Goal: Task Accomplishment & Management: Use online tool/utility

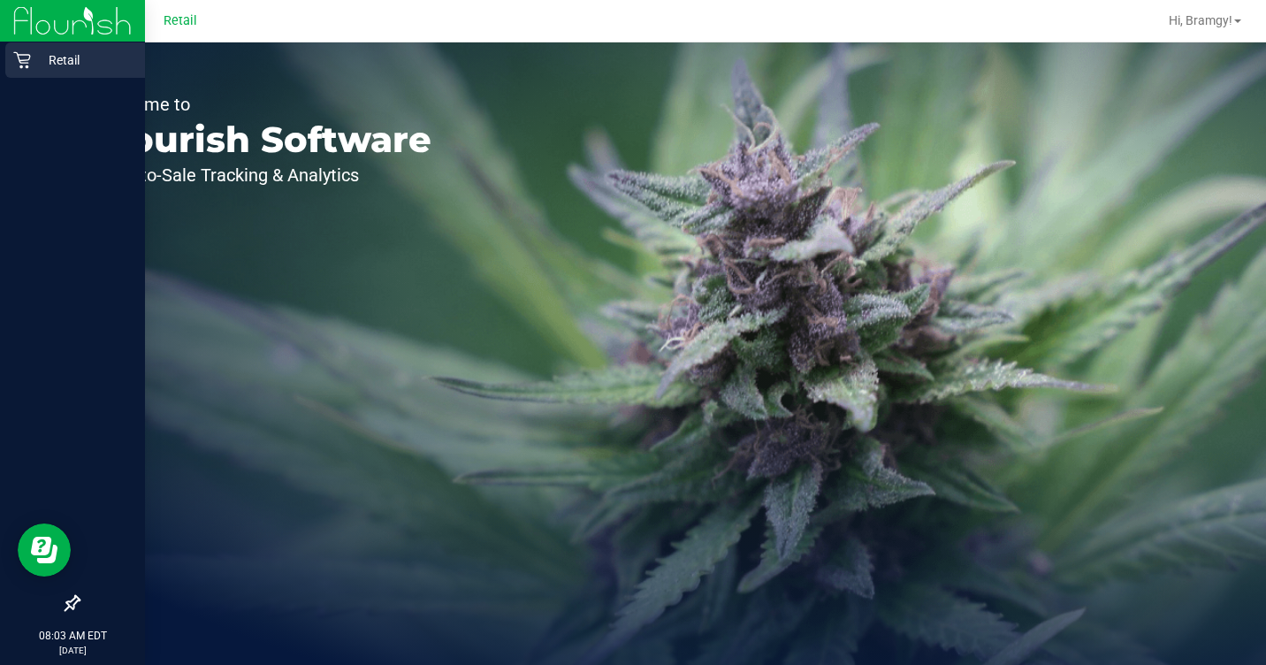
click at [28, 61] on icon at bounding box center [22, 60] width 18 height 18
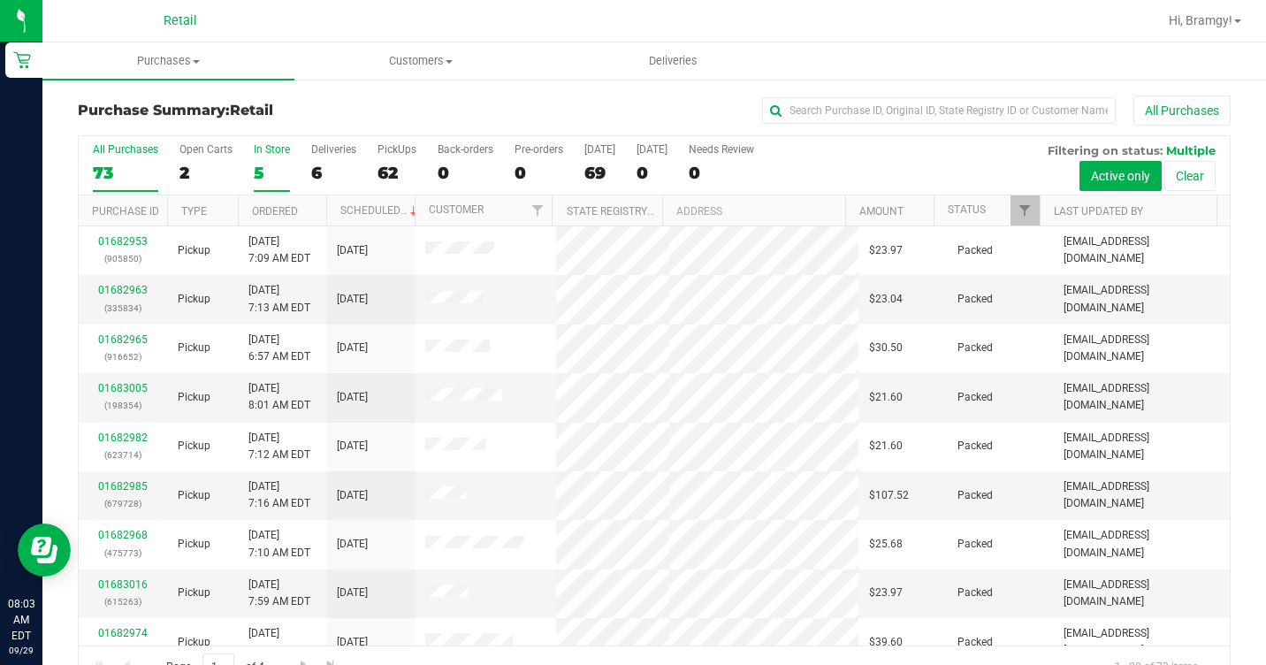
click at [265, 168] on div "5" at bounding box center [272, 173] width 36 height 20
click at [0, 0] on input "In Store 5" at bounding box center [0, 0] width 0 height 0
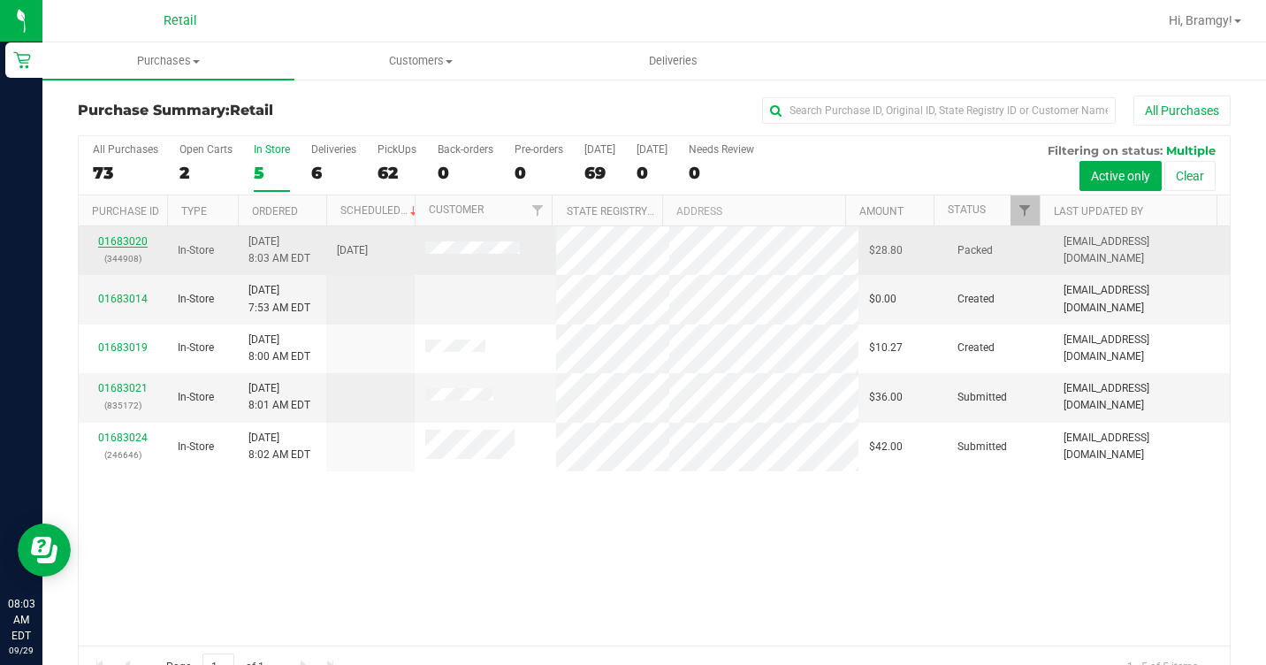
click at [139, 238] on link "01683020" at bounding box center [123, 241] width 50 height 12
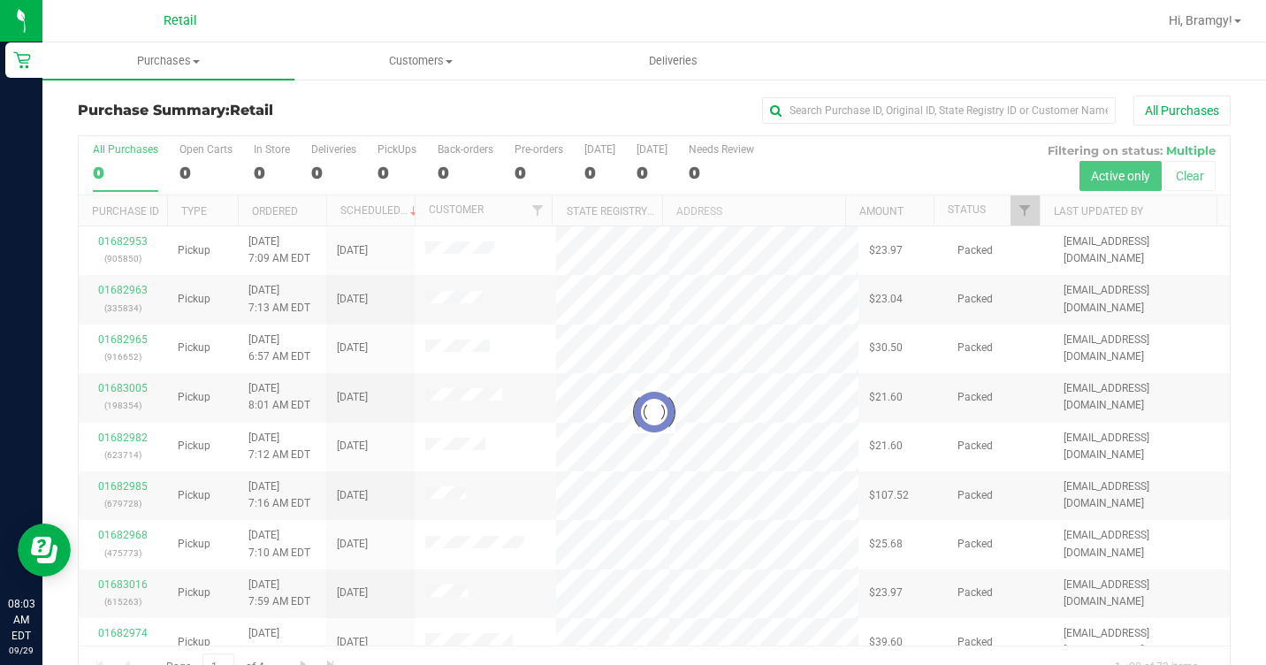
click at [256, 172] on div at bounding box center [654, 412] width 1151 height 552
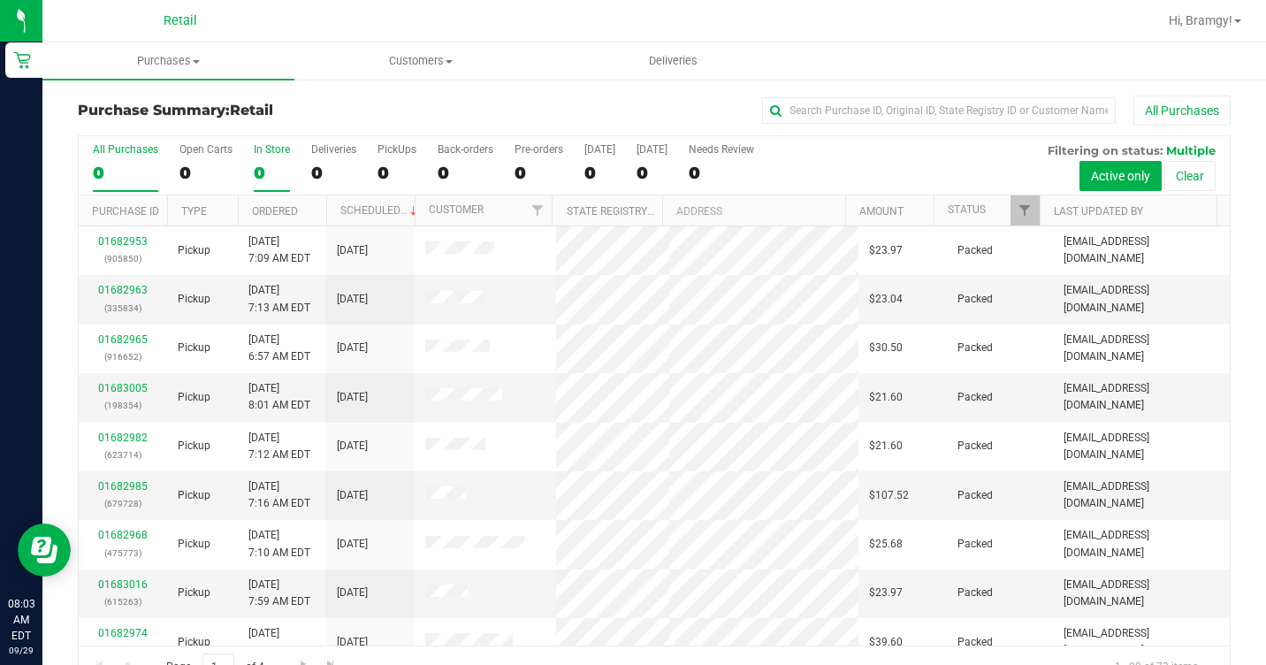
click at [265, 164] on div "0" at bounding box center [272, 173] width 36 height 20
click at [0, 0] on input "In Store 0" at bounding box center [0, 0] width 0 height 0
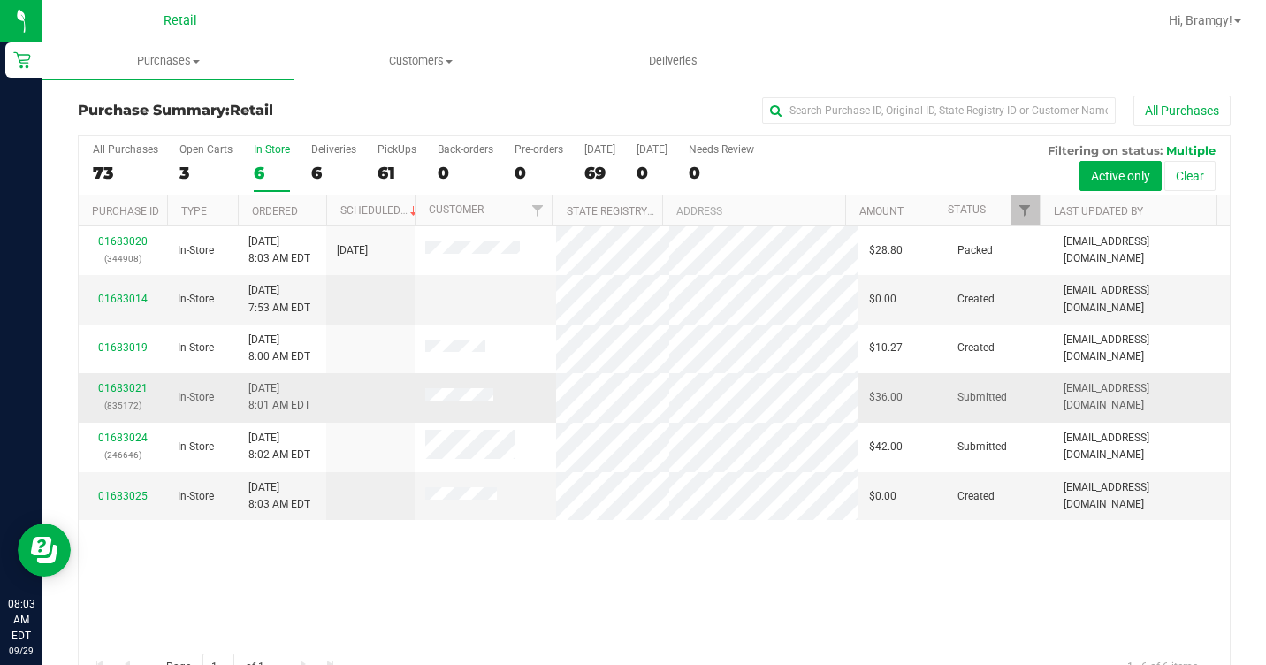
click at [136, 385] on link "01683021" at bounding box center [123, 388] width 50 height 12
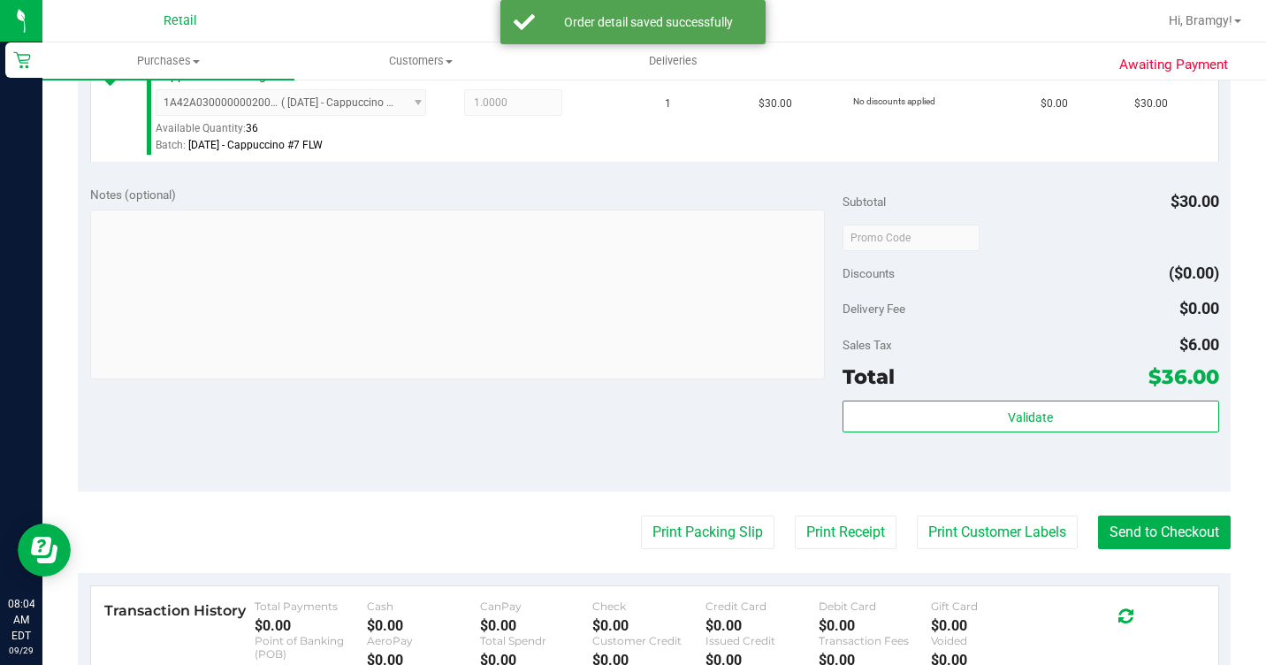
scroll to position [530, 0]
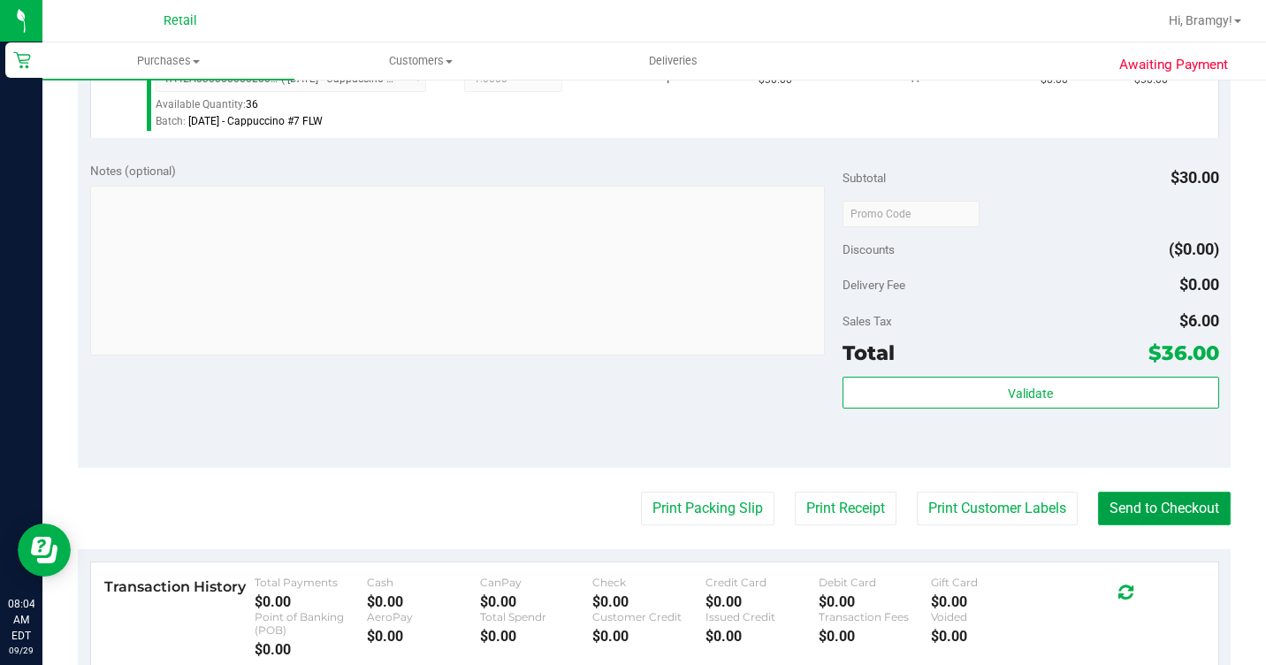
click at [1123, 525] on button "Send to Checkout" at bounding box center [1164, 509] width 133 height 34
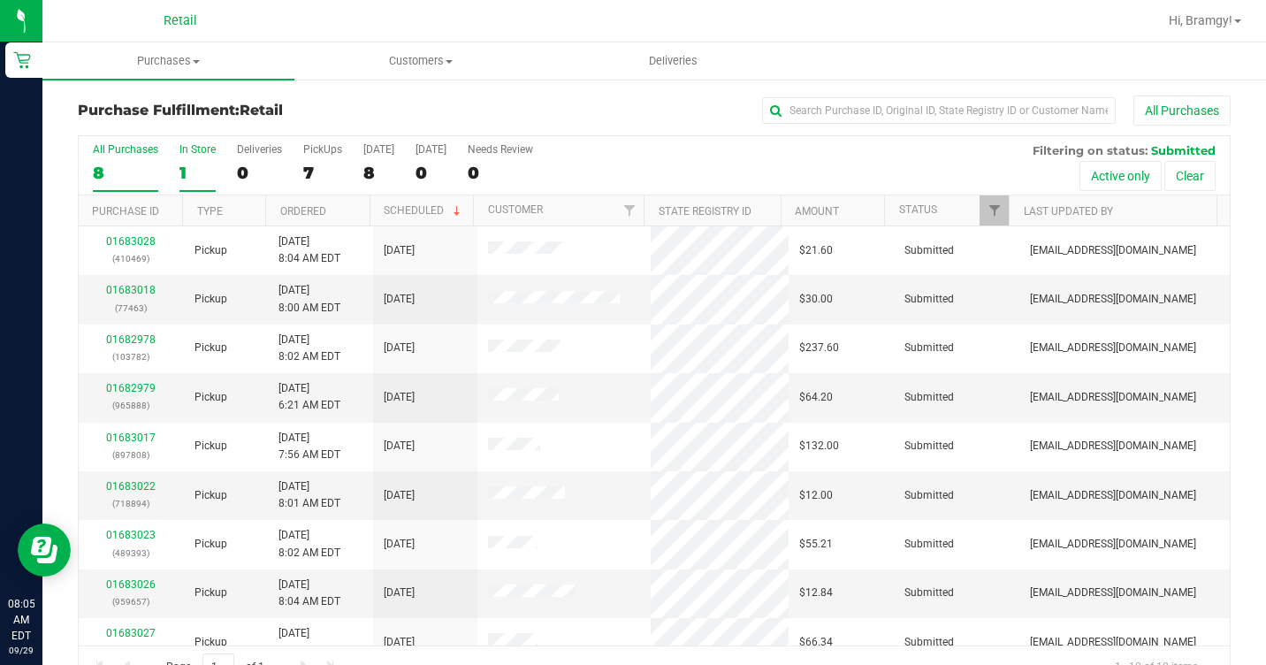
click at [189, 161] on label "In Store 1" at bounding box center [197, 167] width 36 height 49
click at [0, 0] on input "In Store 1" at bounding box center [0, 0] width 0 height 0
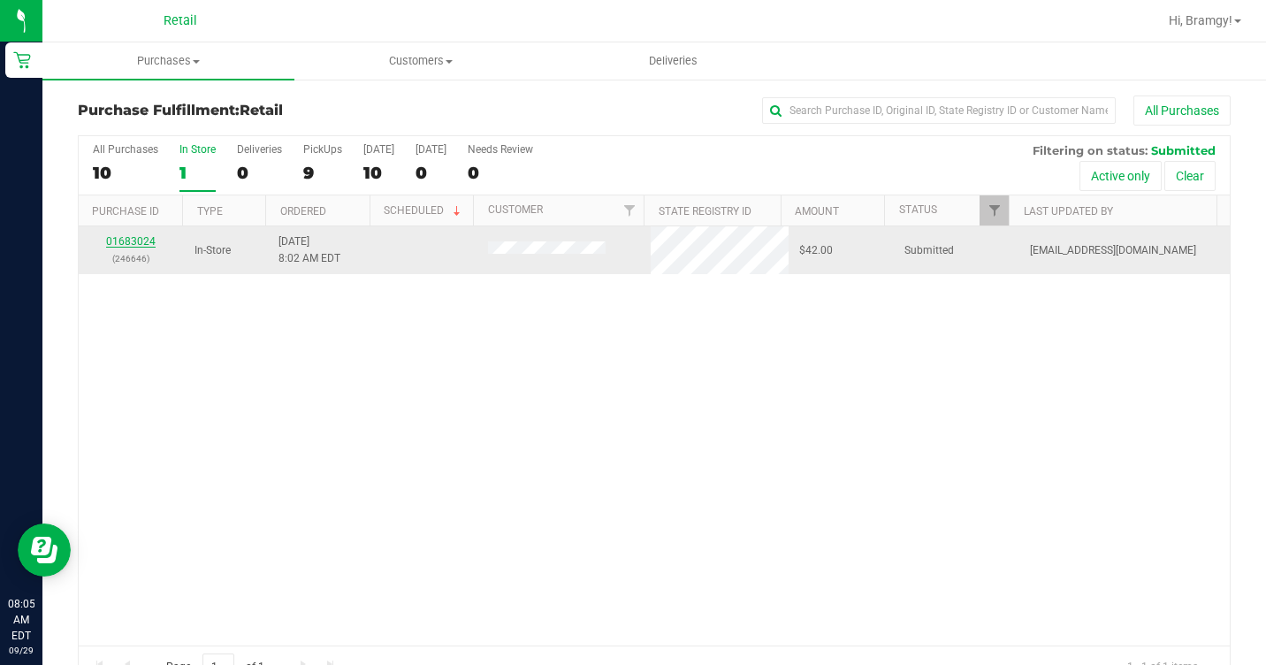
click at [128, 244] on link "01683024" at bounding box center [131, 241] width 50 height 12
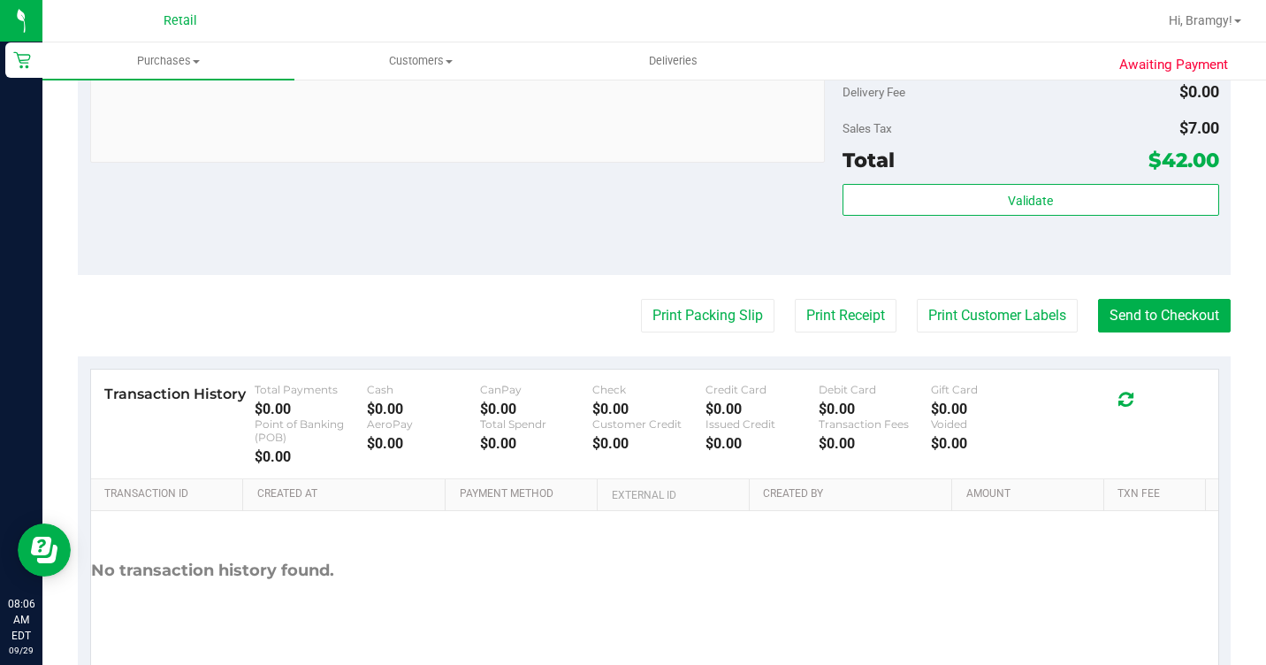
scroll to position [796, 0]
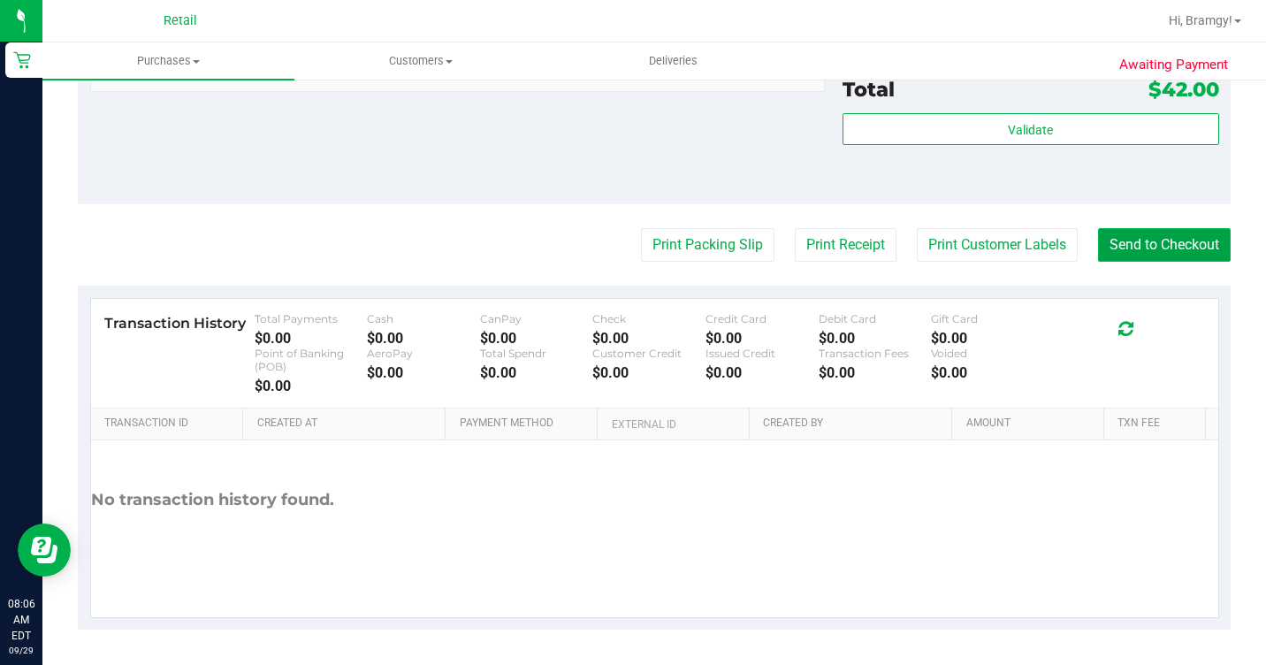
click at [1155, 262] on button "Send to Checkout" at bounding box center [1164, 245] width 133 height 34
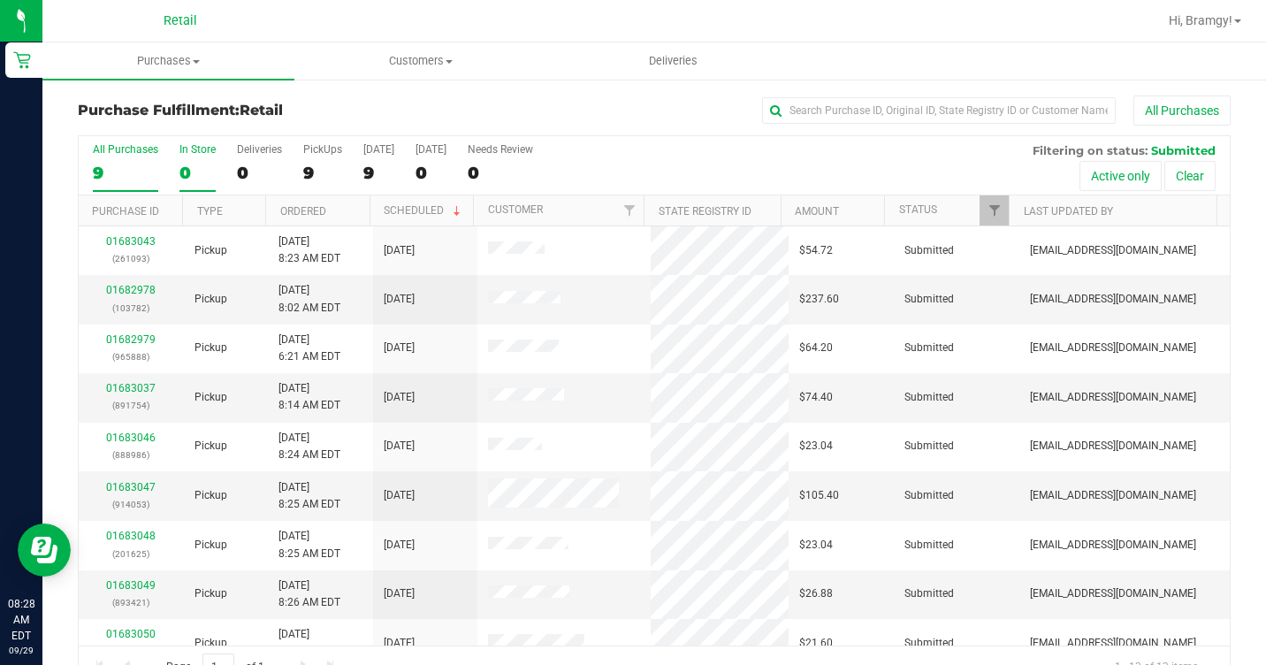
click at [189, 164] on div "0" at bounding box center [197, 173] width 36 height 20
click at [0, 0] on input "In Store 0" at bounding box center [0, 0] width 0 height 0
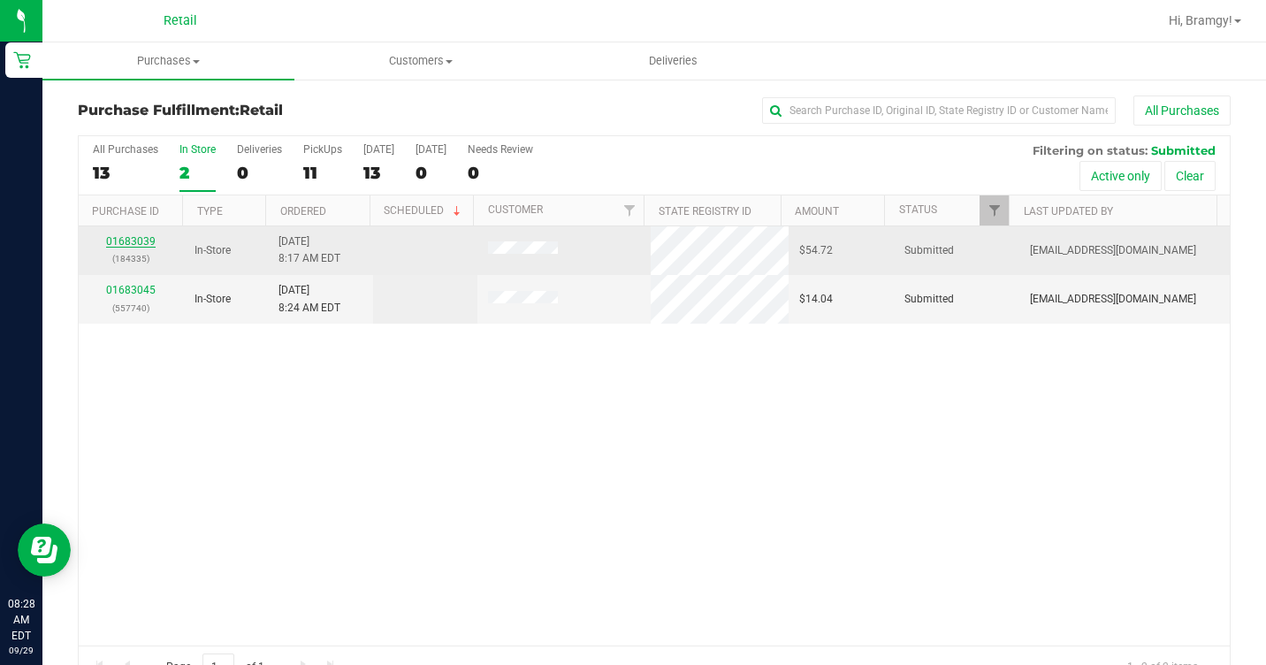
click at [126, 235] on link "01683039" at bounding box center [131, 241] width 50 height 12
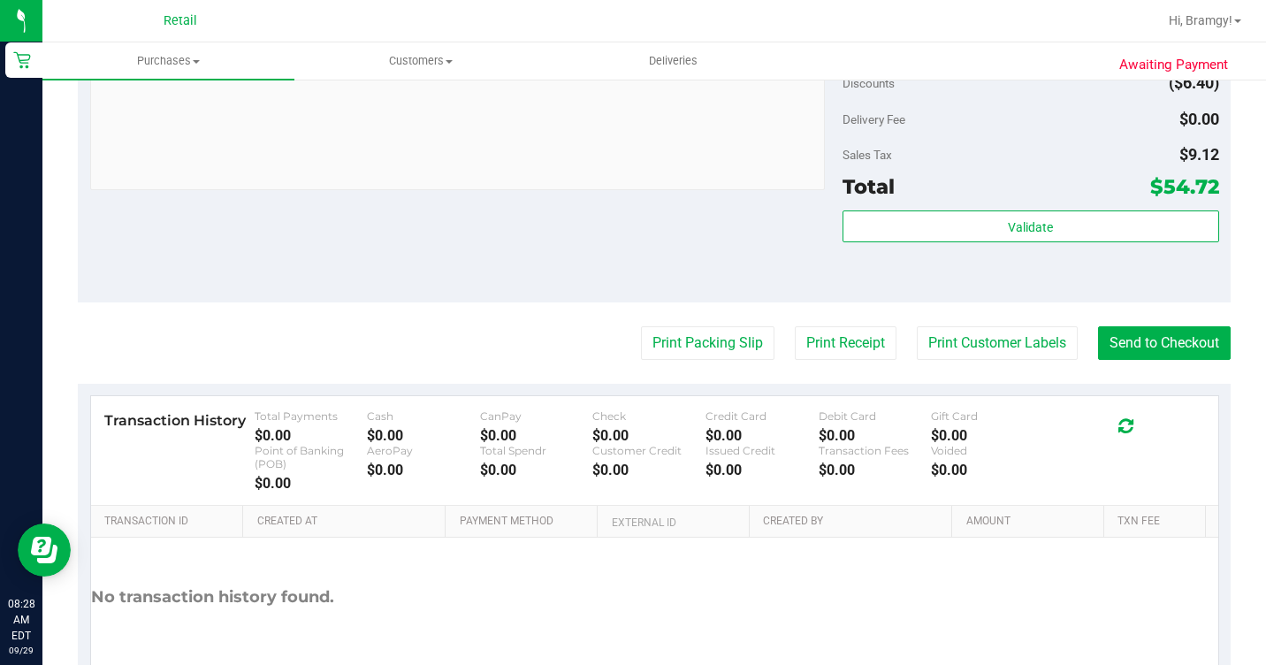
scroll to position [796, 0]
click at [1118, 359] on button "Send to Checkout" at bounding box center [1164, 342] width 133 height 34
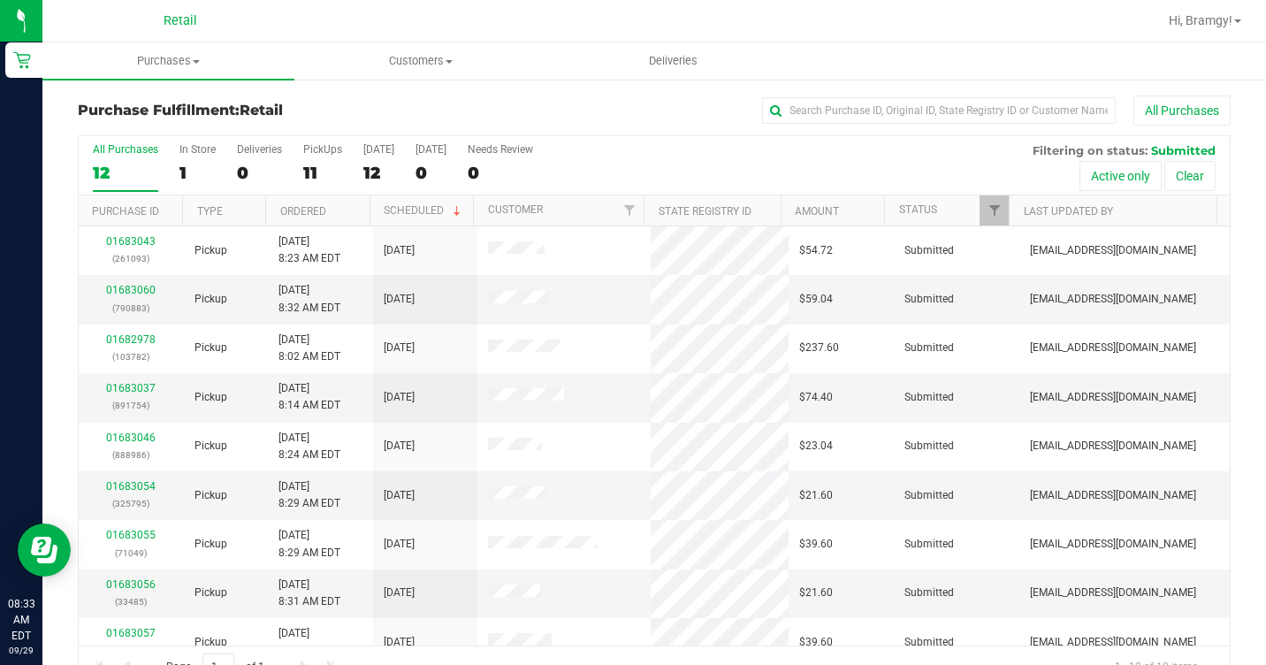
click at [177, 168] on div "All Purchases 12 In Store 1 Deliveries 0 PickUps 11 Today 12 Tomorrow 0 Needs R…" at bounding box center [654, 165] width 1151 height 59
click at [191, 176] on div "1" at bounding box center [197, 173] width 36 height 20
click at [0, 0] on input "In Store 1" at bounding box center [0, 0] width 0 height 0
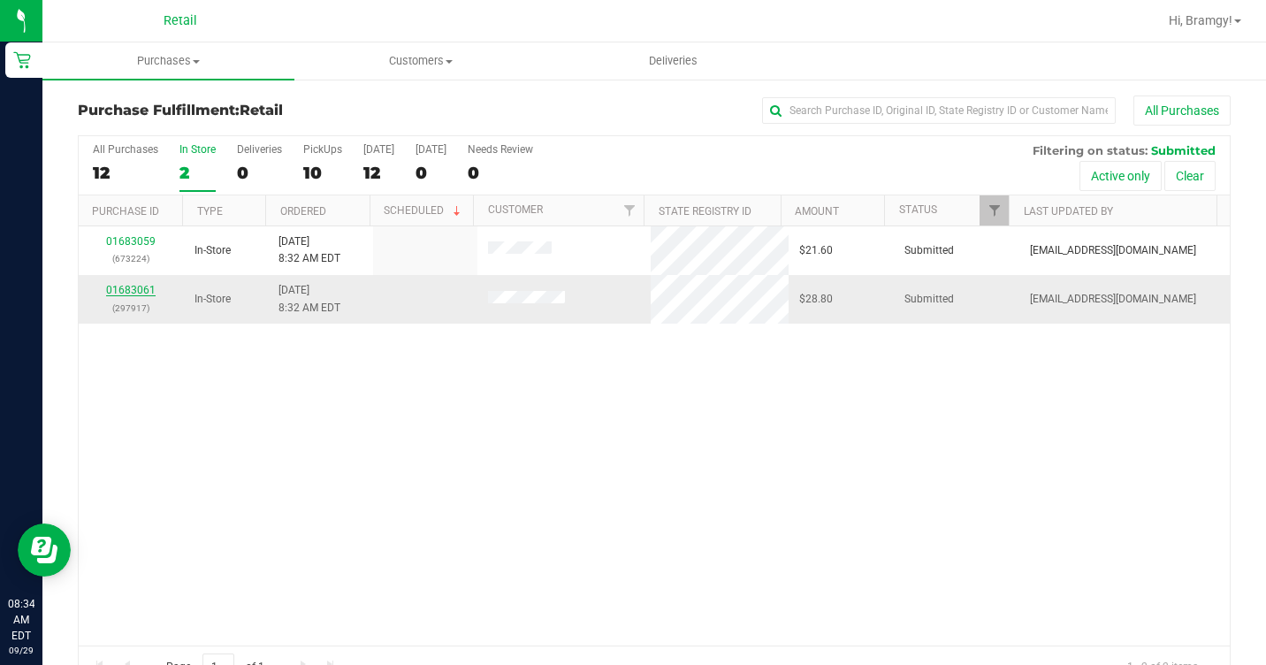
click at [134, 294] on link "01683061" at bounding box center [131, 290] width 50 height 12
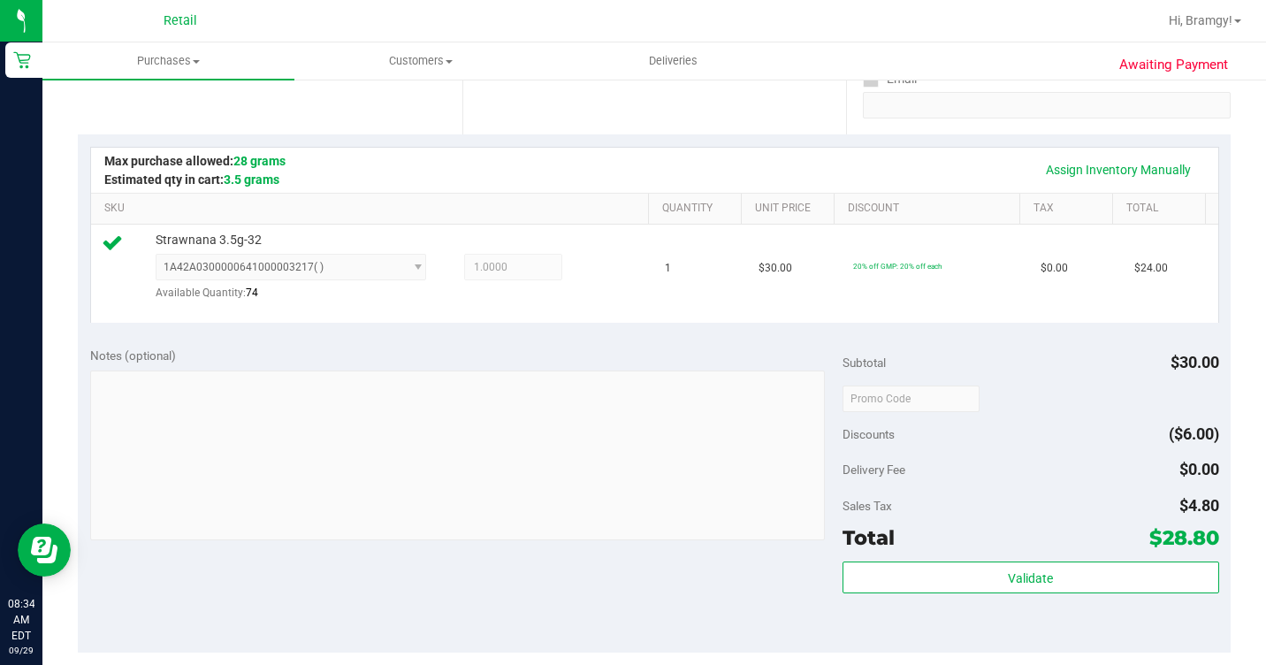
scroll to position [442, 0]
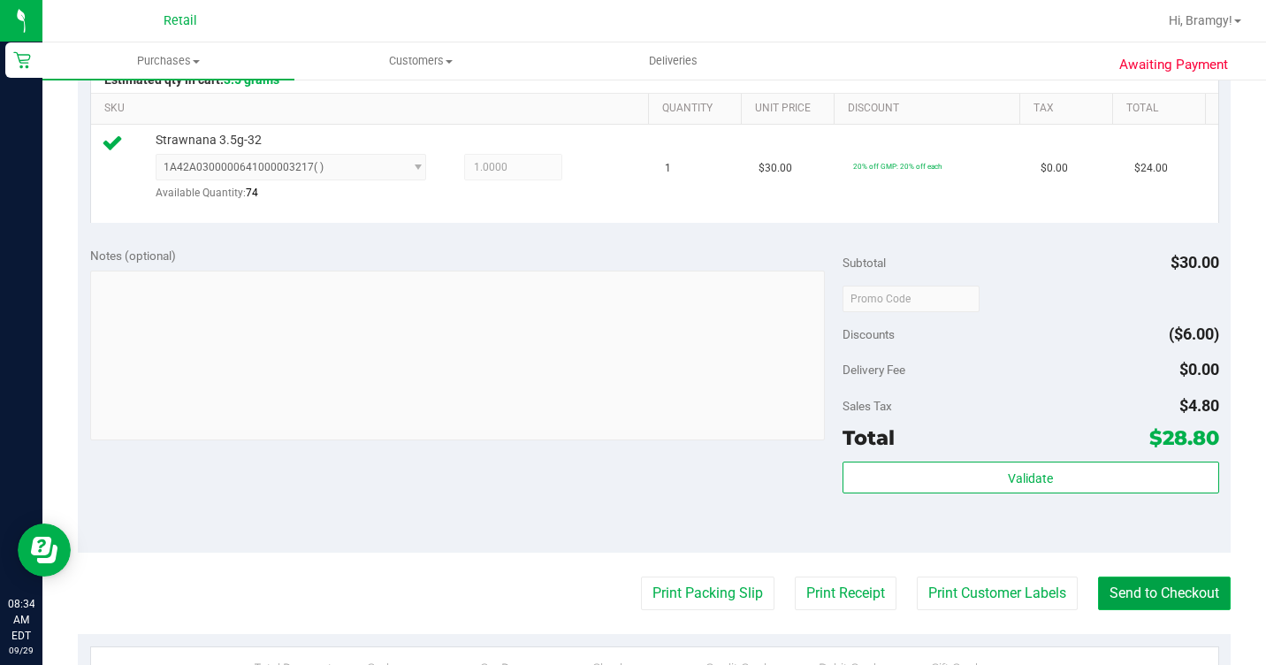
click at [1164, 610] on button "Send to Checkout" at bounding box center [1164, 593] width 133 height 34
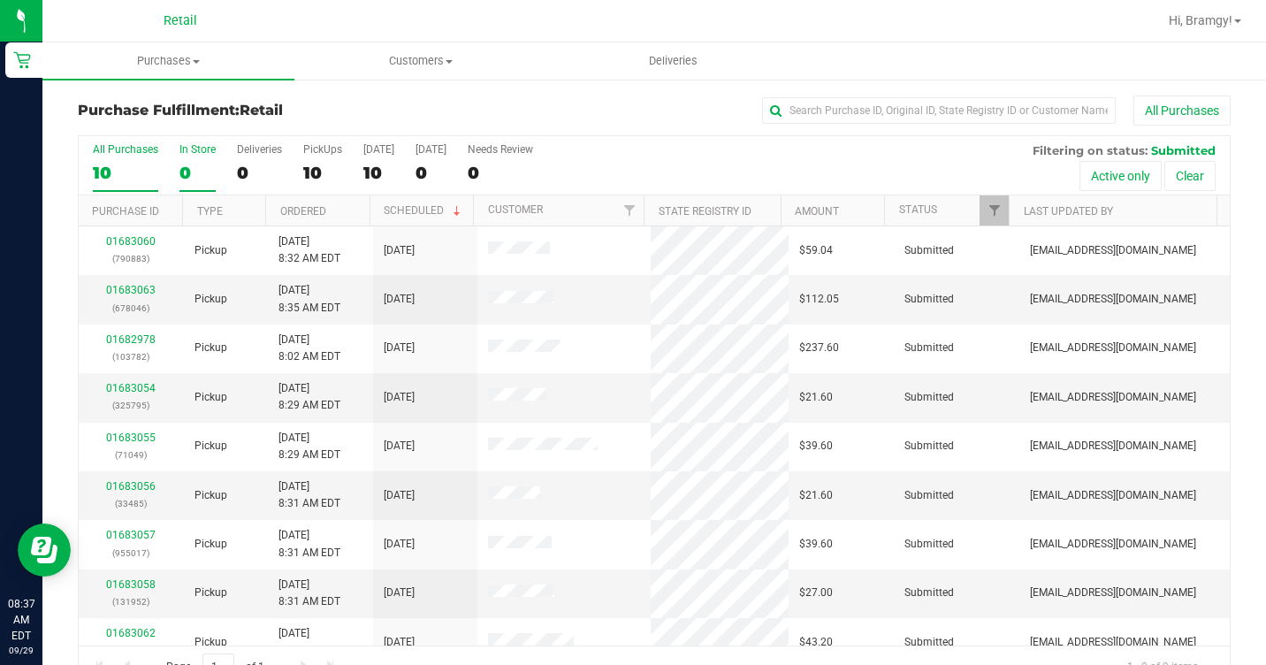
click at [186, 161] on label "In Store 0" at bounding box center [197, 167] width 36 height 49
click at [0, 0] on input "In Store 0" at bounding box center [0, 0] width 0 height 0
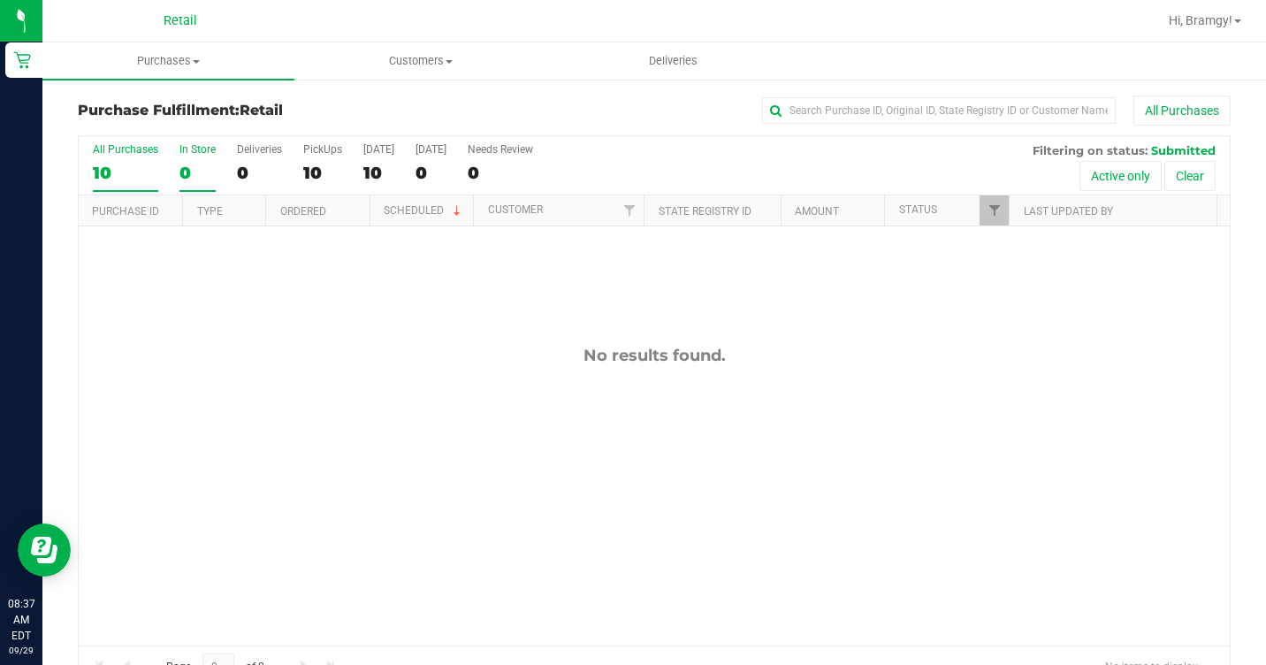
click at [118, 183] on label "All Purchases 10" at bounding box center [125, 167] width 65 height 49
click at [0, 0] on input "All Purchases 10" at bounding box center [0, 0] width 0 height 0
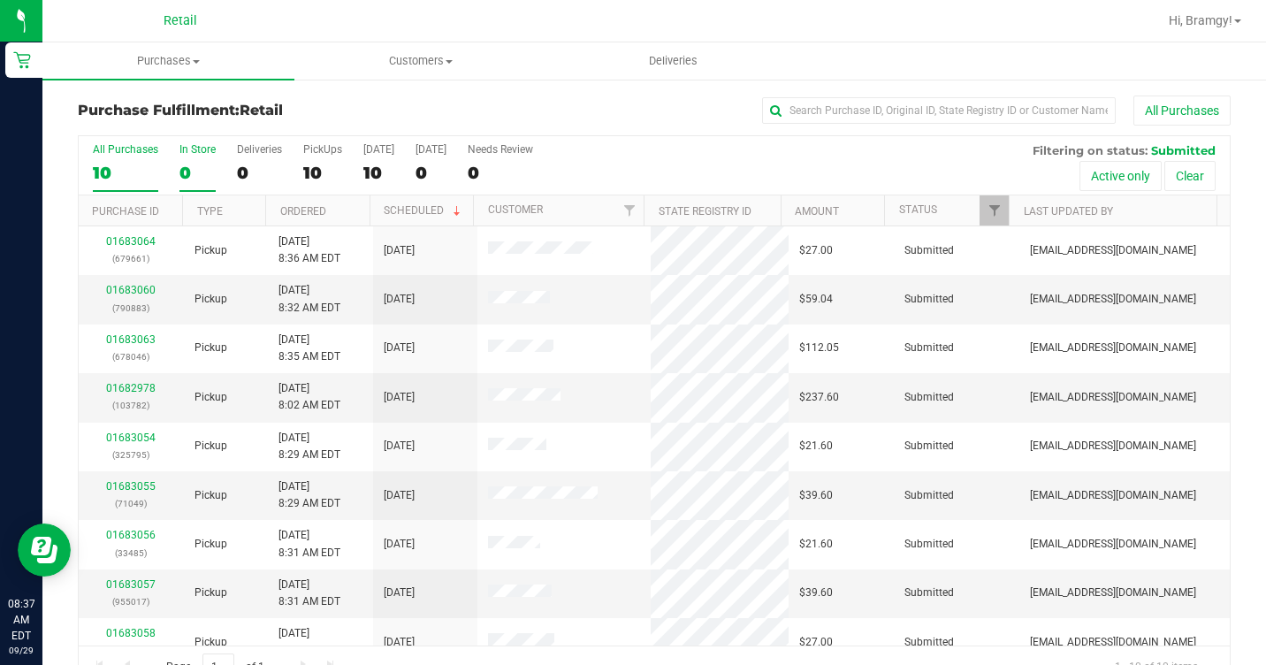
click at [189, 174] on div "0" at bounding box center [197, 173] width 36 height 20
click at [0, 0] on input "In Store 0" at bounding box center [0, 0] width 0 height 0
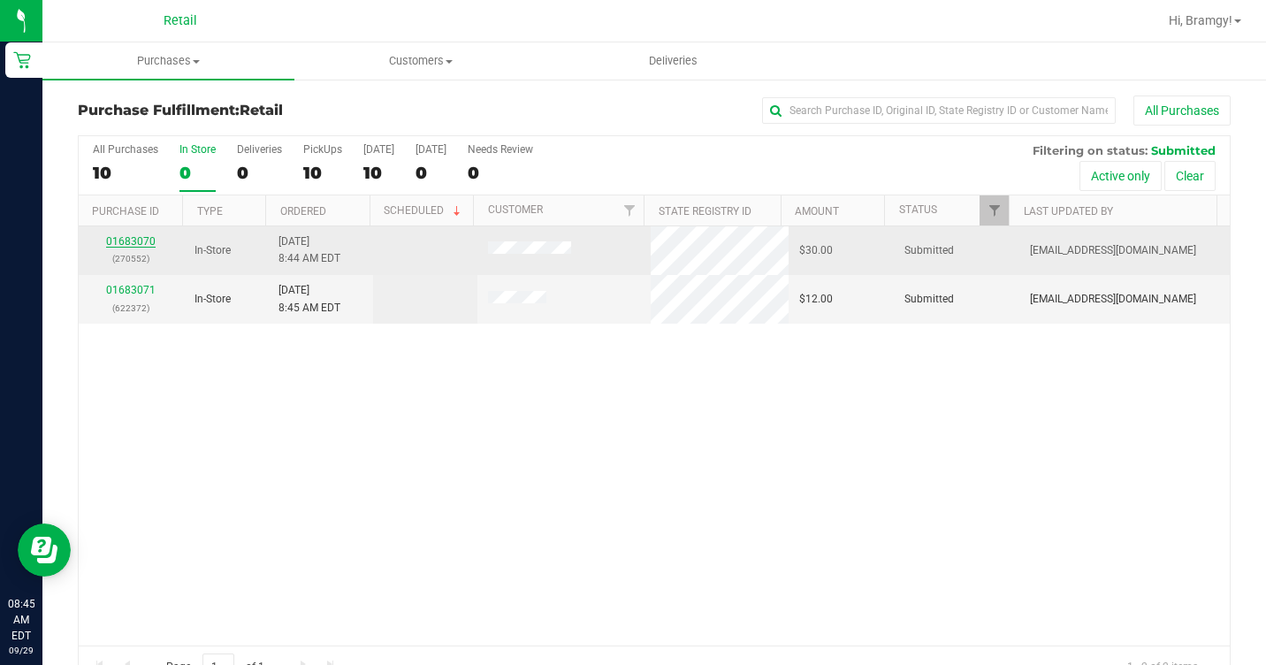
click at [143, 238] on link "01683070" at bounding box center [131, 241] width 50 height 12
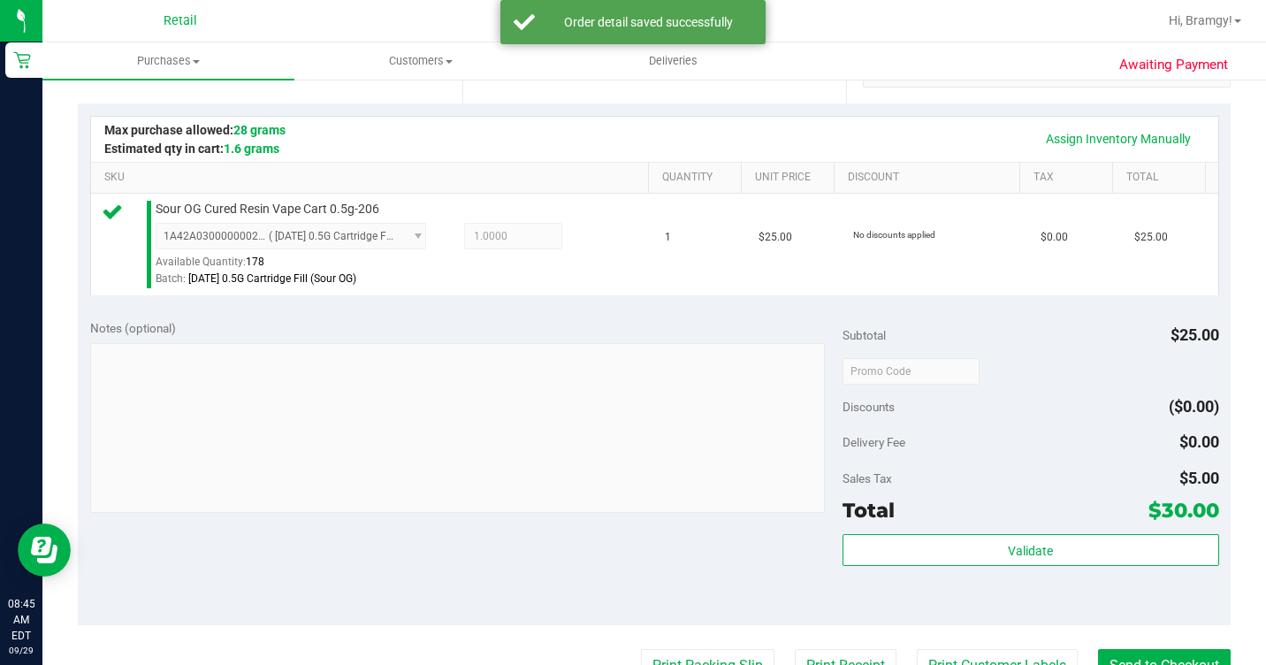
scroll to position [707, 0]
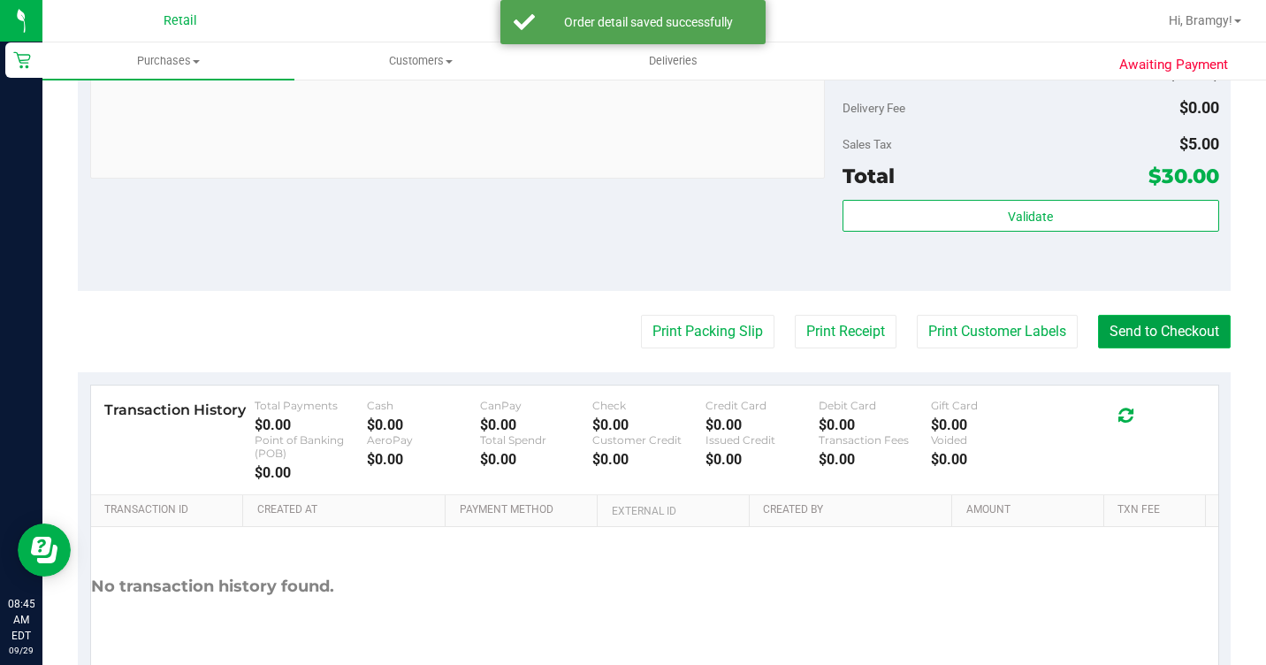
click at [1191, 348] on button "Send to Checkout" at bounding box center [1164, 332] width 133 height 34
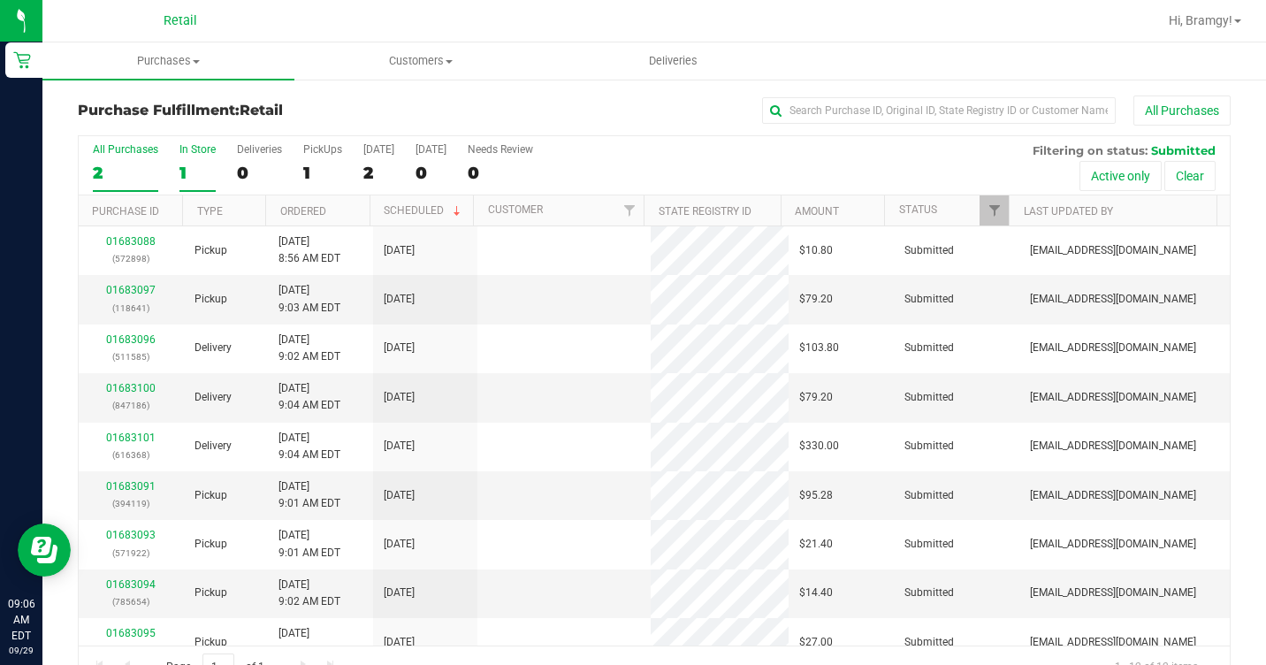
click at [180, 155] on div "In Store" at bounding box center [197, 149] width 36 height 12
click at [0, 0] on input "In Store 1" at bounding box center [0, 0] width 0 height 0
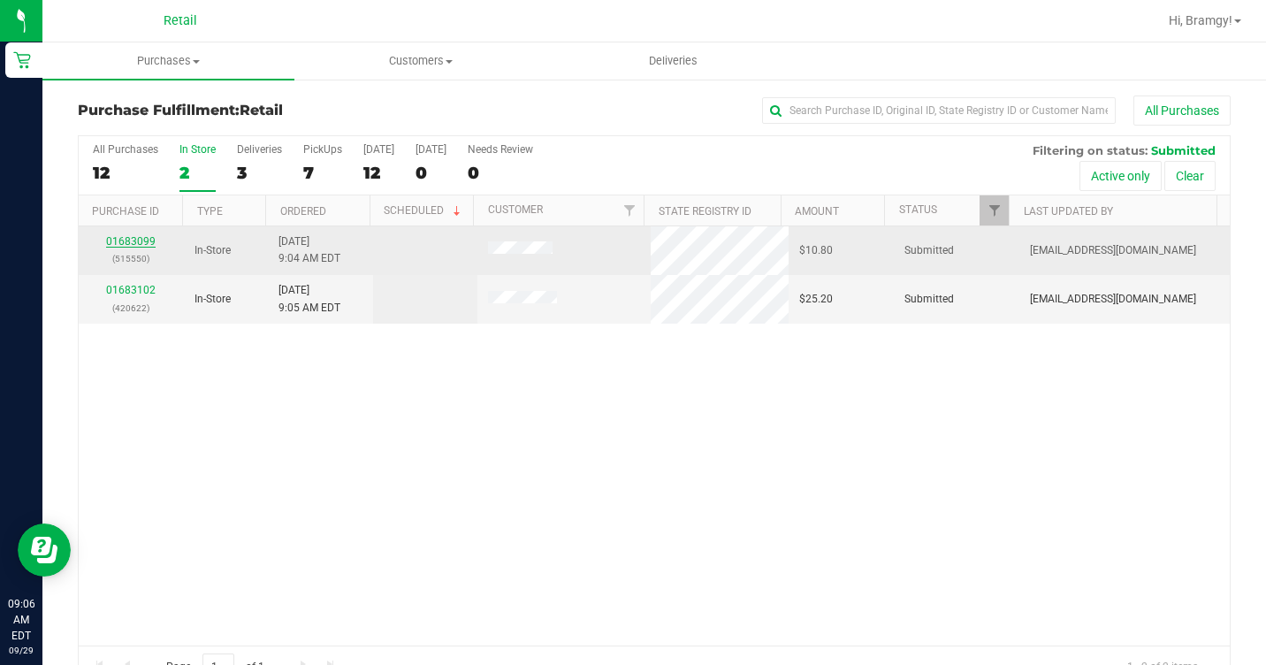
click at [123, 236] on link "01683099" at bounding box center [131, 241] width 50 height 12
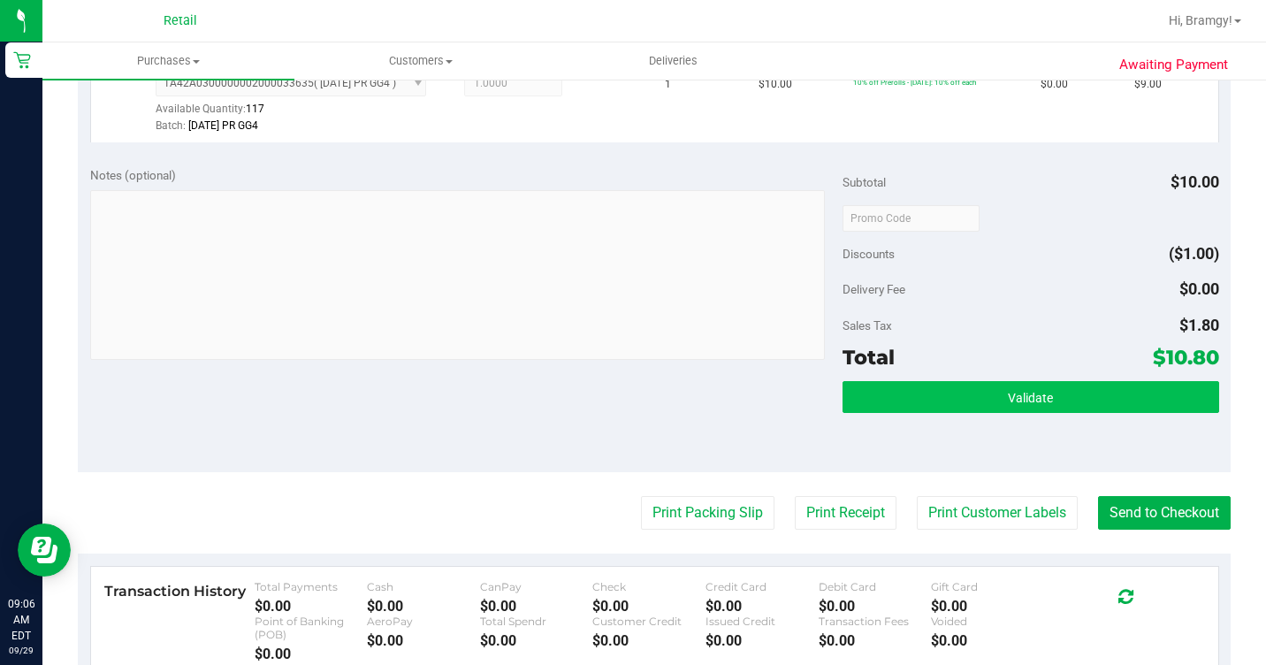
scroll to position [530, 0]
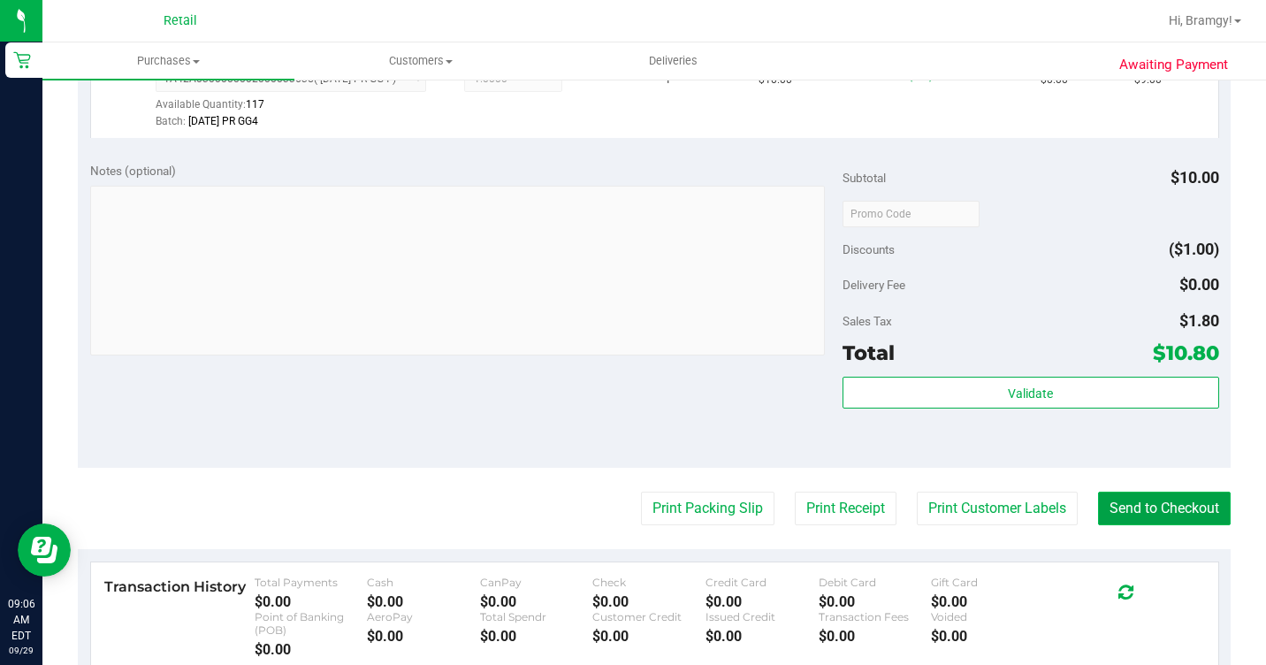
click at [1139, 525] on button "Send to Checkout" at bounding box center [1164, 509] width 133 height 34
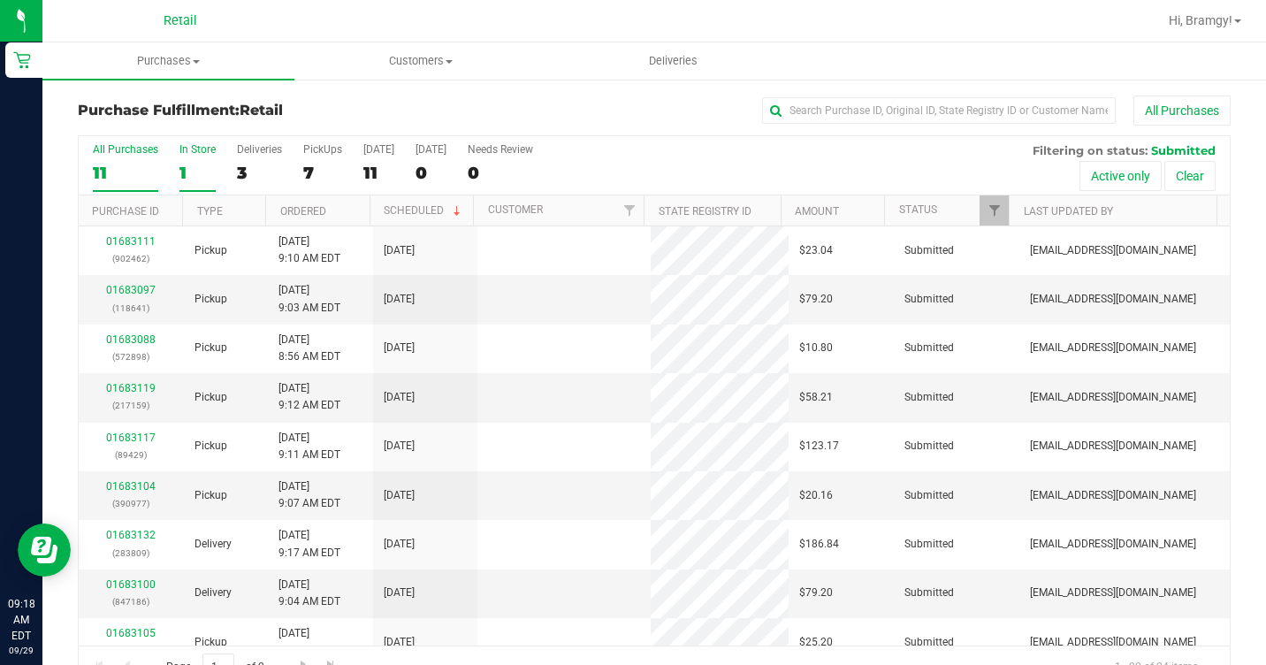
click at [183, 149] on div "In Store" at bounding box center [197, 149] width 36 height 12
click at [0, 0] on input "In Store 1" at bounding box center [0, 0] width 0 height 0
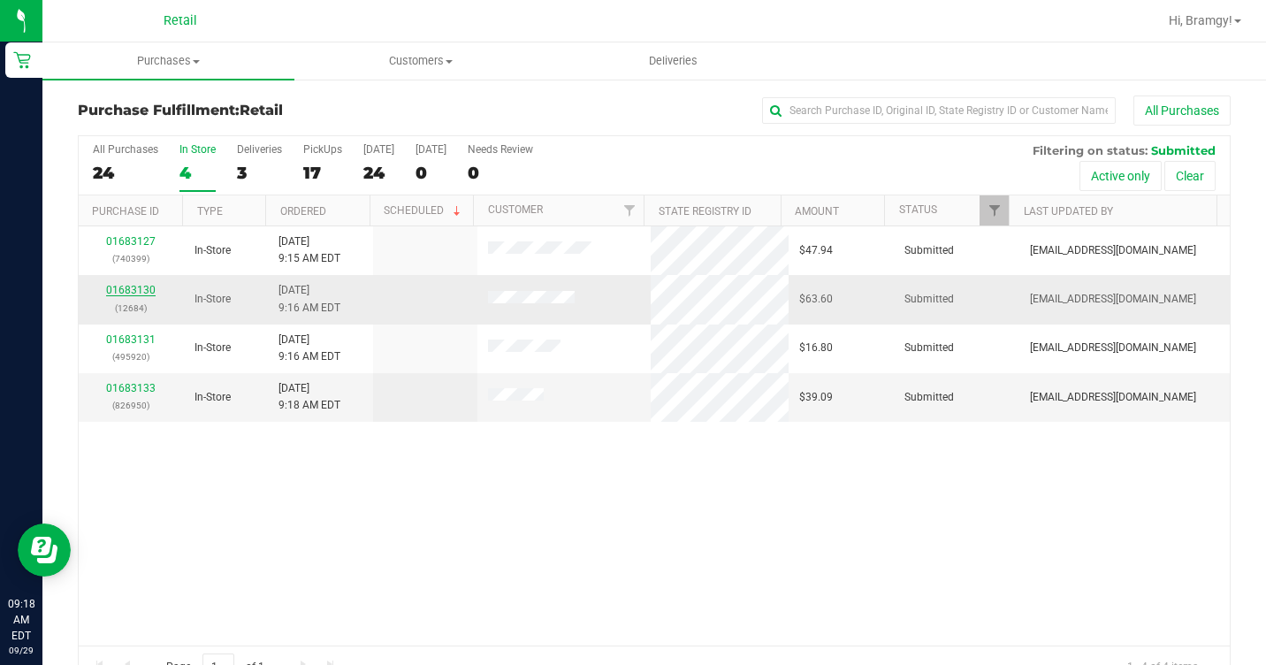
click at [138, 290] on link "01683130" at bounding box center [131, 290] width 50 height 12
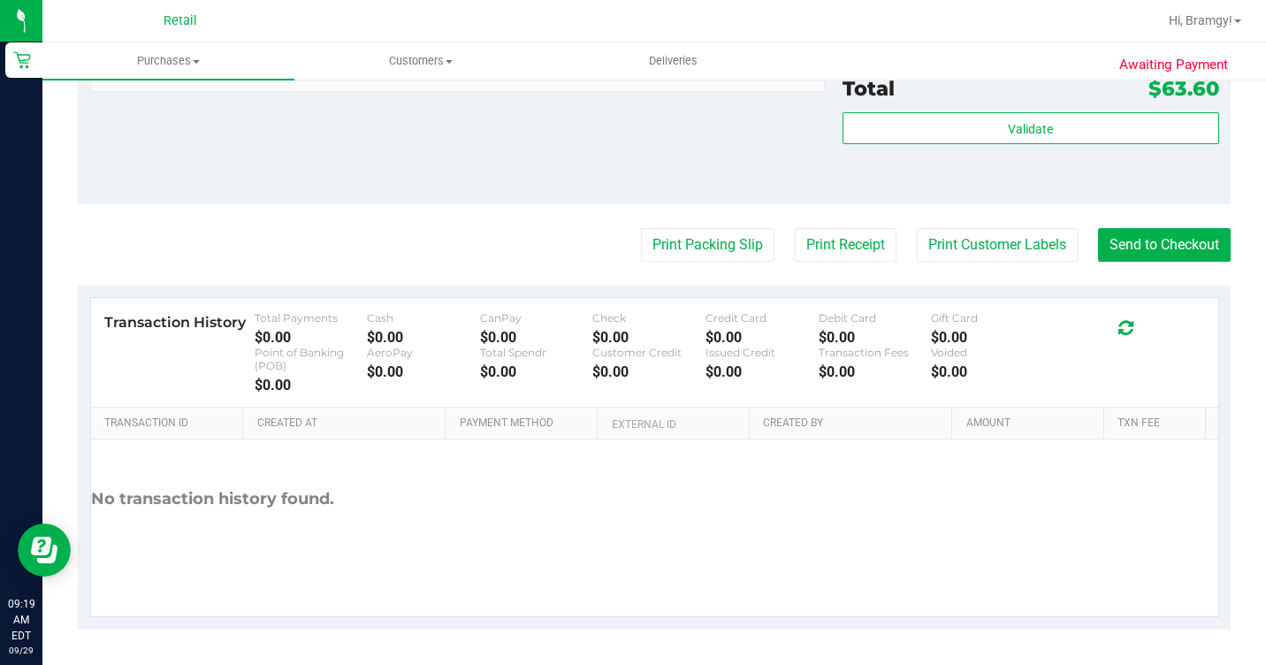
scroll to position [941, 0]
click at [1147, 256] on button "Send to Checkout" at bounding box center [1164, 245] width 133 height 34
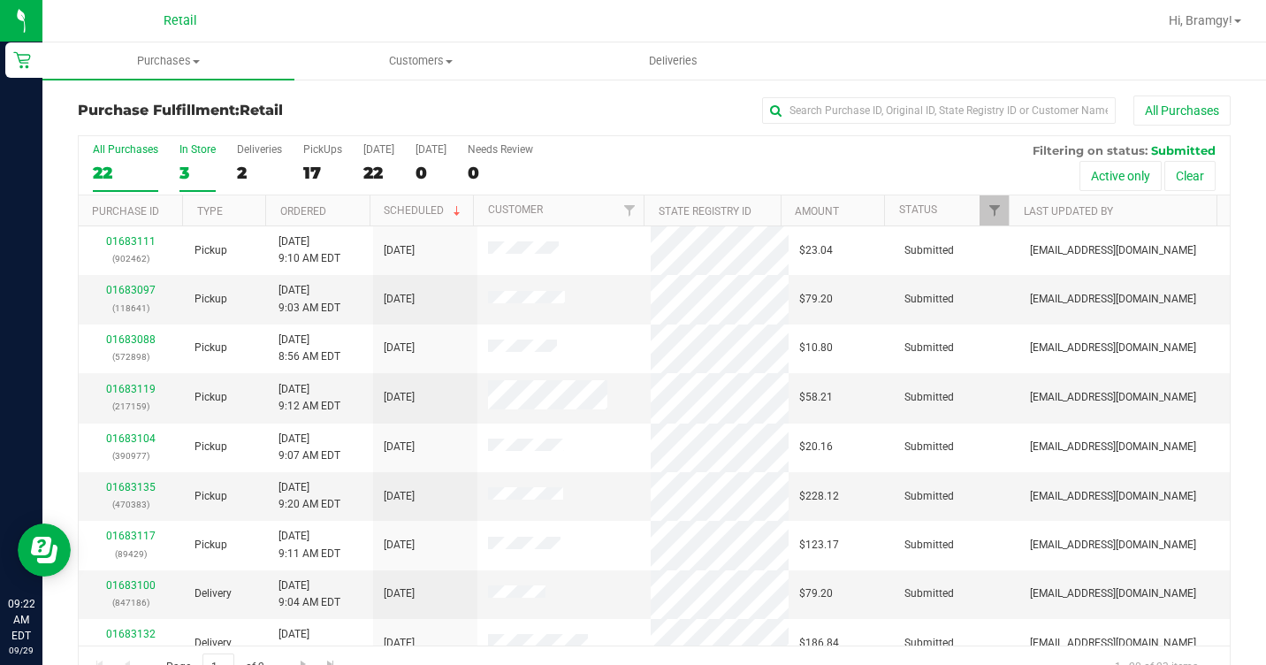
click at [191, 165] on div "3" at bounding box center [197, 173] width 36 height 20
click at [0, 0] on input "In Store 3" at bounding box center [0, 0] width 0 height 0
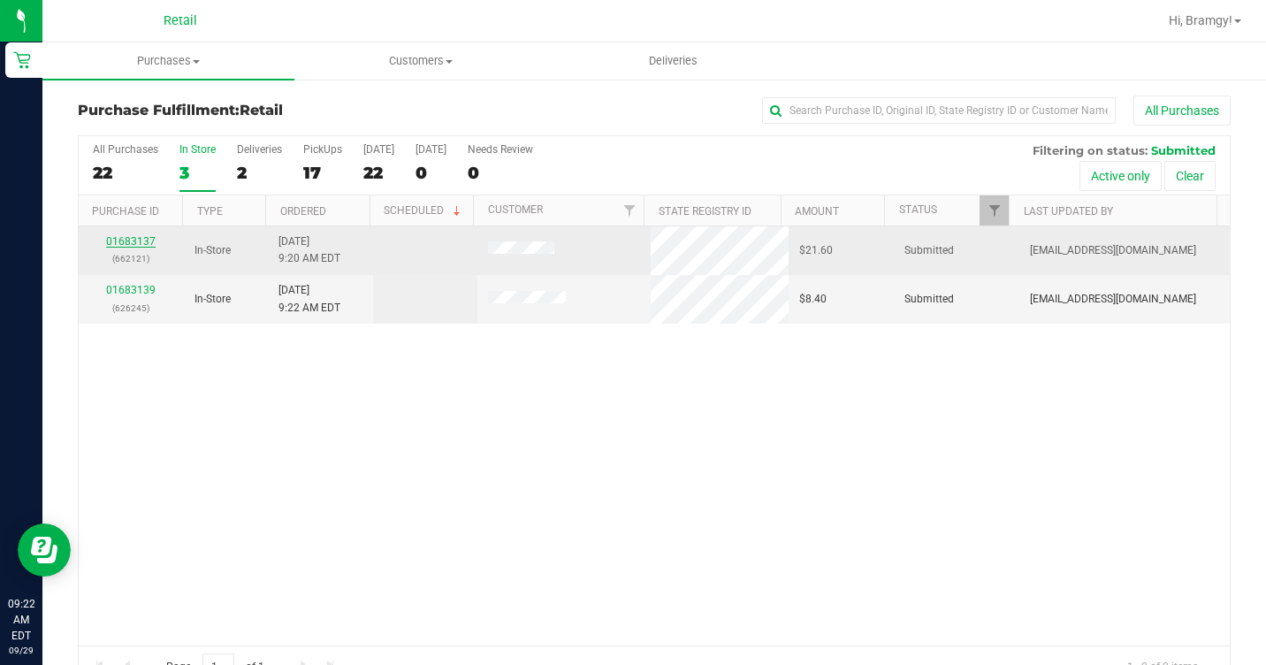
click at [142, 242] on link "01683137" at bounding box center [131, 241] width 50 height 12
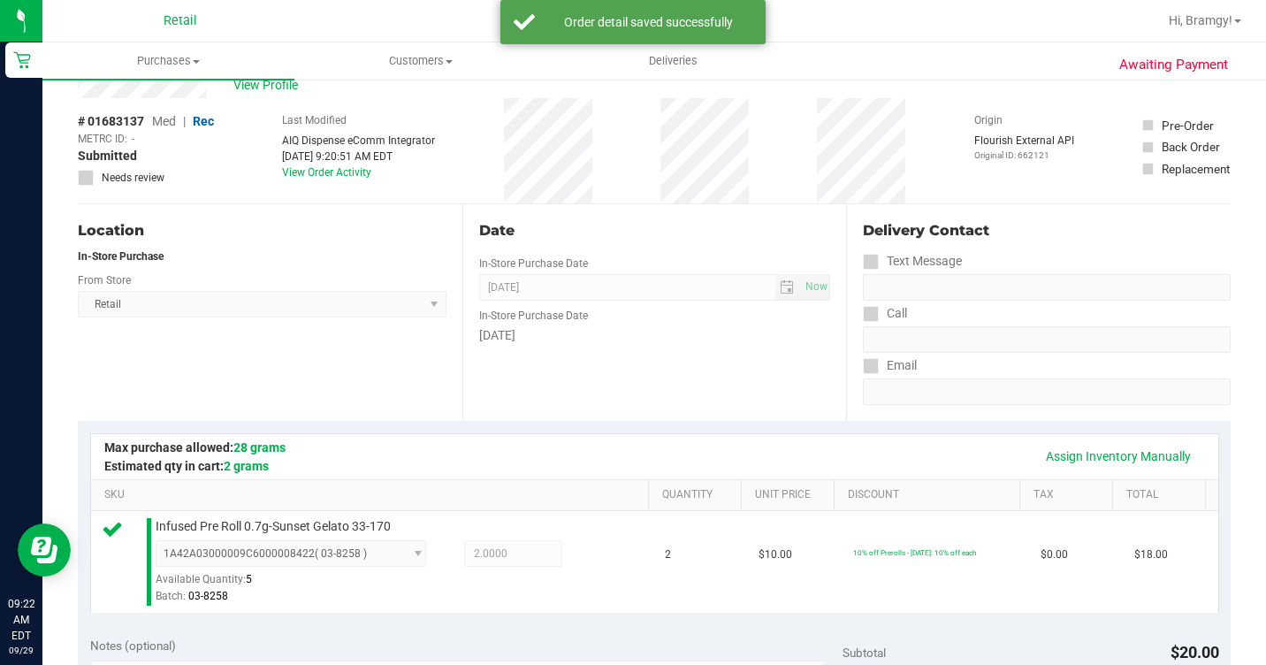
scroll to position [530, 0]
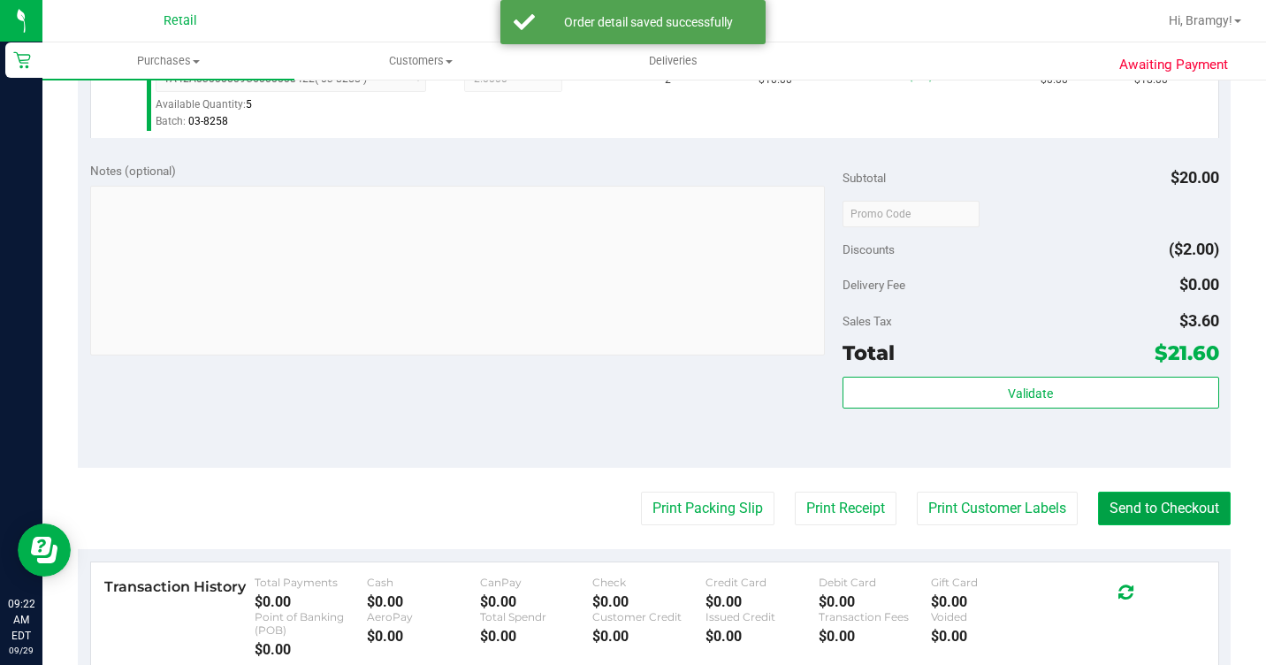
click at [1121, 525] on button "Send to Checkout" at bounding box center [1164, 509] width 133 height 34
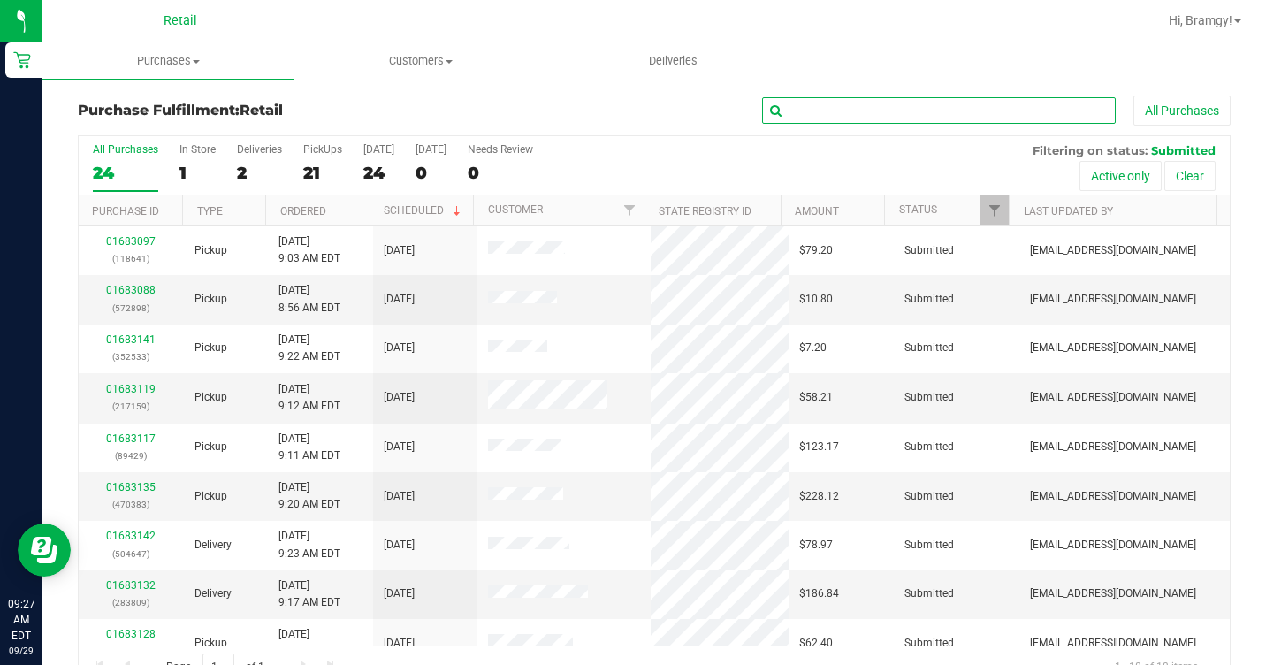
click at [942, 109] on input "text" at bounding box center [939, 110] width 354 height 27
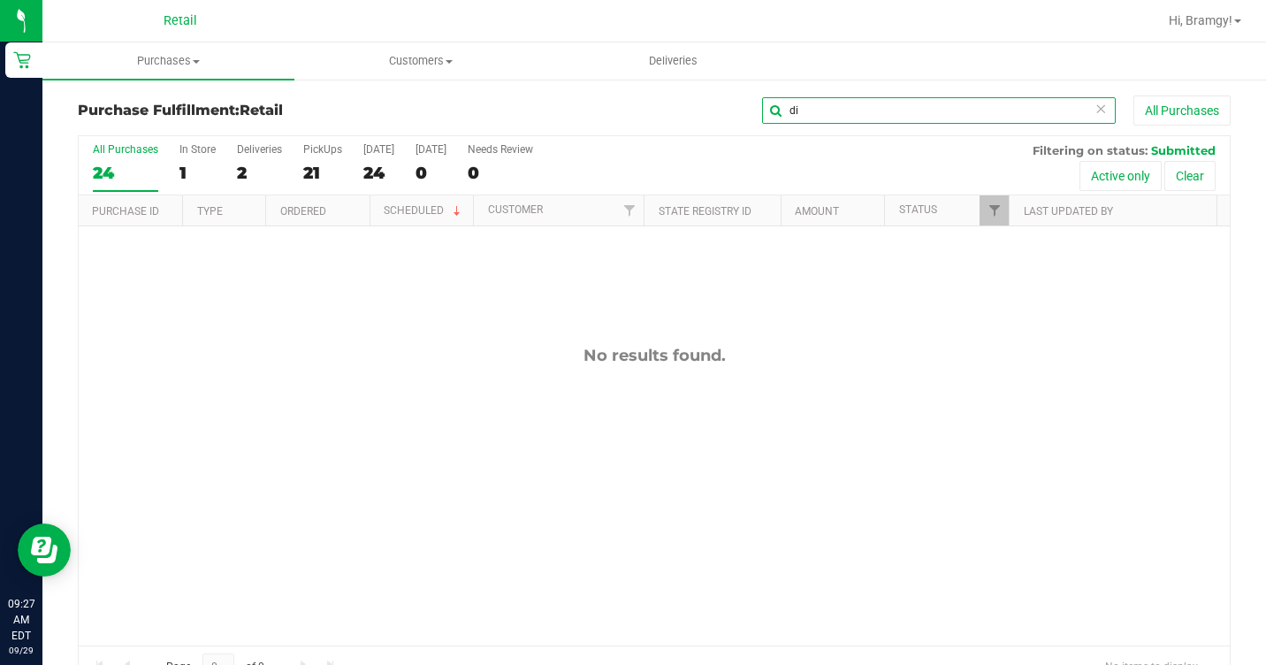
type input "d"
type input "dia"
click at [166, 61] on span "Purchases" at bounding box center [168, 61] width 252 height 16
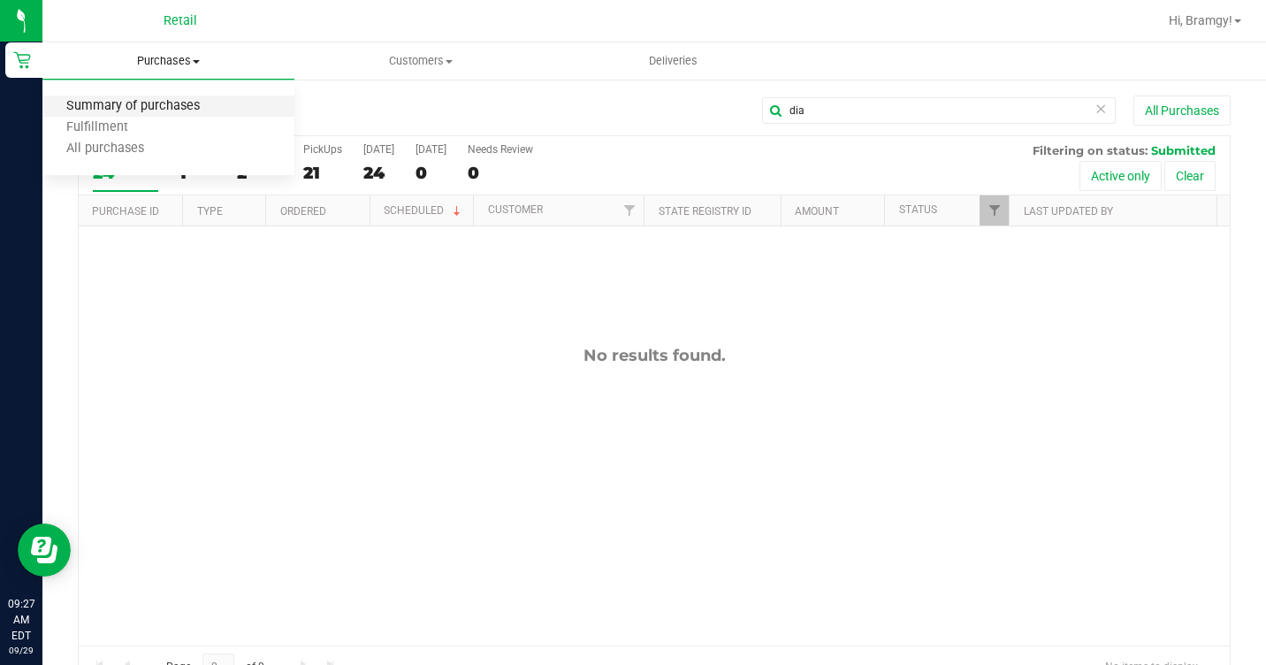
click at [172, 108] on span "Summary of purchases" at bounding box center [132, 106] width 181 height 15
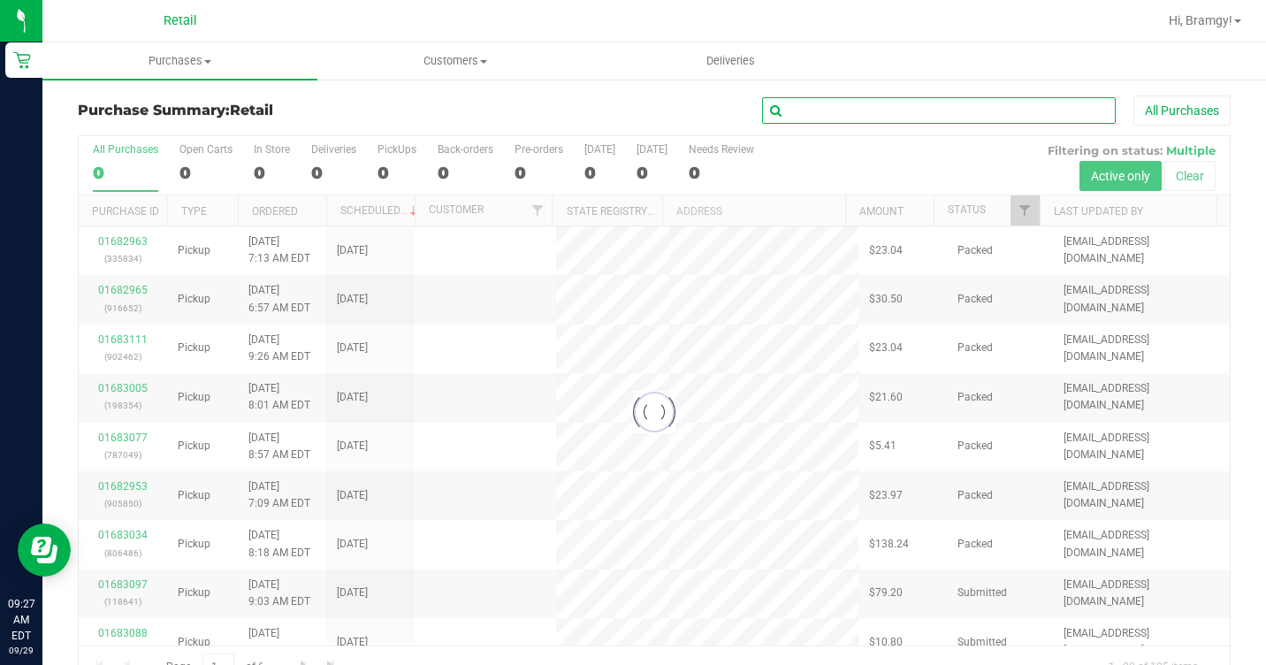
click at [824, 109] on input "text" at bounding box center [939, 110] width 354 height 27
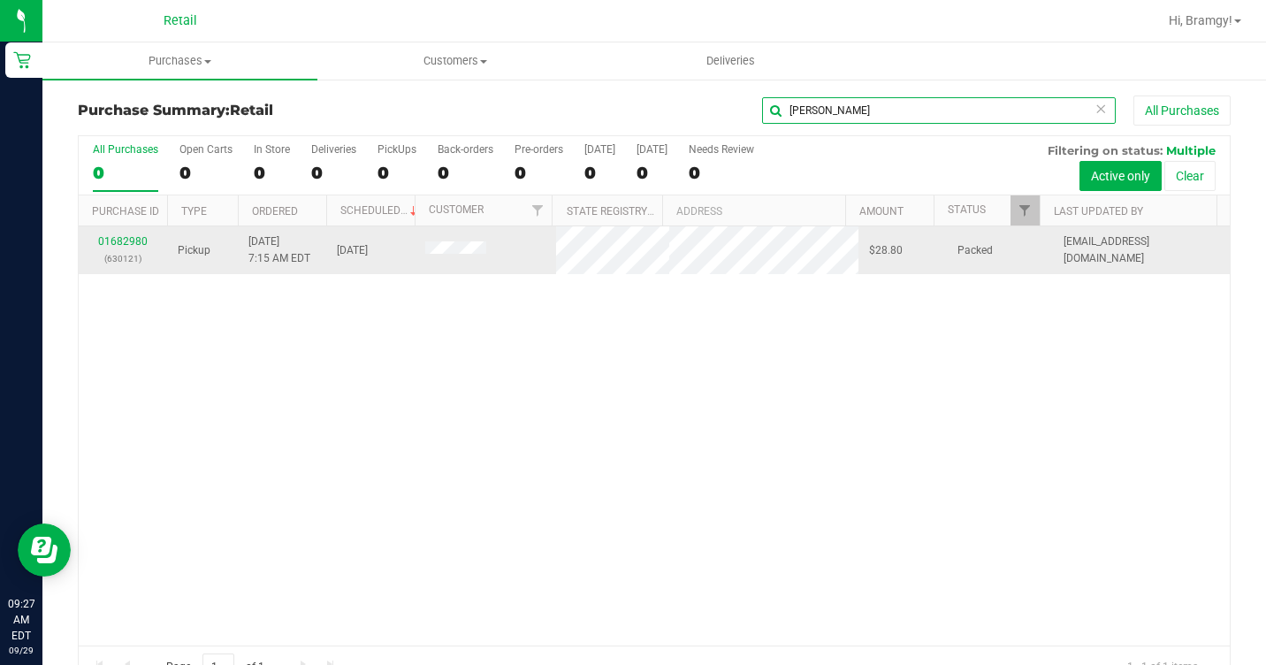
type input "loren"
click at [126, 234] on div "01682980 (630121)" at bounding box center [122, 250] width 67 height 34
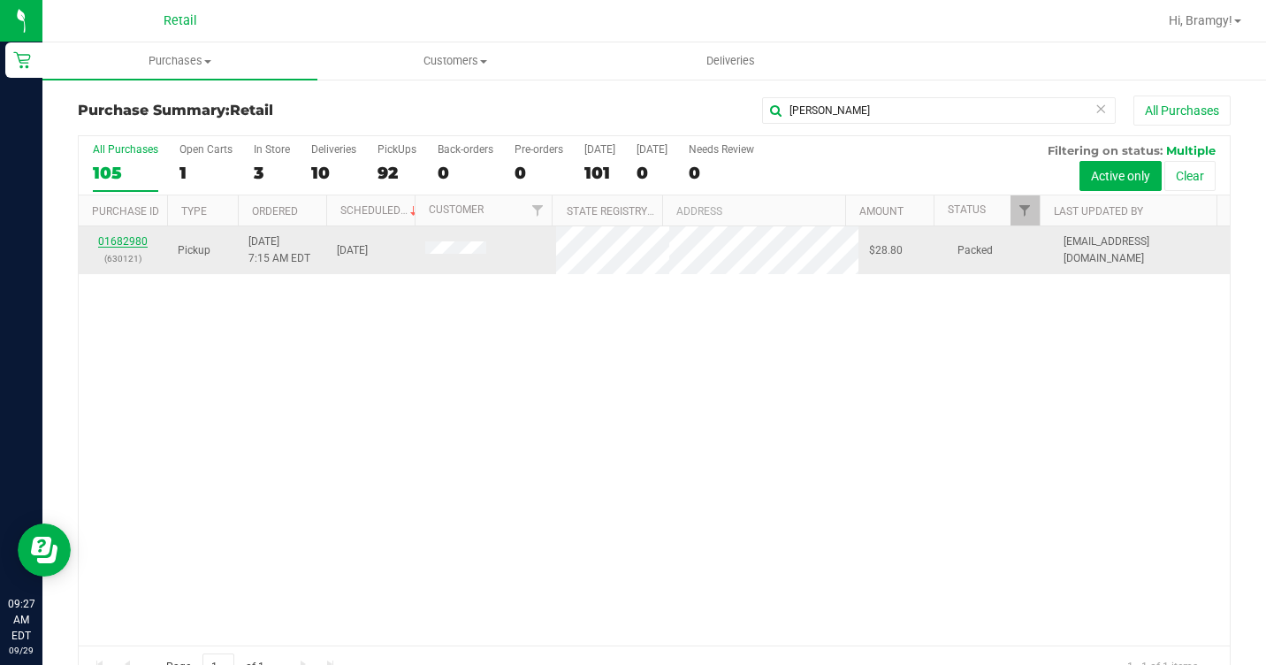
click at [134, 242] on link "01682980" at bounding box center [123, 241] width 50 height 12
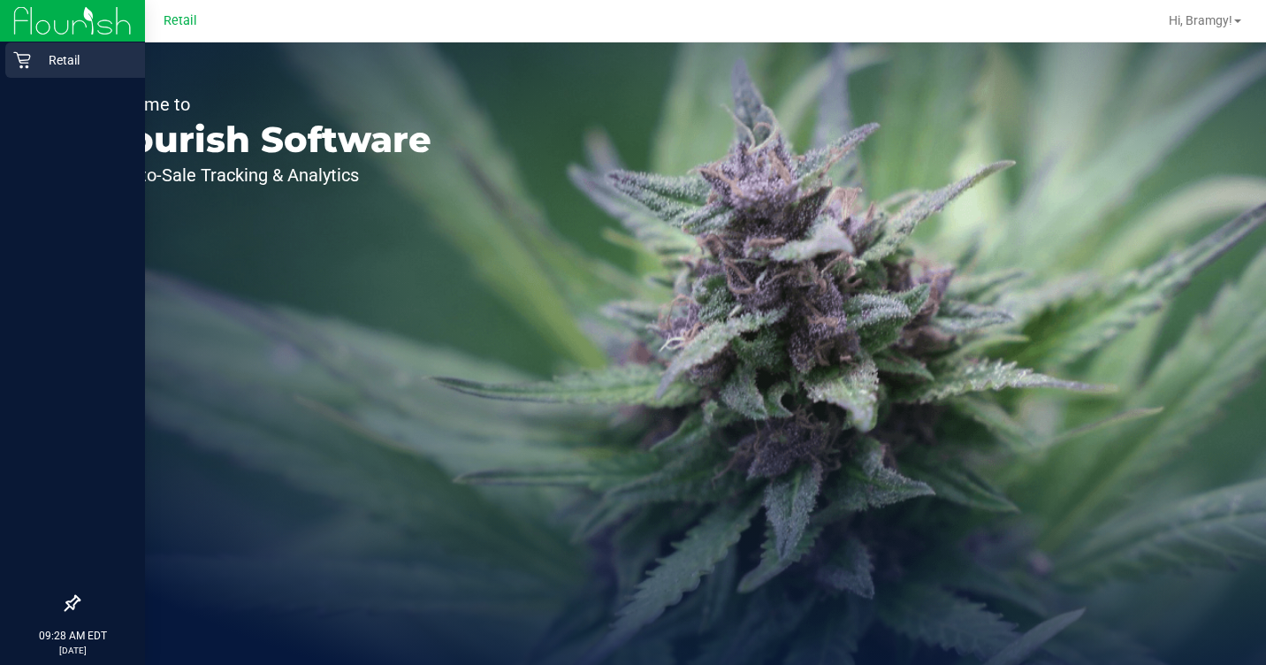
click at [31, 66] on p "Retail" at bounding box center [84, 60] width 106 height 21
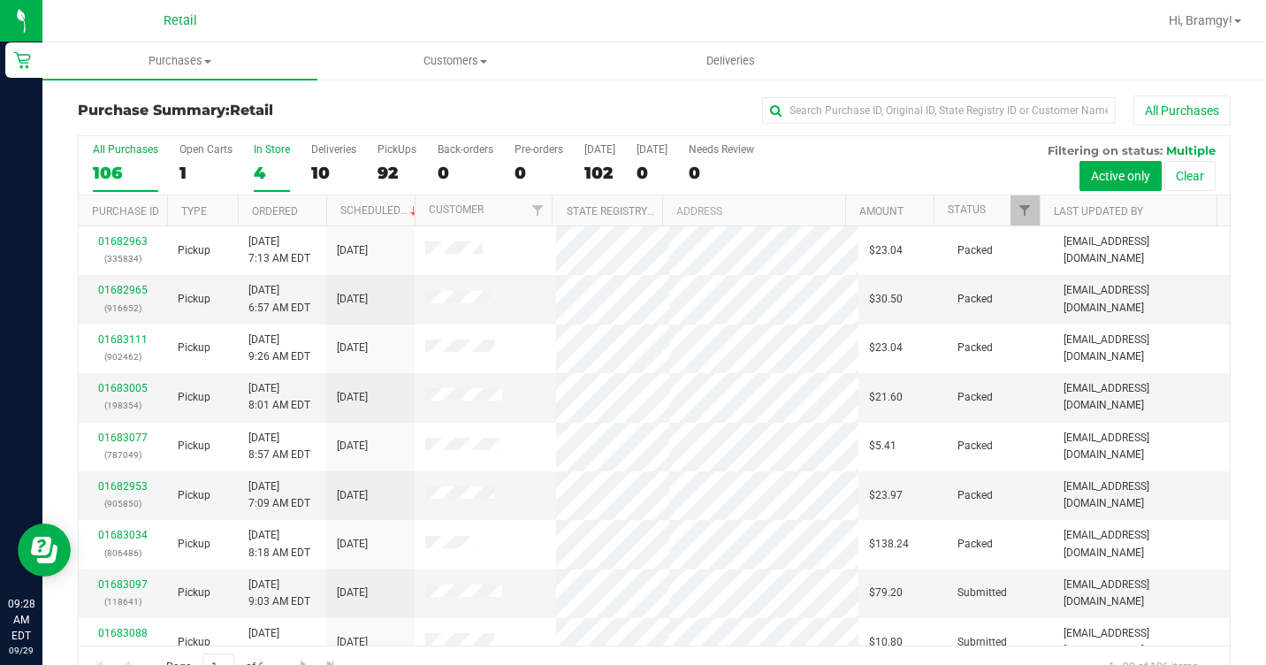
click at [258, 154] on div "In Store" at bounding box center [272, 149] width 36 height 12
click at [0, 0] on input "In Store 4" at bounding box center [0, 0] width 0 height 0
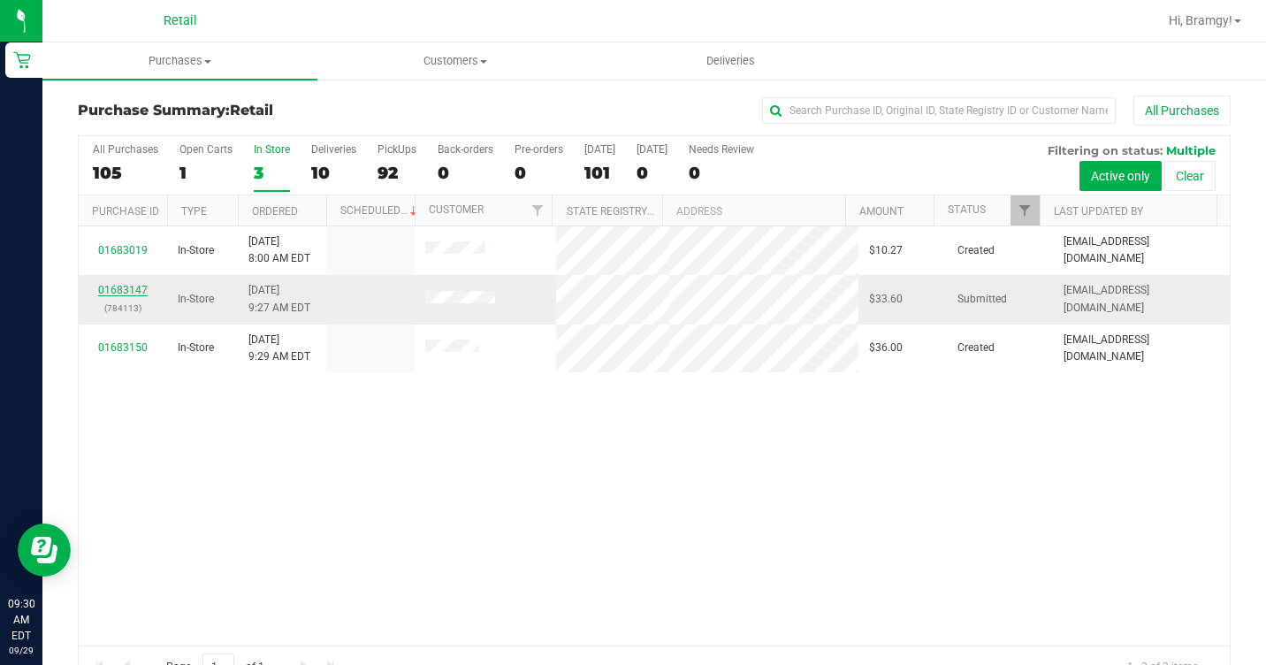
click at [116, 285] on link "01683147" at bounding box center [123, 290] width 50 height 12
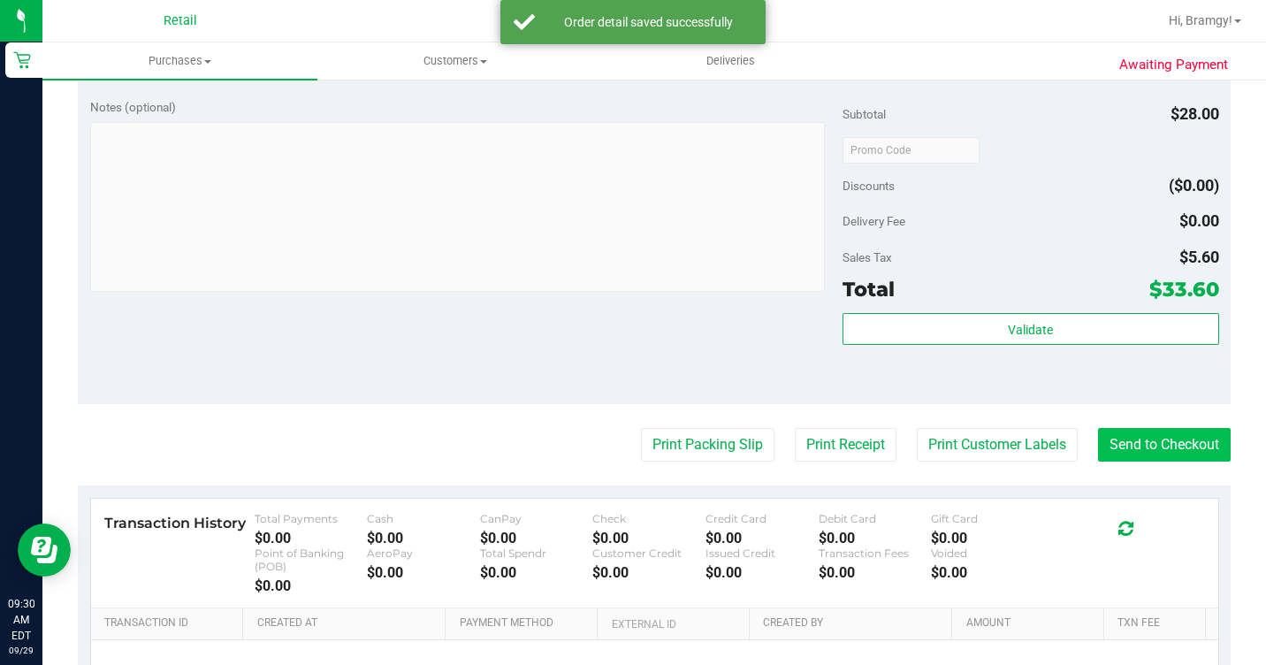
scroll to position [619, 0]
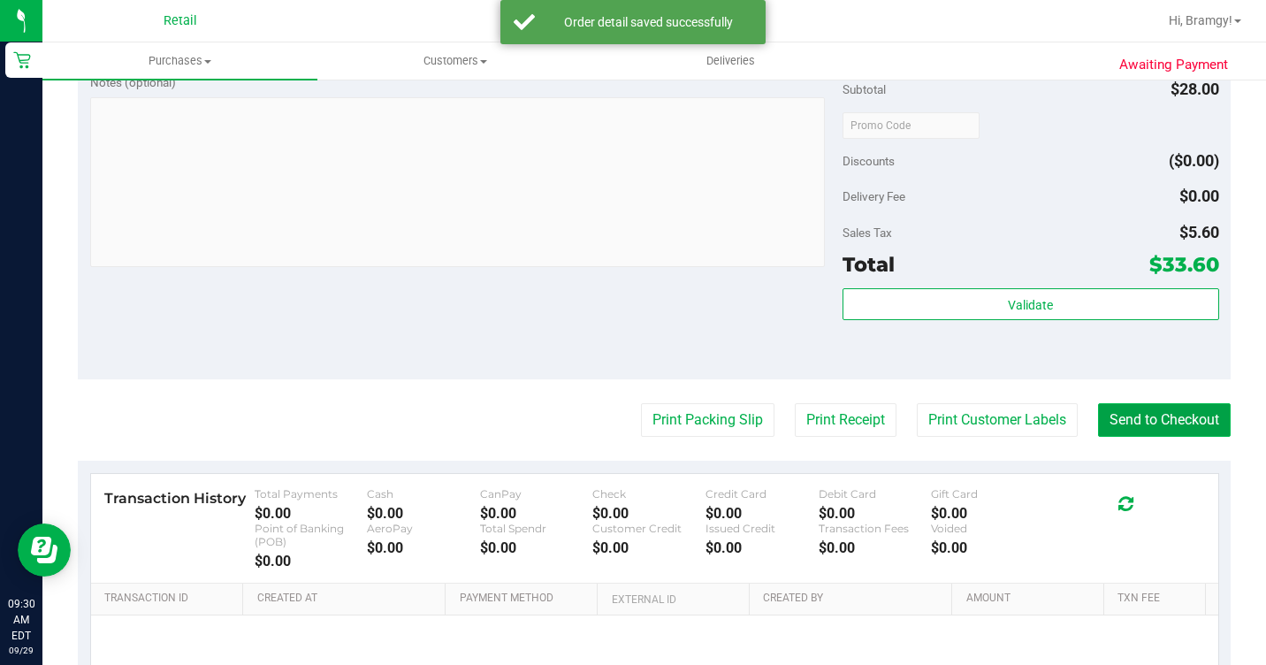
click at [1133, 437] on button "Send to Checkout" at bounding box center [1164, 420] width 133 height 34
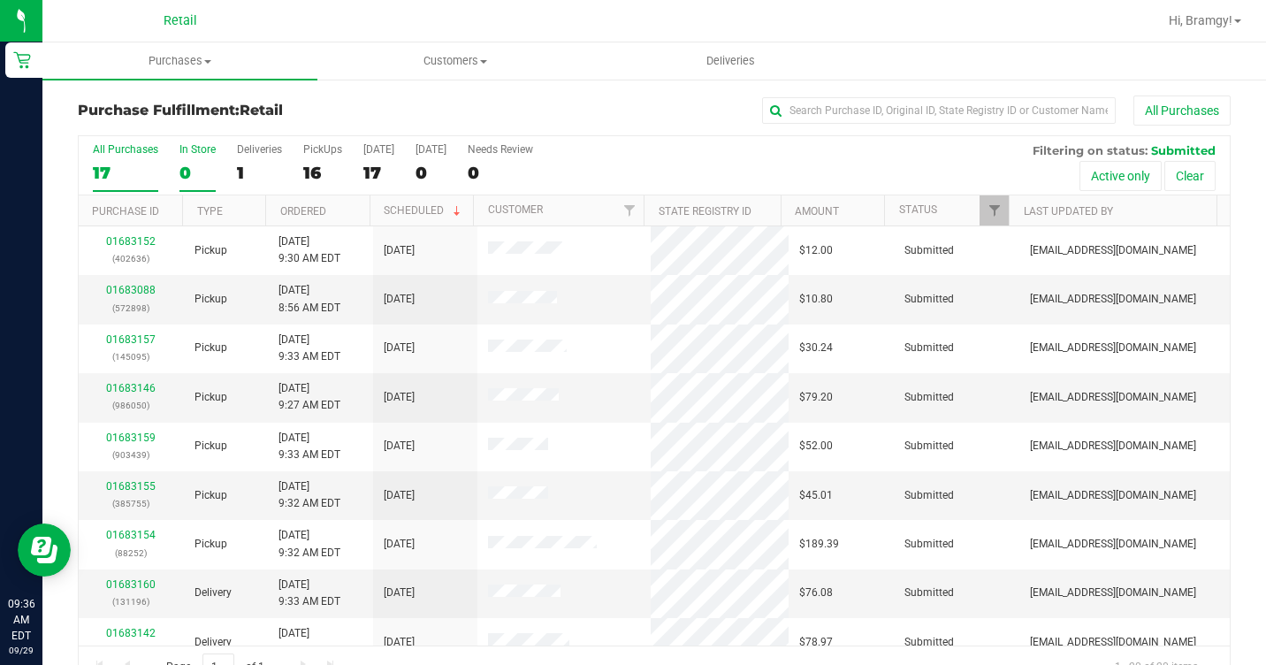
click at [187, 156] on label "In Store 0" at bounding box center [197, 167] width 36 height 49
click at [0, 0] on input "In Store 0" at bounding box center [0, 0] width 0 height 0
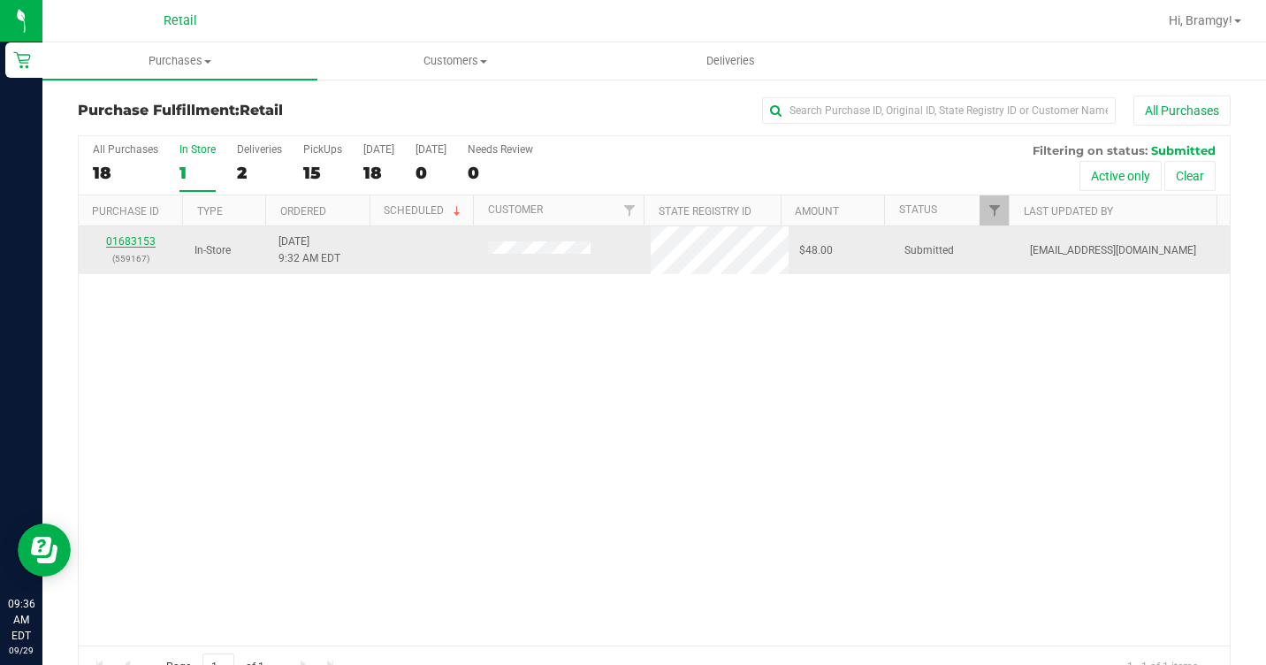
click at [120, 243] on link "01683153" at bounding box center [131, 241] width 50 height 12
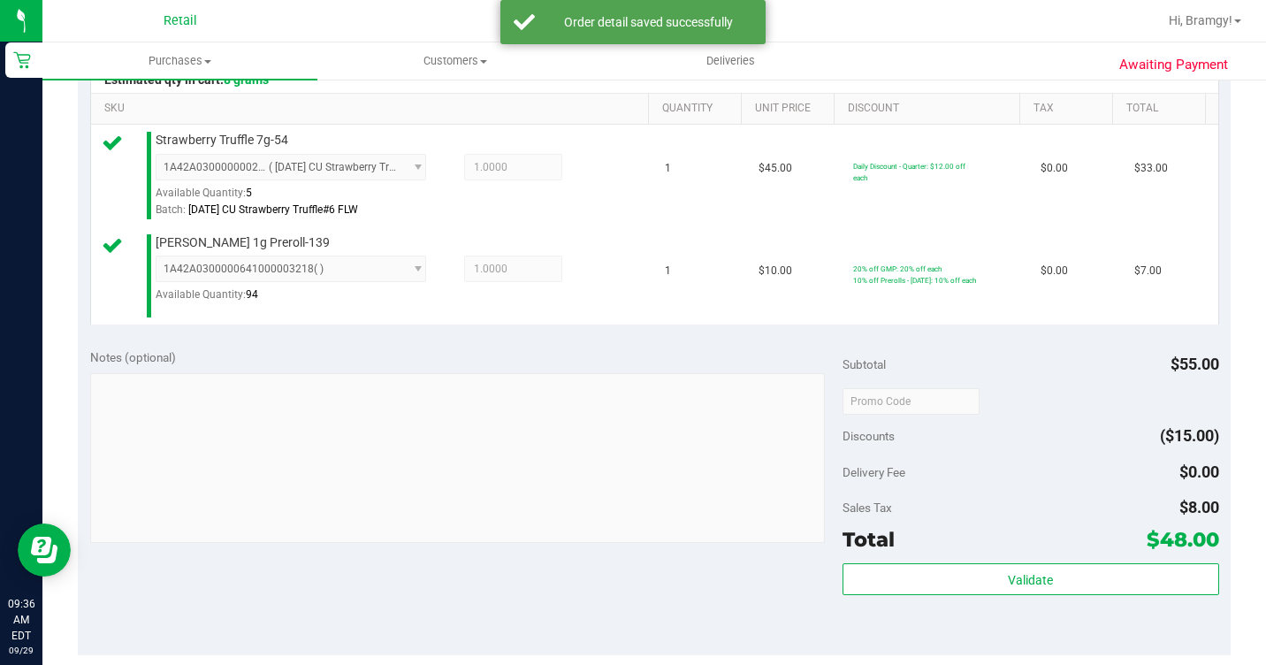
scroll to position [796, 0]
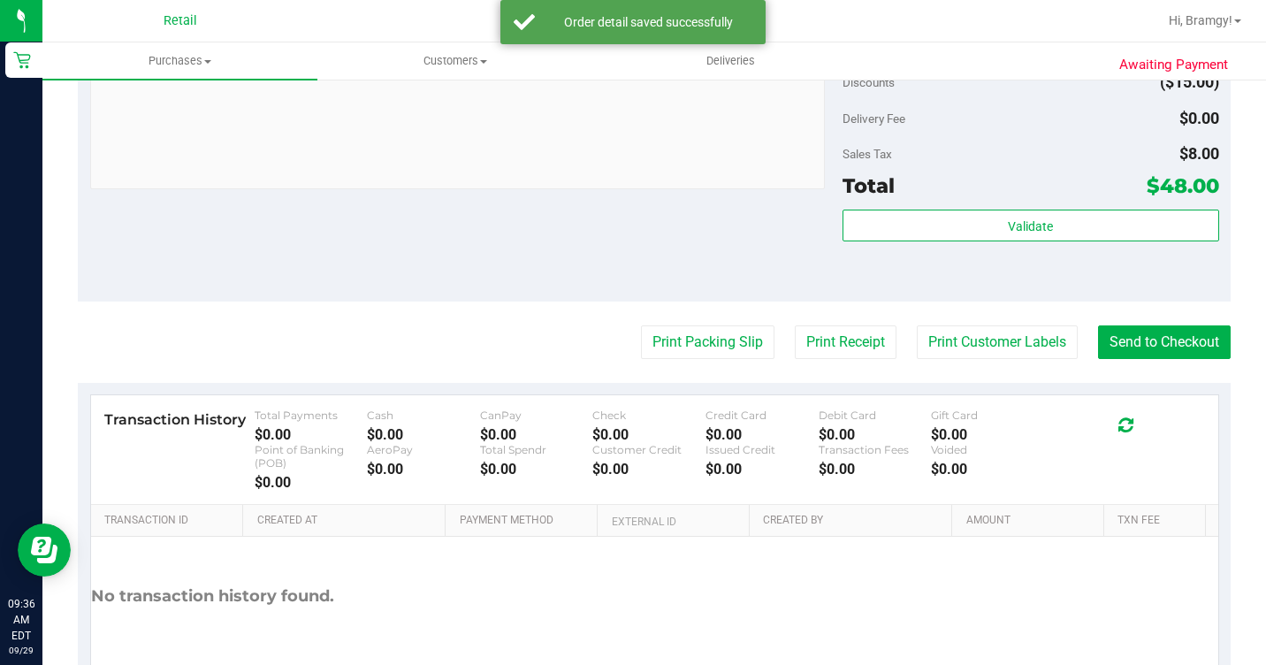
click at [1128, 408] on purchase-details "Back Edit Purchase Cancel Purchase View Profile # 01683153 Med | Rec METRC ID: …" at bounding box center [654, 13] width 1153 height 1427
click at [1128, 359] on button "Send to Checkout" at bounding box center [1164, 342] width 133 height 34
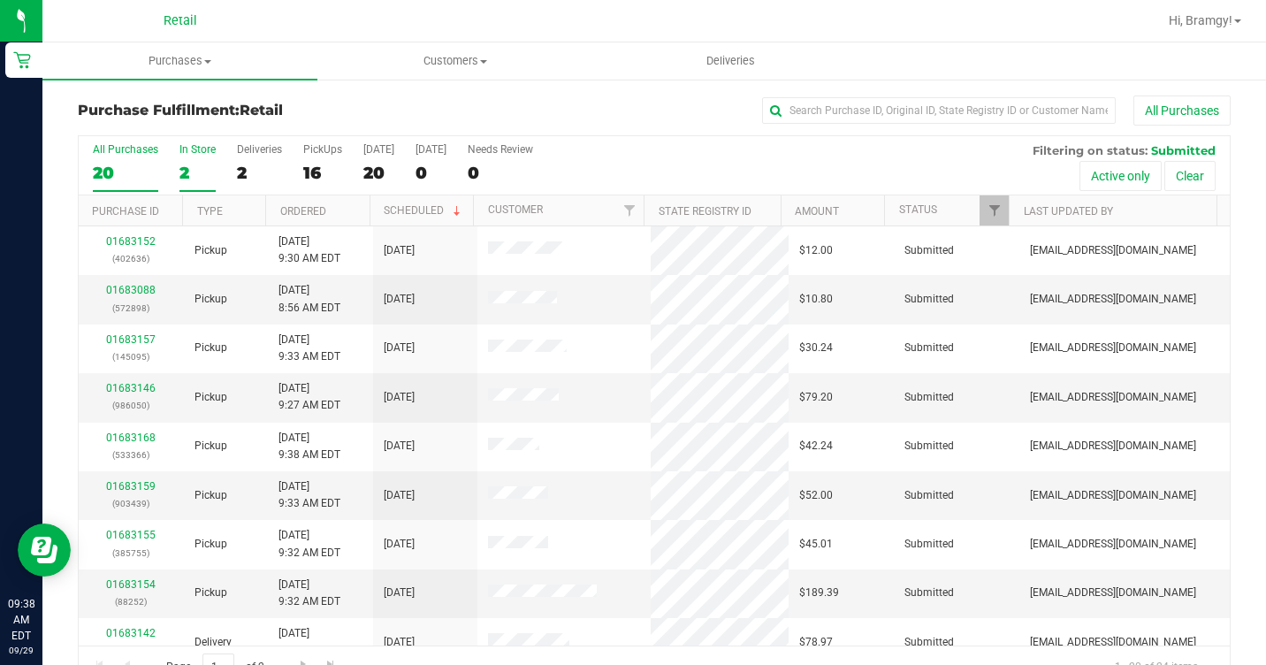
click at [191, 160] on label "In Store 2" at bounding box center [197, 167] width 36 height 49
click at [0, 0] on input "In Store 2" at bounding box center [0, 0] width 0 height 0
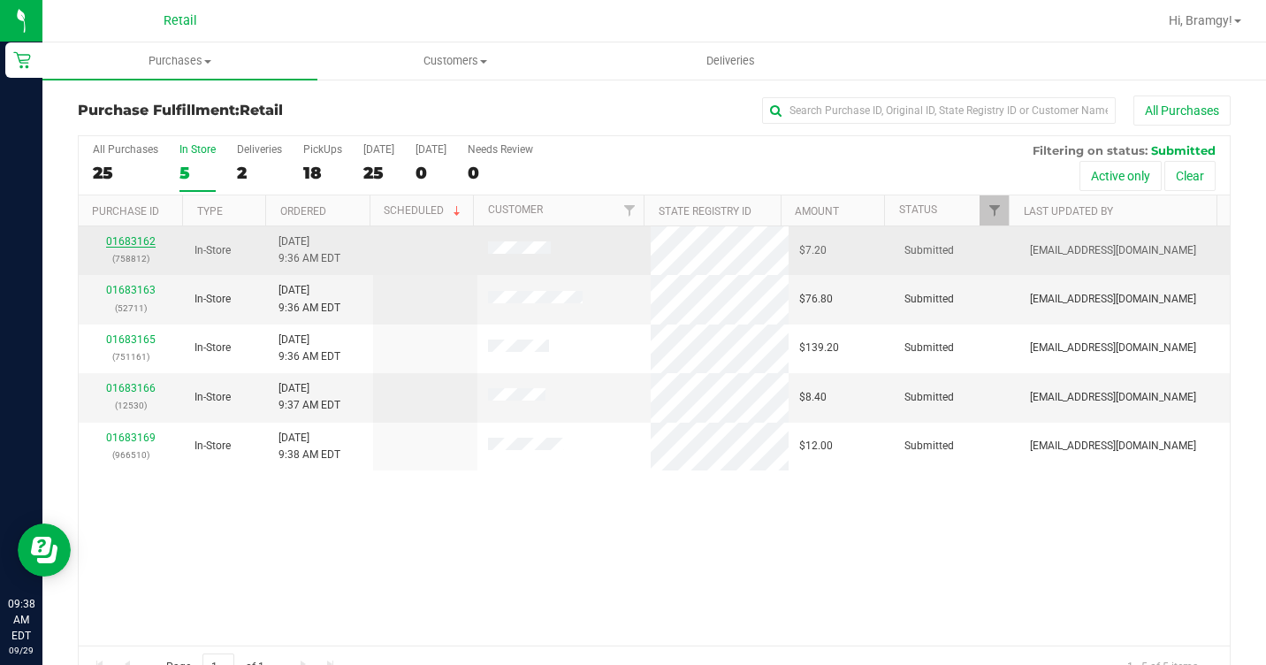
click at [118, 239] on link "01683162" at bounding box center [131, 241] width 50 height 12
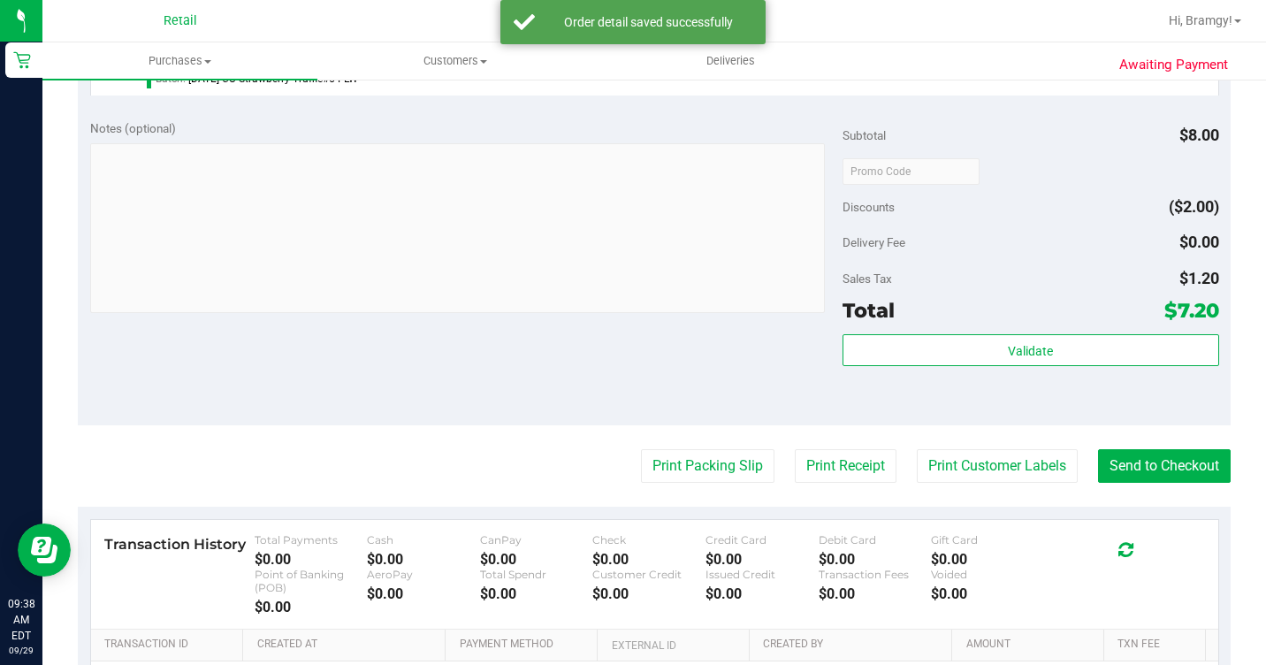
scroll to position [619, 0]
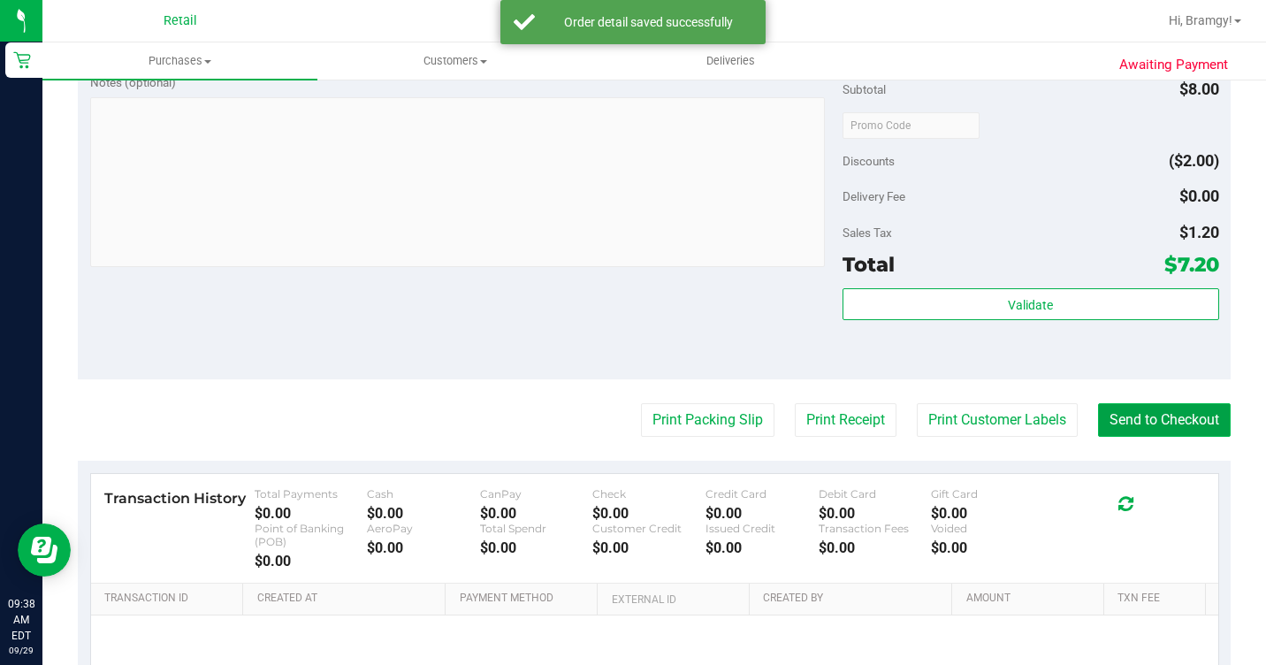
click at [1129, 437] on button "Send to Checkout" at bounding box center [1164, 420] width 133 height 34
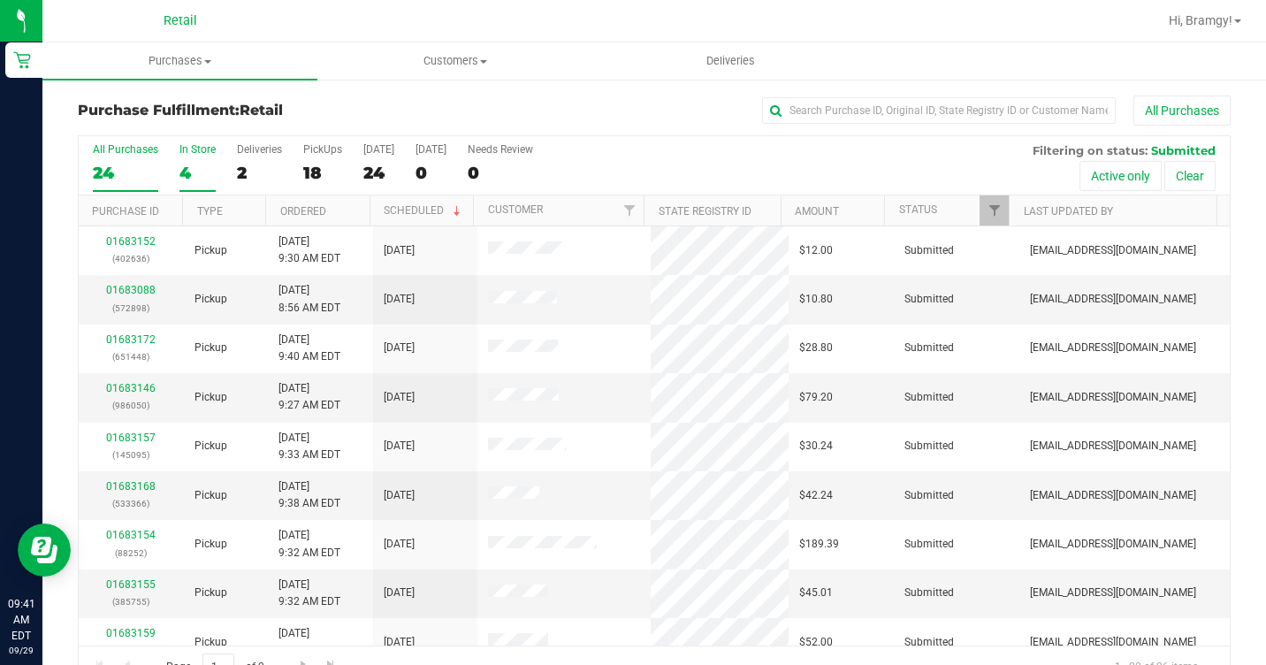
click at [179, 156] on label "In Store 4" at bounding box center [197, 167] width 36 height 49
click at [0, 0] on input "In Store 4" at bounding box center [0, 0] width 0 height 0
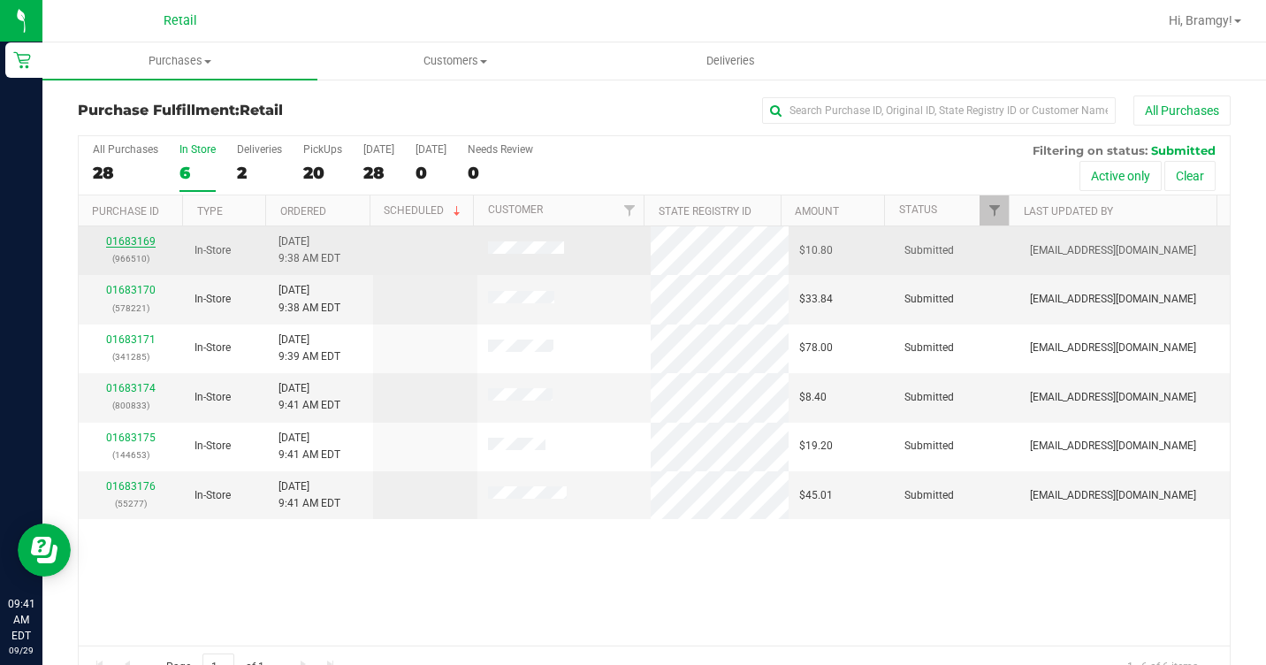
click at [124, 235] on div "01683169 (966510)" at bounding box center [131, 250] width 84 height 34
click at [132, 237] on link "01683169" at bounding box center [131, 241] width 50 height 12
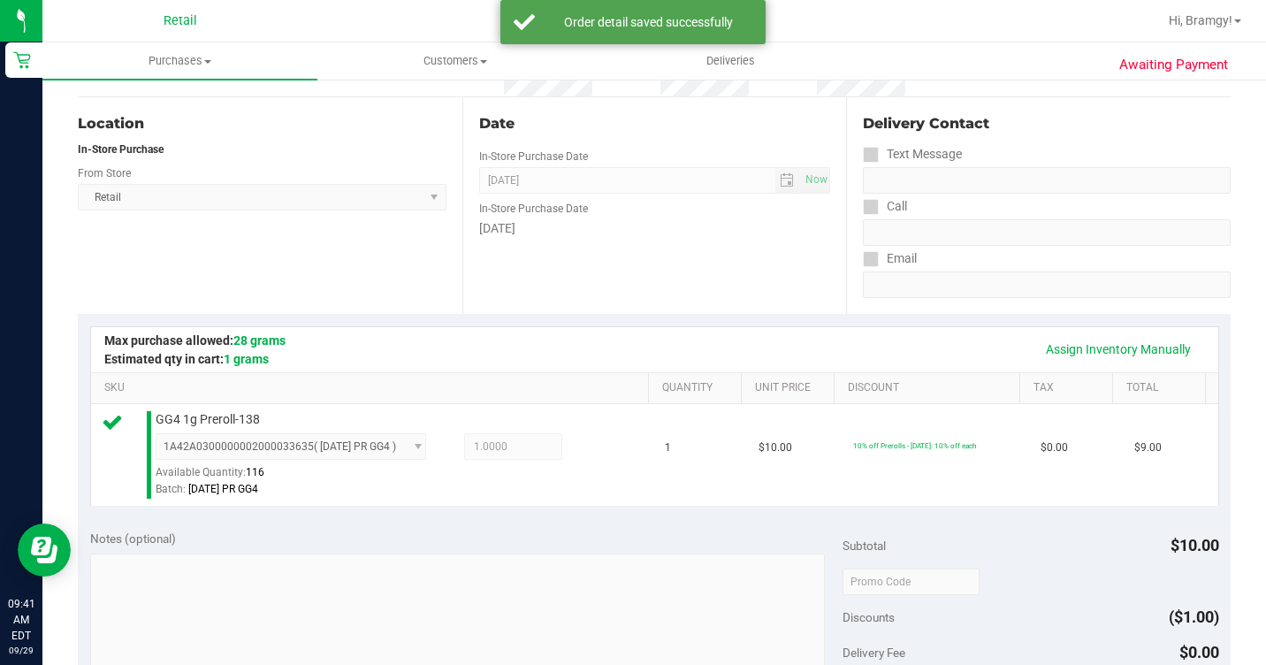
scroll to position [442, 0]
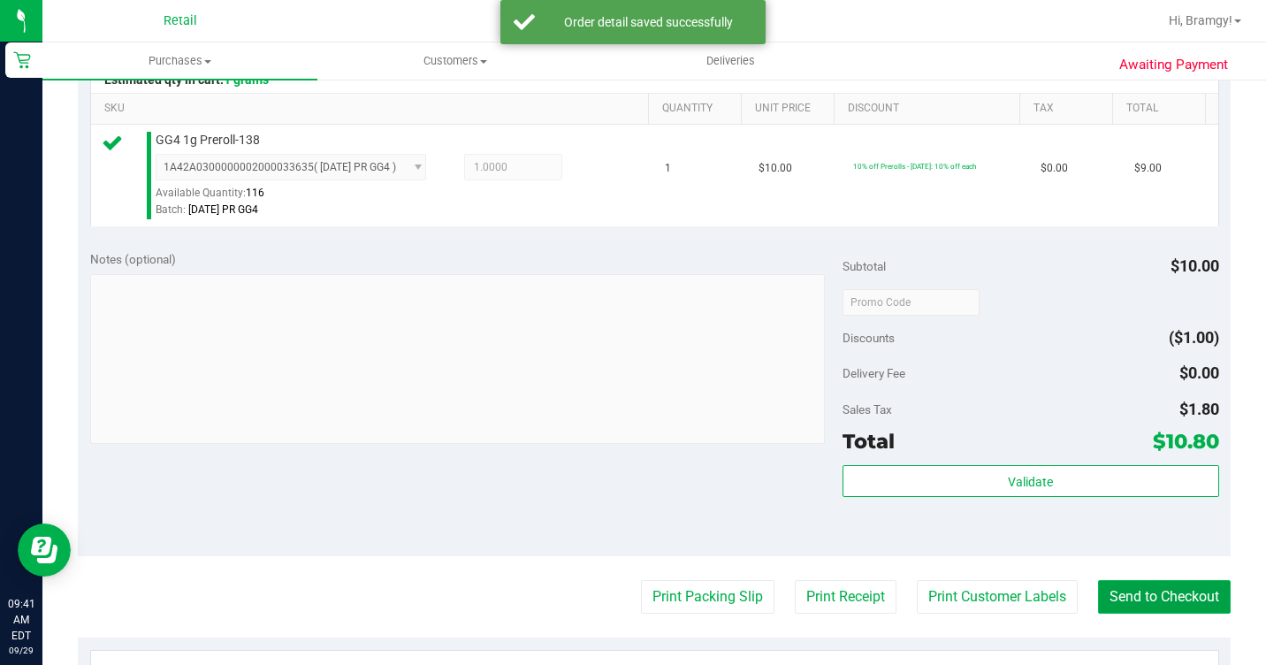
click at [1114, 614] on button "Send to Checkout" at bounding box center [1164, 597] width 133 height 34
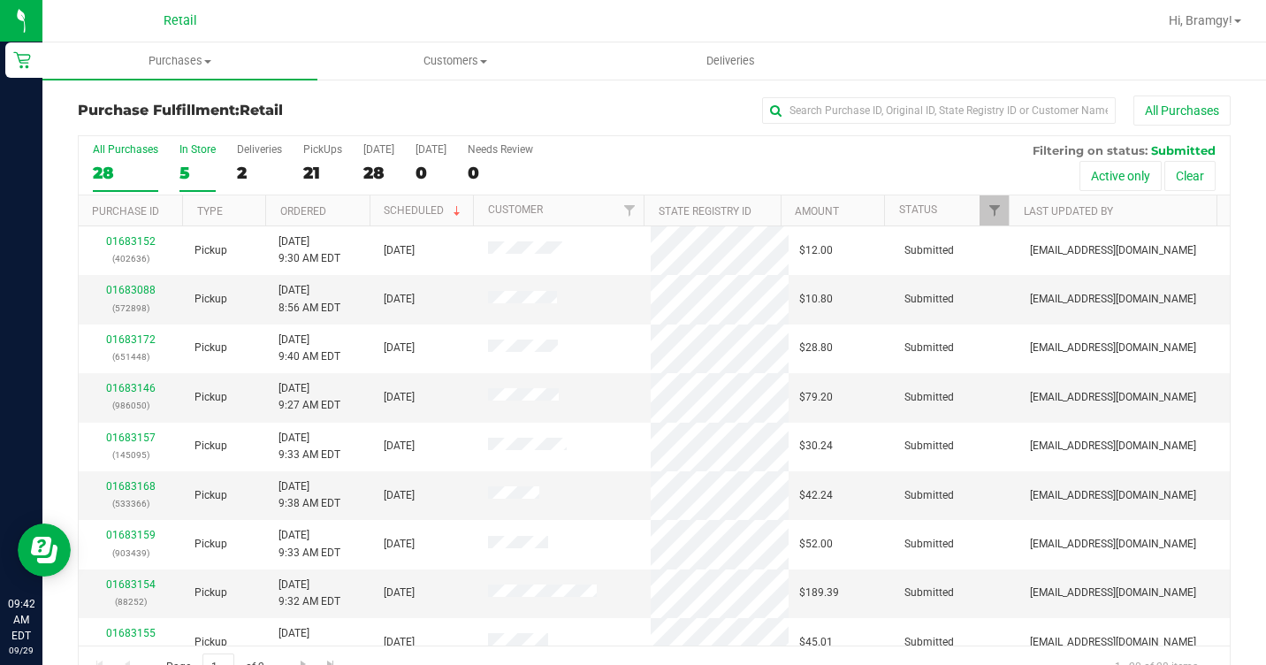
click at [187, 157] on label "In Store 5" at bounding box center [197, 167] width 36 height 49
click at [0, 0] on input "In Store 5" at bounding box center [0, 0] width 0 height 0
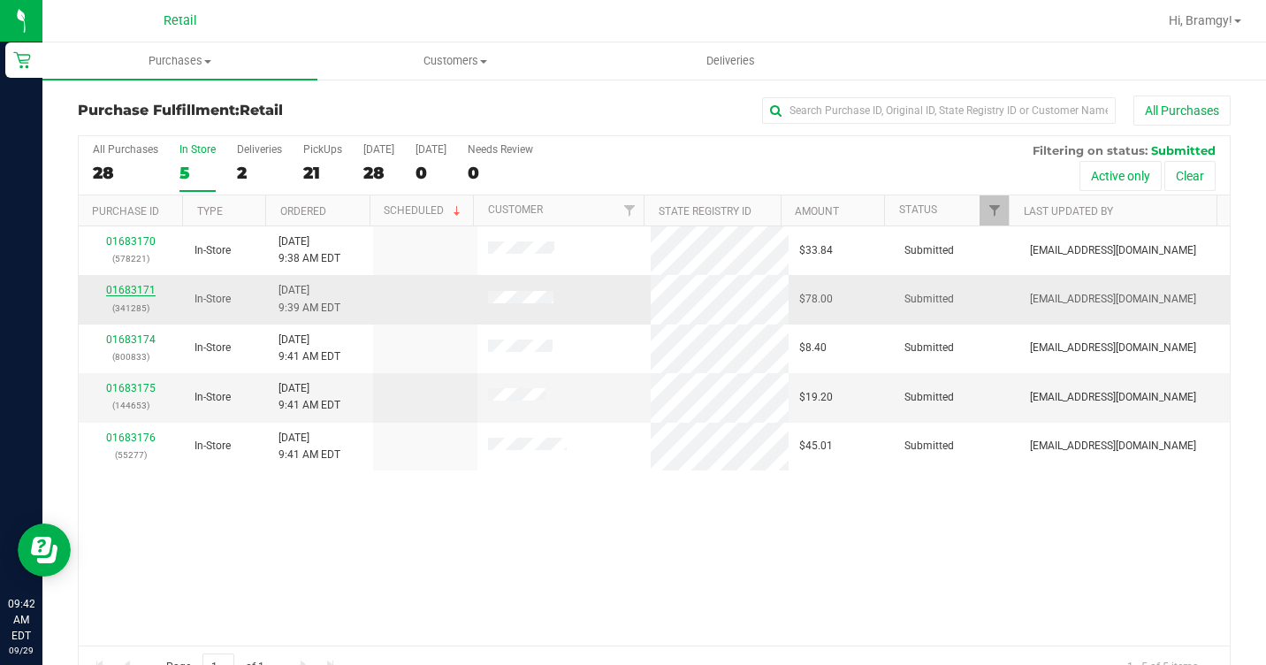
click at [119, 288] on link "01683171" at bounding box center [131, 290] width 50 height 12
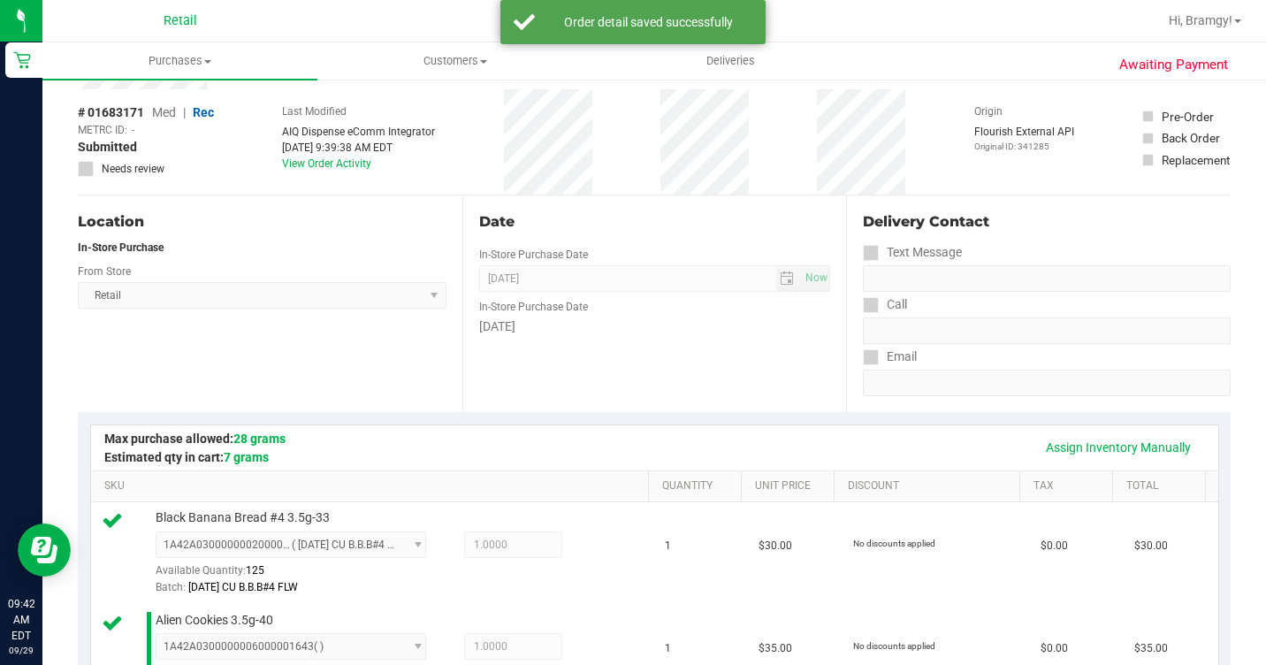
scroll to position [707, 0]
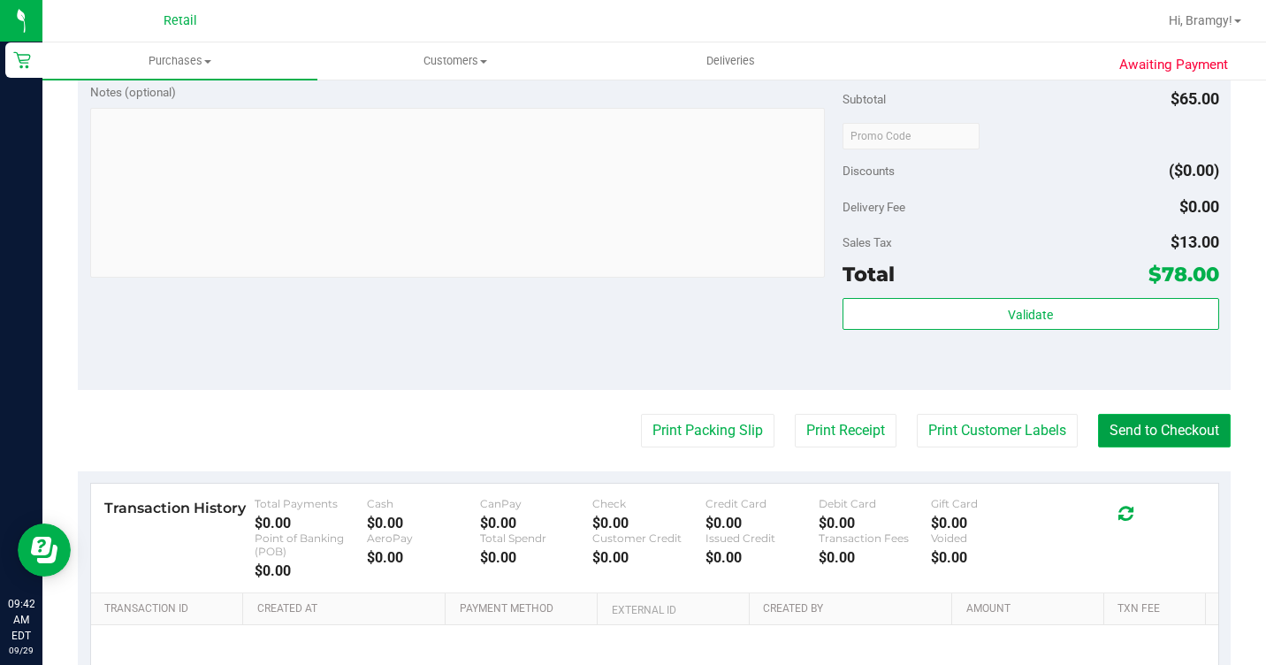
click at [1115, 447] on button "Send to Checkout" at bounding box center [1164, 431] width 133 height 34
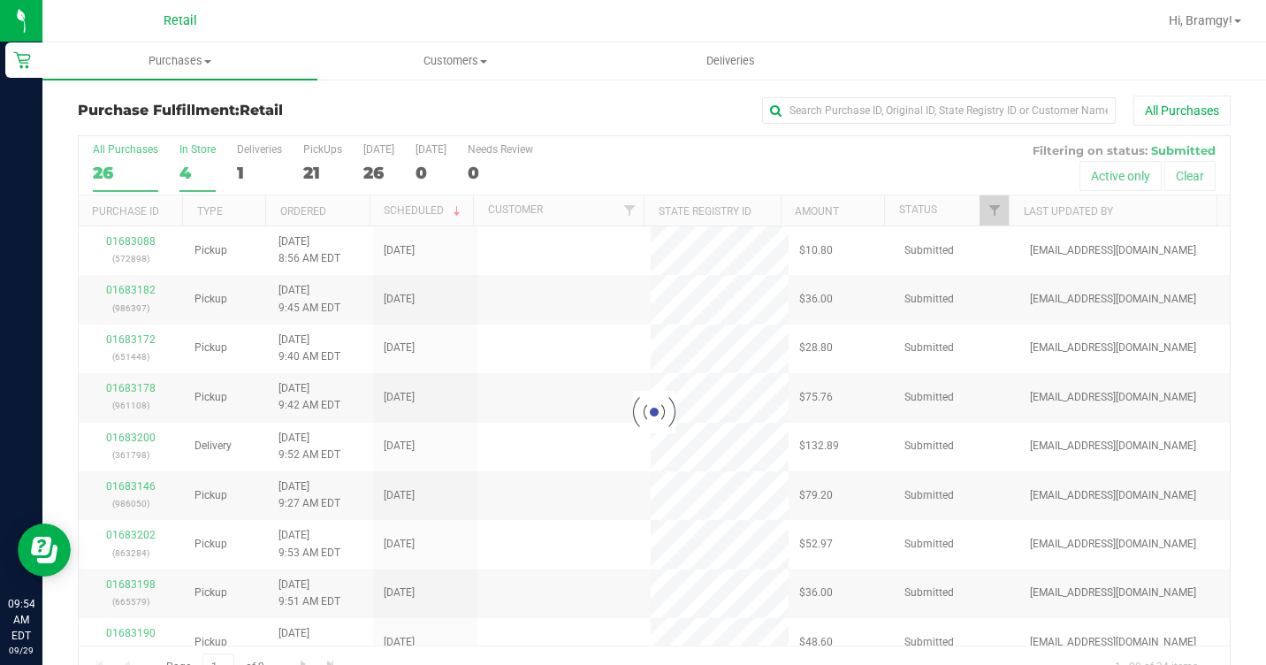
click at [185, 151] on div "In Store" at bounding box center [197, 149] width 36 height 12
click at [0, 0] on input "In Store 4" at bounding box center [0, 0] width 0 height 0
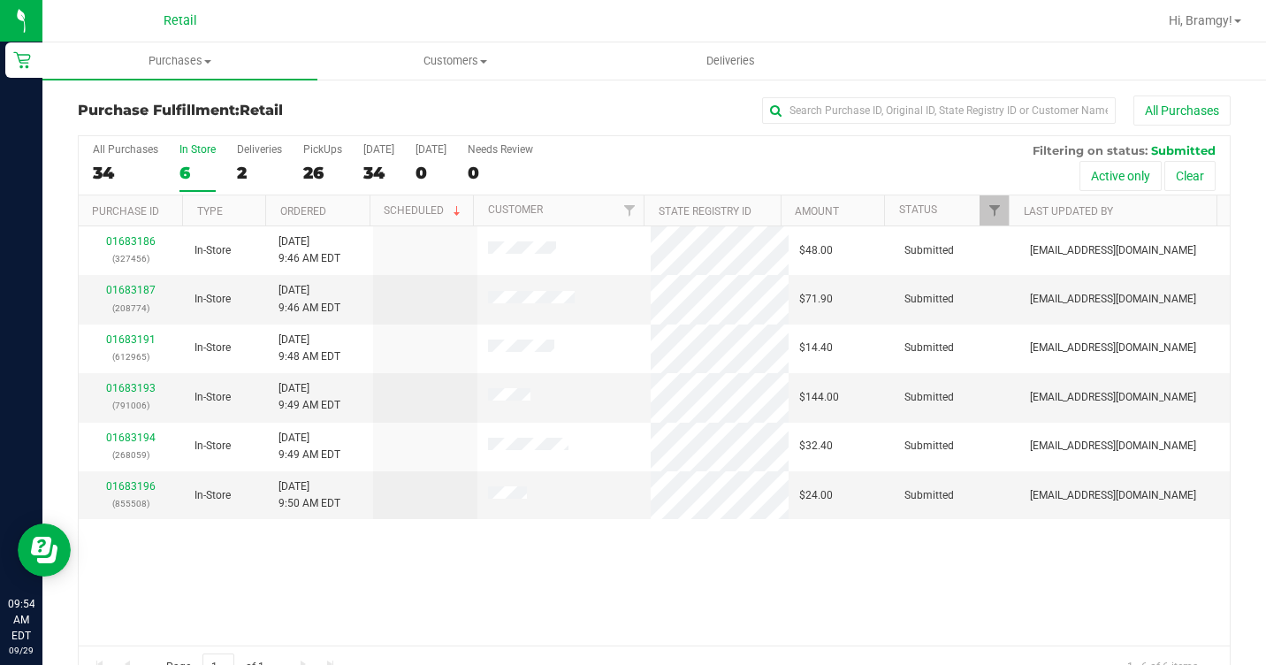
click at [185, 153] on div "In Store" at bounding box center [197, 149] width 36 height 12
click at [0, 0] on input "In Store 6" at bounding box center [0, 0] width 0 height 0
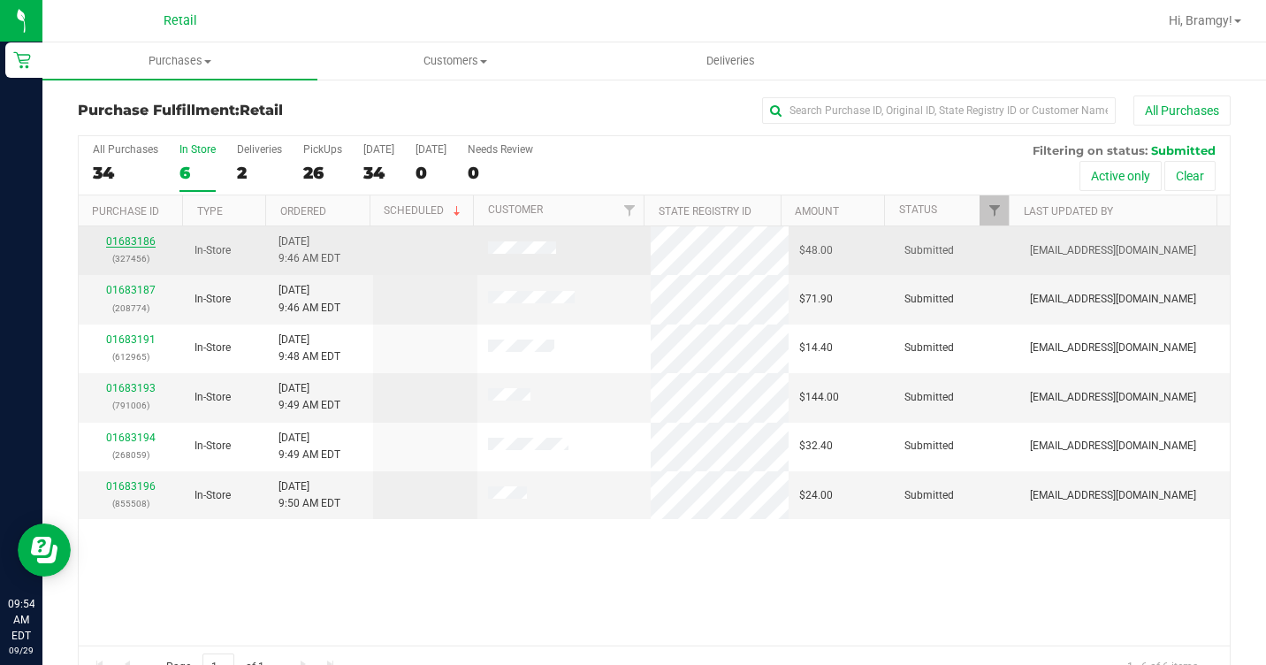
click at [134, 239] on link "01683186" at bounding box center [131, 241] width 50 height 12
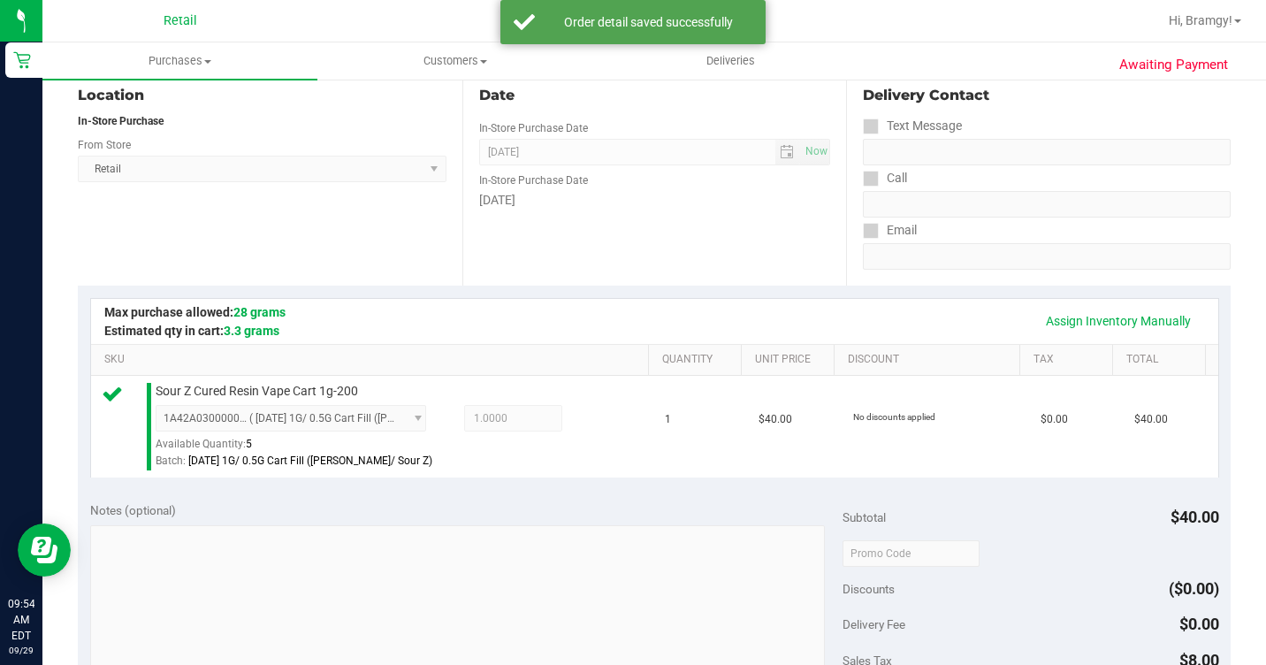
scroll to position [442, 0]
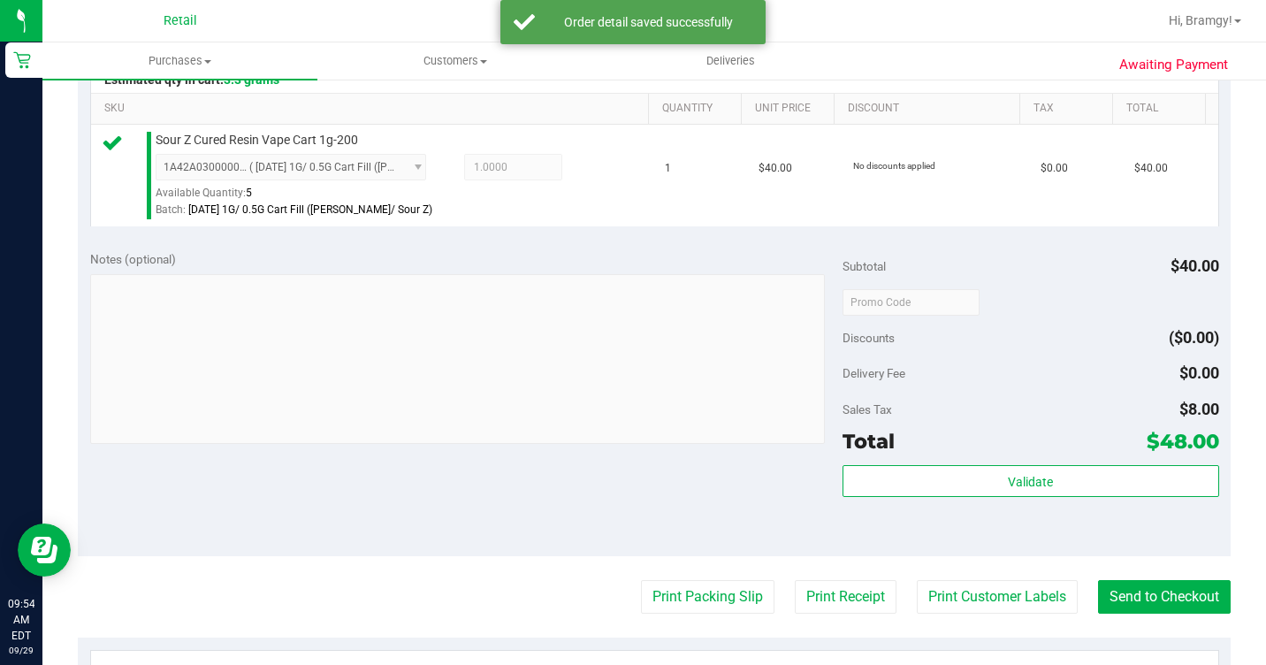
click at [1122, 652] on purchase-details "Back Edit Purchase Cancel Purchase View Profile # 01683186 Med | Rec METRC ID: …" at bounding box center [654, 317] width 1153 height 1328
click at [1129, 614] on button "Send to Checkout" at bounding box center [1164, 597] width 133 height 34
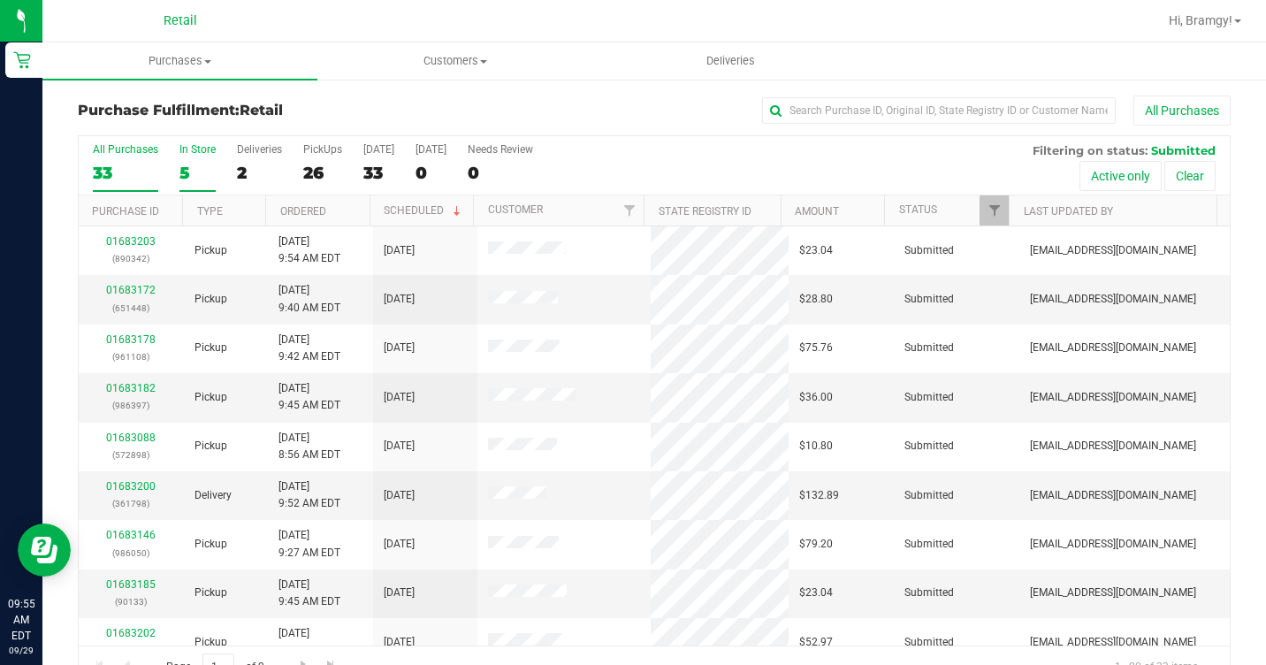
click at [195, 160] on label "In Store 5" at bounding box center [197, 167] width 36 height 49
click at [0, 0] on input "In Store 5" at bounding box center [0, 0] width 0 height 0
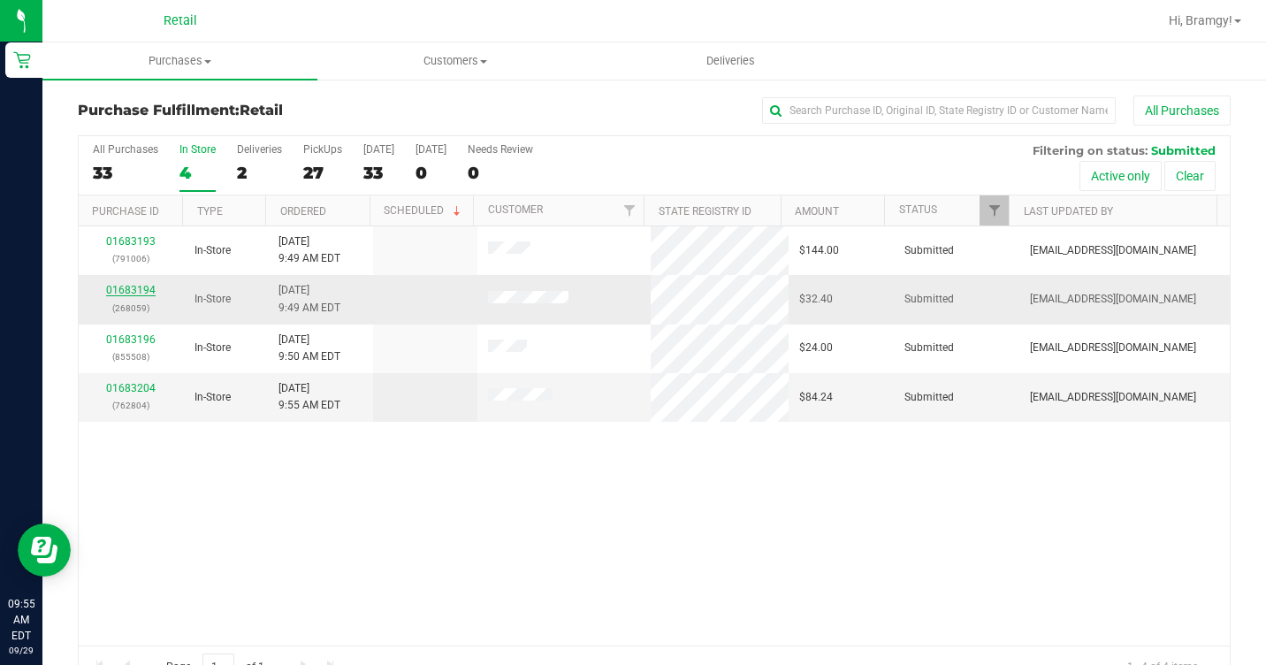
click at [142, 284] on link "01683194" at bounding box center [131, 290] width 50 height 12
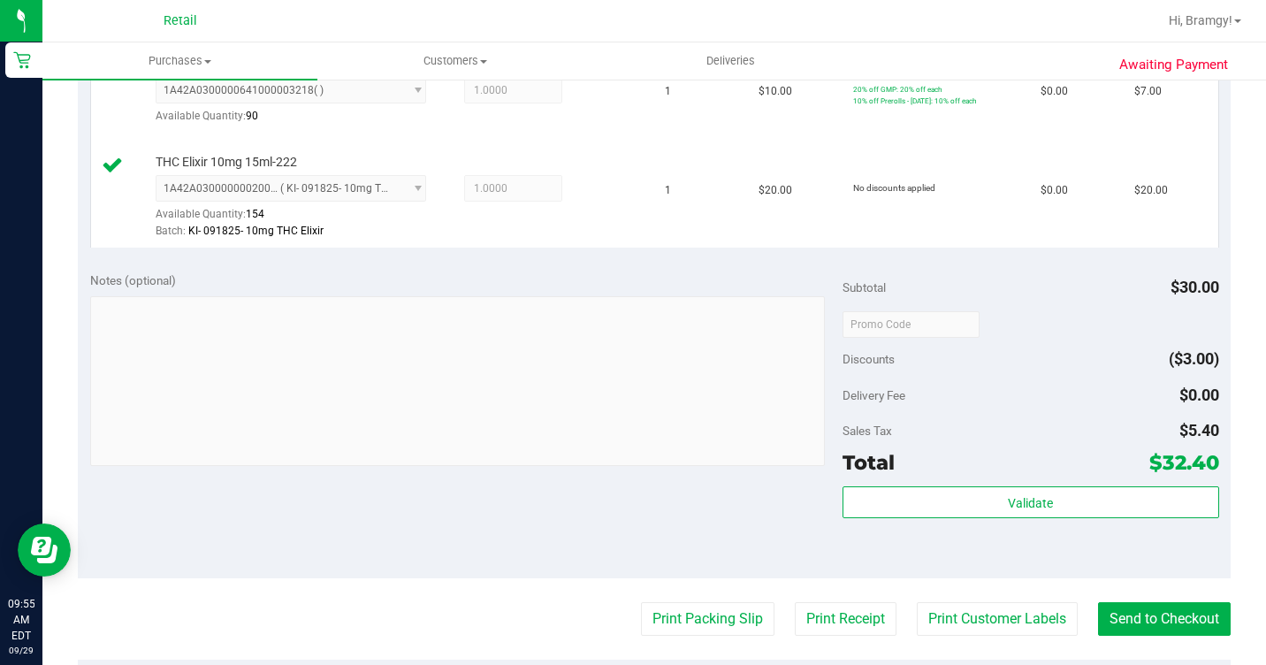
scroll to position [530, 0]
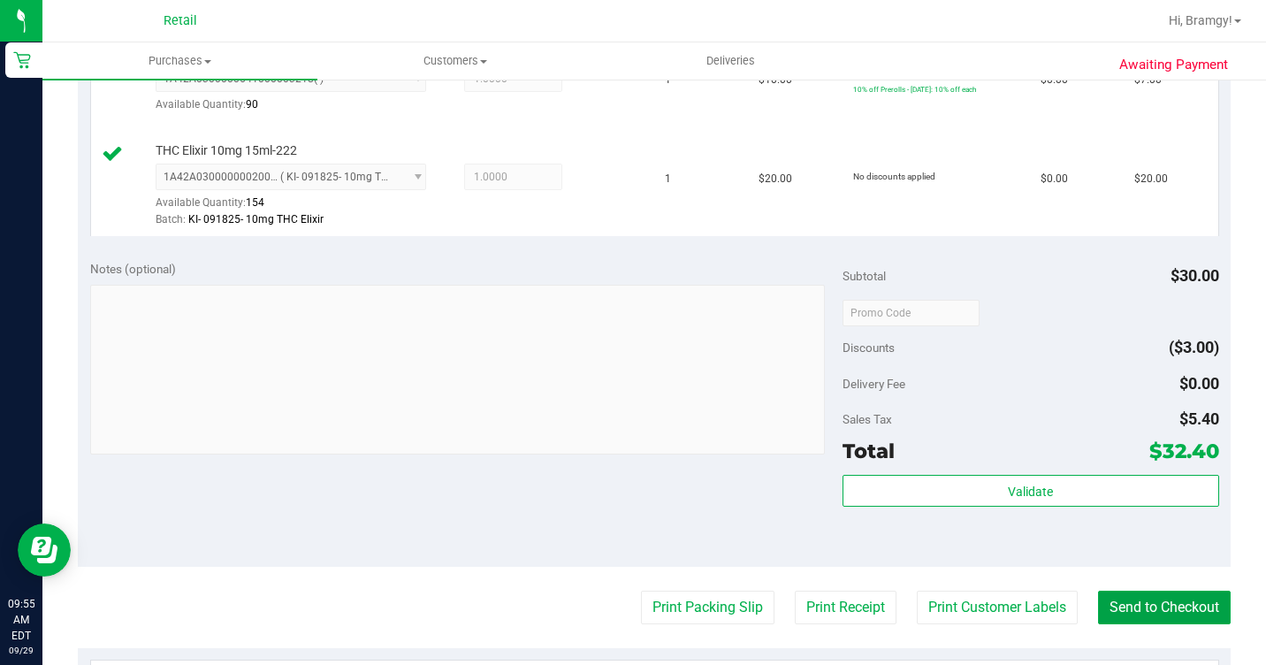
drag, startPoint x: 1169, startPoint y: 653, endPoint x: 1153, endPoint y: 621, distance: 36.4
click at [1169, 624] on button "Send to Checkout" at bounding box center [1164, 608] width 133 height 34
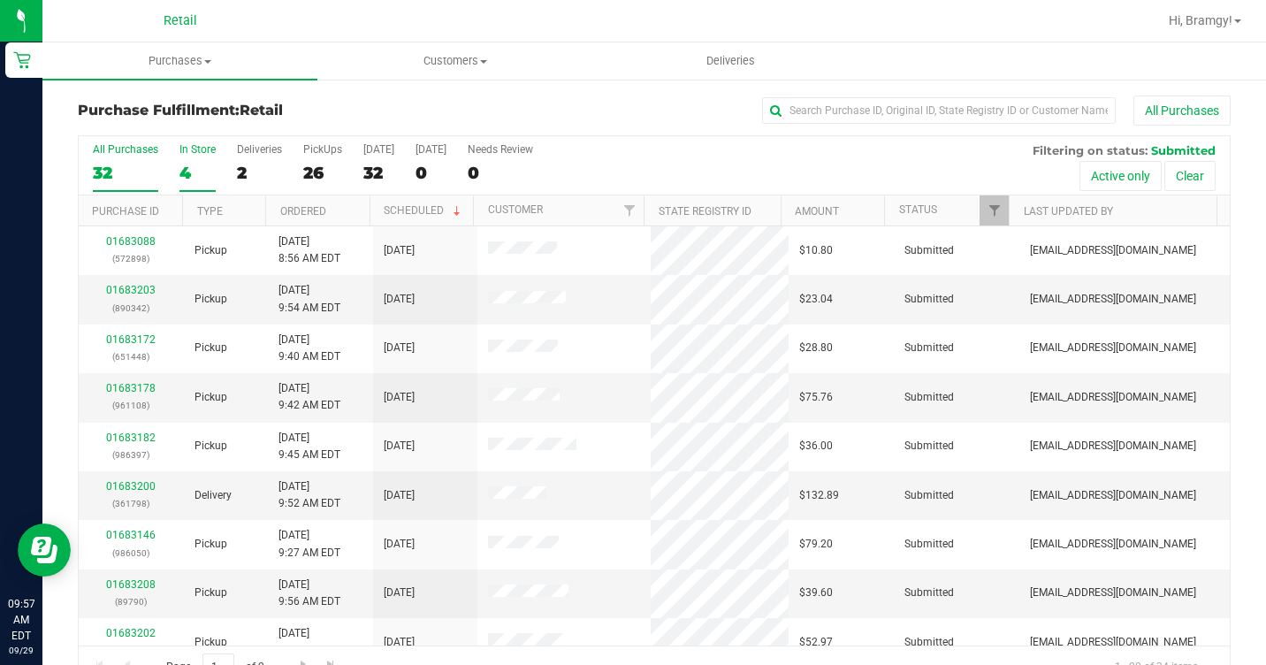
click at [184, 165] on div "4" at bounding box center [197, 173] width 36 height 20
click at [0, 0] on input "In Store 4" at bounding box center [0, 0] width 0 height 0
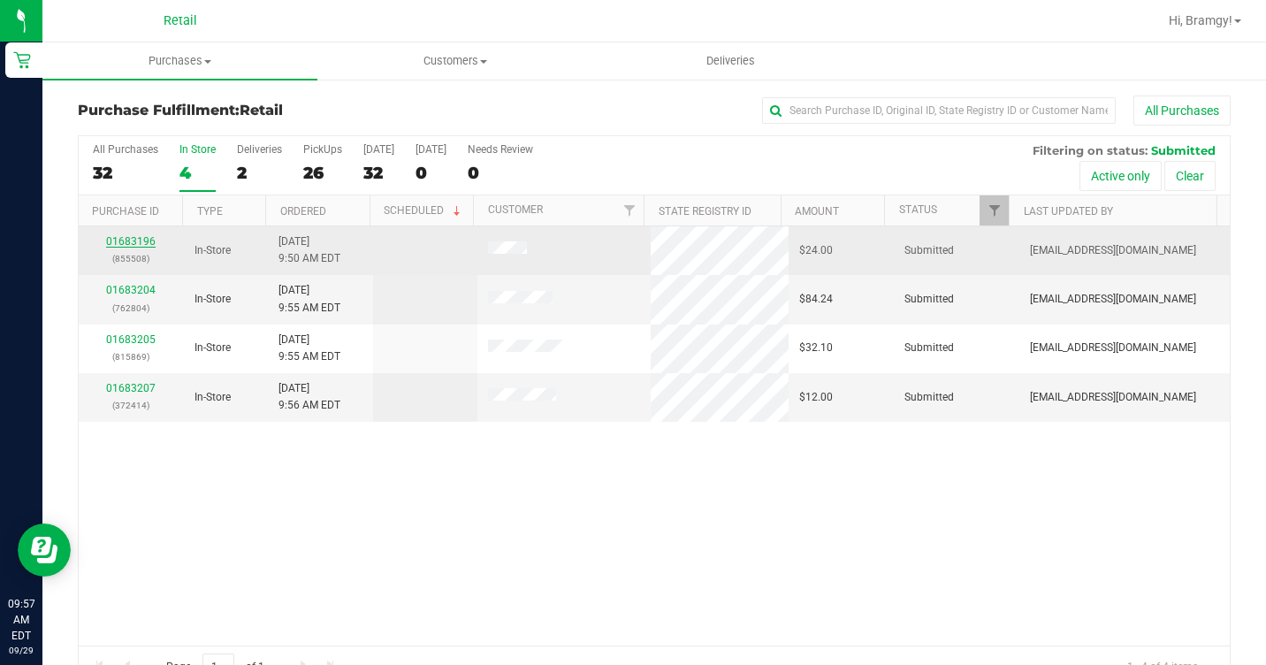
click at [114, 247] on link "01683196" at bounding box center [131, 241] width 50 height 12
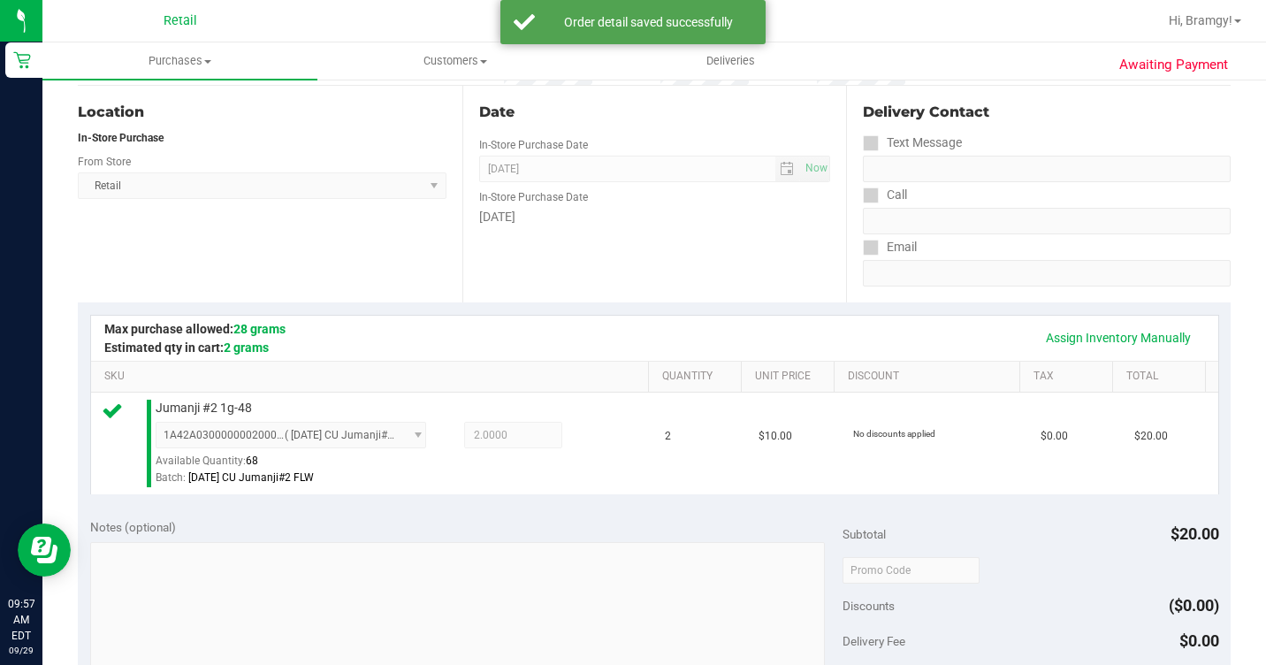
scroll to position [530, 0]
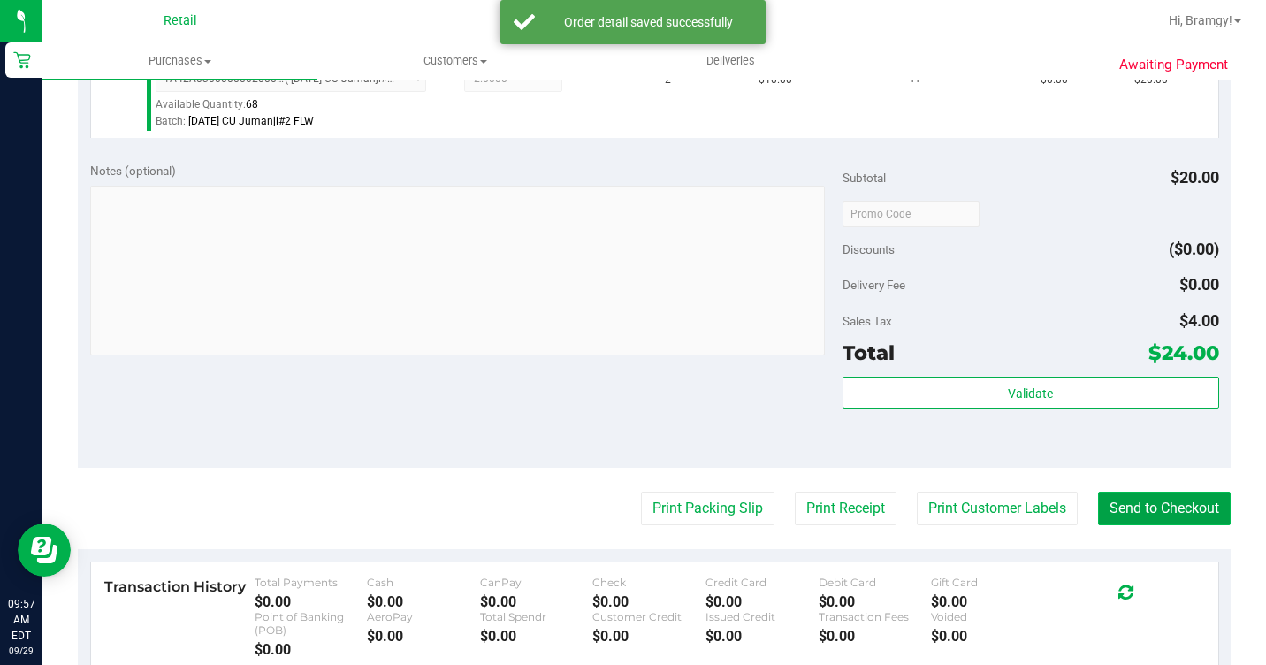
click at [1158, 525] on button "Send to Checkout" at bounding box center [1164, 509] width 133 height 34
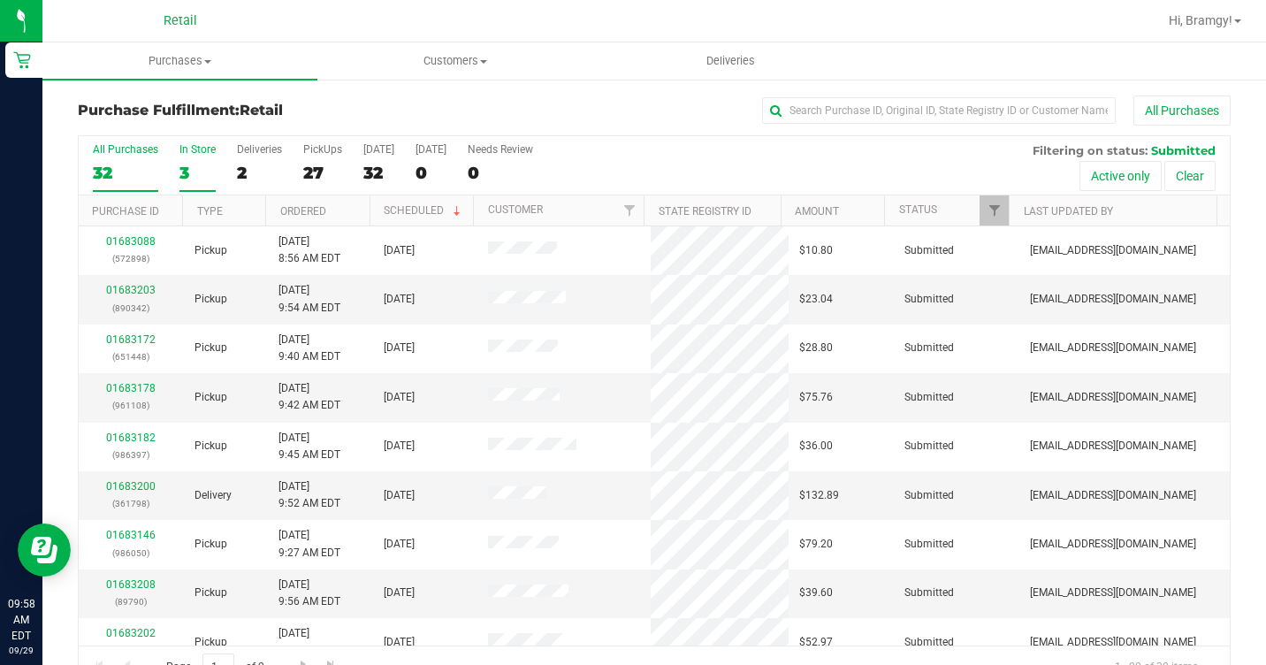
click at [195, 175] on div "3" at bounding box center [197, 173] width 36 height 20
click at [0, 0] on input "In Store 3" at bounding box center [0, 0] width 0 height 0
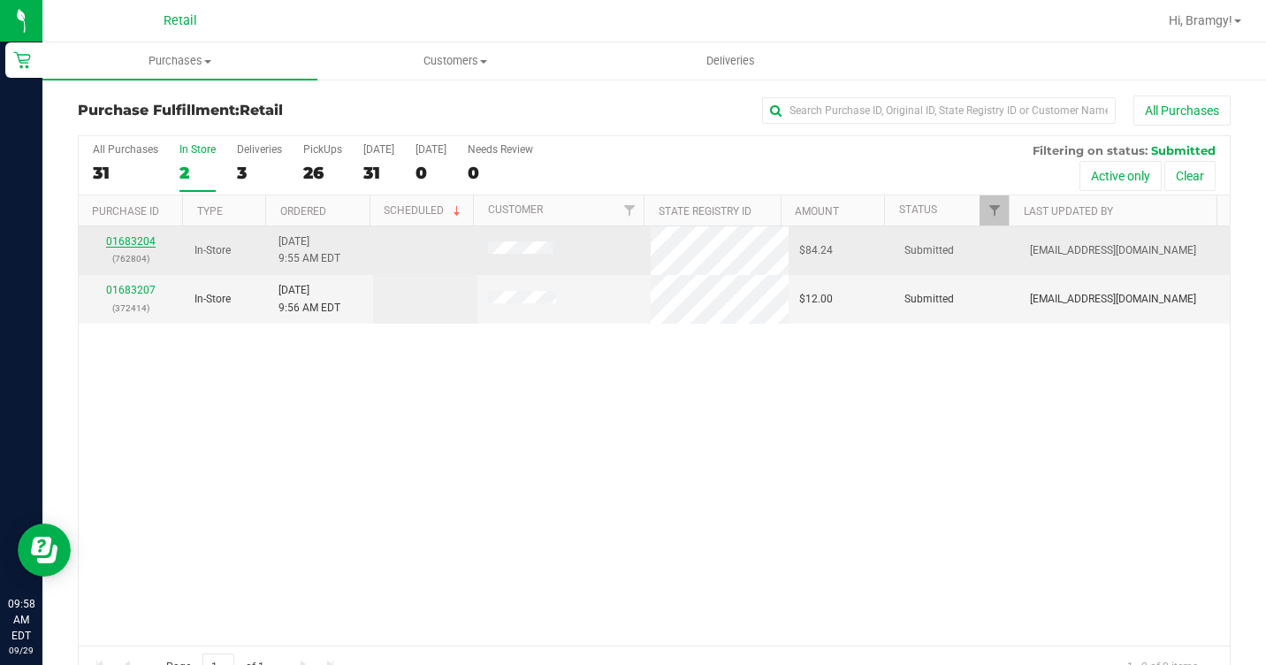
click at [138, 242] on link "01683204" at bounding box center [131, 241] width 50 height 12
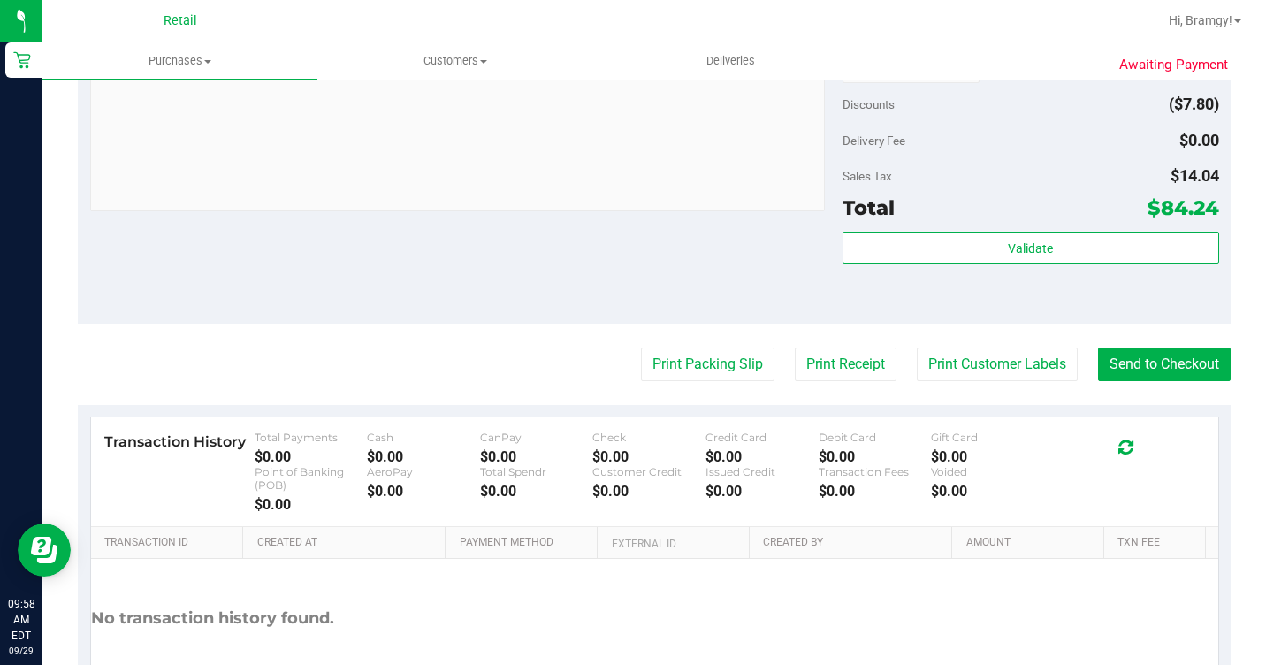
scroll to position [796, 0]
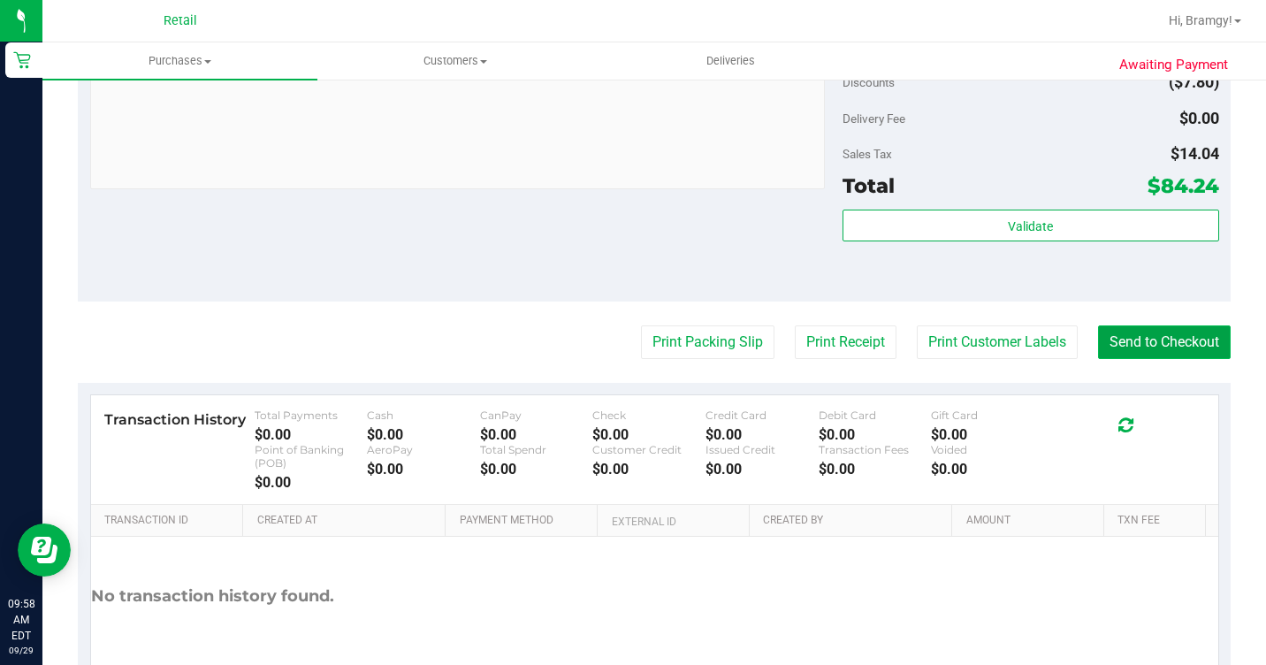
click at [1107, 359] on button "Send to Checkout" at bounding box center [1164, 342] width 133 height 34
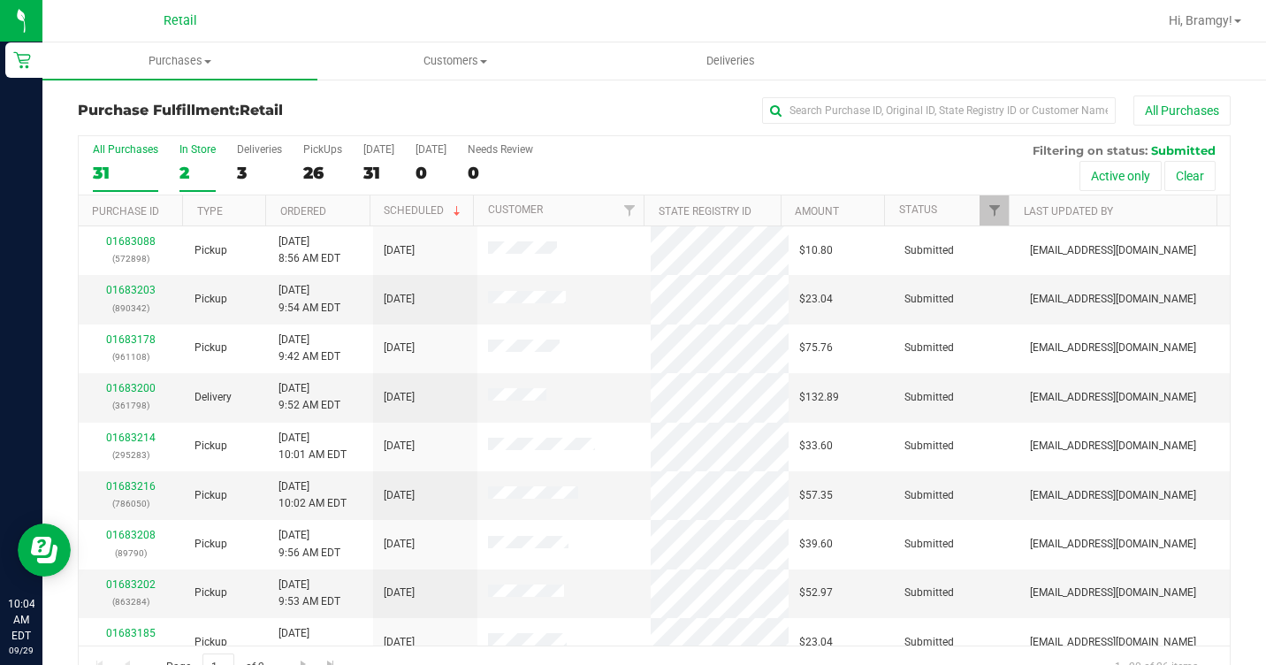
click at [197, 168] on div "2" at bounding box center [197, 173] width 36 height 20
click at [0, 0] on input "In Store 2" at bounding box center [0, 0] width 0 height 0
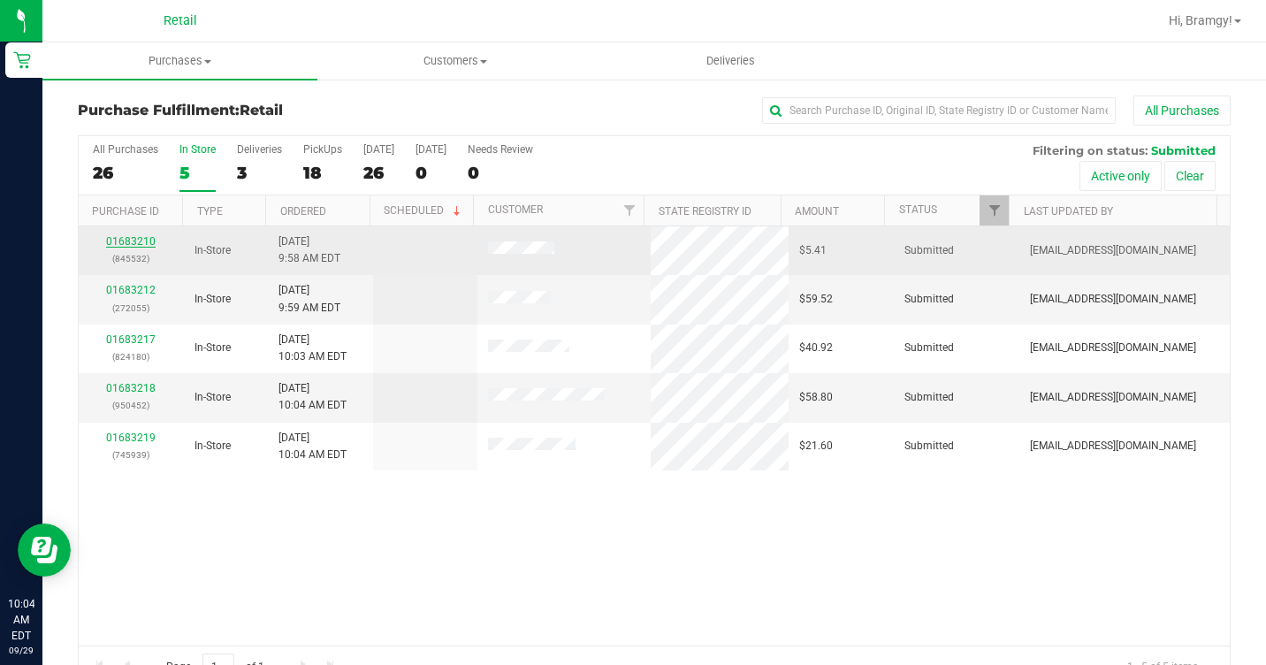
click at [124, 243] on link "01683210" at bounding box center [131, 241] width 50 height 12
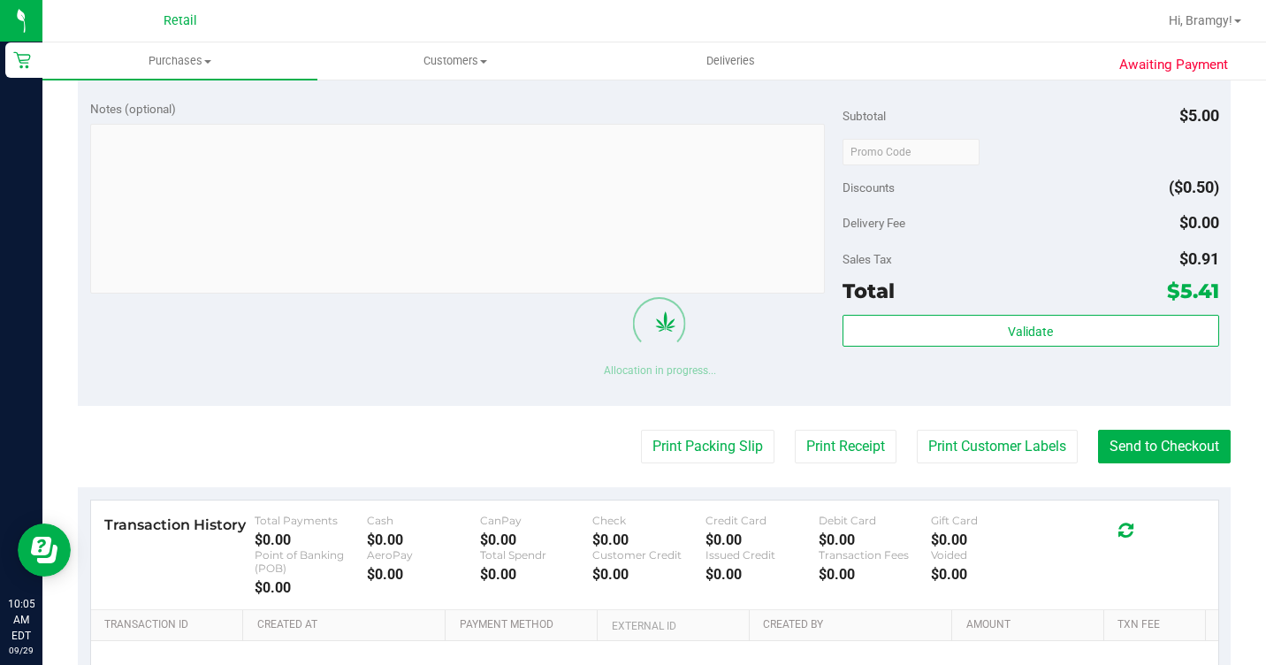
scroll to position [566, 0]
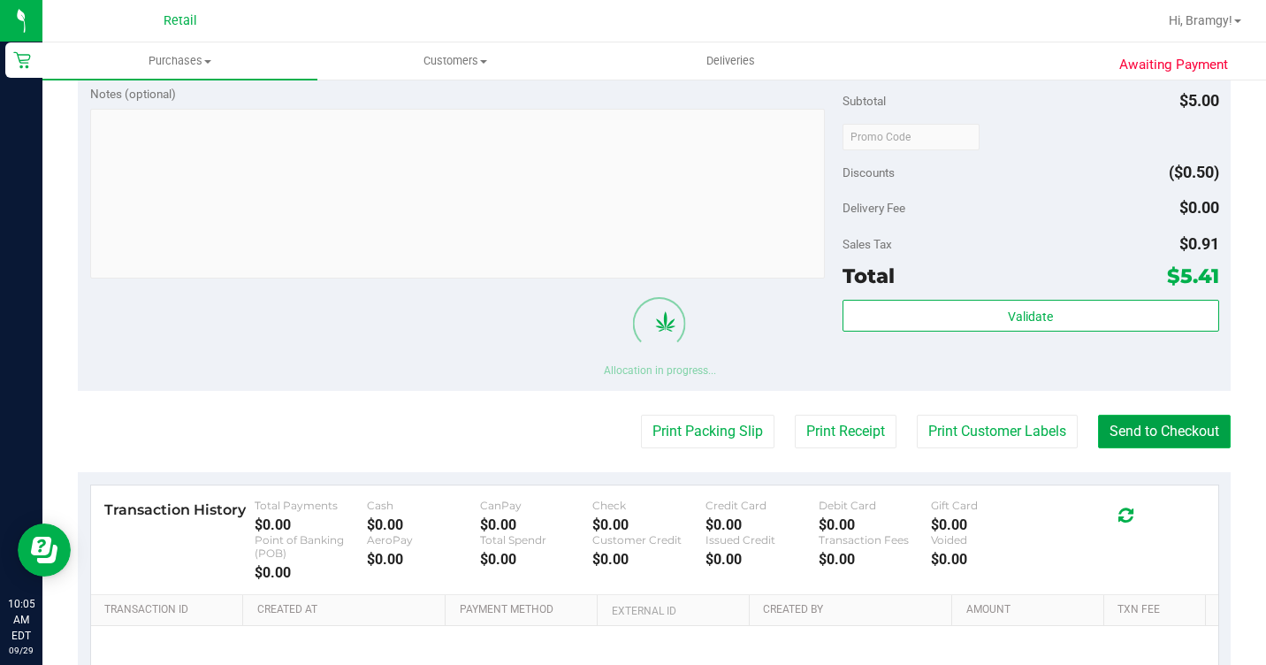
click at [1163, 435] on button "Send to Checkout" at bounding box center [1164, 432] width 133 height 34
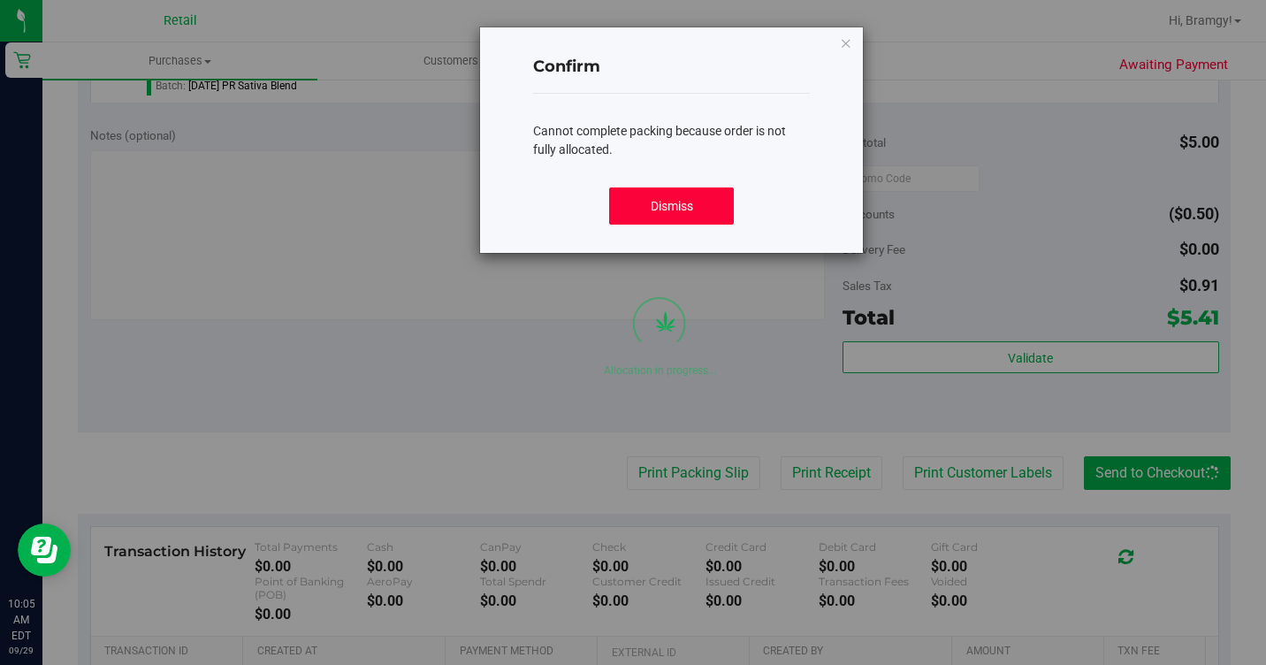
click at [698, 206] on button "Dismiss" at bounding box center [671, 205] width 124 height 37
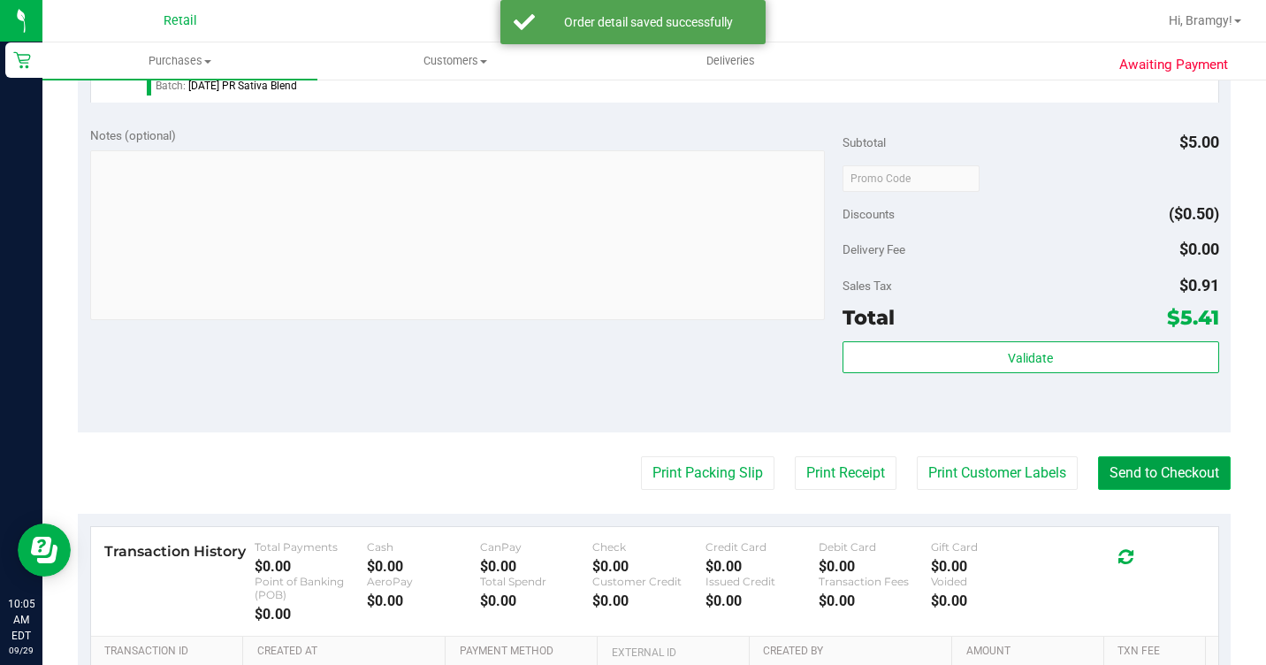
click at [1156, 490] on button "Send to Checkout" at bounding box center [1164, 473] width 133 height 34
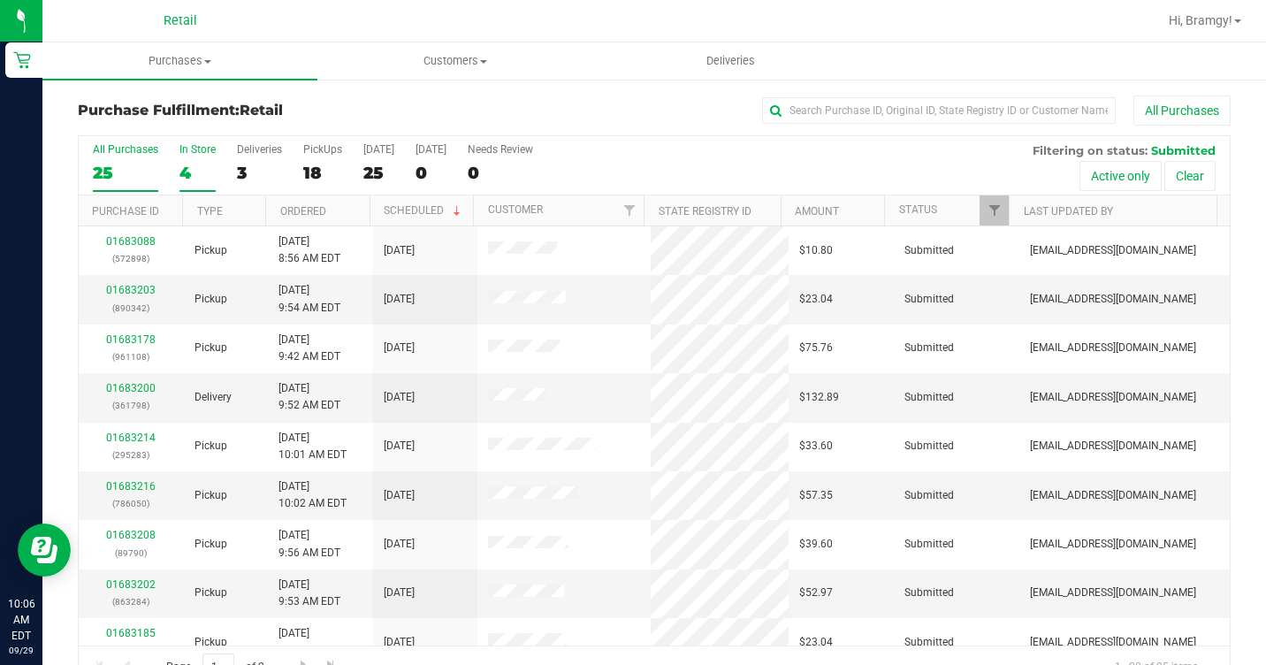
click at [191, 172] on div "4" at bounding box center [197, 173] width 36 height 20
click at [0, 0] on input "In Store 4" at bounding box center [0, 0] width 0 height 0
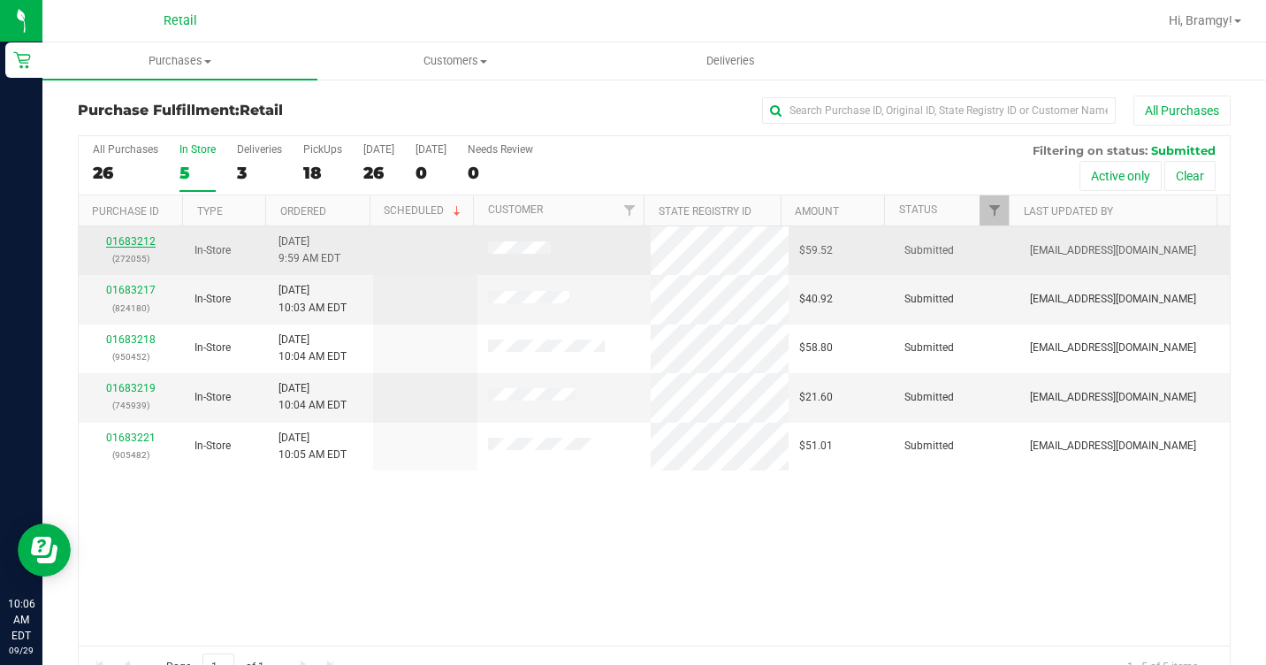
click at [135, 247] on link "01683212" at bounding box center [131, 241] width 50 height 12
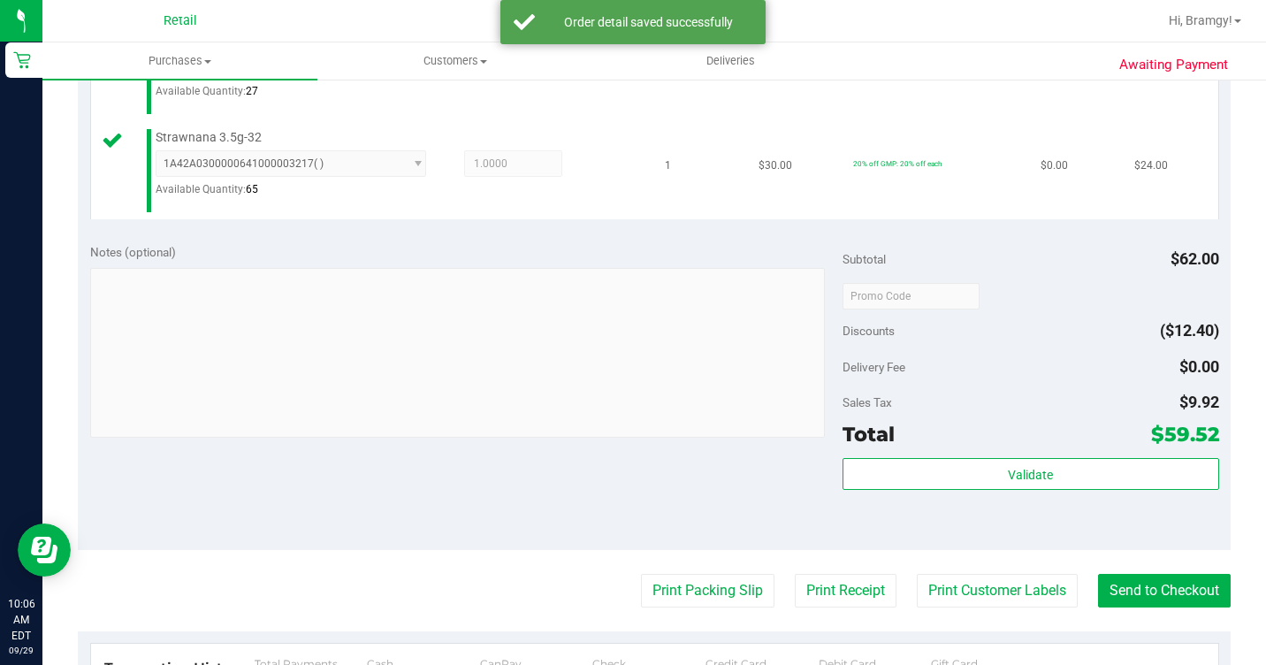
scroll to position [619, 0]
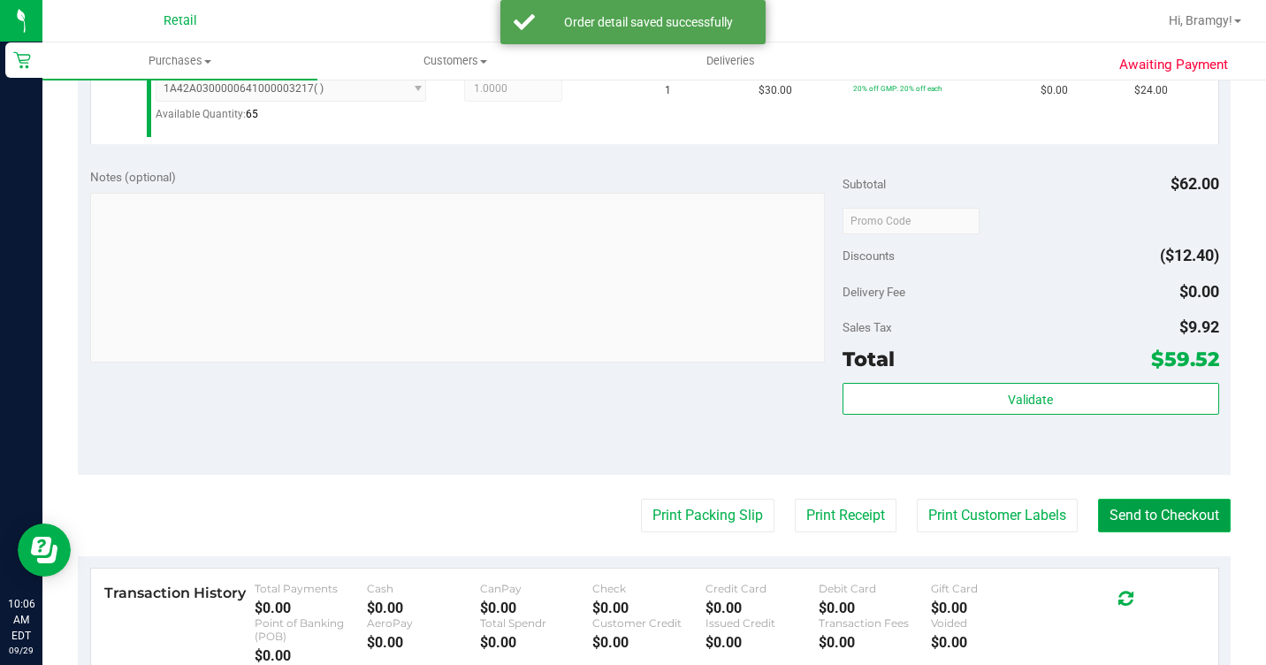
click at [1128, 532] on button "Send to Checkout" at bounding box center [1164, 516] width 133 height 34
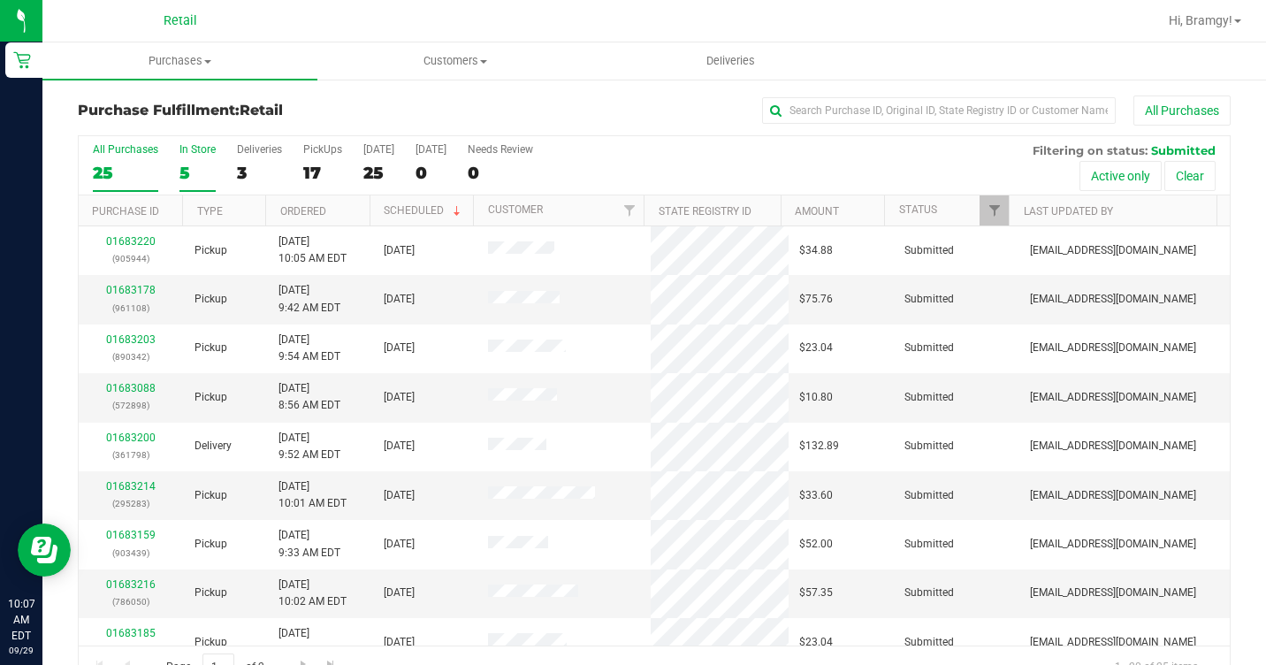
click at [196, 164] on div "5" at bounding box center [197, 173] width 36 height 20
click at [0, 0] on input "In Store 5" at bounding box center [0, 0] width 0 height 0
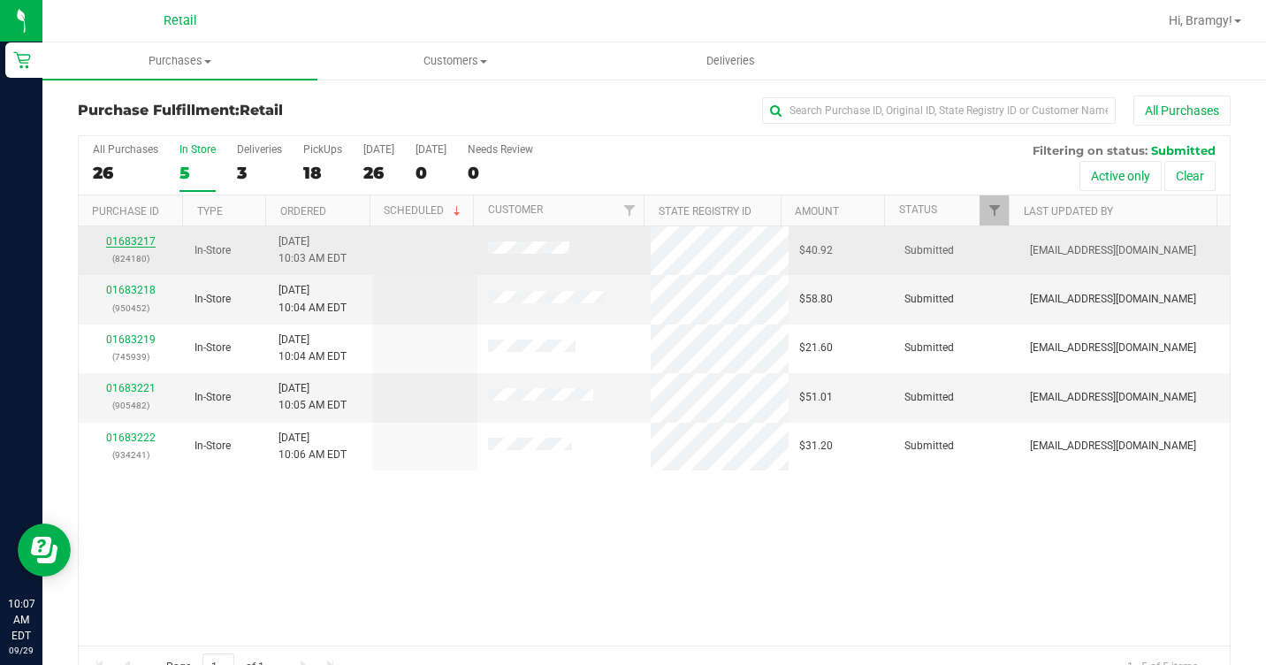
click at [134, 240] on link "01683217" at bounding box center [131, 241] width 50 height 12
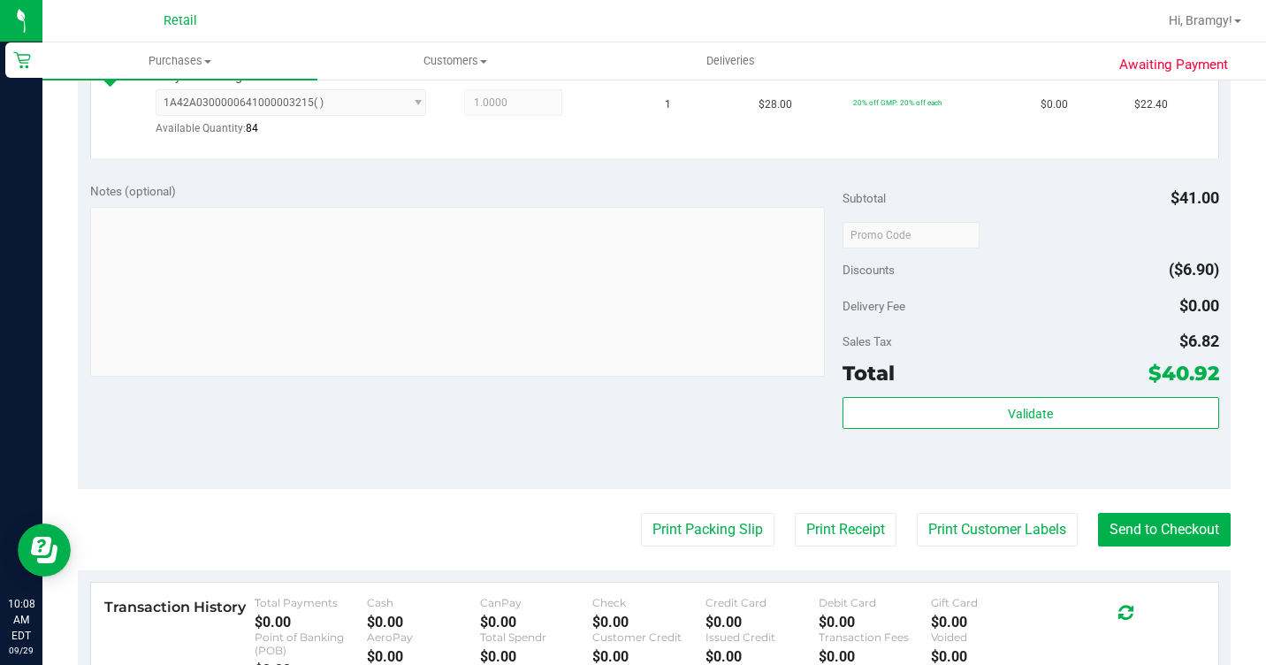
scroll to position [619, 0]
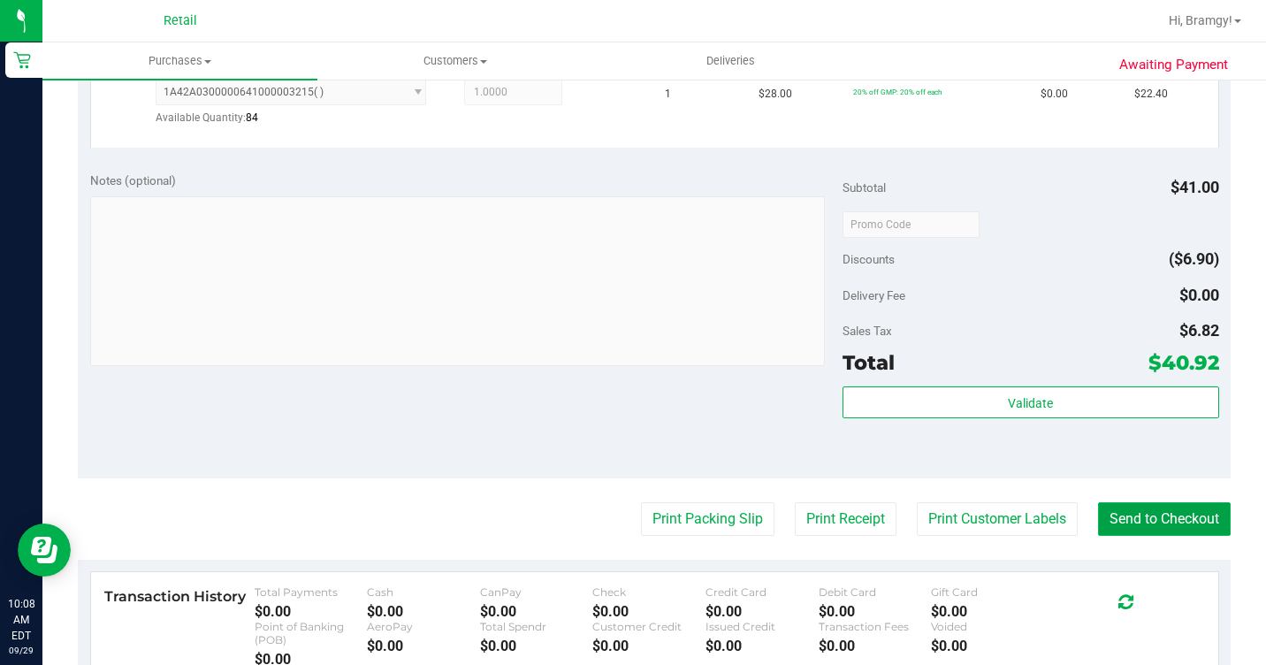
click at [1156, 536] on button "Send to Checkout" at bounding box center [1164, 519] width 133 height 34
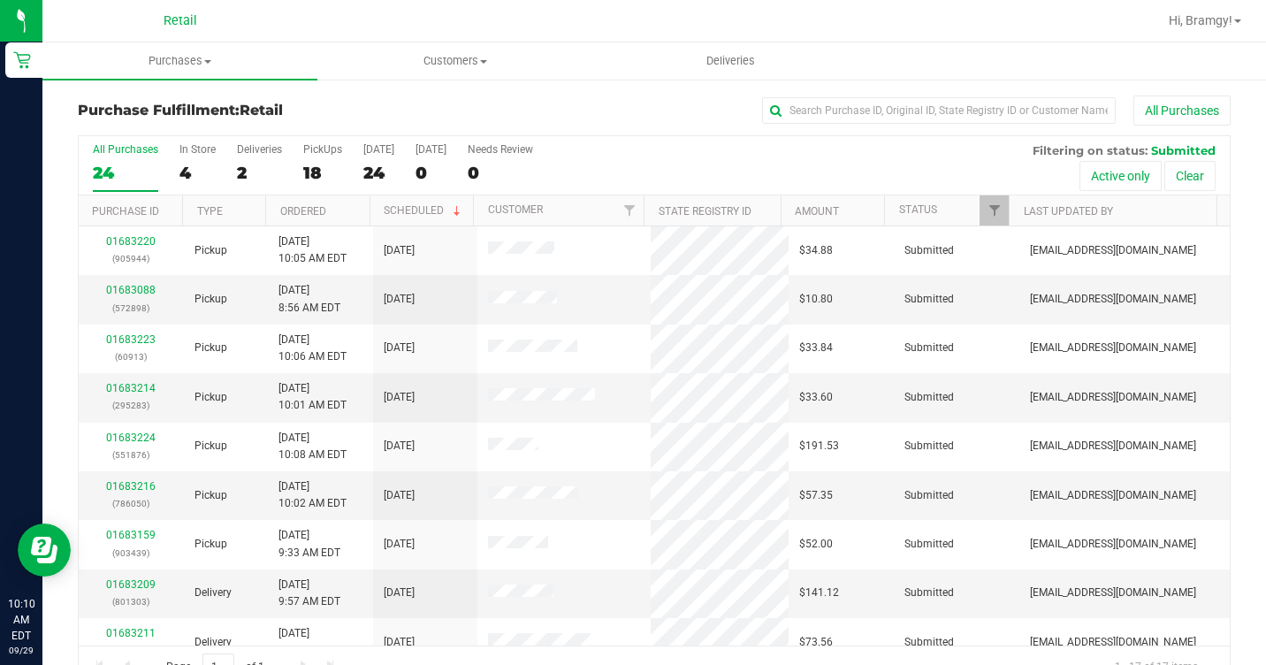
click at [172, 150] on div "All Purchases 24 In Store 4 Deliveries 2 PickUps 18 [DATE] 24 [DATE] 0 Needs Re…" at bounding box center [654, 165] width 1151 height 59
click at [188, 149] on div "In Store" at bounding box center [197, 149] width 36 height 12
click at [0, 0] on input "In Store 4" at bounding box center [0, 0] width 0 height 0
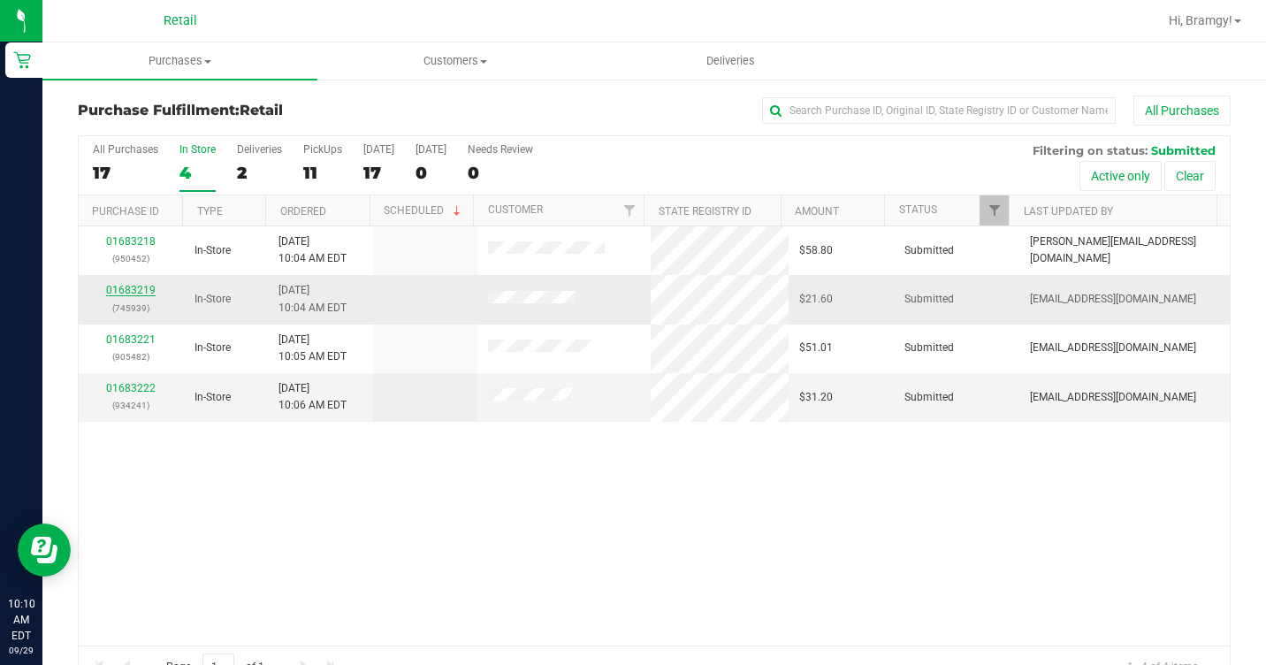
click at [124, 287] on link "01683219" at bounding box center [131, 290] width 50 height 12
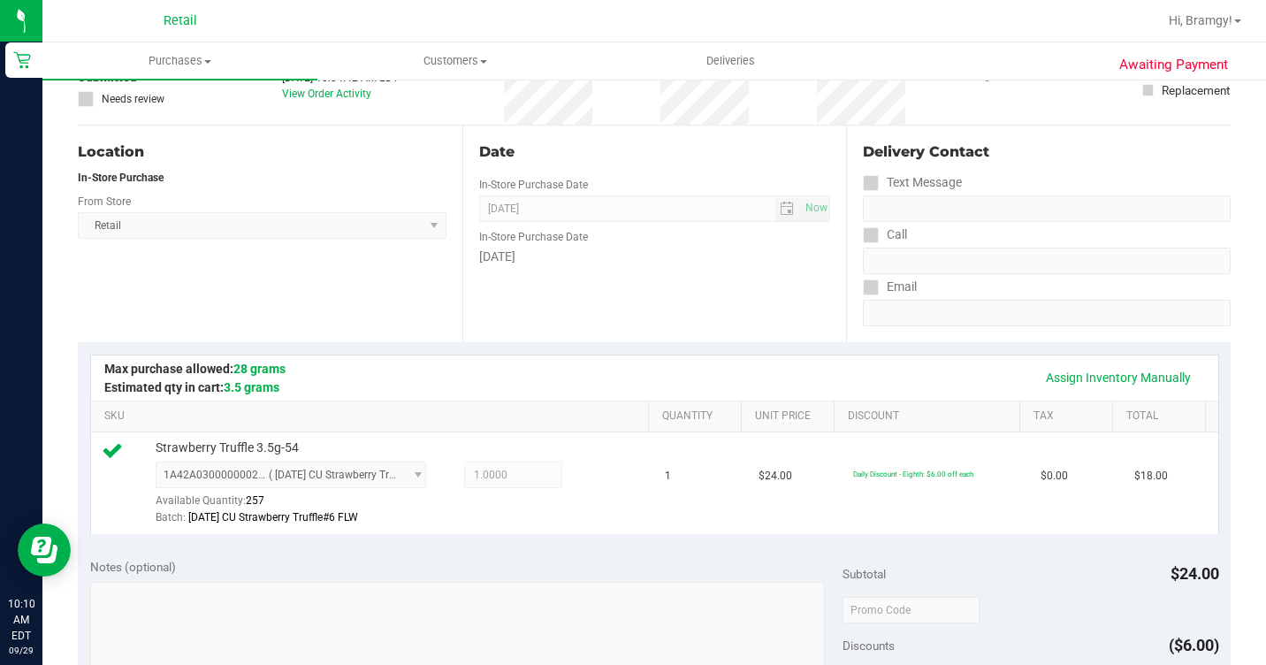
scroll to position [530, 0]
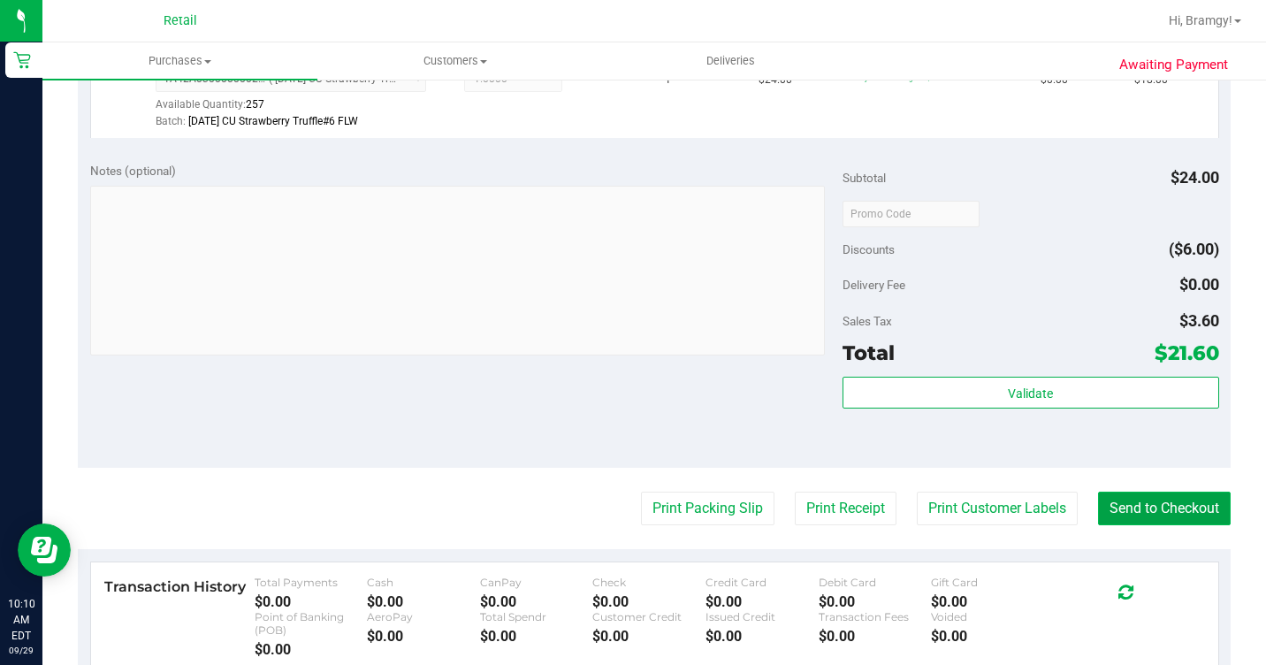
click at [1105, 525] on button "Send to Checkout" at bounding box center [1164, 509] width 133 height 34
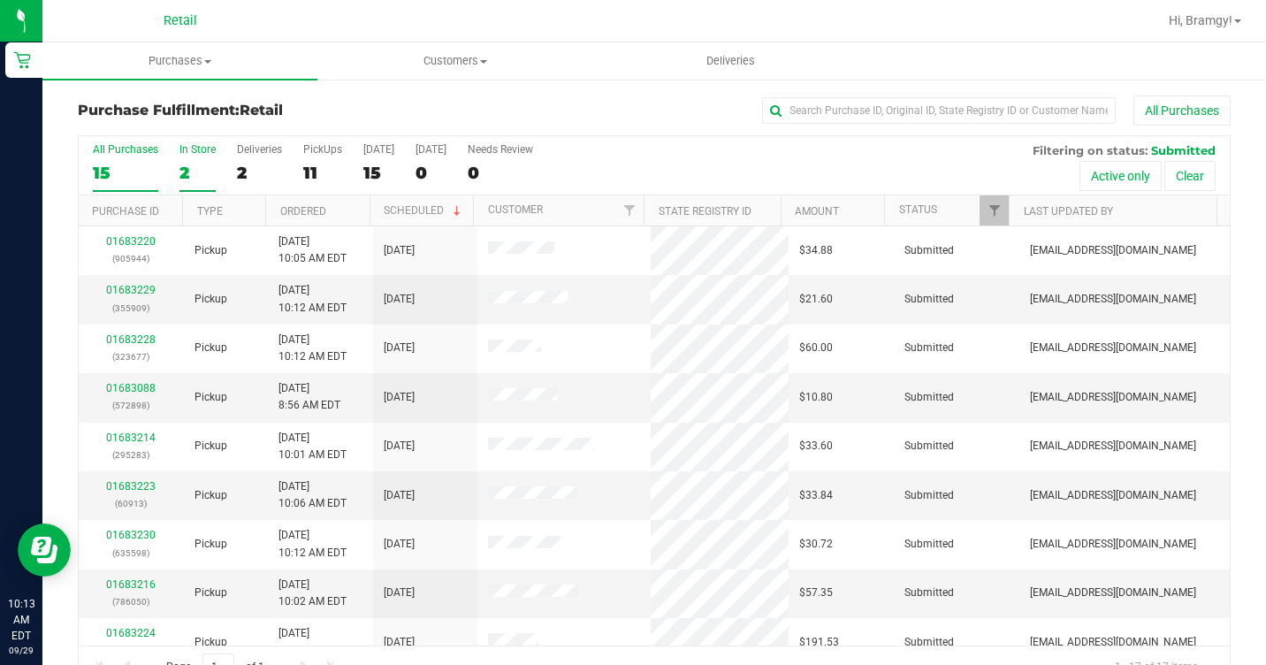
click at [198, 163] on div "2" at bounding box center [197, 173] width 36 height 20
click at [0, 0] on input "In Store 2" at bounding box center [0, 0] width 0 height 0
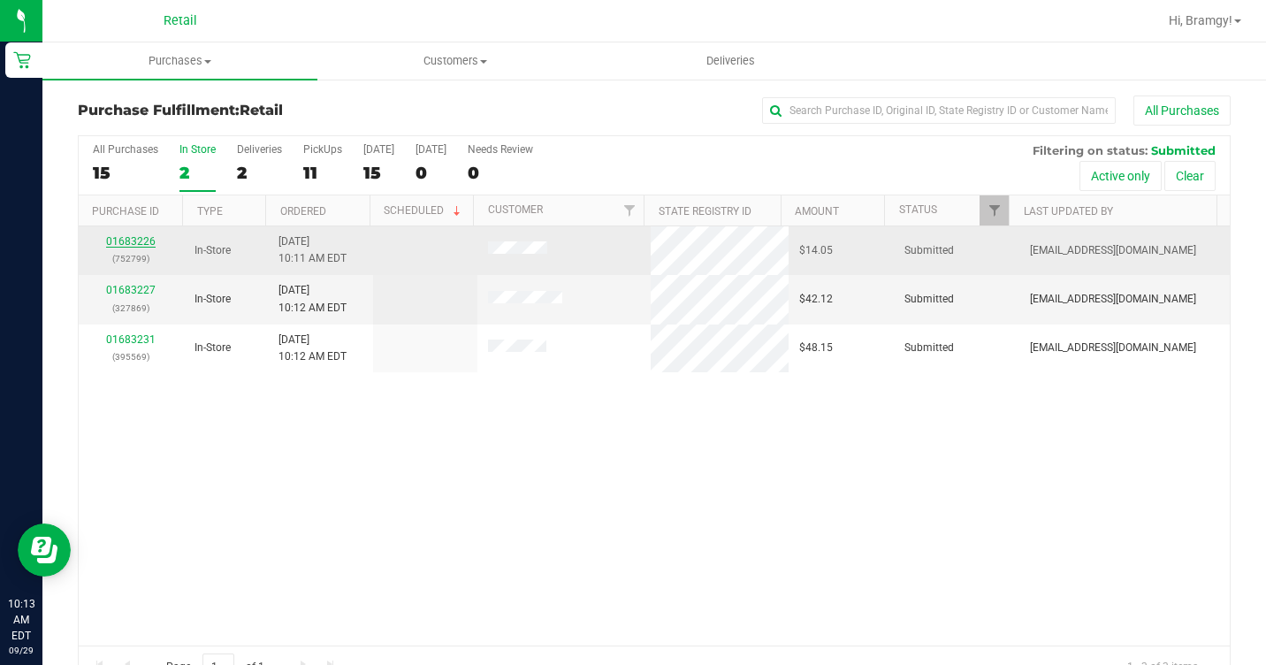
click at [129, 238] on link "01683226" at bounding box center [131, 241] width 50 height 12
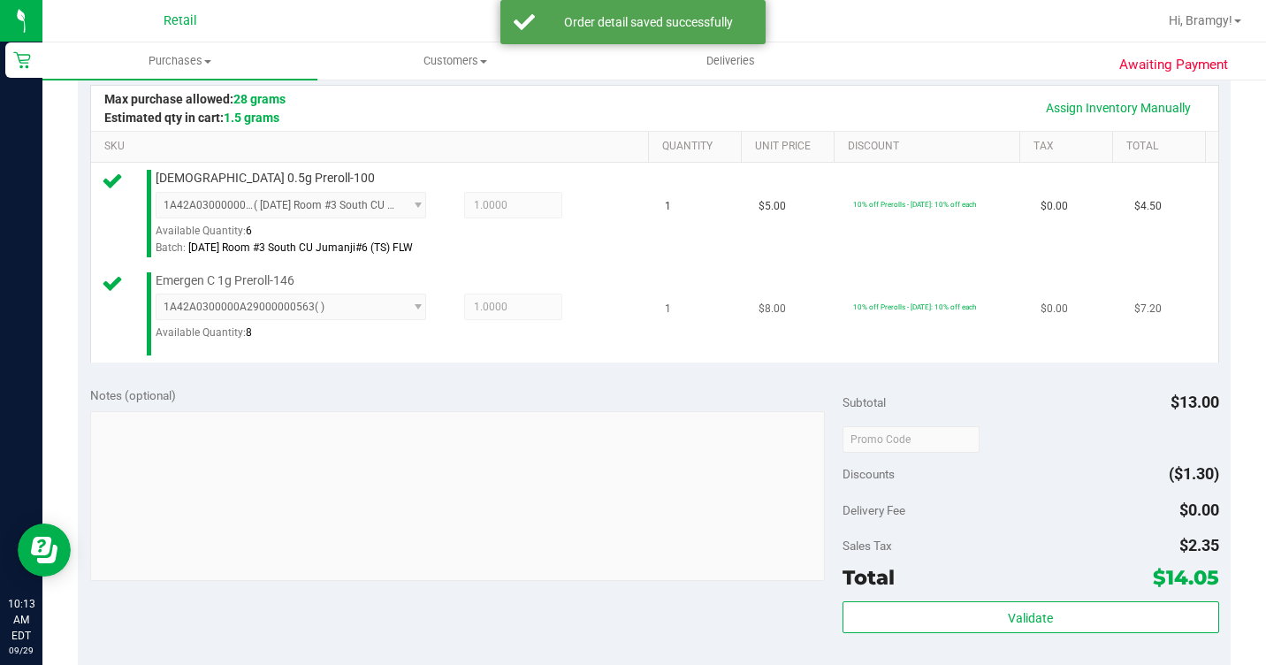
scroll to position [619, 0]
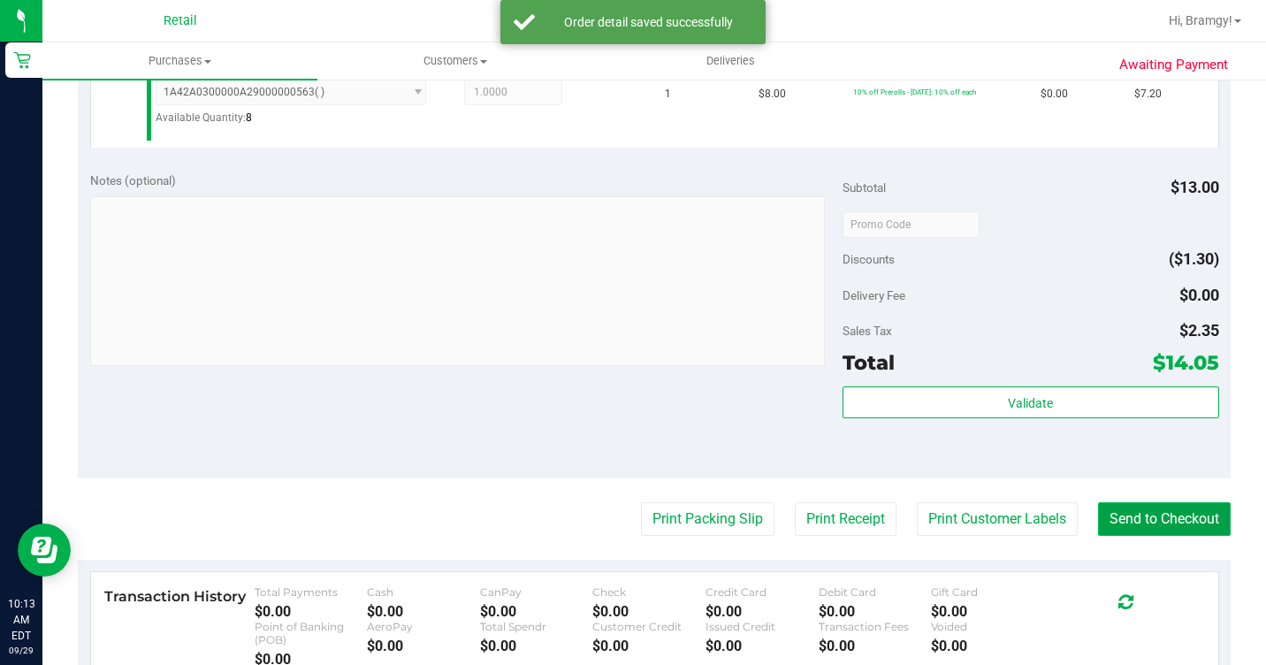
click at [1202, 536] on button "Send to Checkout" at bounding box center [1164, 519] width 133 height 34
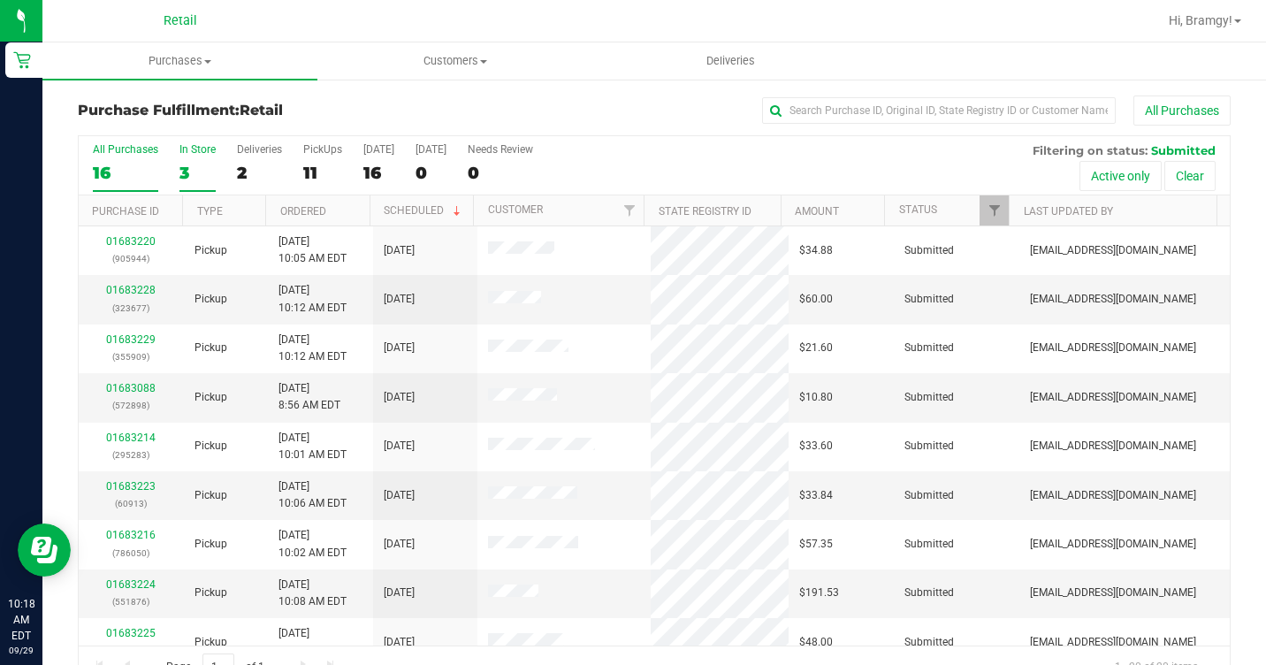
click at [192, 159] on label "In Store 3" at bounding box center [197, 167] width 36 height 49
click at [0, 0] on input "In Store 3" at bounding box center [0, 0] width 0 height 0
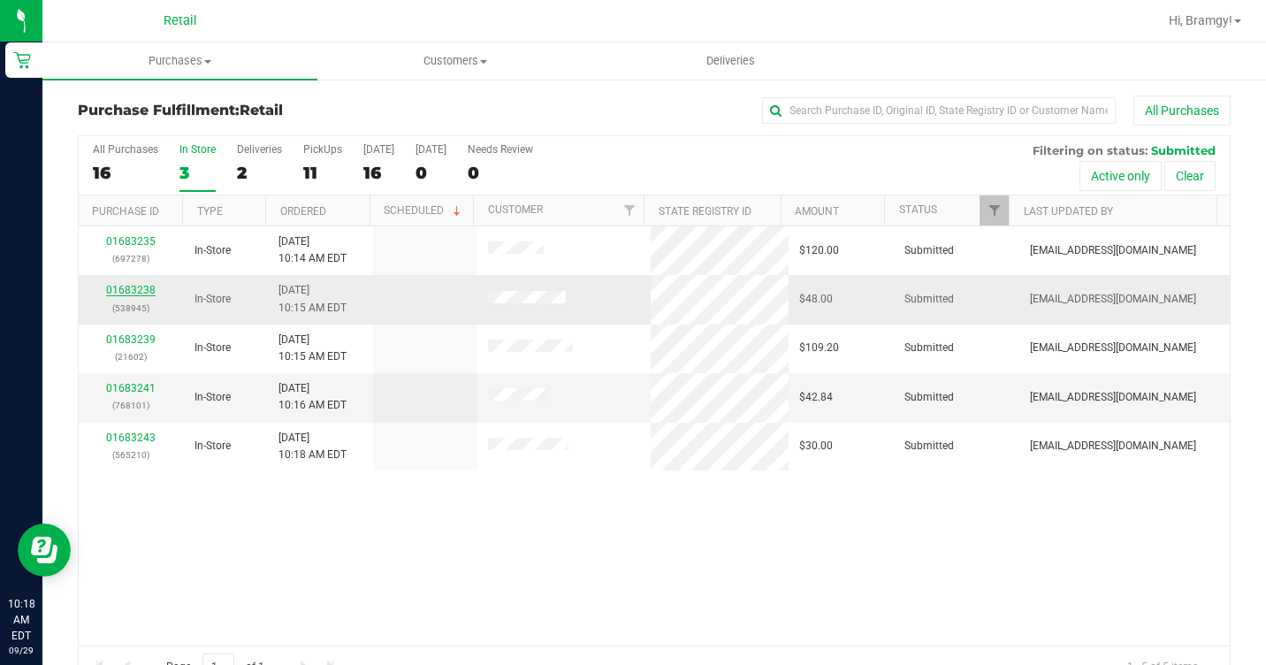
click at [132, 295] on link "01683238" at bounding box center [131, 290] width 50 height 12
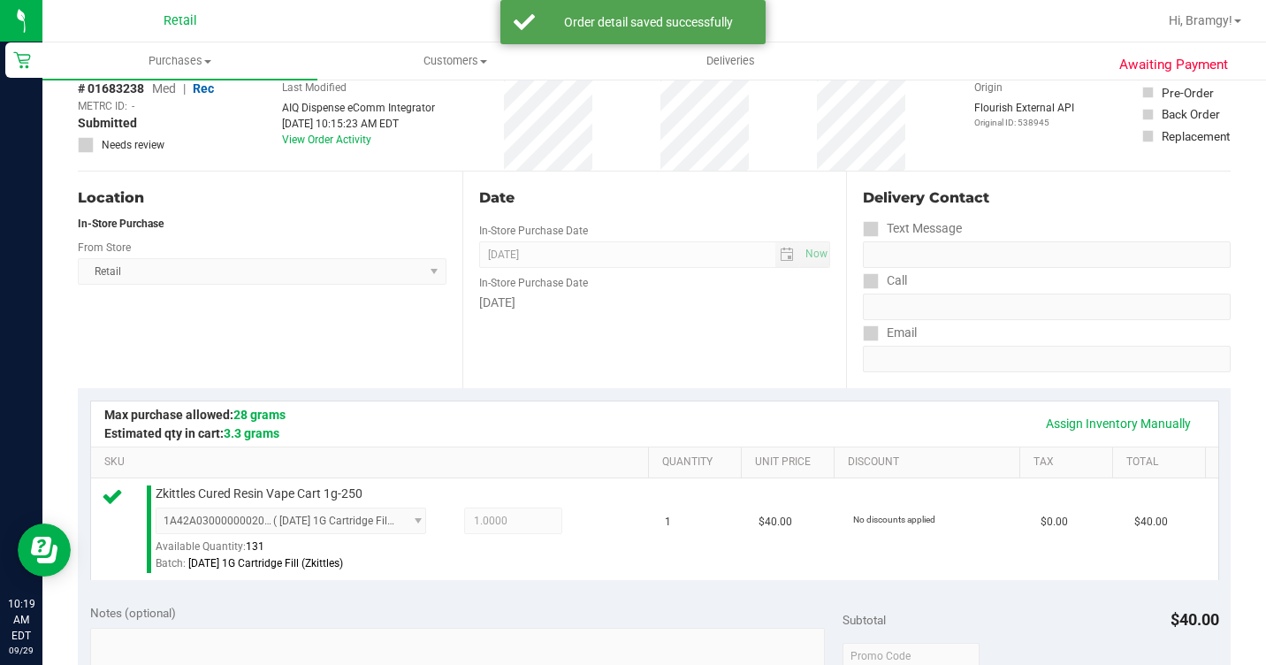
scroll to position [619, 0]
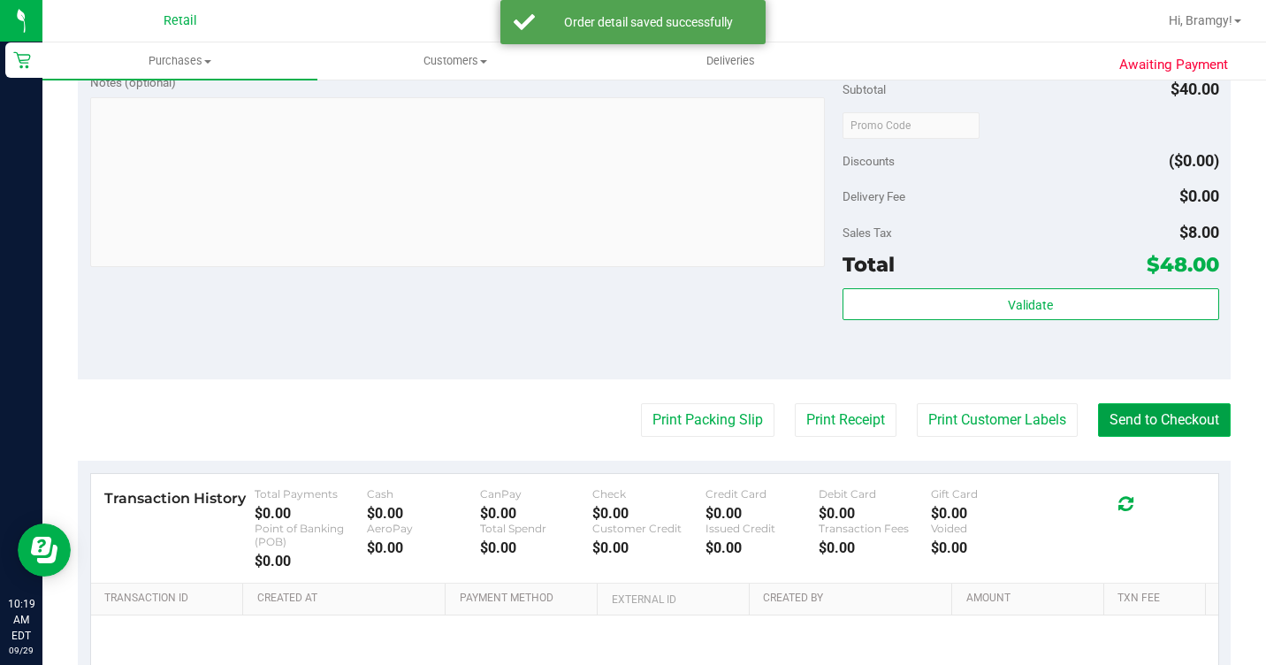
click at [1156, 437] on button "Send to Checkout" at bounding box center [1164, 420] width 133 height 34
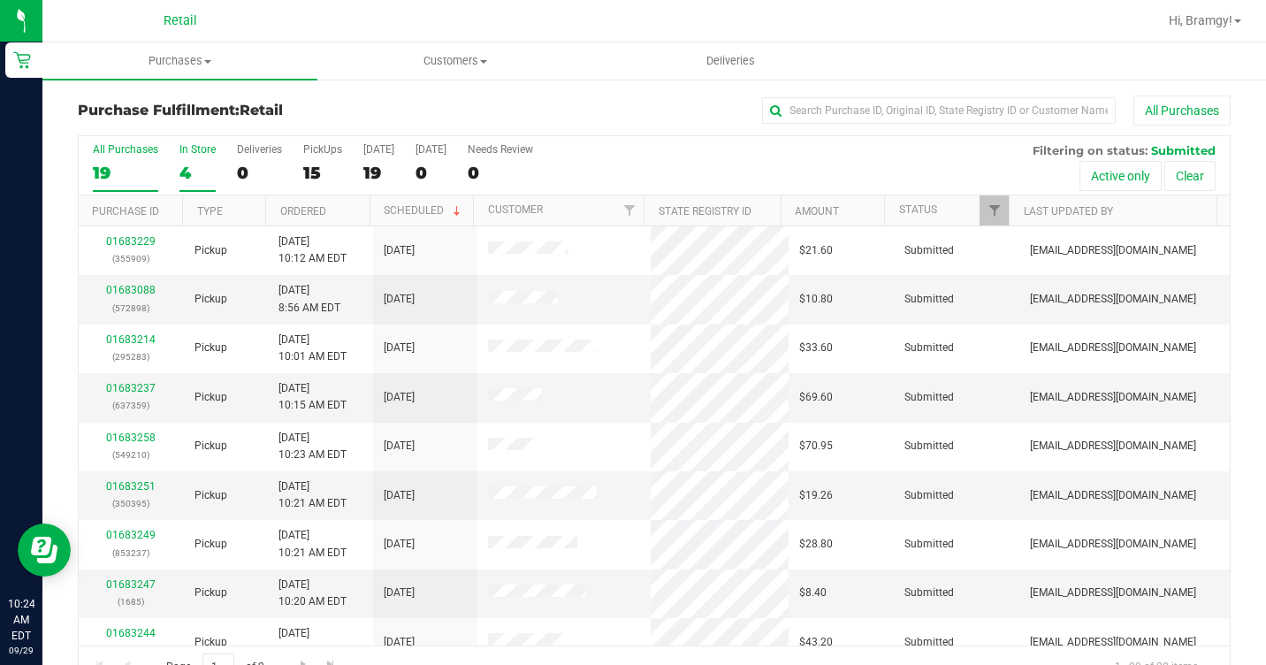
click at [207, 166] on div "4" at bounding box center [197, 173] width 36 height 20
click at [0, 0] on input "In Store 4" at bounding box center [0, 0] width 0 height 0
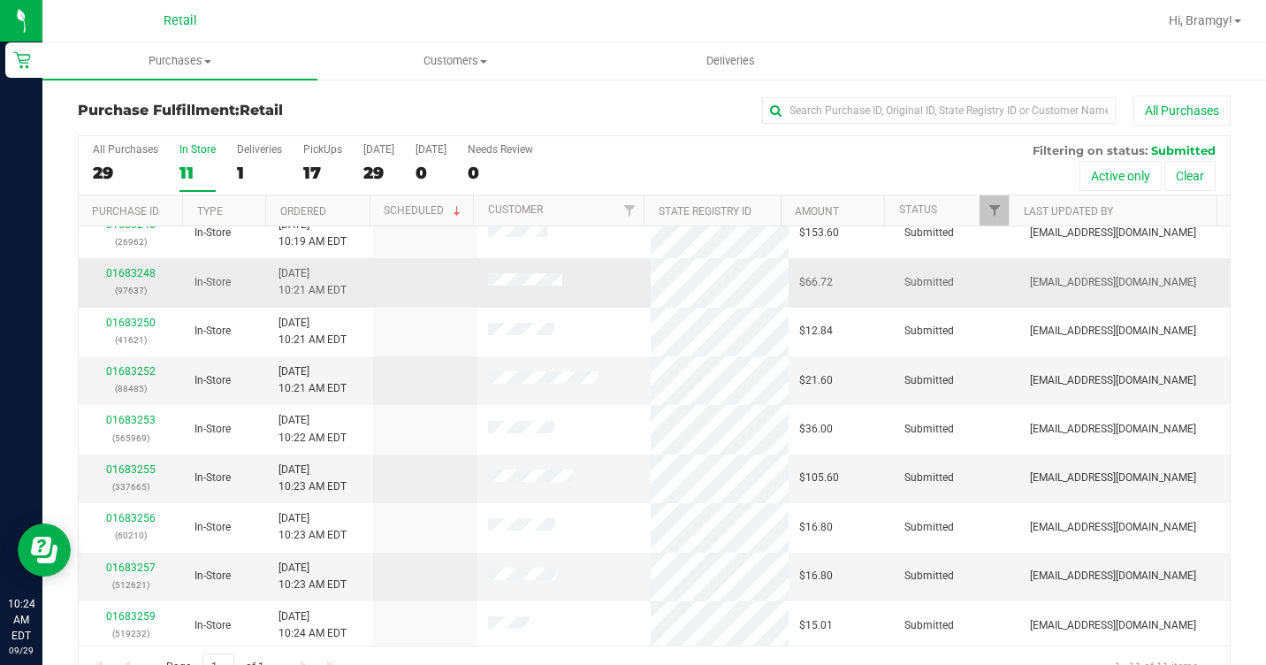
scroll to position [118, 0]
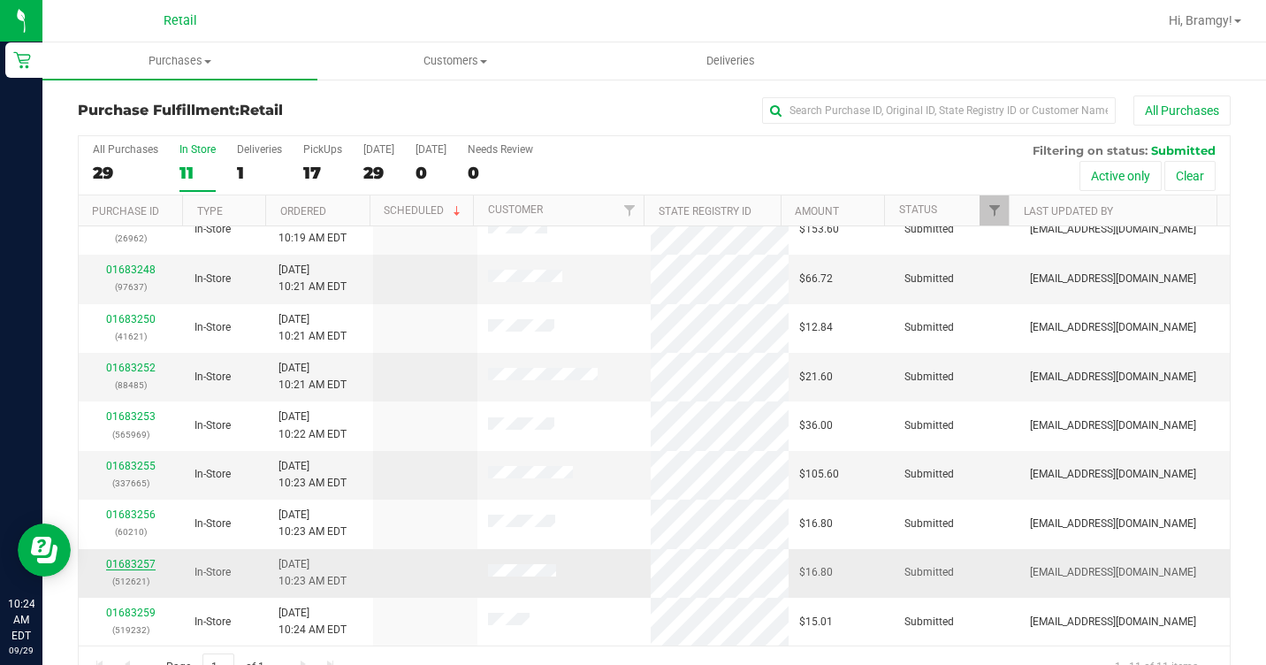
click at [149, 561] on link "01683257" at bounding box center [131, 564] width 50 height 12
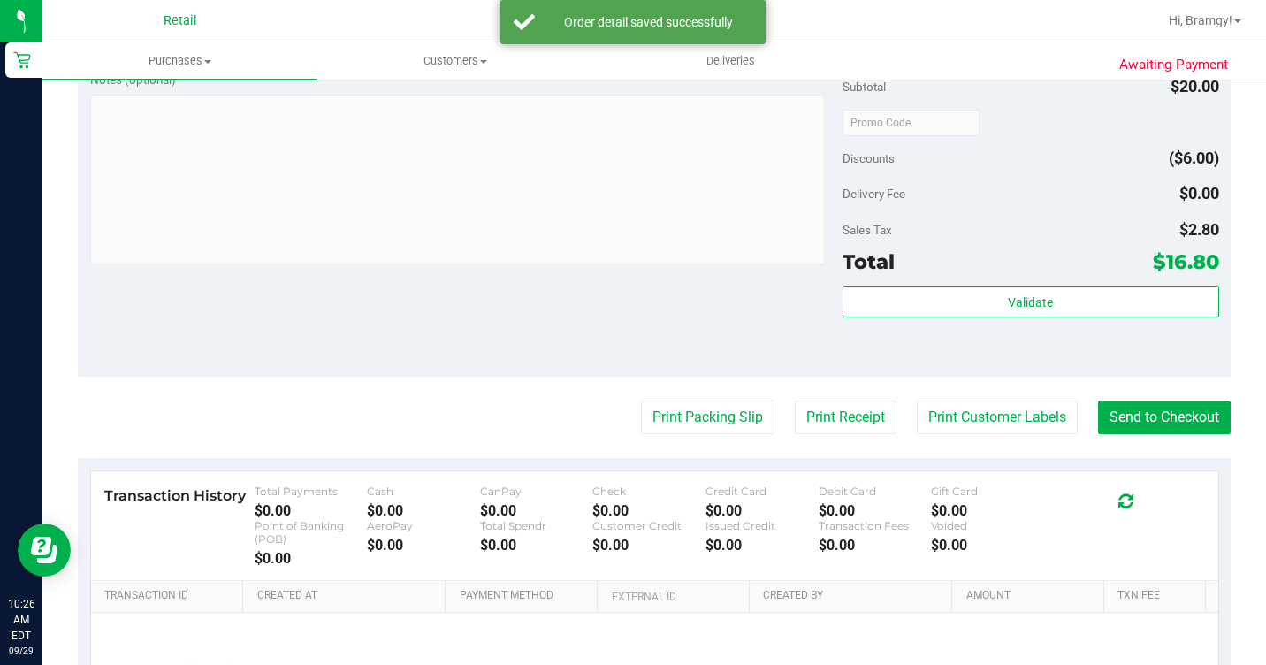
scroll to position [619, 0]
click at [1148, 429] on button "Send to Checkout" at bounding box center [1164, 417] width 133 height 34
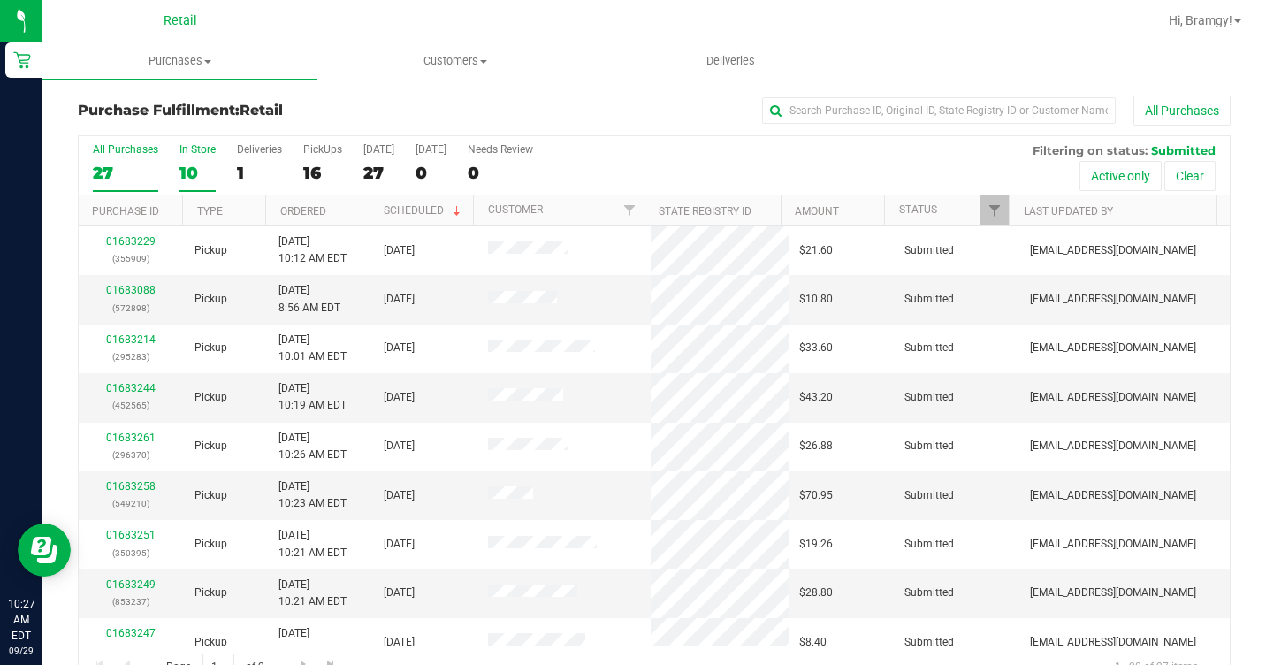
click at [188, 151] on div "In Store" at bounding box center [197, 149] width 36 height 12
click at [0, 0] on input "In Store 10" at bounding box center [0, 0] width 0 height 0
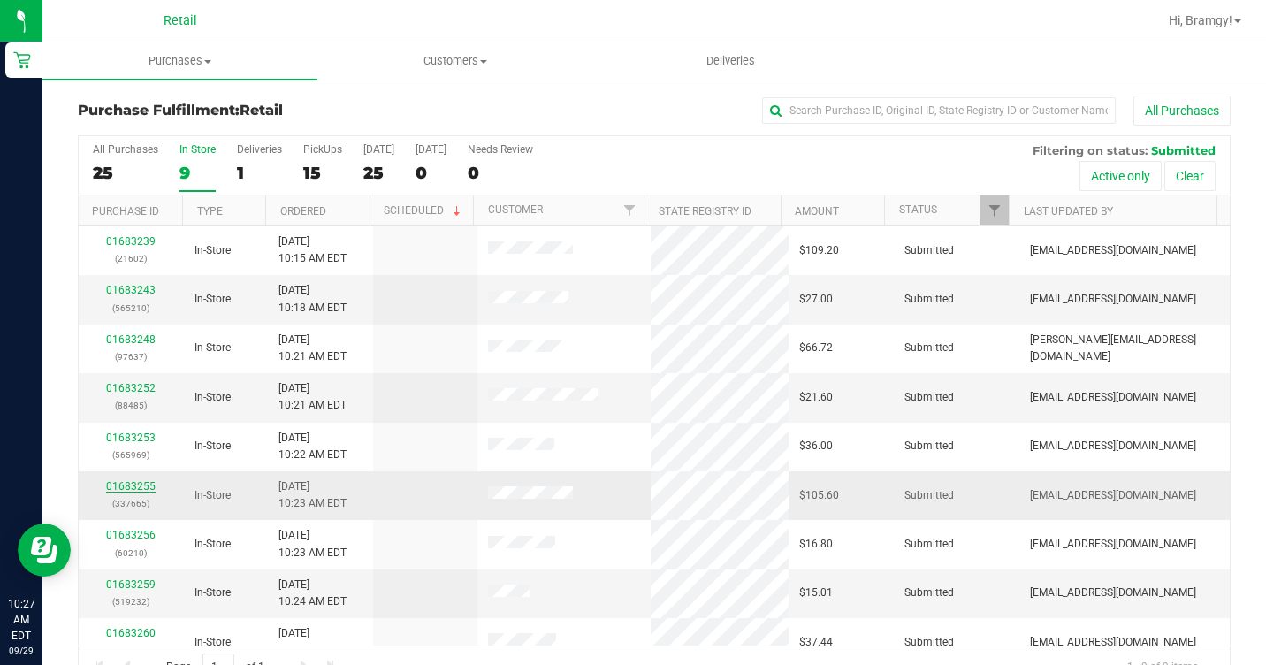
click at [144, 483] on link "01683255" at bounding box center [131, 486] width 50 height 12
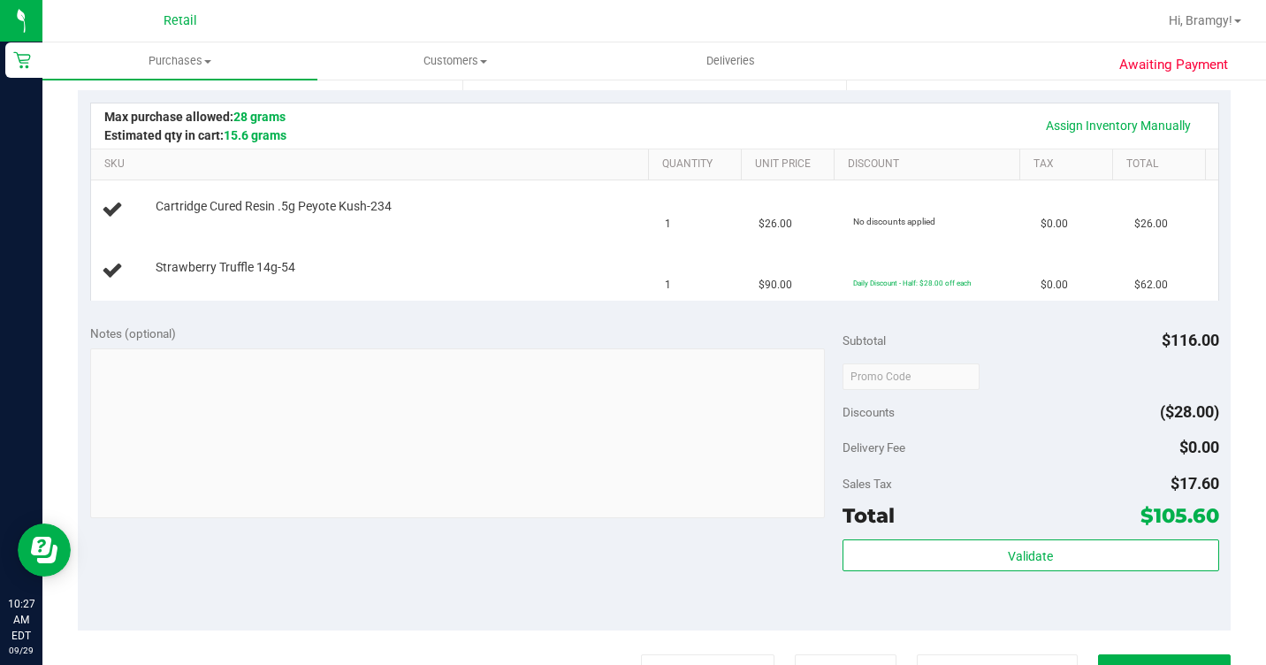
scroll to position [619, 0]
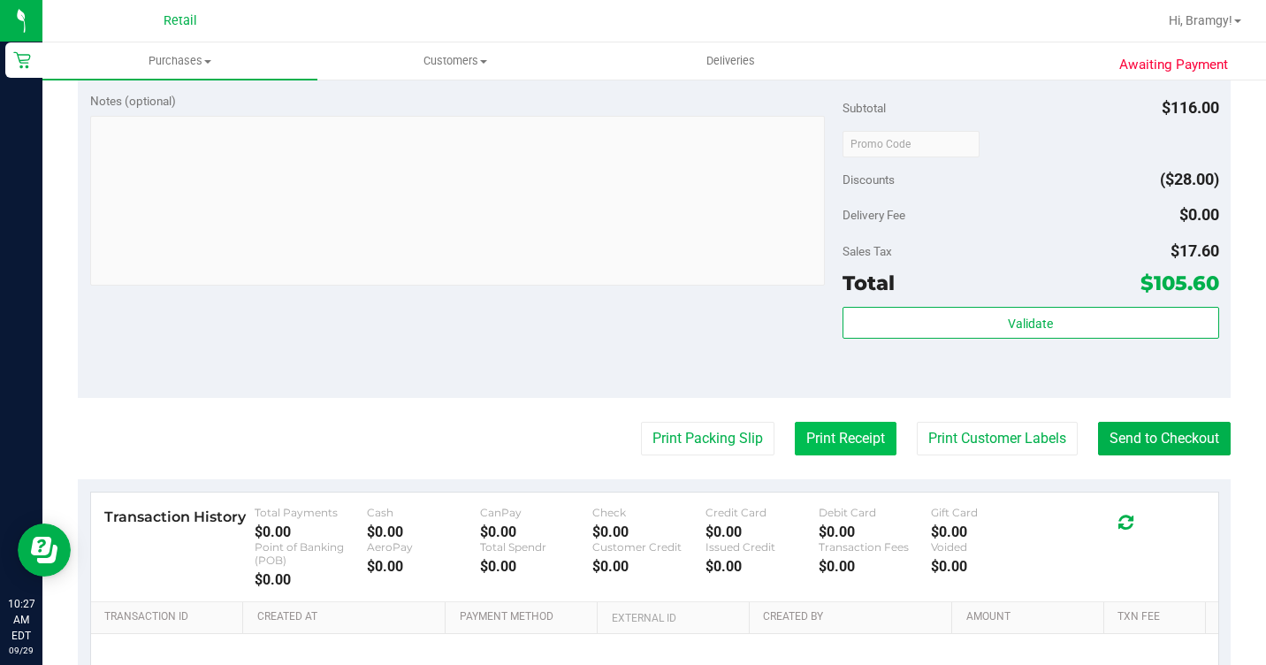
click at [855, 432] on button "Print Receipt" at bounding box center [846, 439] width 102 height 34
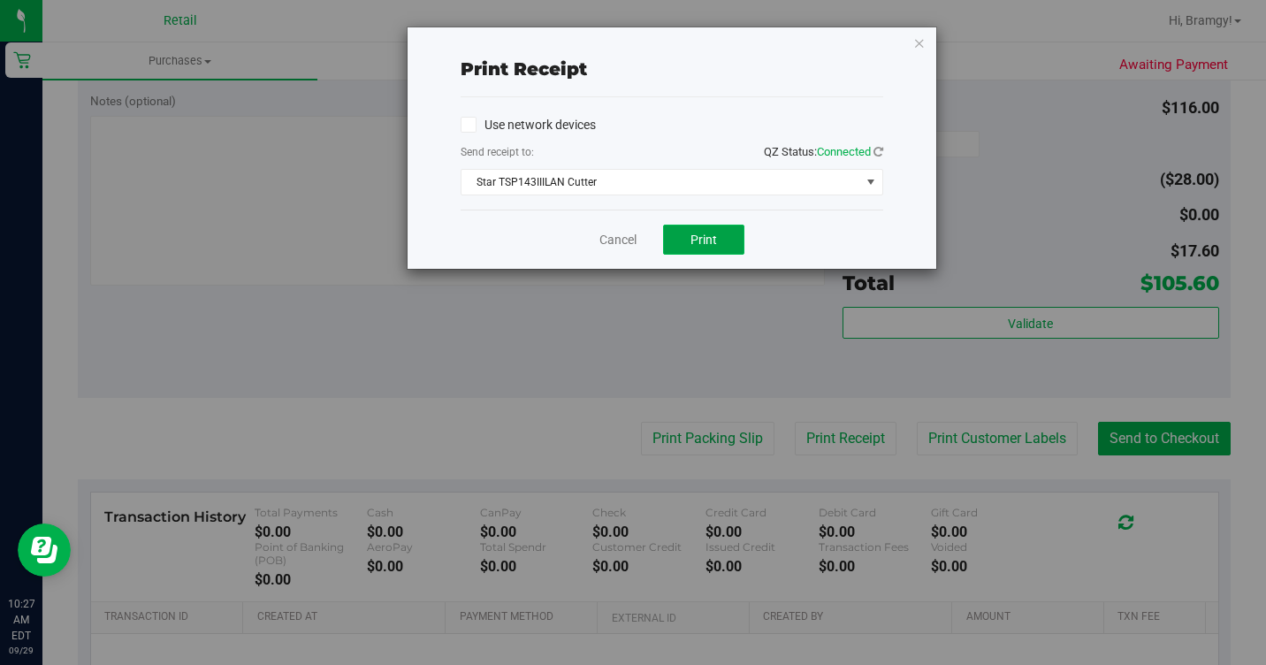
click at [718, 237] on button "Print" at bounding box center [703, 240] width 81 height 30
click at [913, 42] on icon "button" at bounding box center [919, 42] width 12 height 21
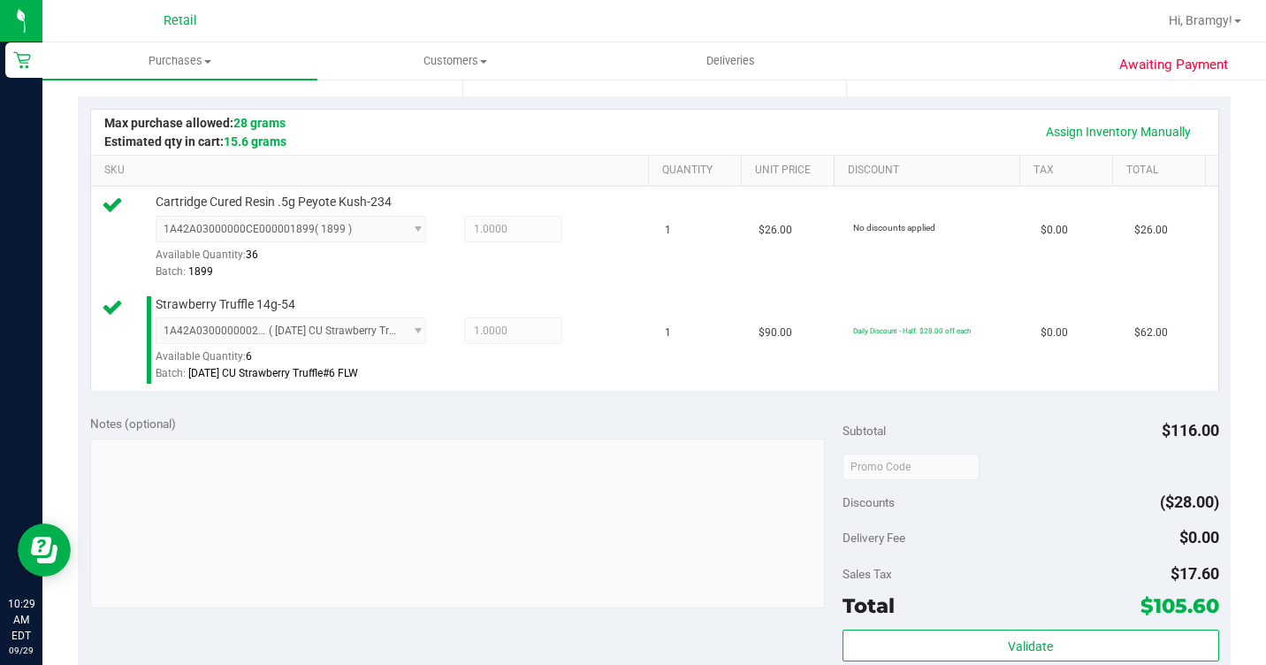
scroll to position [707, 0]
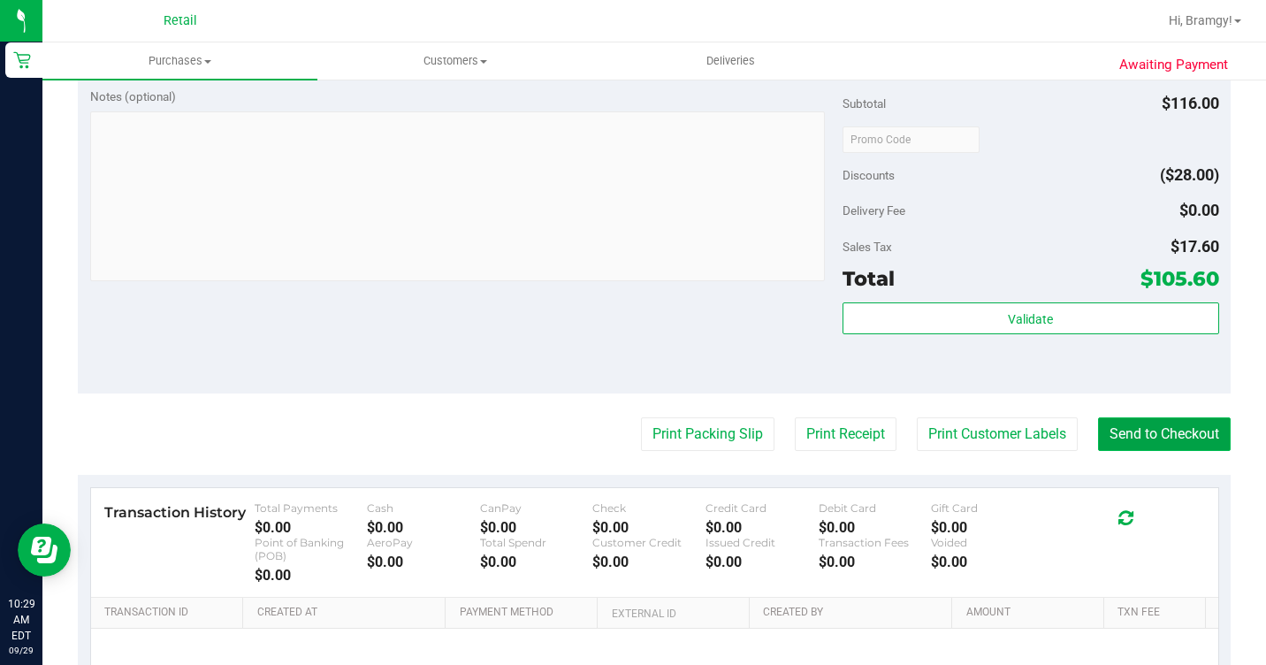
drag, startPoint x: 1151, startPoint y: 483, endPoint x: 1139, endPoint y: 487, distance: 13.1
click at [1151, 451] on button "Send to Checkout" at bounding box center [1164, 434] width 133 height 34
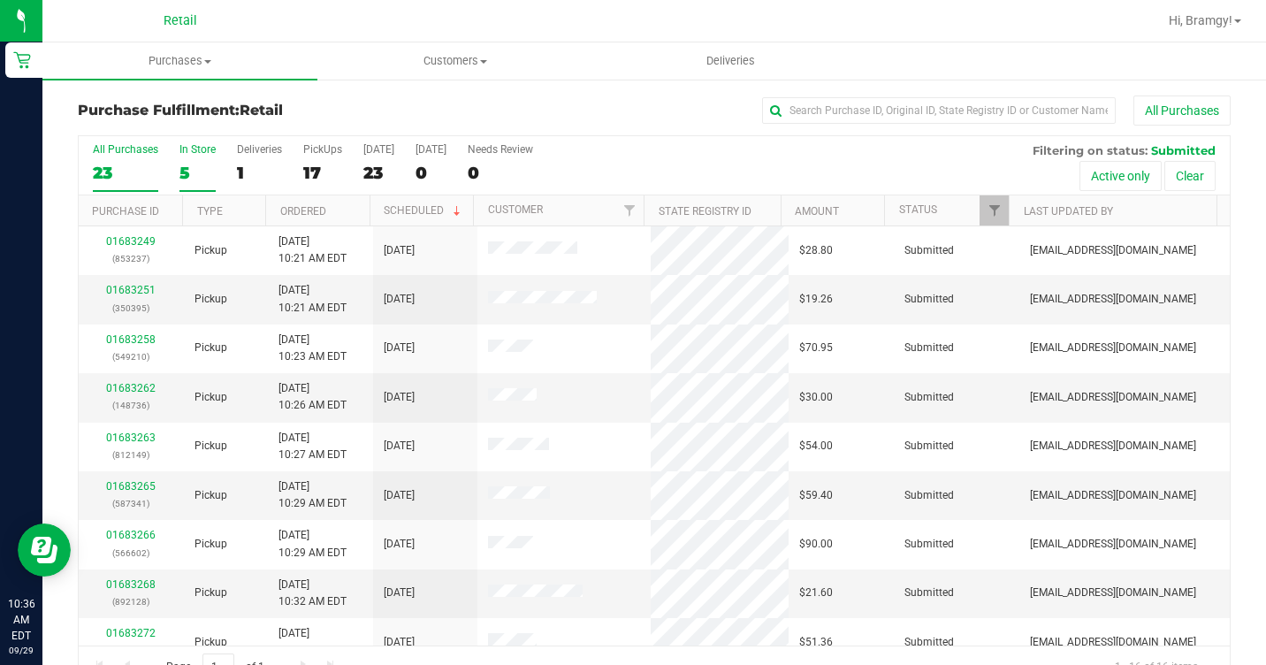
click at [192, 156] on label "In Store 5" at bounding box center [197, 167] width 36 height 49
click at [0, 0] on input "In Store 5" at bounding box center [0, 0] width 0 height 0
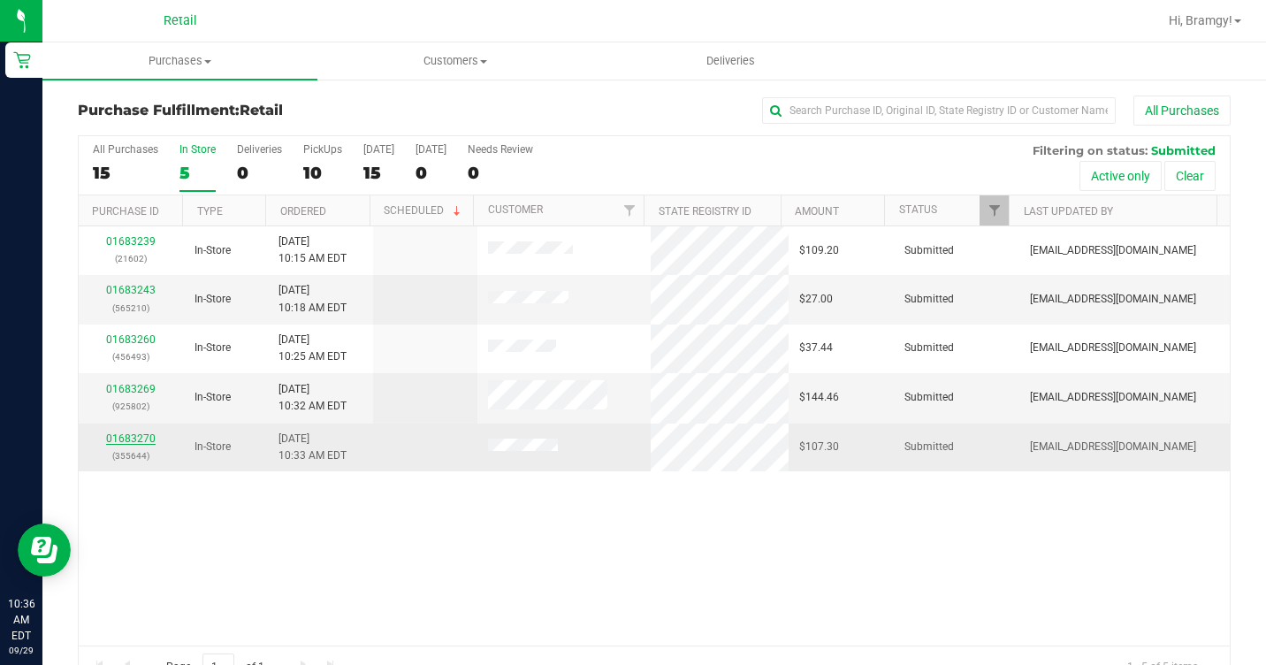
click at [137, 438] on link "01683270" at bounding box center [131, 438] width 50 height 12
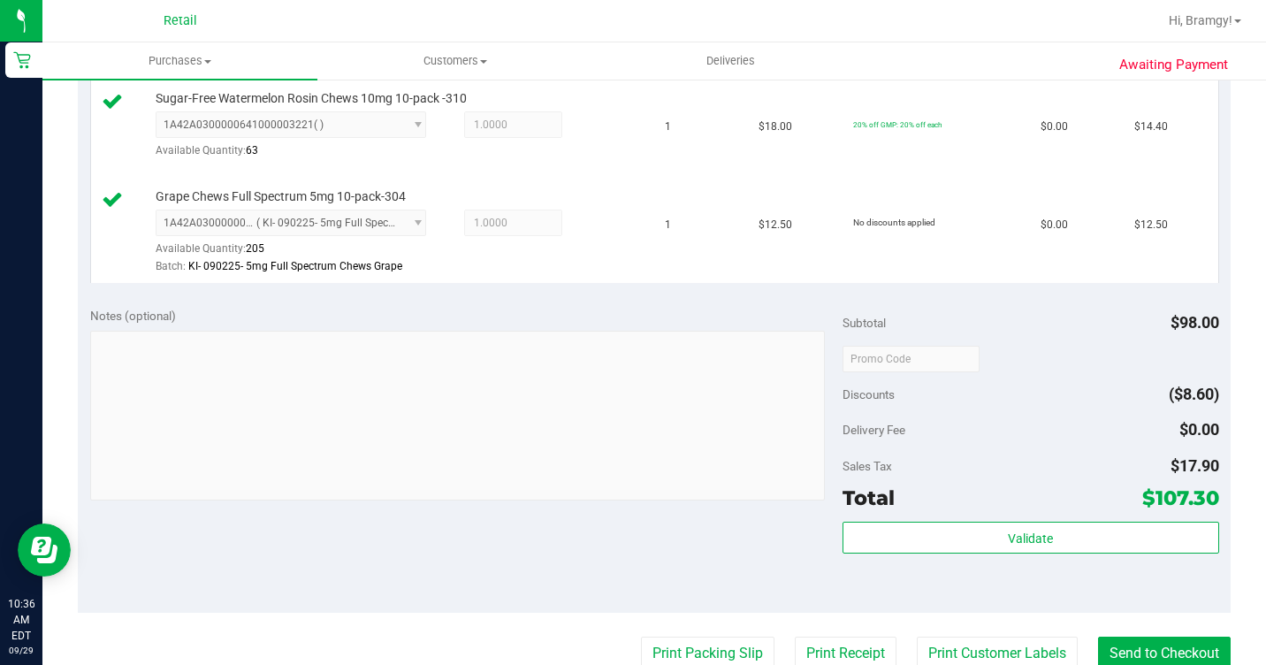
scroll to position [1061, 0]
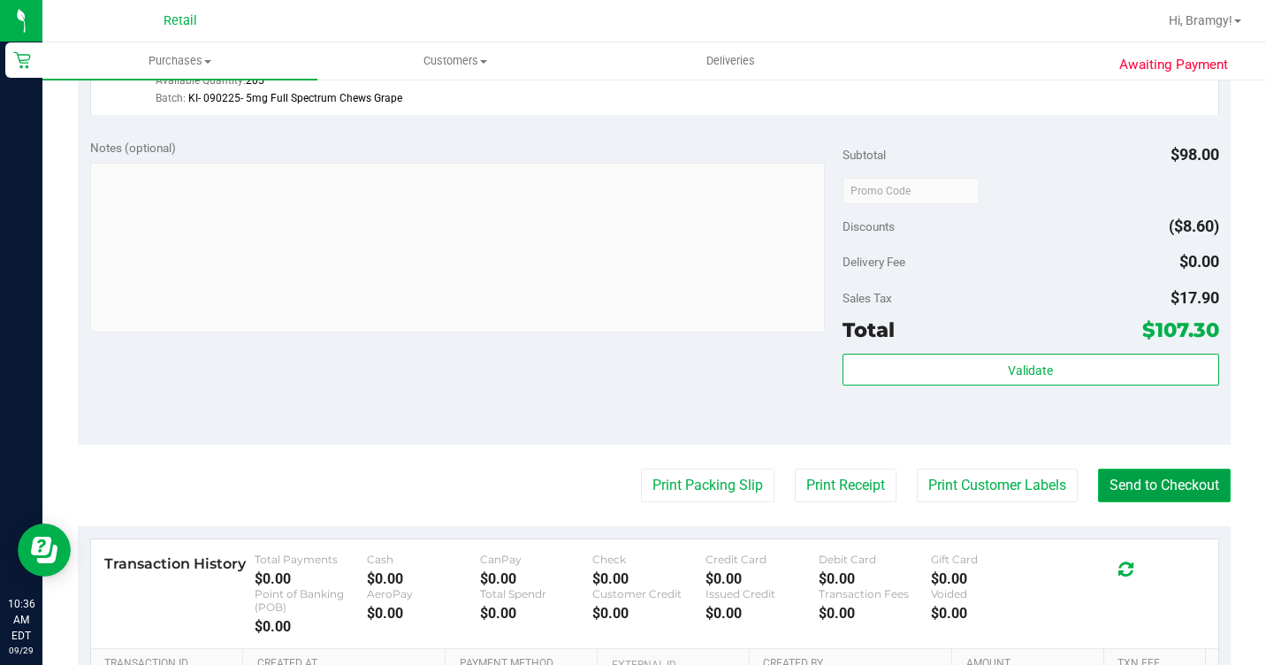
click at [1110, 502] on button "Send to Checkout" at bounding box center [1164, 486] width 133 height 34
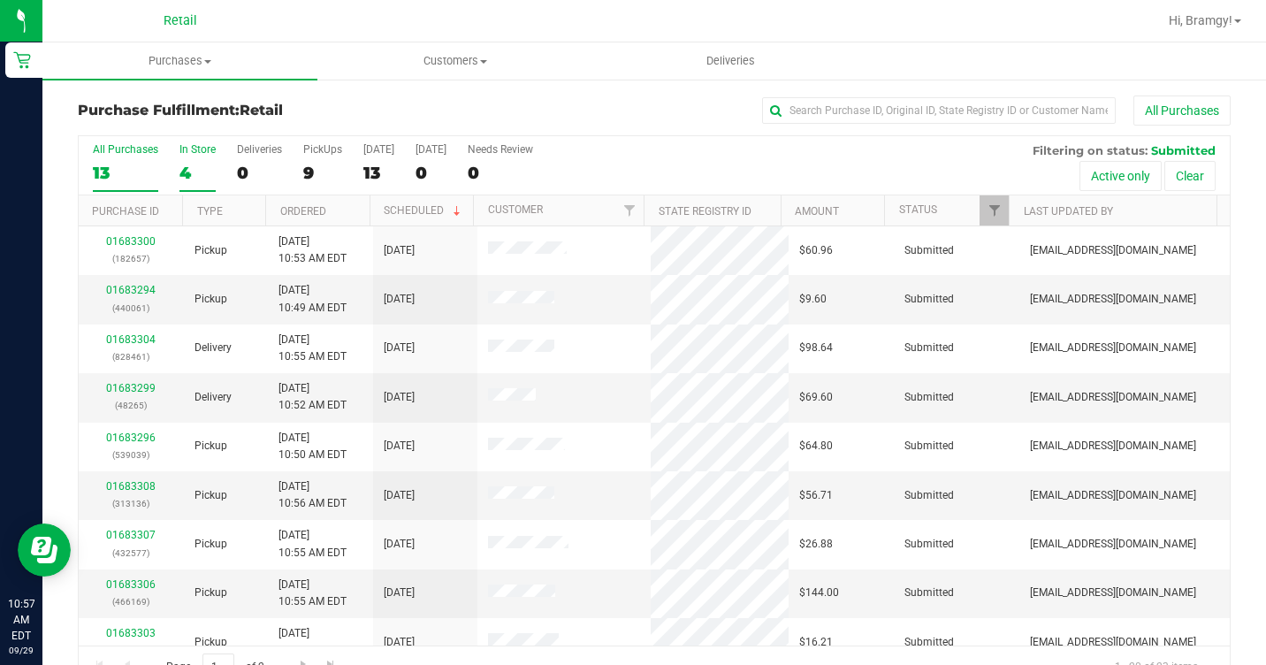
click at [189, 151] on div "In Store" at bounding box center [197, 149] width 36 height 12
click at [0, 0] on input "In Store 4" at bounding box center [0, 0] width 0 height 0
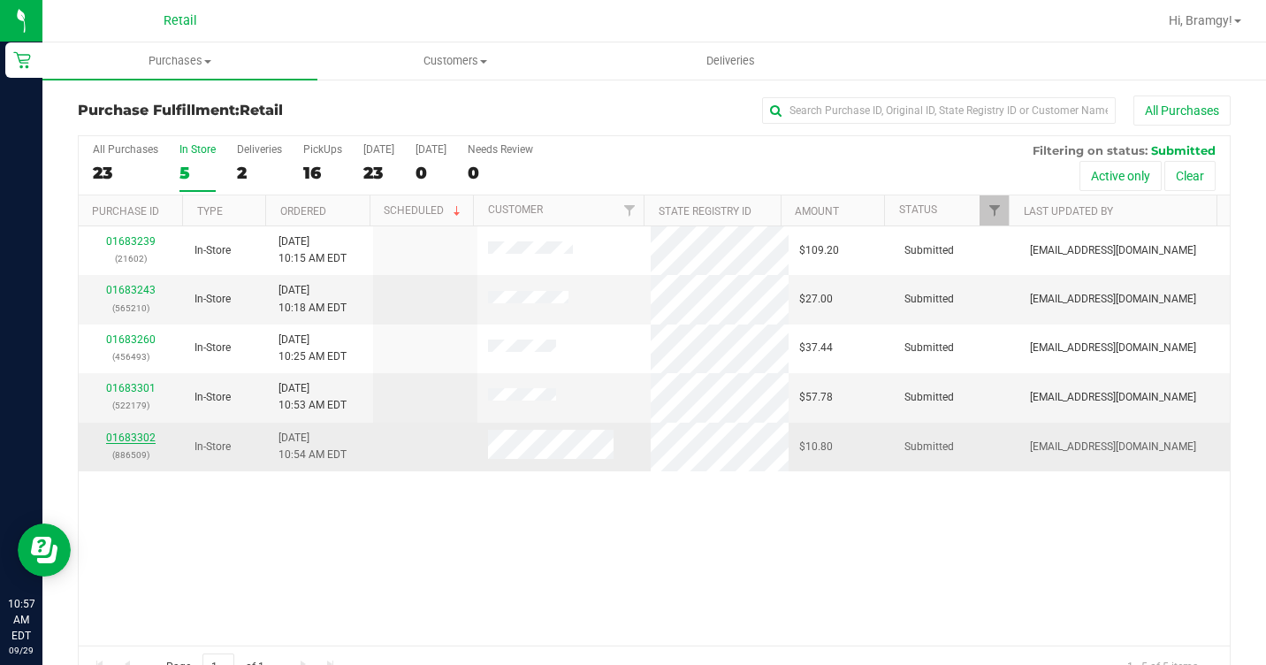
click at [136, 441] on link "01683302" at bounding box center [131, 437] width 50 height 12
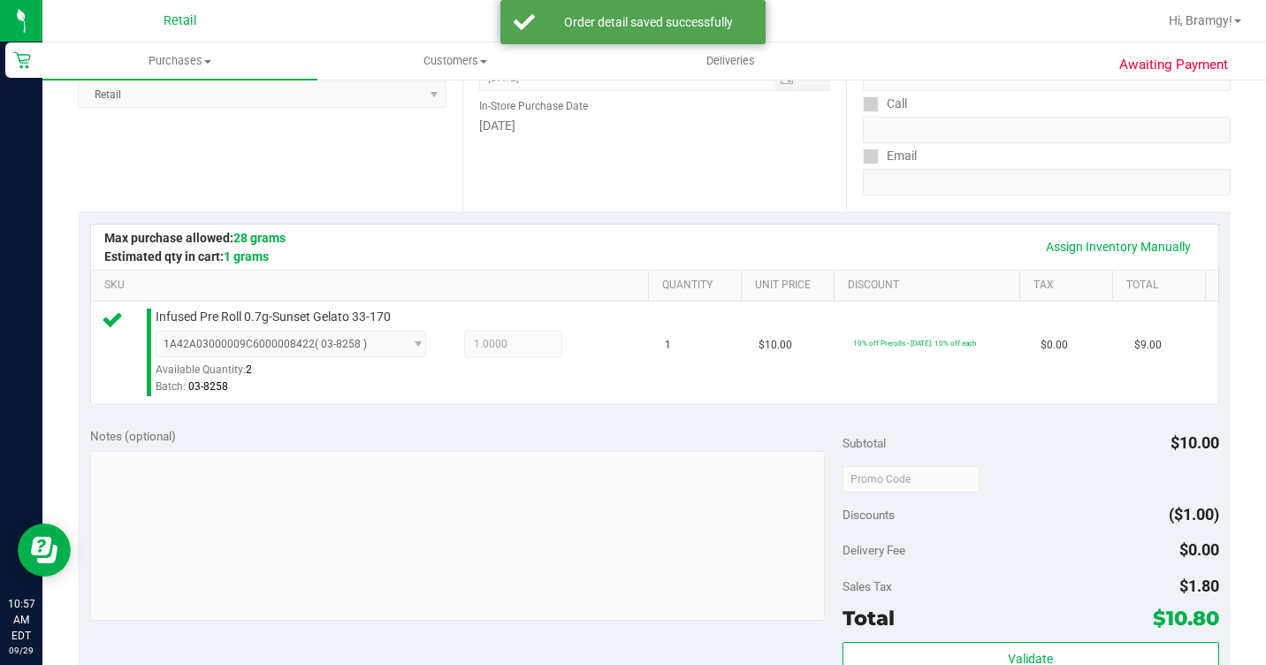
scroll to position [796, 0]
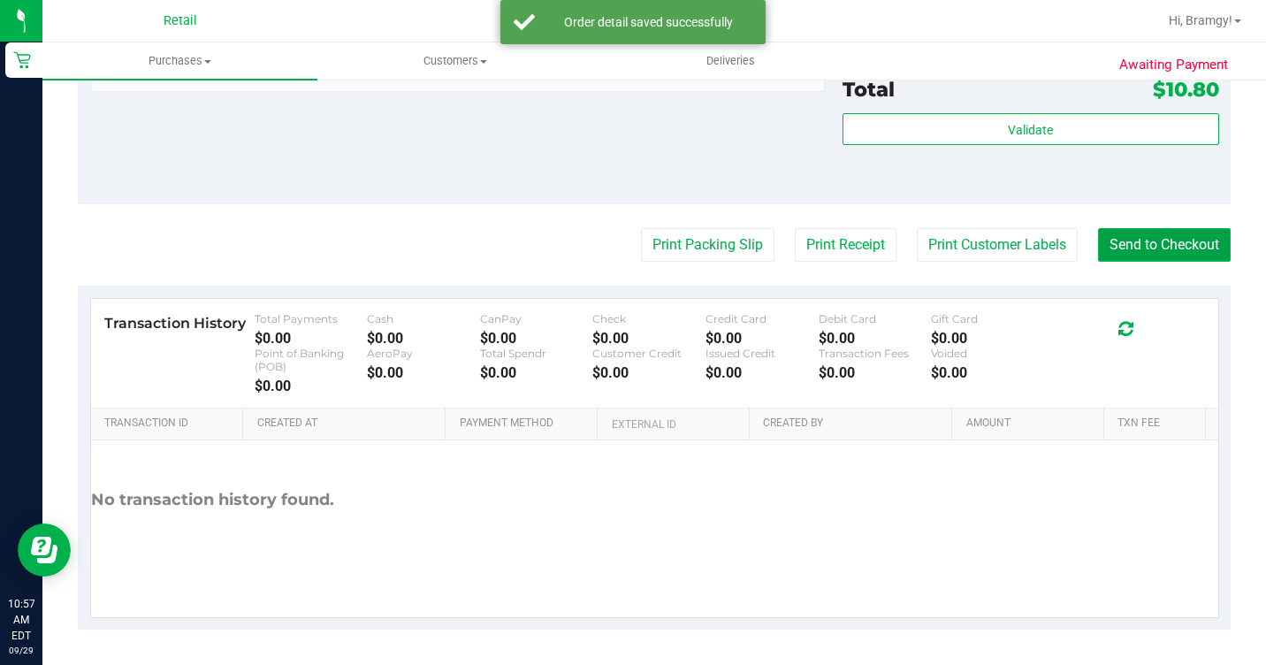
click at [1138, 262] on button "Send to Checkout" at bounding box center [1164, 245] width 133 height 34
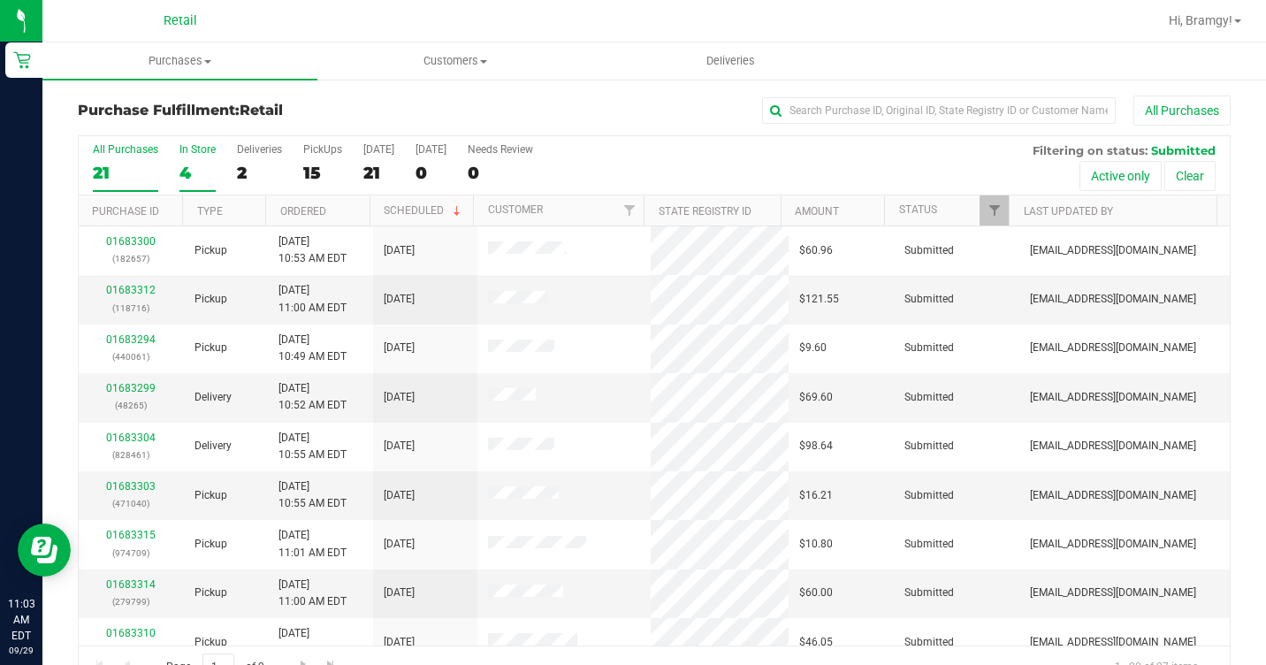
click at [200, 165] on div "4" at bounding box center [197, 173] width 36 height 20
click at [0, 0] on input "In Store 4" at bounding box center [0, 0] width 0 height 0
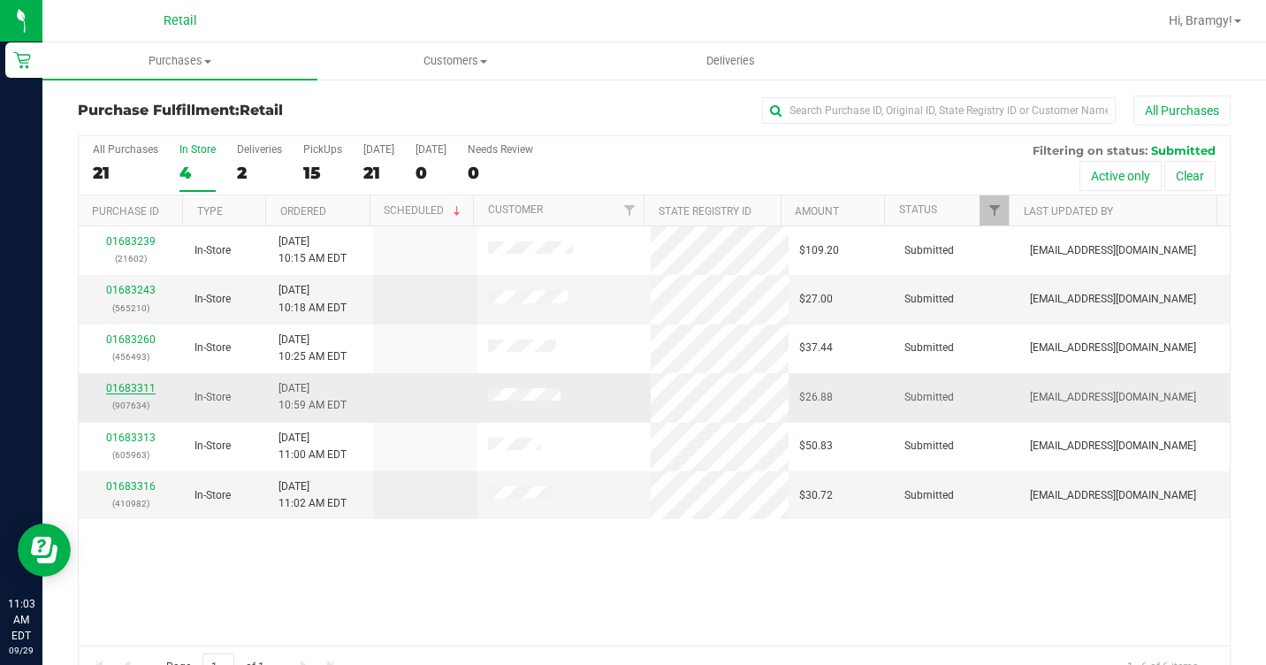
click at [146, 387] on link "01683311" at bounding box center [131, 388] width 50 height 12
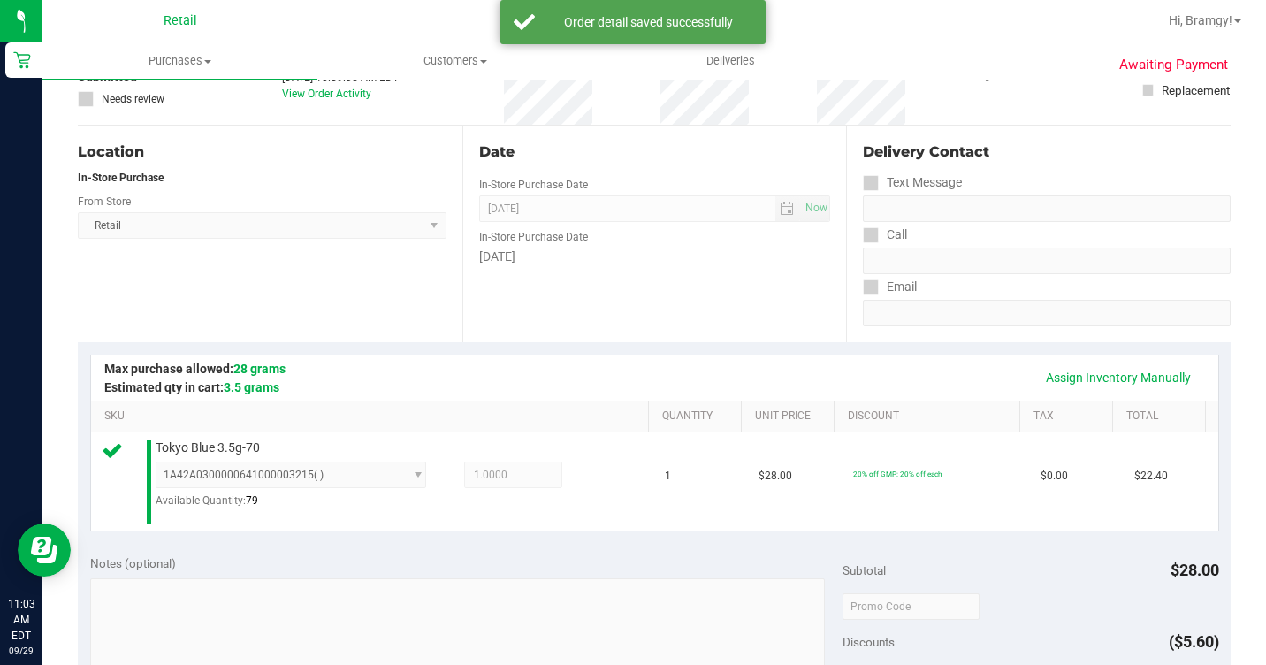
scroll to position [442, 0]
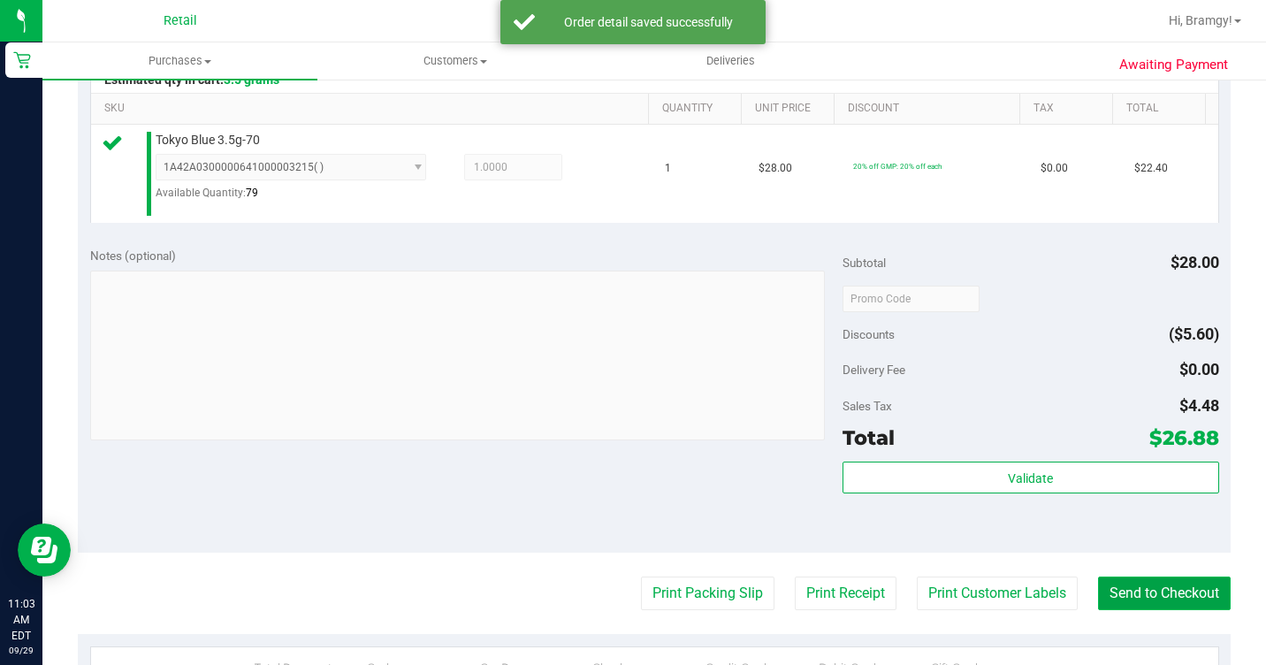
click at [1164, 610] on button "Send to Checkout" at bounding box center [1164, 593] width 133 height 34
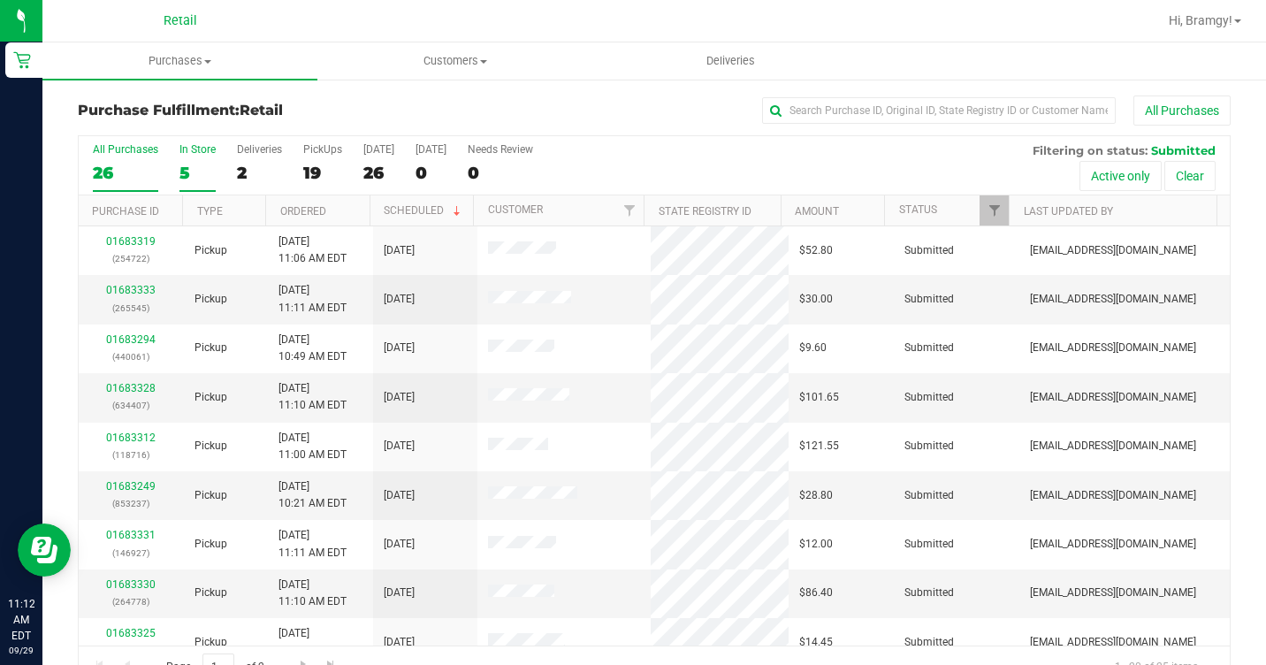
click at [200, 152] on div "In Store" at bounding box center [197, 149] width 36 height 12
click at [0, 0] on input "In Store 5" at bounding box center [0, 0] width 0 height 0
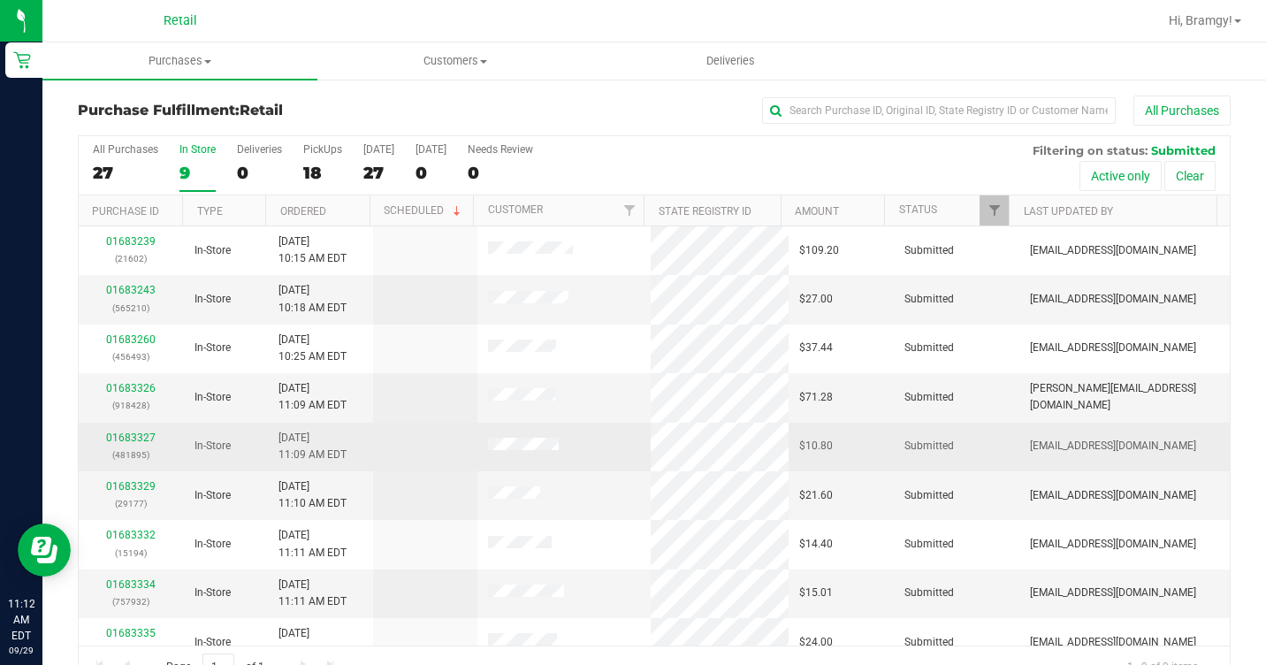
click at [145, 430] on div "01683327 (481895)" at bounding box center [131, 447] width 84 height 34
click at [145, 431] on link "01683327" at bounding box center [131, 437] width 50 height 12
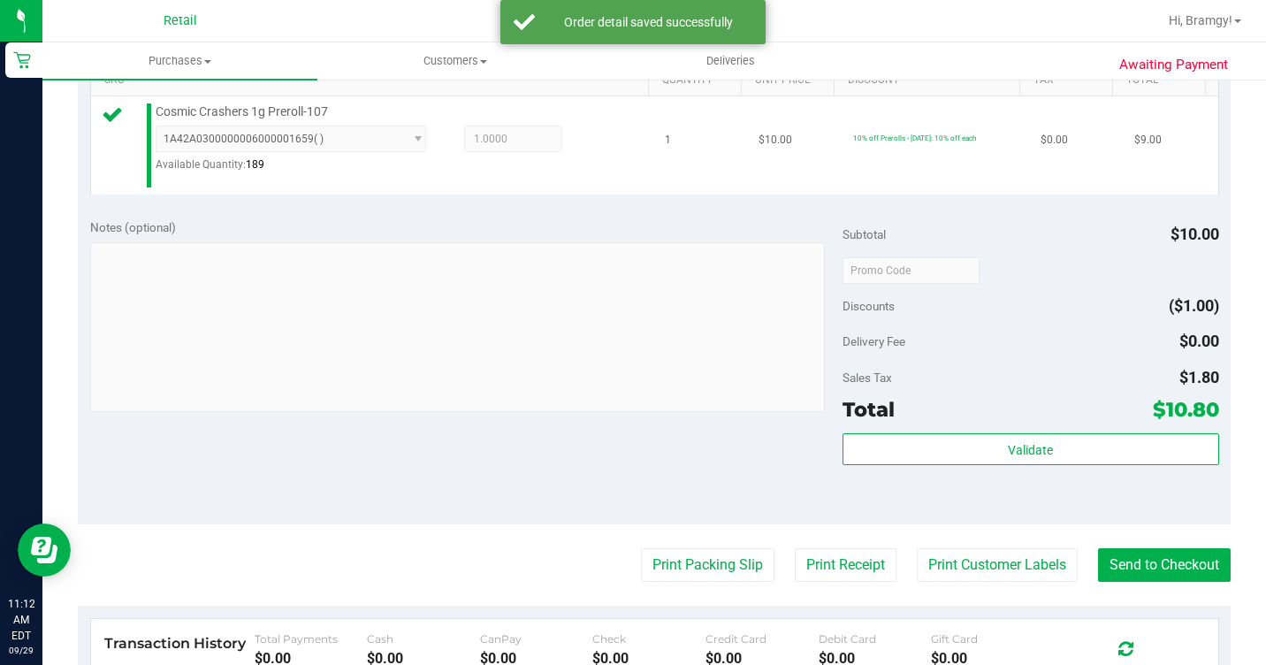
scroll to position [530, 0]
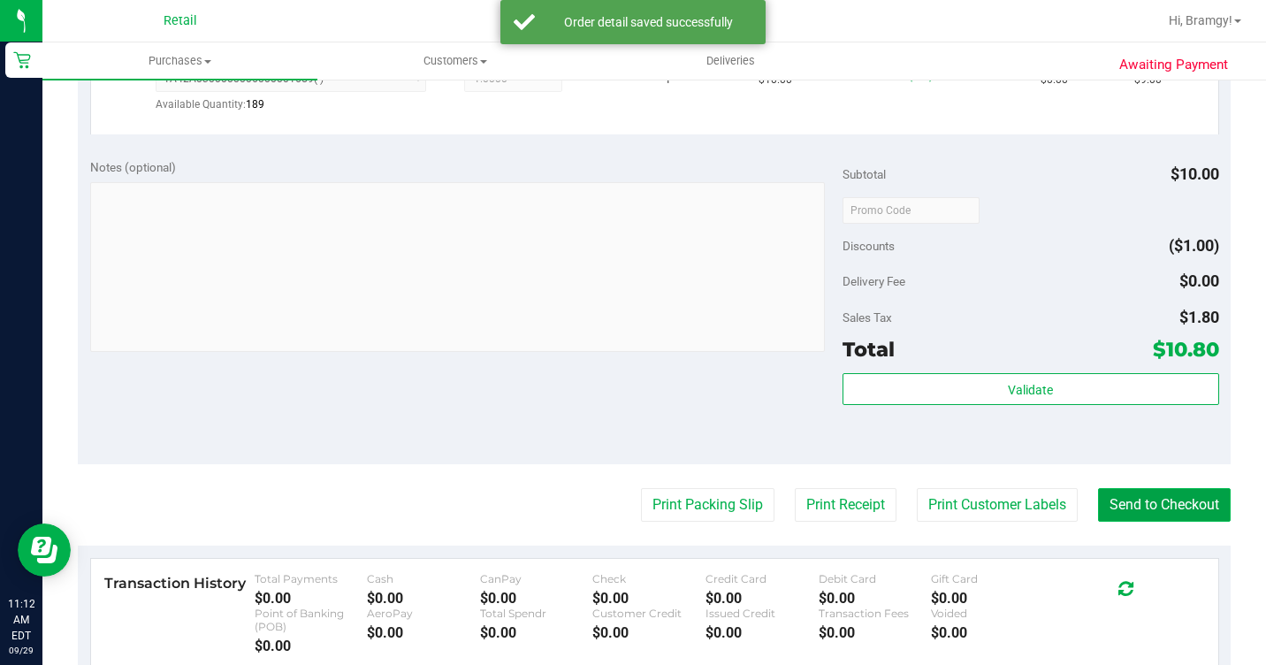
click at [1118, 522] on button "Send to Checkout" at bounding box center [1164, 505] width 133 height 34
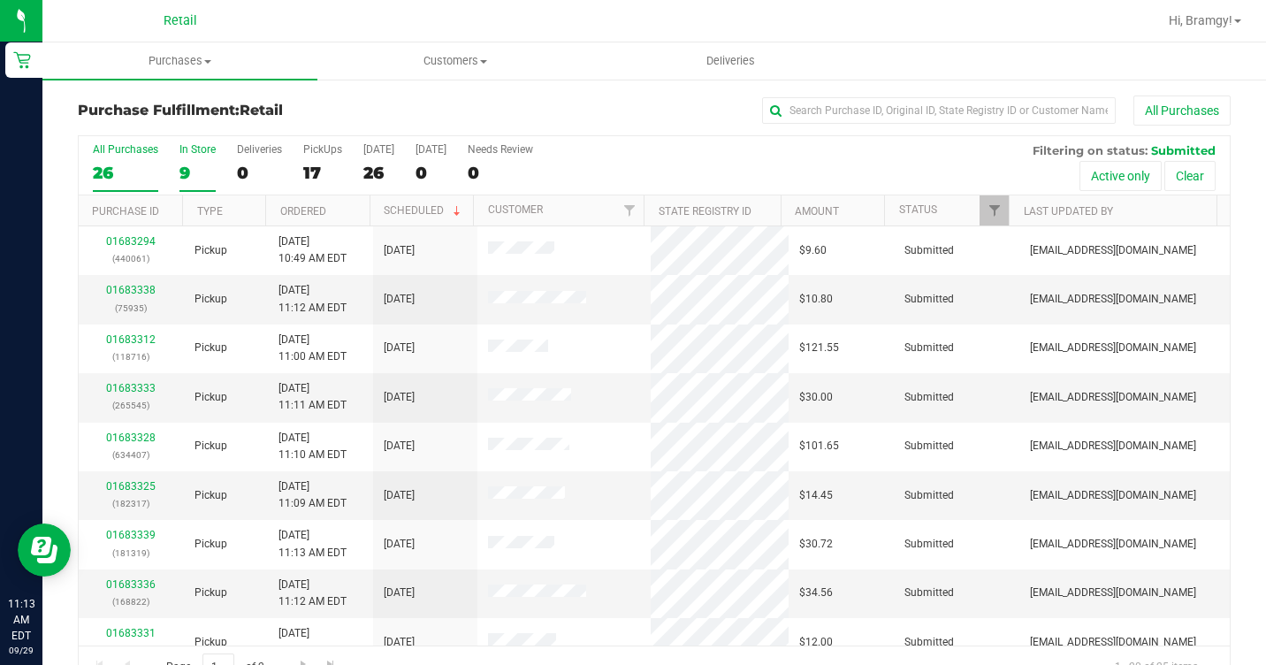
click at [188, 160] on label "In Store 9" at bounding box center [197, 167] width 36 height 49
click at [0, 0] on input "In Store 9" at bounding box center [0, 0] width 0 height 0
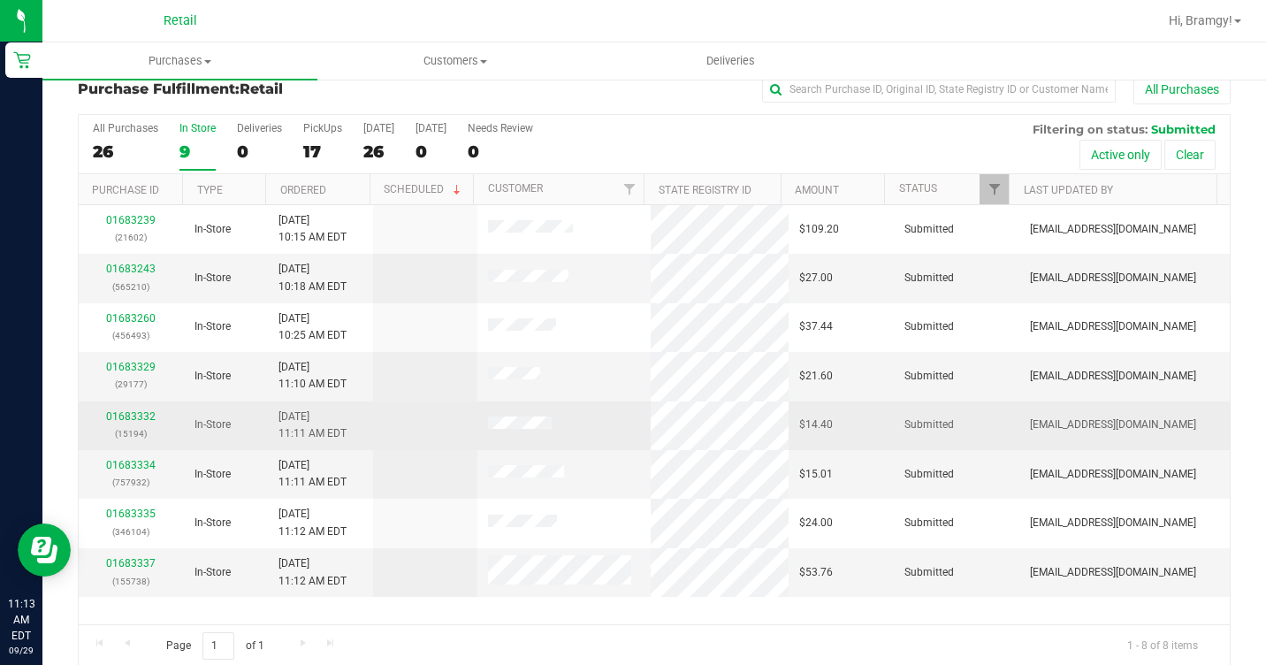
scroll to position [42, 0]
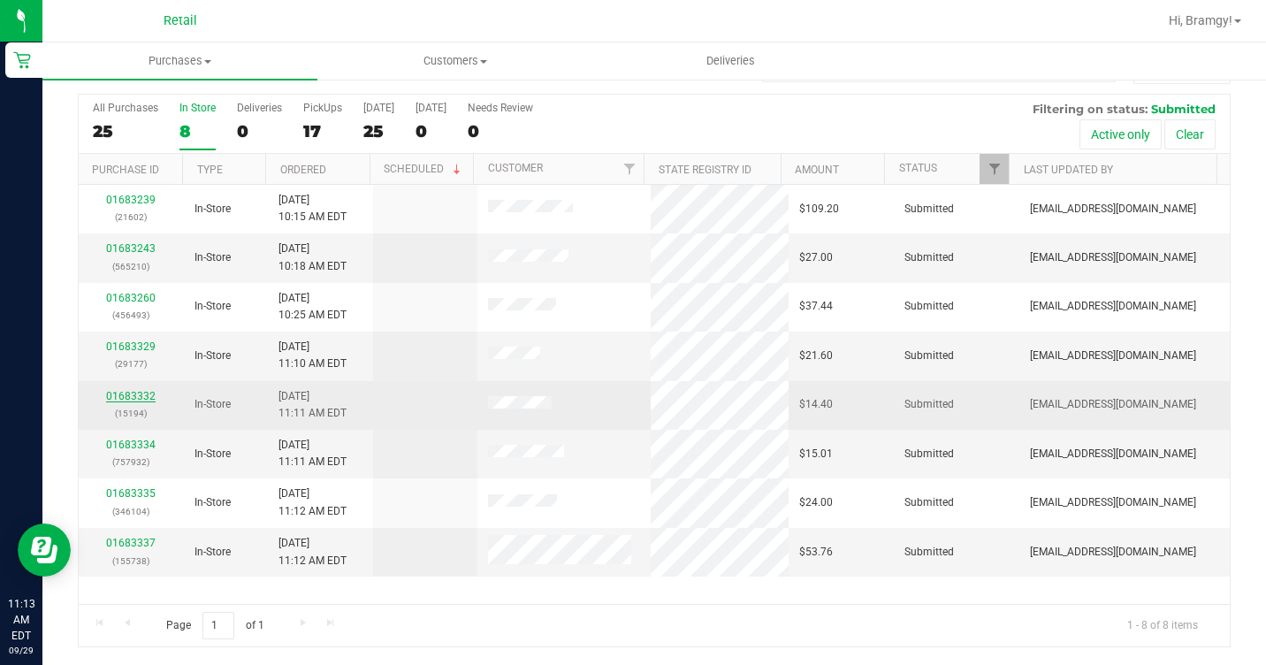
click at [143, 397] on link "01683332" at bounding box center [131, 396] width 50 height 12
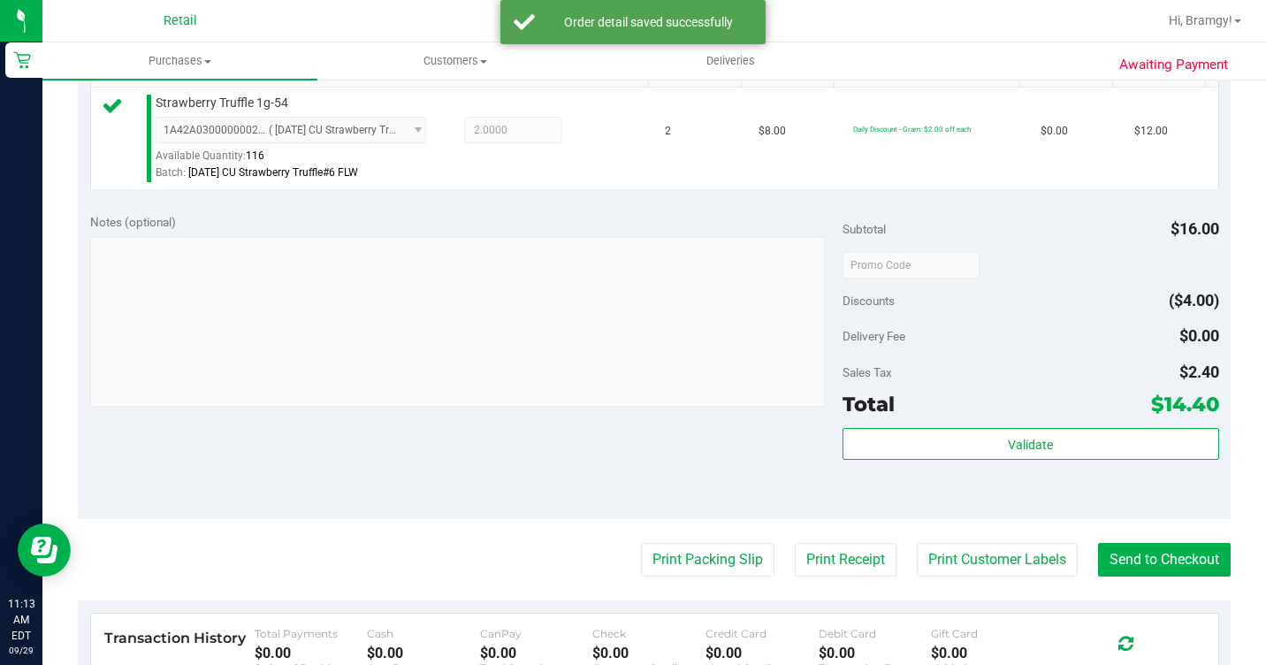
scroll to position [796, 0]
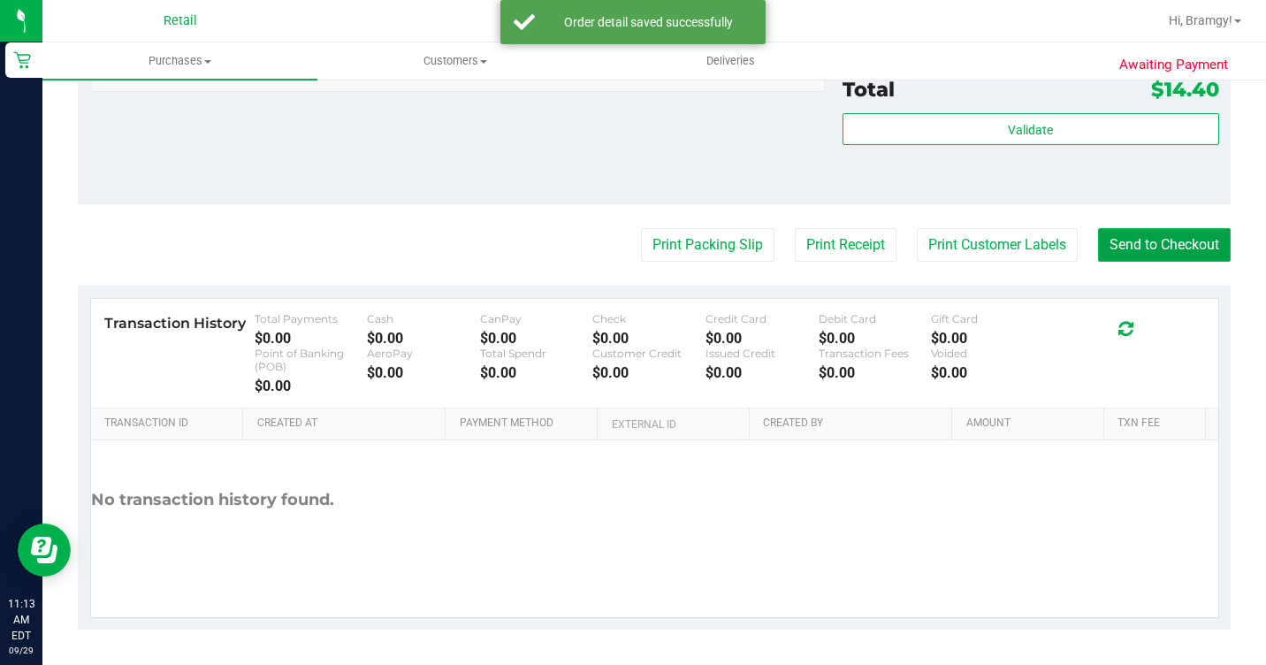
click at [1141, 262] on button "Send to Checkout" at bounding box center [1164, 245] width 133 height 34
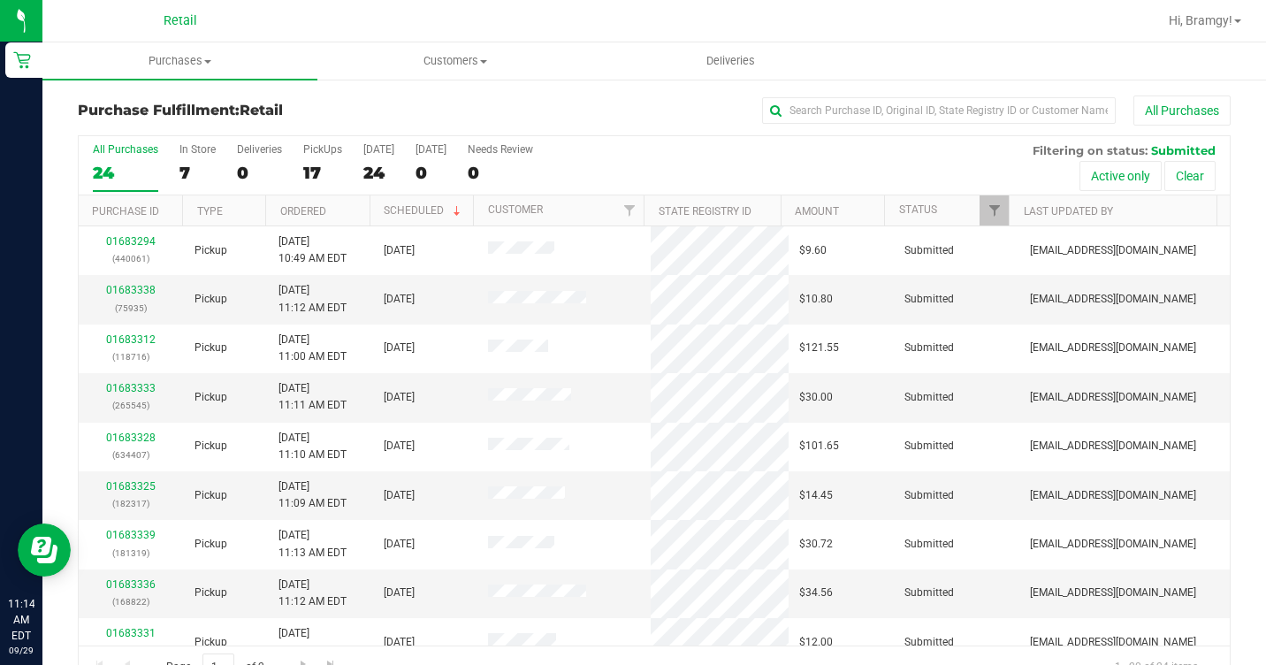
click at [166, 164] on div "All Purchases 24 In Store 7 Deliveries 0 PickUps 17 [DATE] 24 [DATE] 0 Needs Re…" at bounding box center [654, 165] width 1151 height 59
click at [221, 151] on div "All Purchases 24 In Store 7 Deliveries 0 PickUps 17 [DATE] 24 [DATE] 0 Needs Re…" at bounding box center [654, 165] width 1151 height 59
click at [193, 156] on label "In Store 7" at bounding box center [197, 167] width 36 height 49
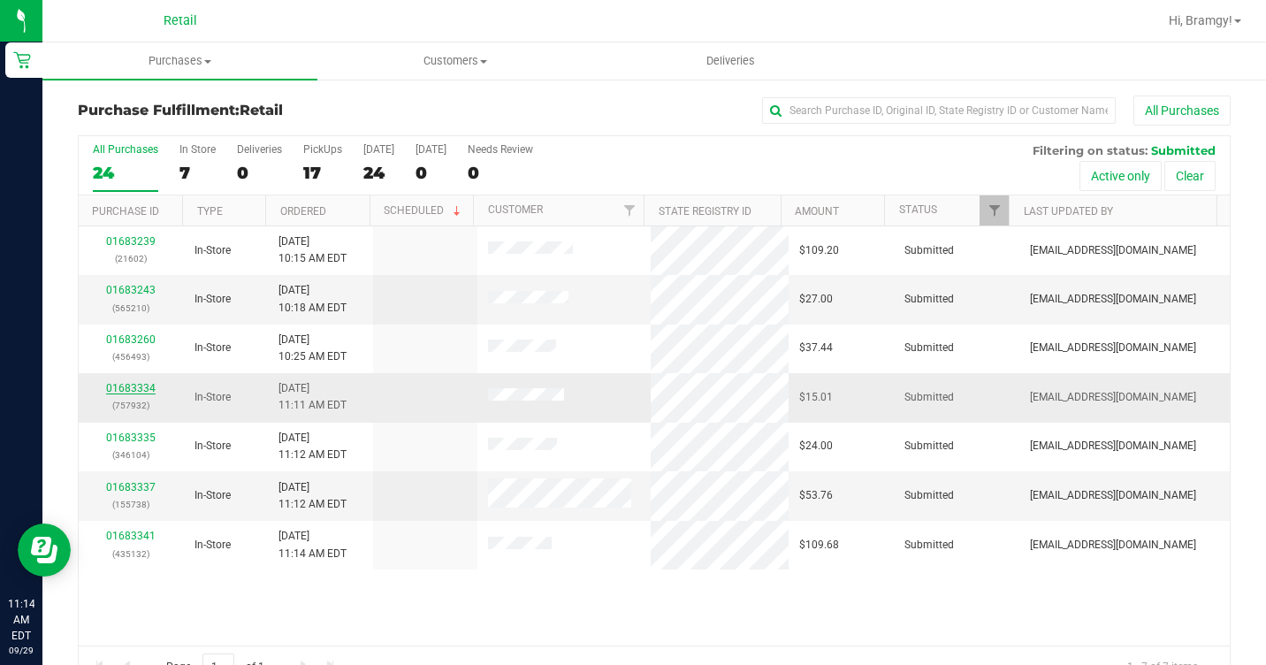
click at [143, 383] on link "01683334" at bounding box center [131, 388] width 50 height 12
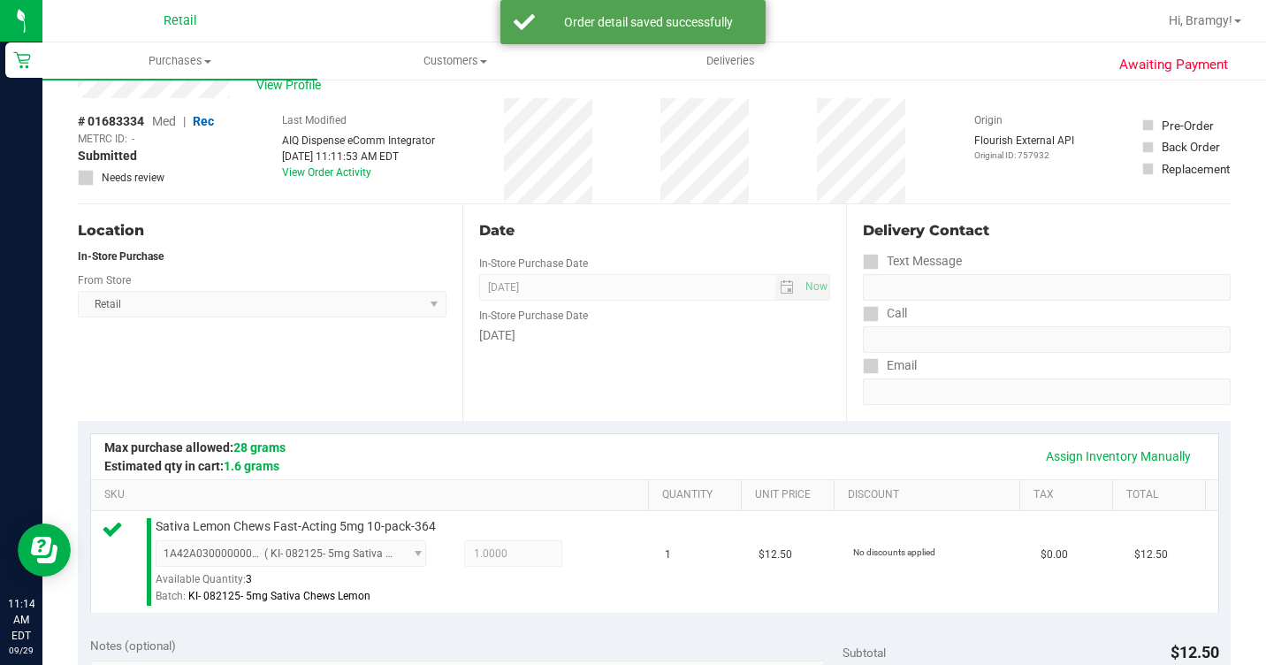
scroll to position [442, 0]
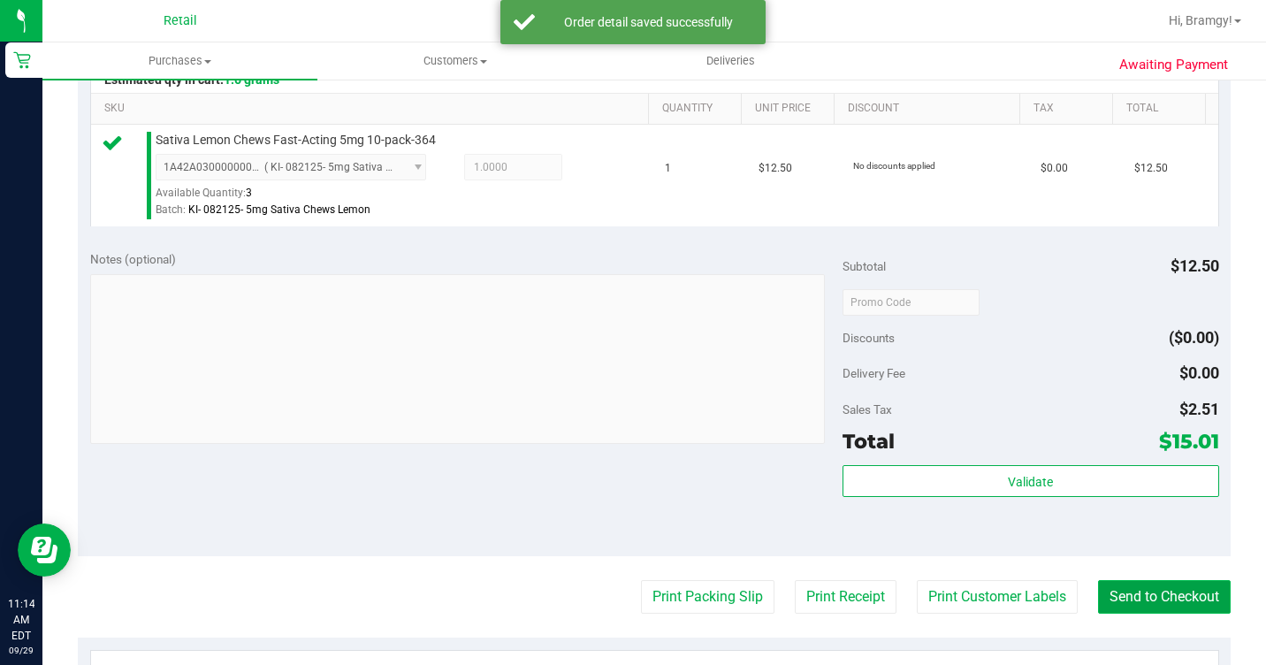
click at [1098, 614] on button "Send to Checkout" at bounding box center [1164, 597] width 133 height 34
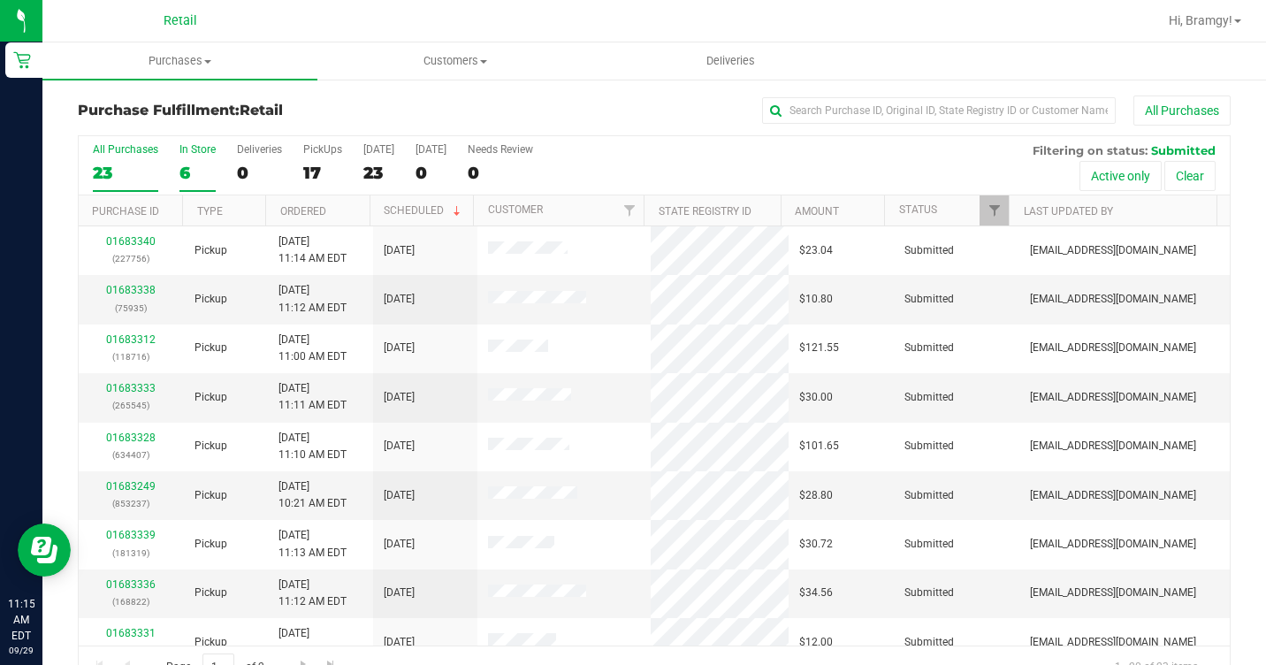
click at [183, 165] on div "6" at bounding box center [197, 173] width 36 height 20
click at [0, 0] on input "In Store 6" at bounding box center [0, 0] width 0 height 0
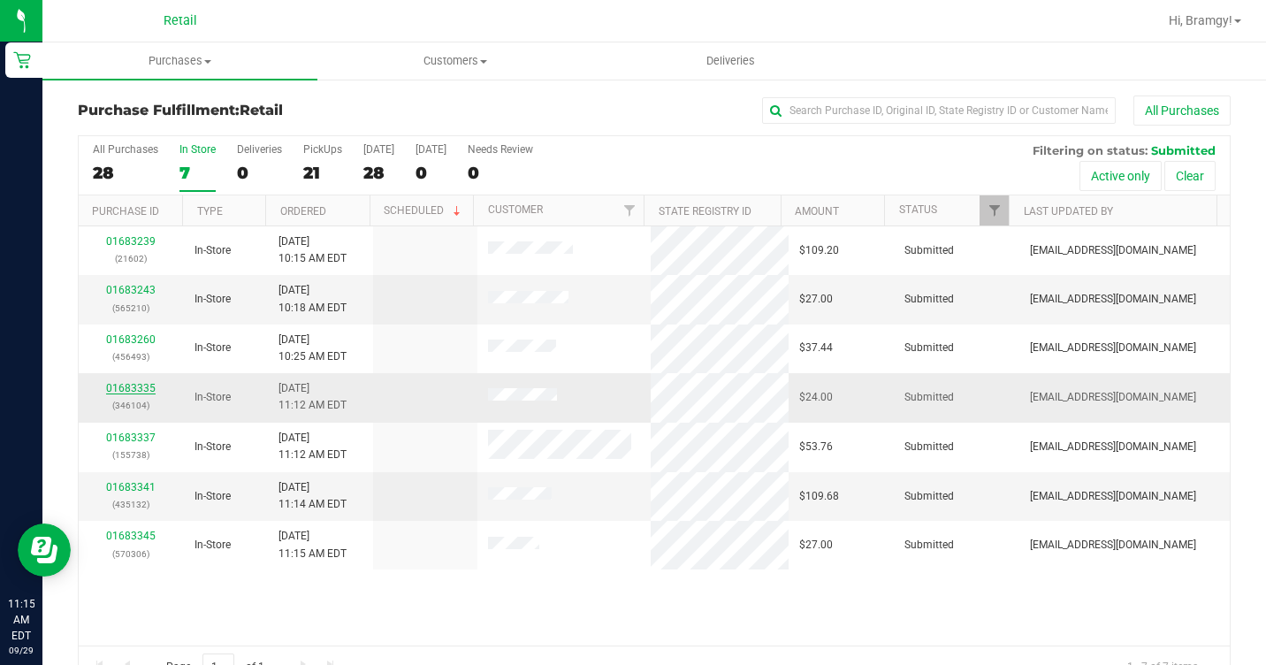
click at [141, 387] on link "01683335" at bounding box center [131, 388] width 50 height 12
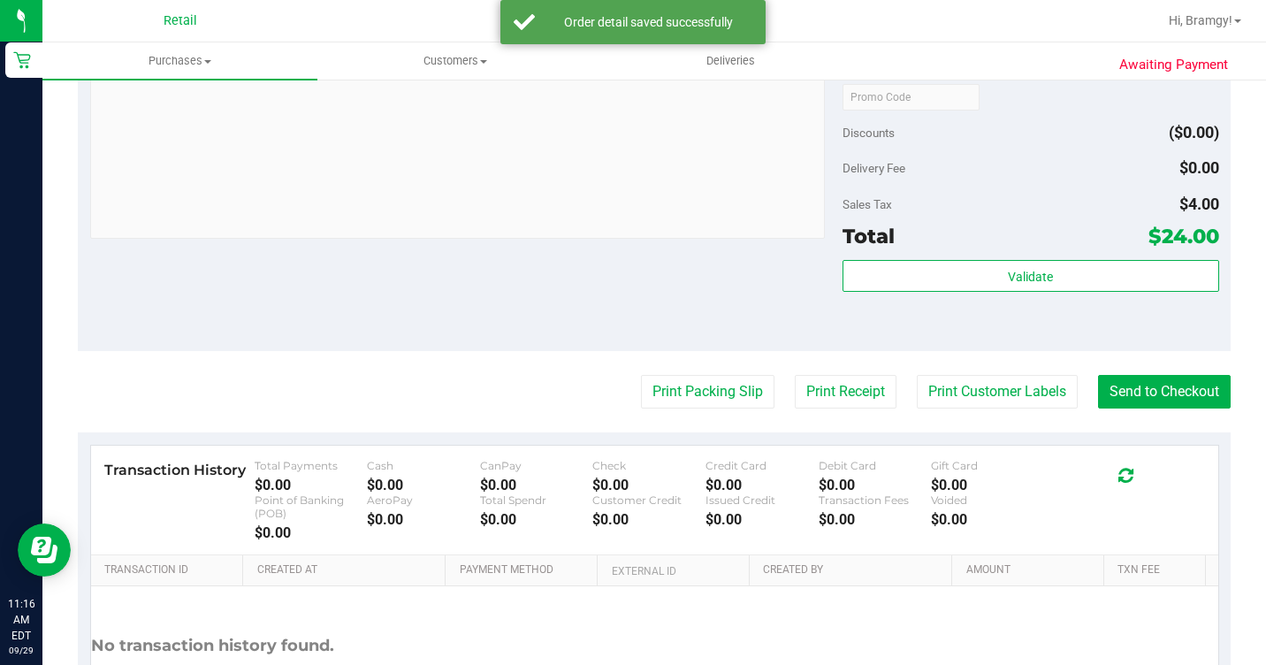
scroll to position [796, 0]
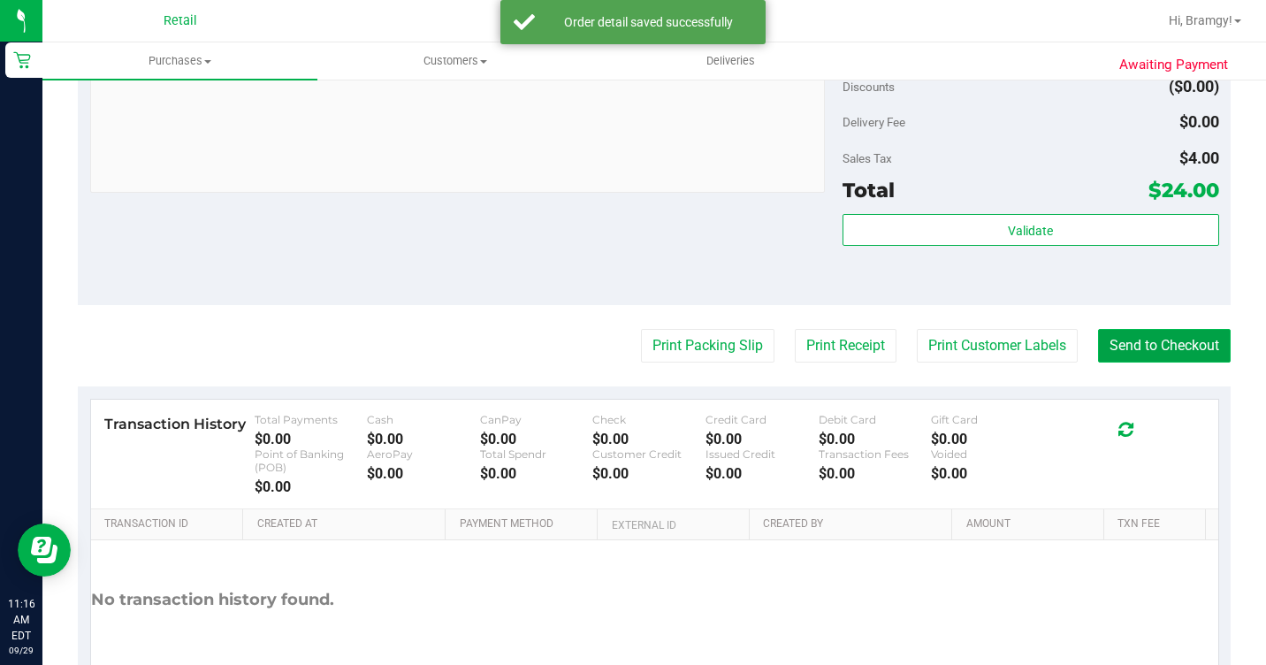
click at [1144, 362] on button "Send to Checkout" at bounding box center [1164, 346] width 133 height 34
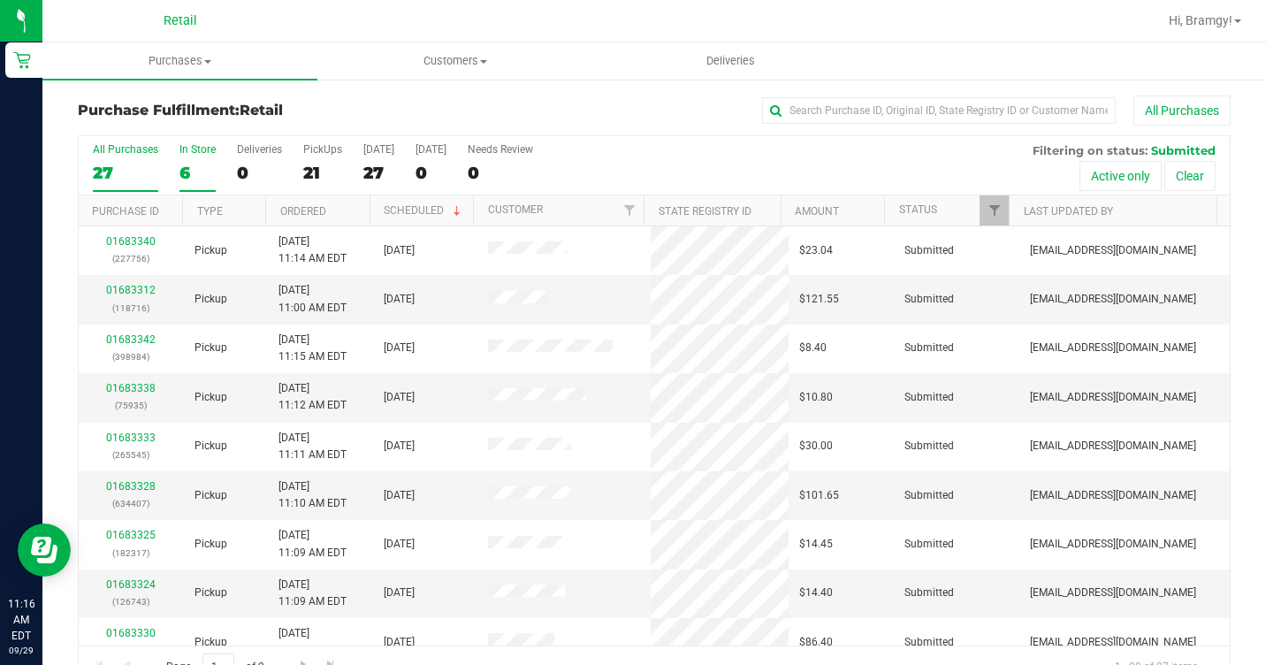
click at [201, 153] on div "In Store" at bounding box center [197, 149] width 36 height 12
click at [0, 0] on input "In Store 6" at bounding box center [0, 0] width 0 height 0
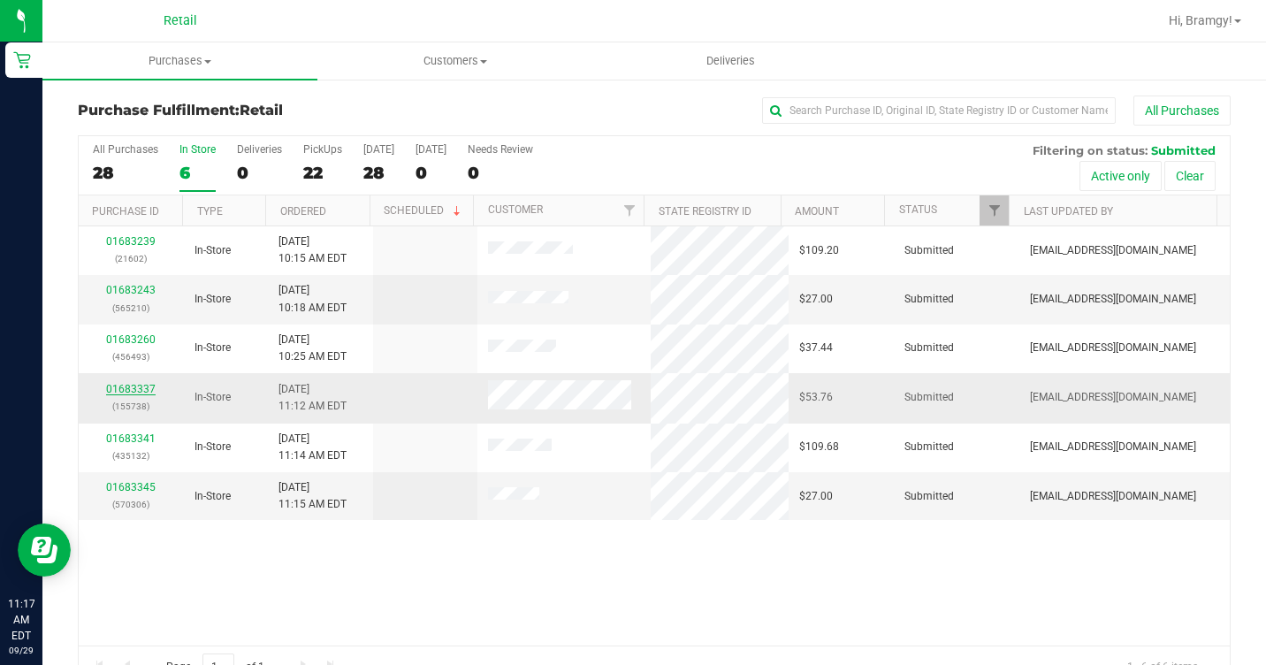
click at [127, 391] on link "01683337" at bounding box center [131, 389] width 50 height 12
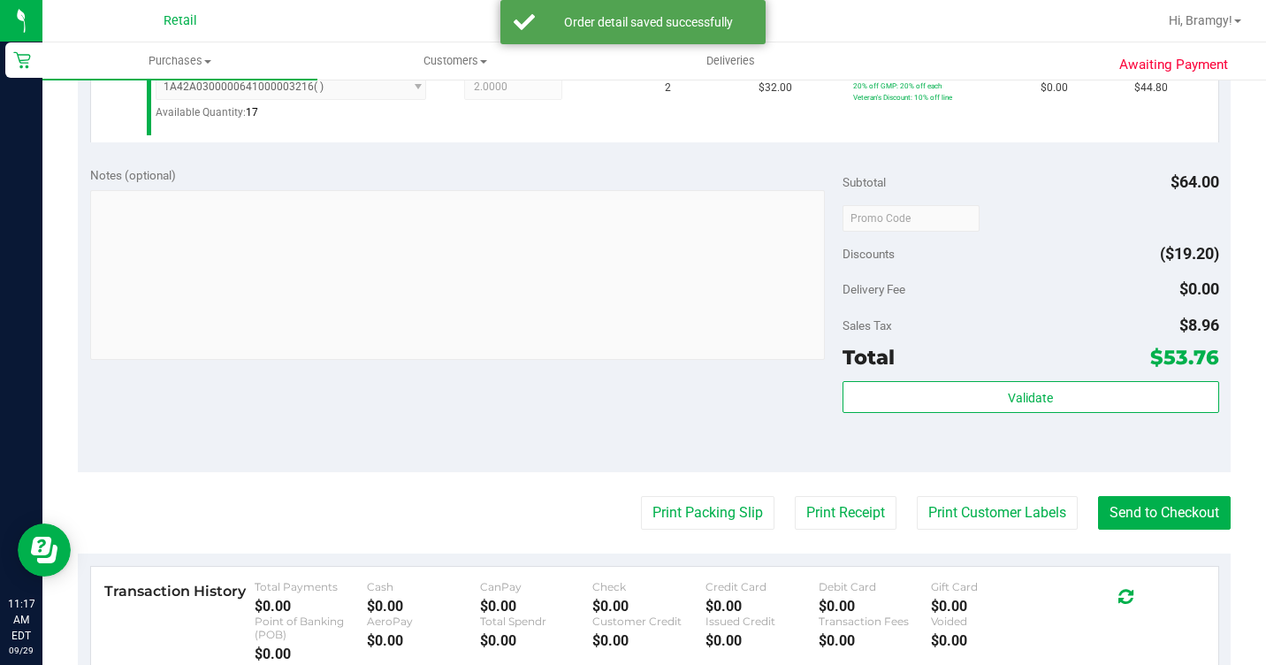
scroll to position [619, 0]
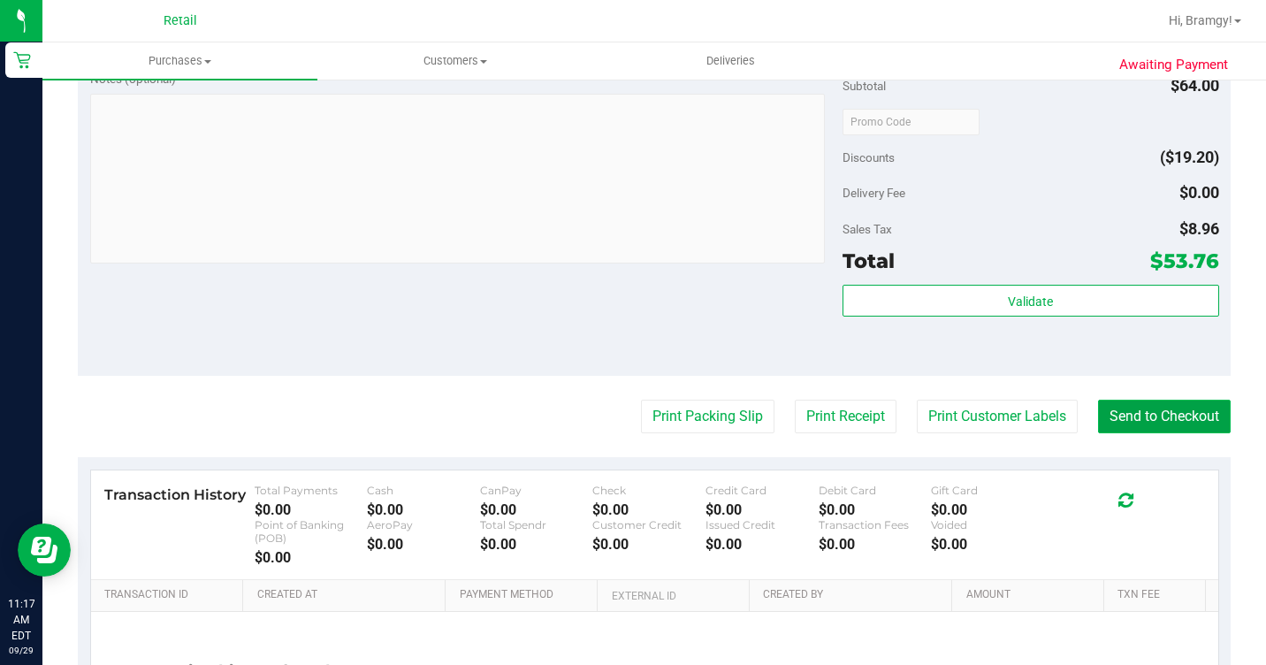
click at [1141, 433] on button "Send to Checkout" at bounding box center [1164, 417] width 133 height 34
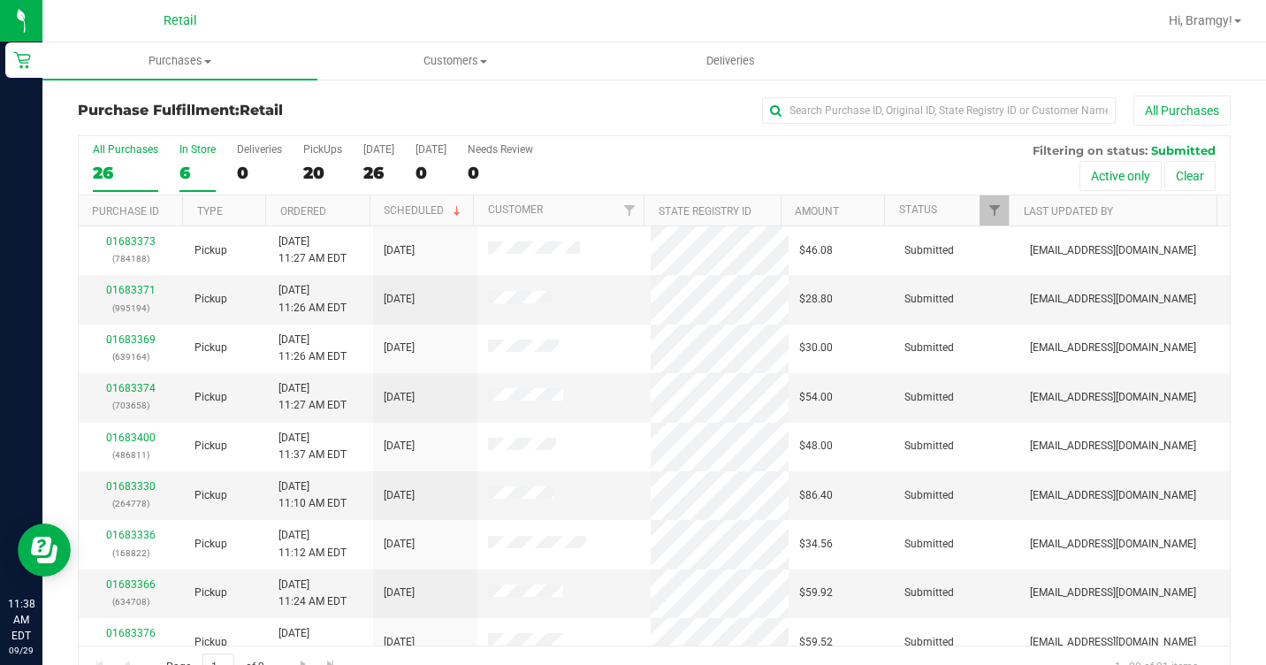
click at [187, 160] on label "In Store 6" at bounding box center [197, 167] width 36 height 49
click at [0, 0] on input "In Store 6" at bounding box center [0, 0] width 0 height 0
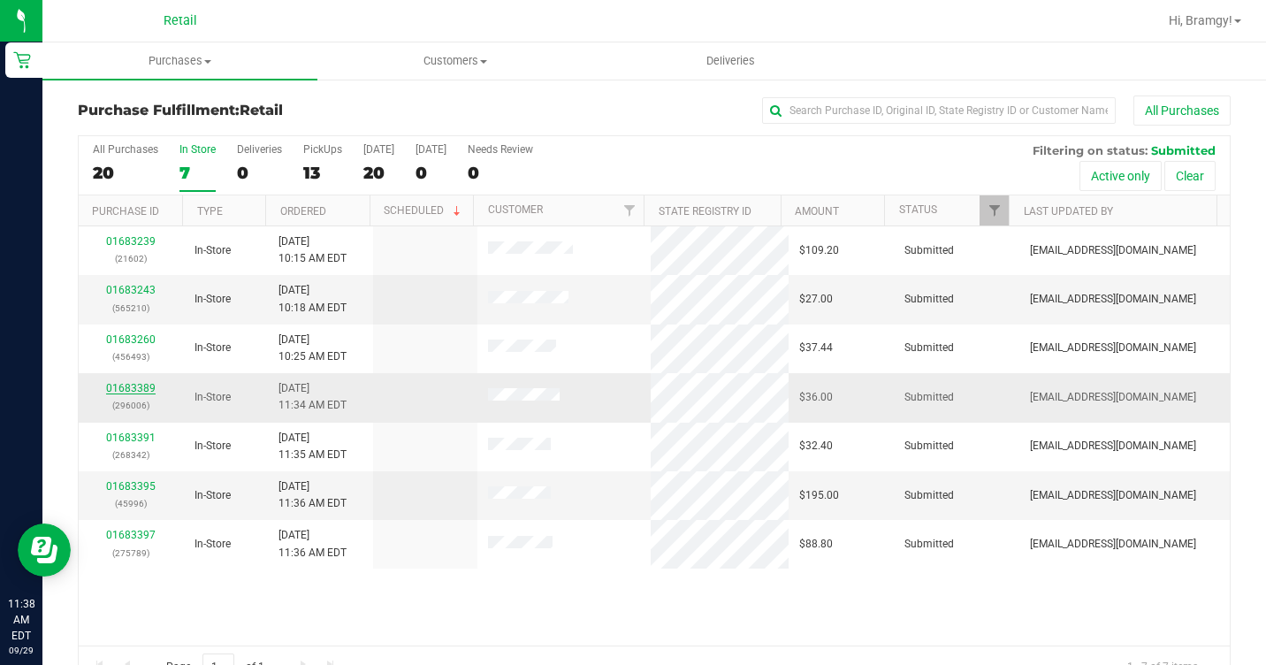
click at [135, 389] on link "01683389" at bounding box center [131, 388] width 50 height 12
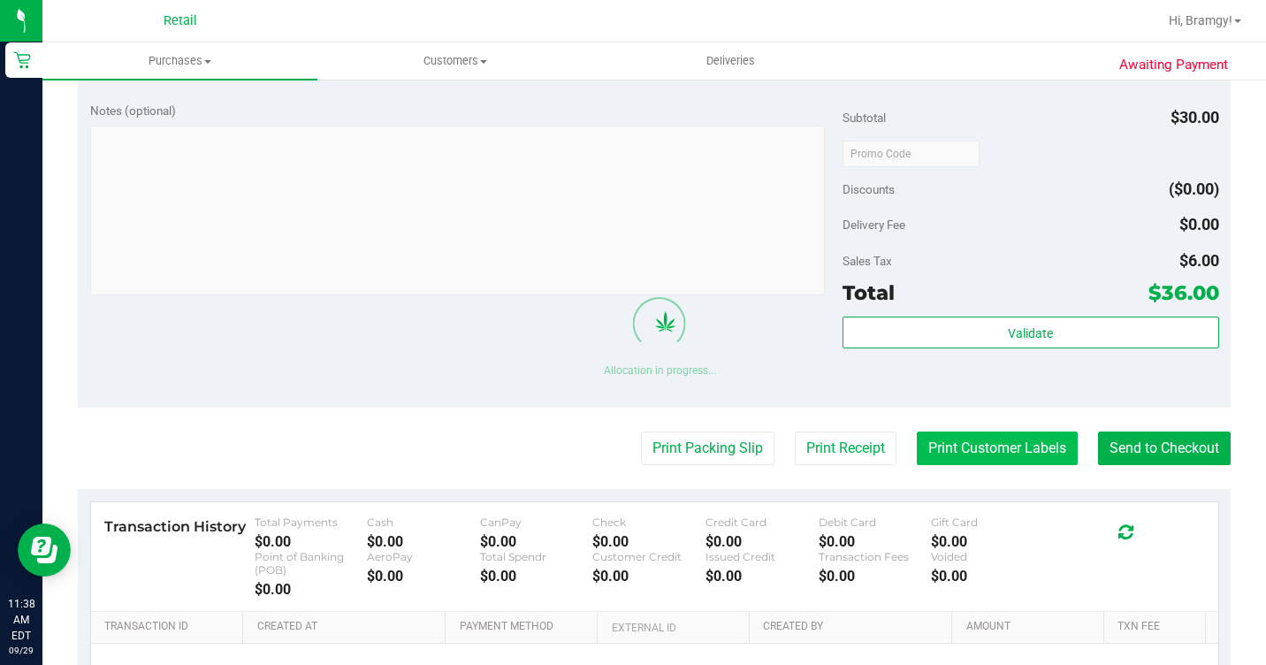
scroll to position [619, 0]
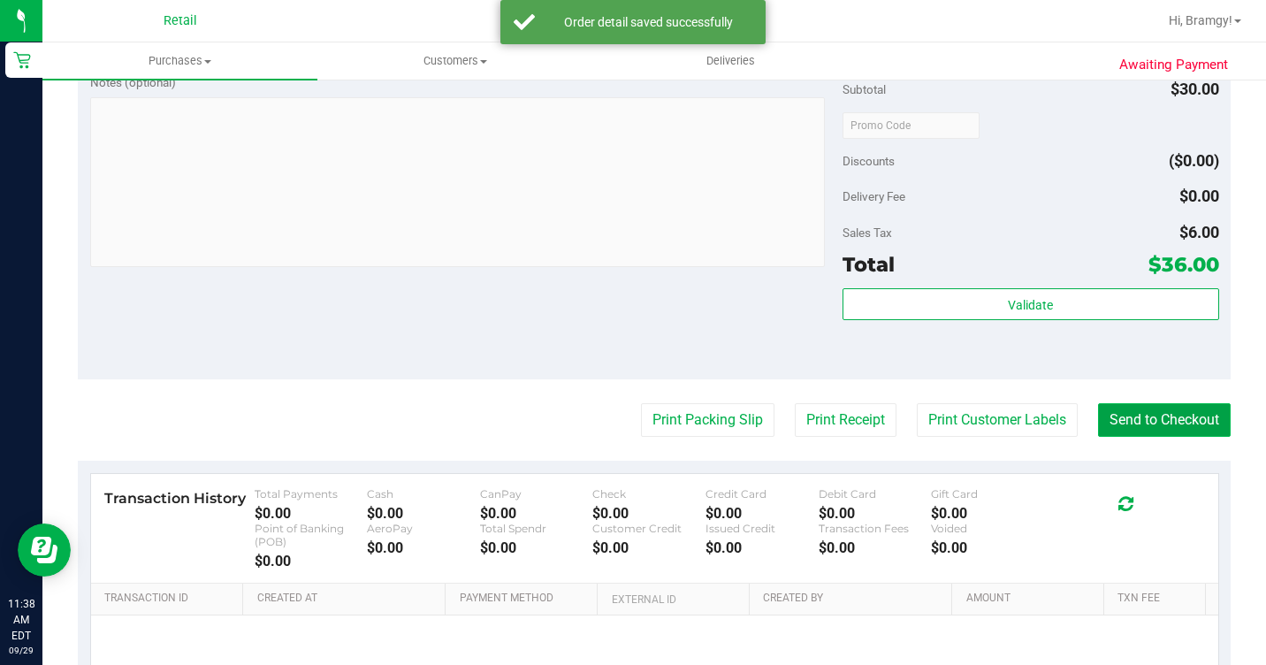
click at [1185, 437] on button "Send to Checkout" at bounding box center [1164, 420] width 133 height 34
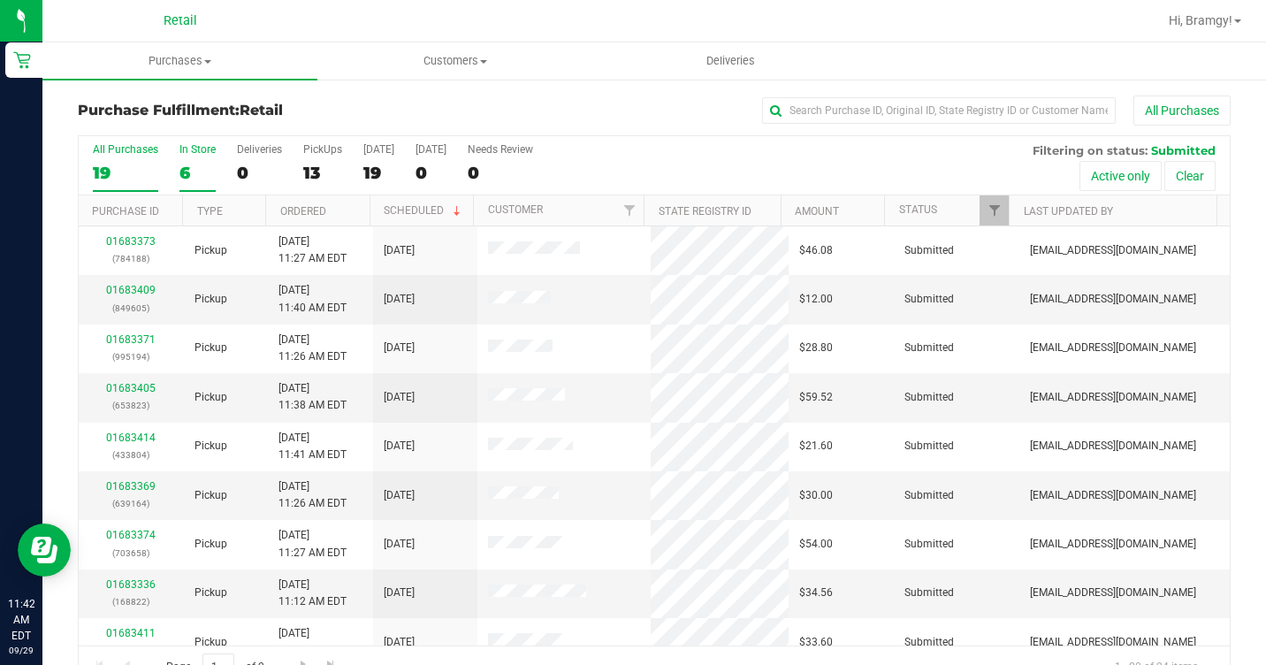
click at [188, 178] on div "6" at bounding box center [197, 173] width 36 height 20
click at [0, 0] on input "In Store 6" at bounding box center [0, 0] width 0 height 0
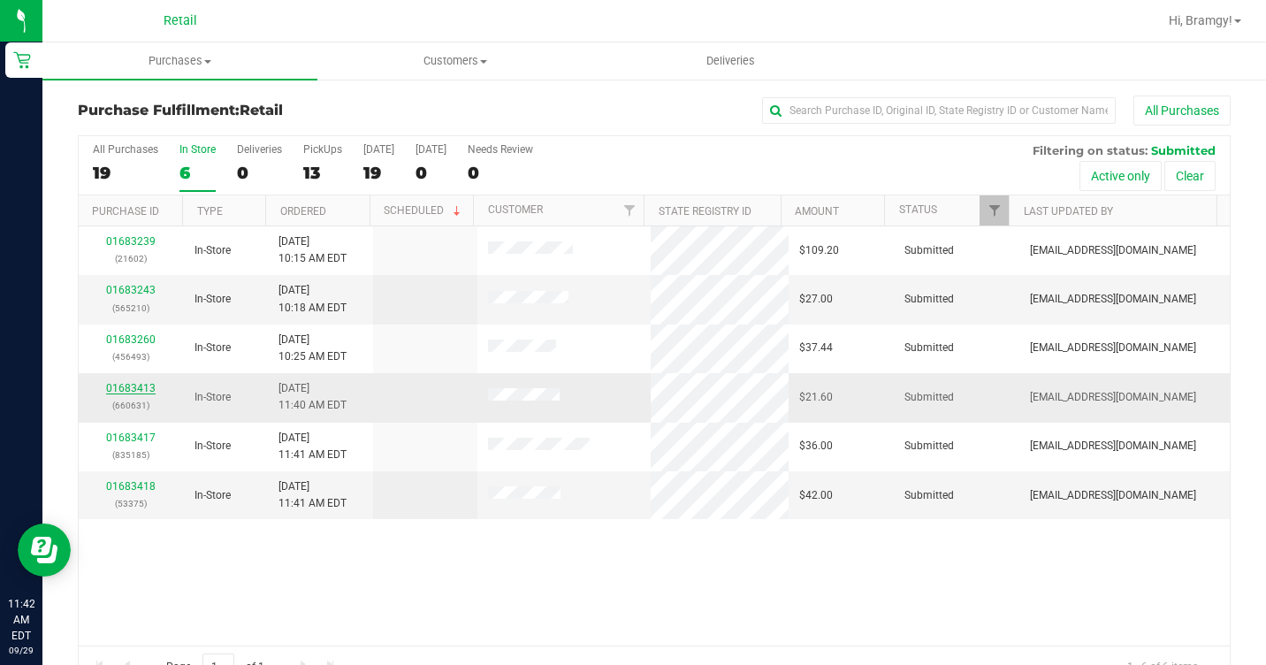
click at [132, 391] on link "01683413" at bounding box center [131, 388] width 50 height 12
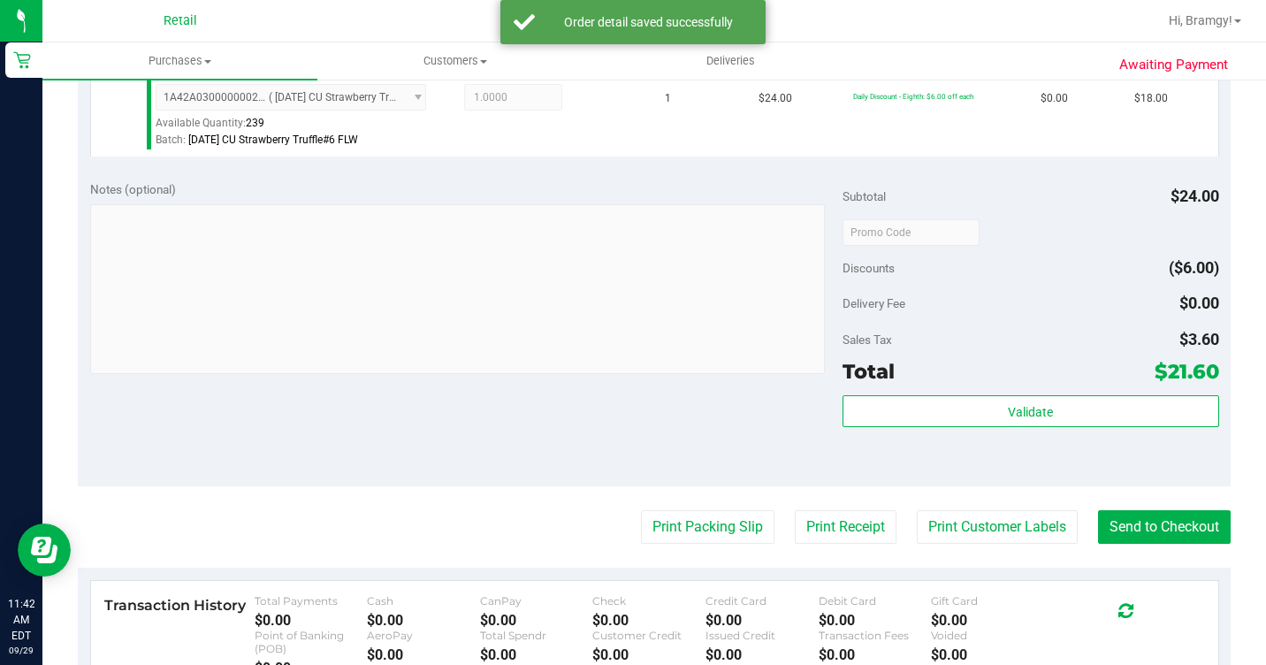
scroll to position [707, 0]
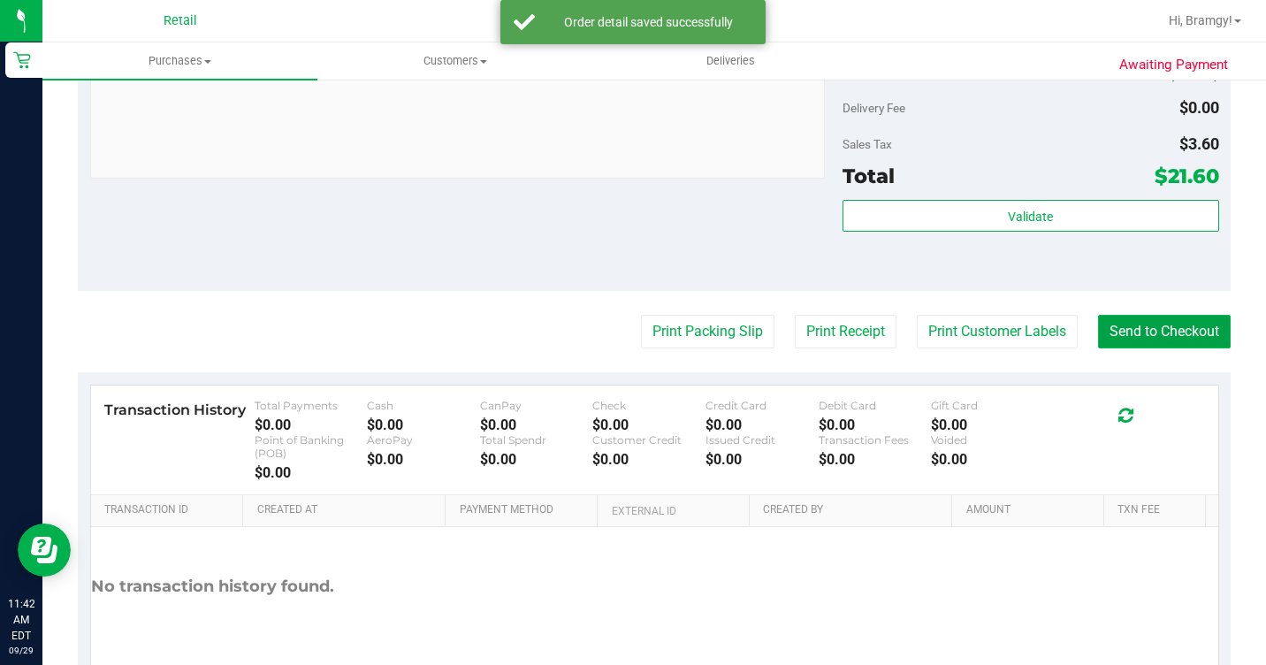
click at [1105, 348] on button "Send to Checkout" at bounding box center [1164, 332] width 133 height 34
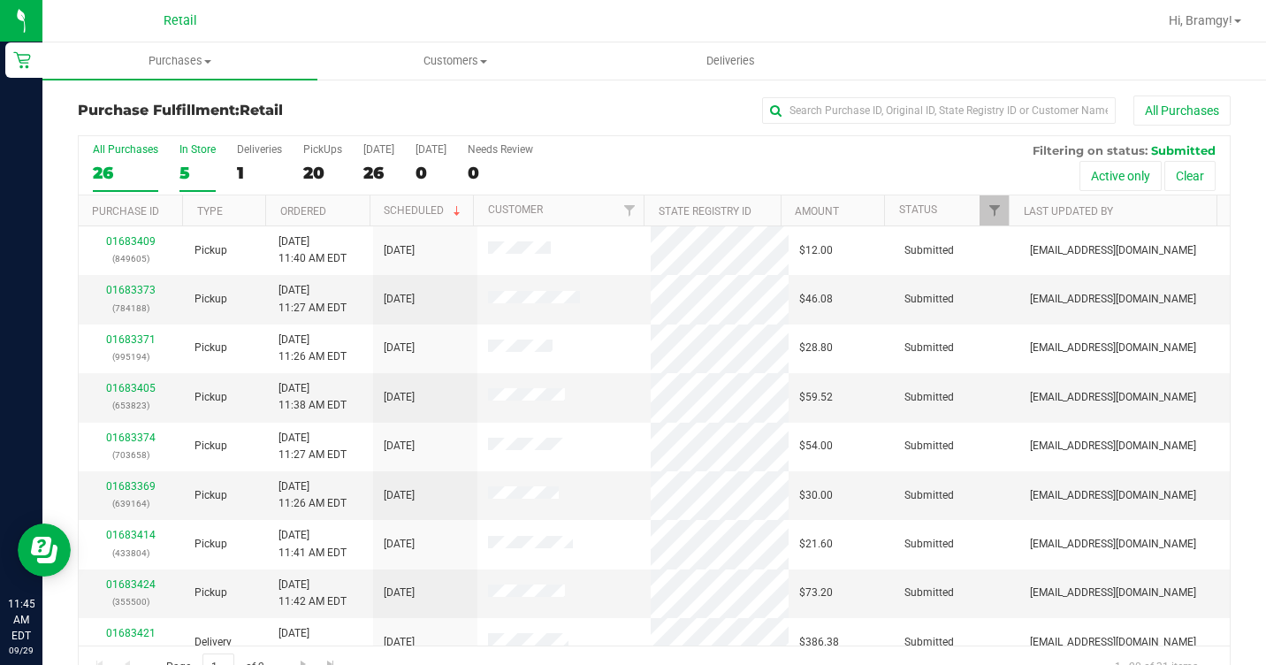
click at [183, 161] on label "In Store 5" at bounding box center [197, 167] width 36 height 49
click at [0, 0] on input "In Store 5" at bounding box center [0, 0] width 0 height 0
click at [132, 384] on link "01683417" at bounding box center [131, 388] width 50 height 12
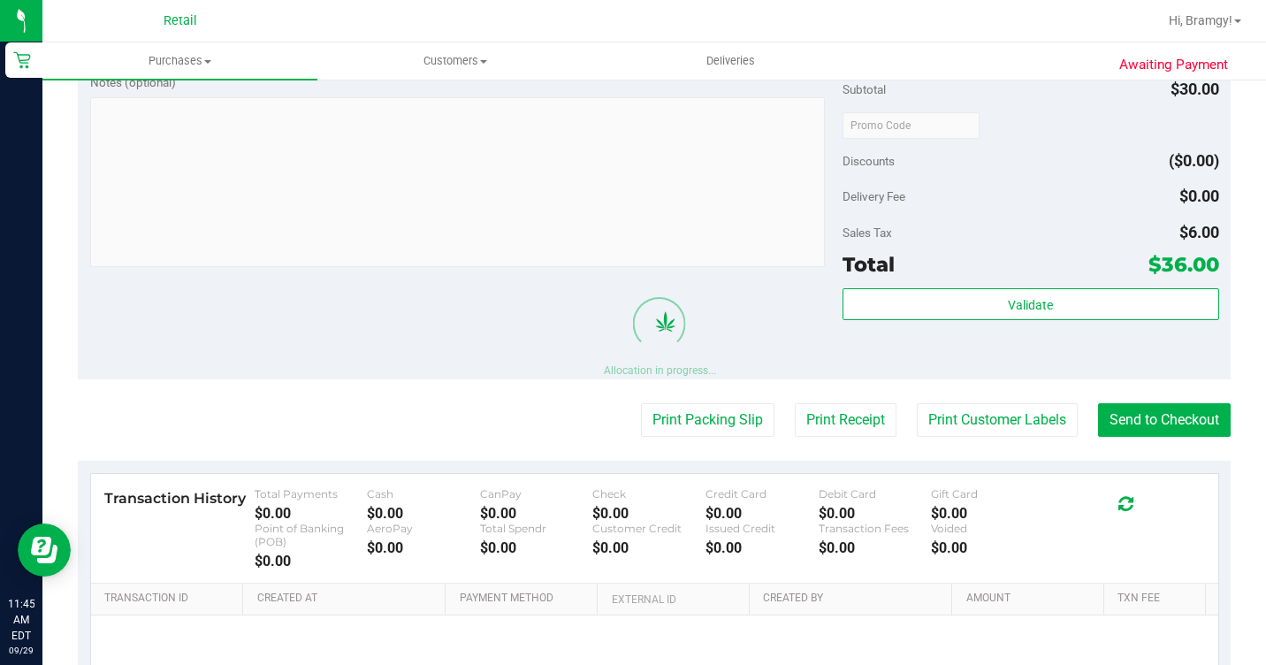
scroll to position [684, 0]
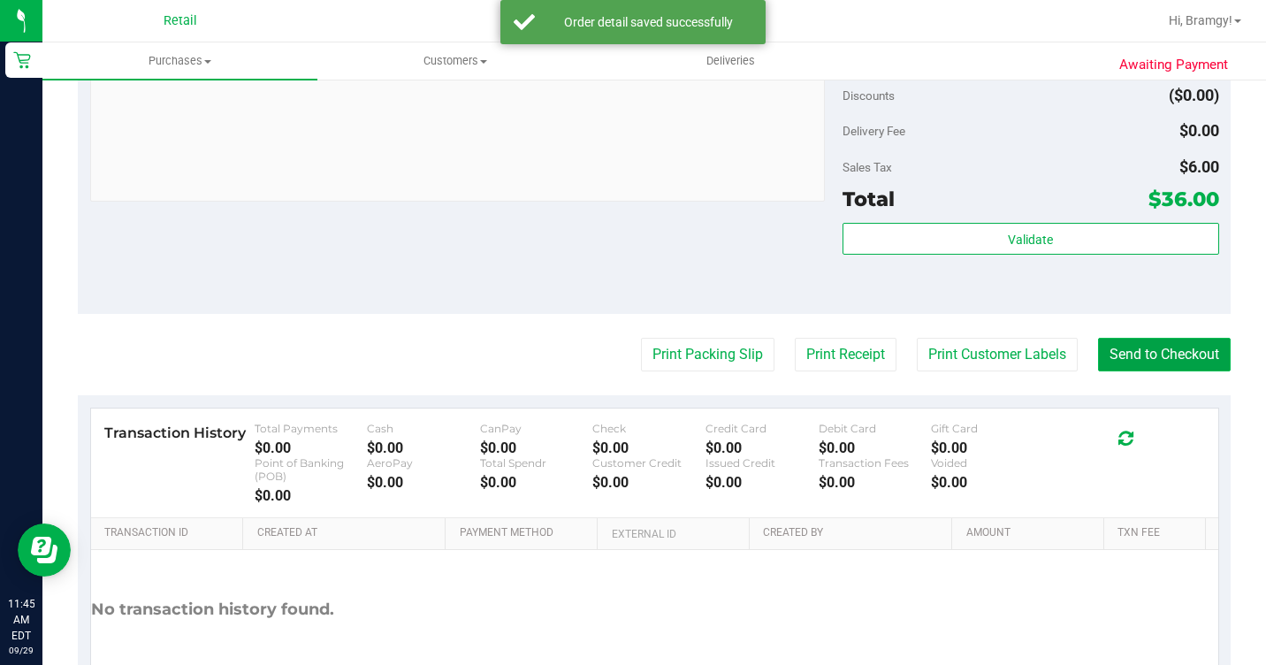
click at [1177, 370] on button "Send to Checkout" at bounding box center [1164, 355] width 133 height 34
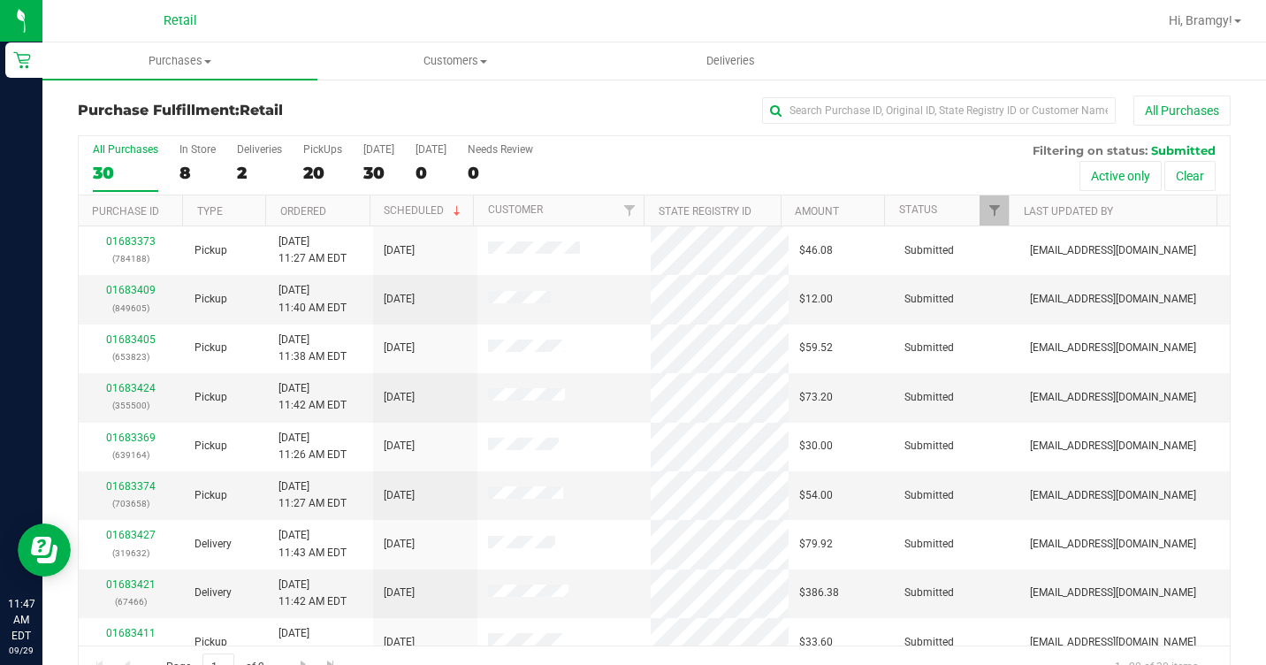
click at [173, 151] on div "All Purchases 30 In Store 8 Deliveries 2 PickUps 20 [DATE] 30 [DATE] 0 Needs Re…" at bounding box center [654, 165] width 1151 height 59
click at [184, 155] on div "In Store" at bounding box center [197, 149] width 36 height 12
click at [0, 0] on input "In Store 8" at bounding box center [0, 0] width 0 height 0
click at [197, 163] on div "8" at bounding box center [197, 173] width 36 height 20
click at [0, 0] on input "In Store 8" at bounding box center [0, 0] width 0 height 0
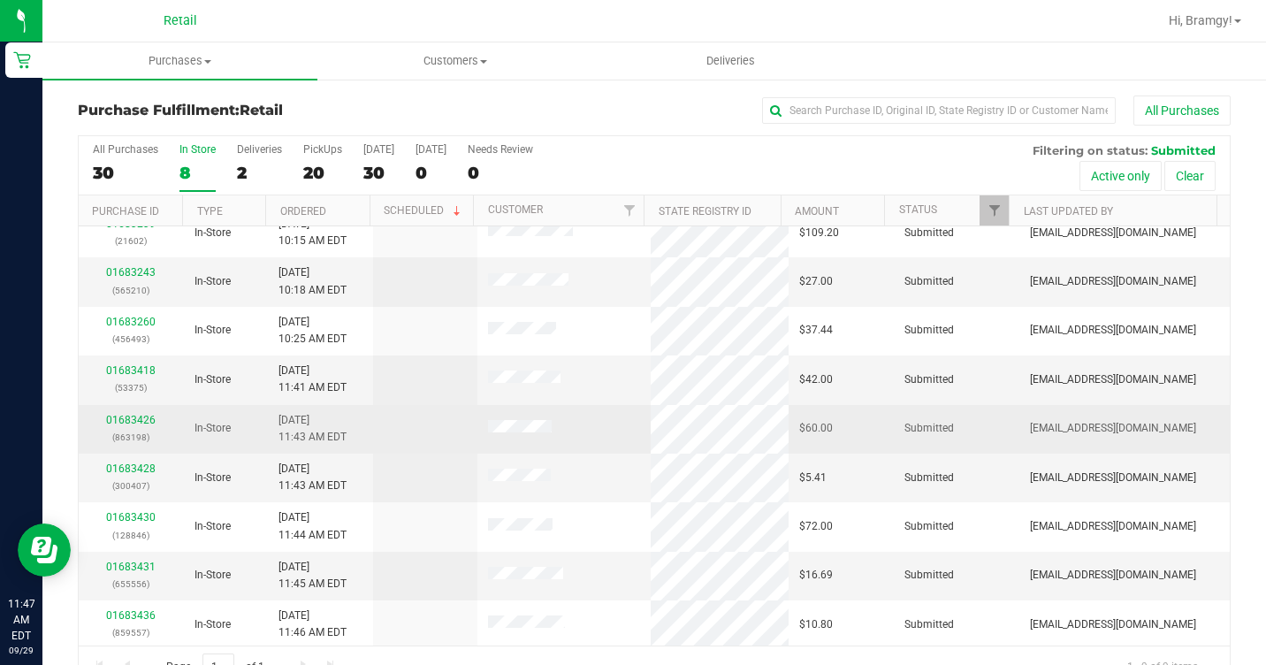
scroll to position [21, 0]
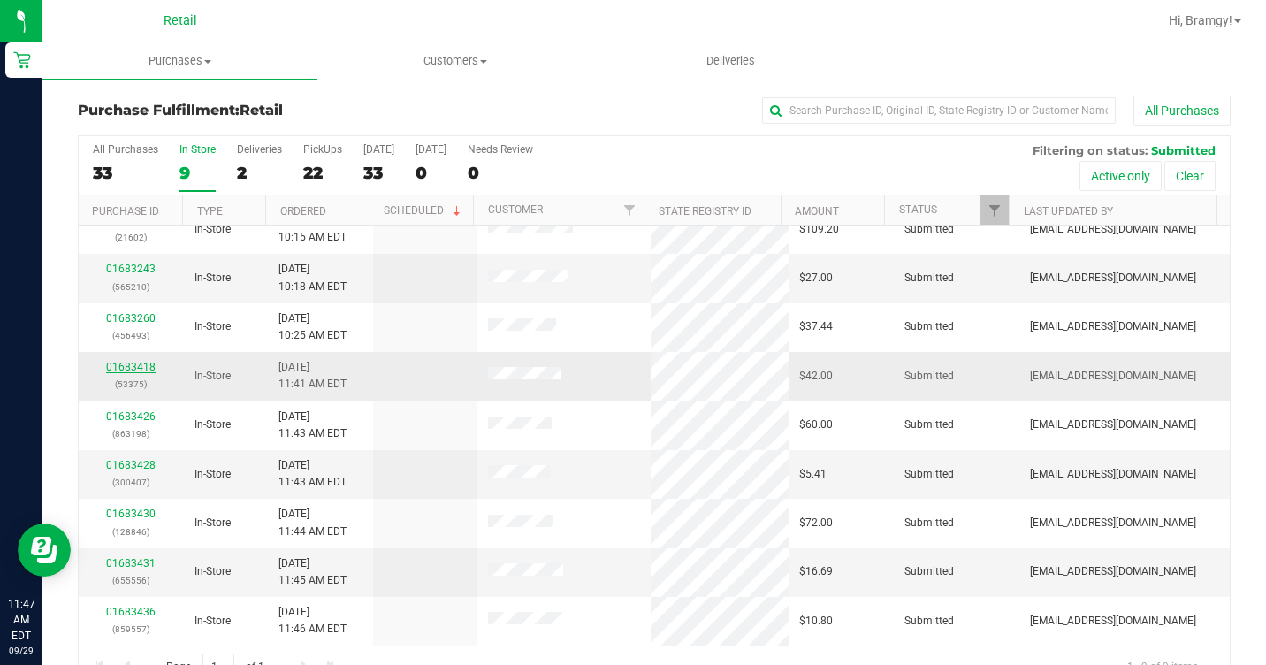
click at [118, 365] on link "01683418" at bounding box center [131, 367] width 50 height 12
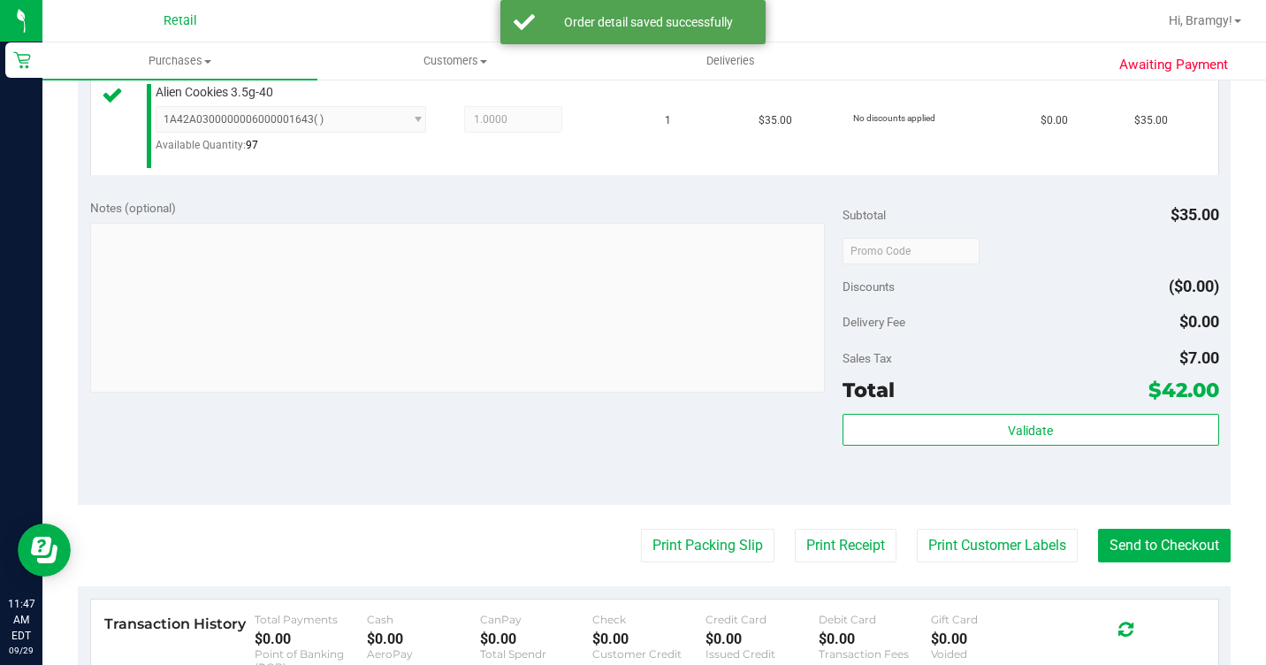
scroll to position [530, 0]
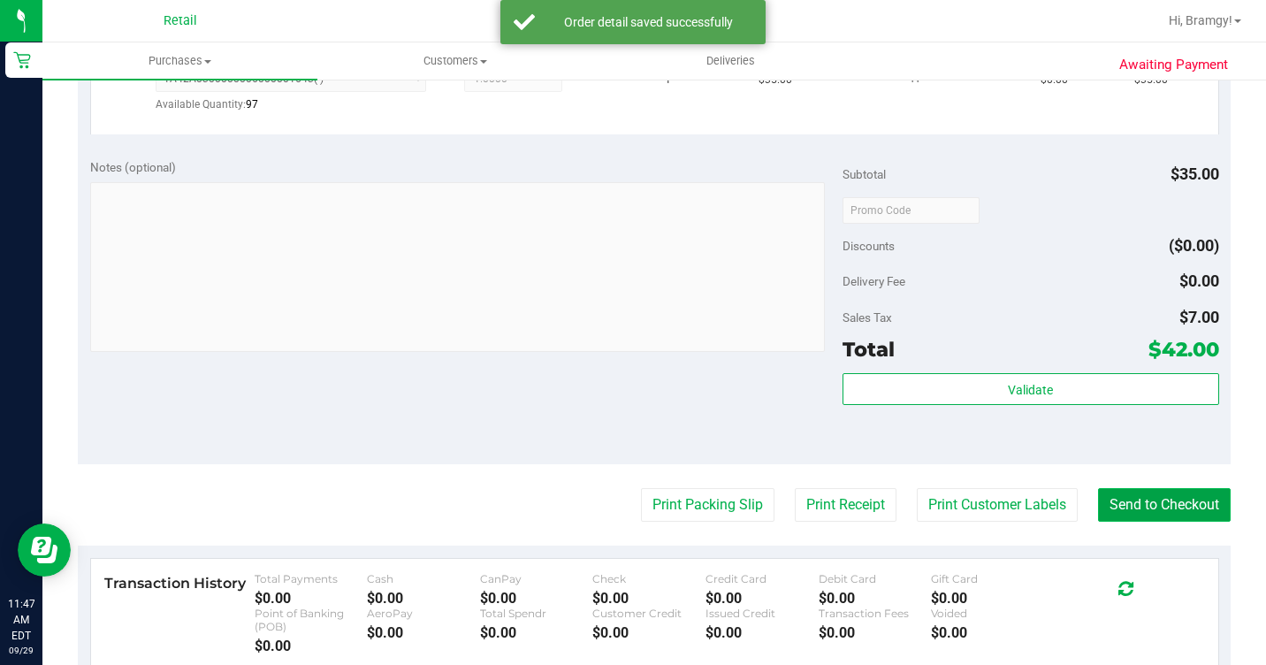
click at [1127, 522] on button "Send to Checkout" at bounding box center [1164, 505] width 133 height 34
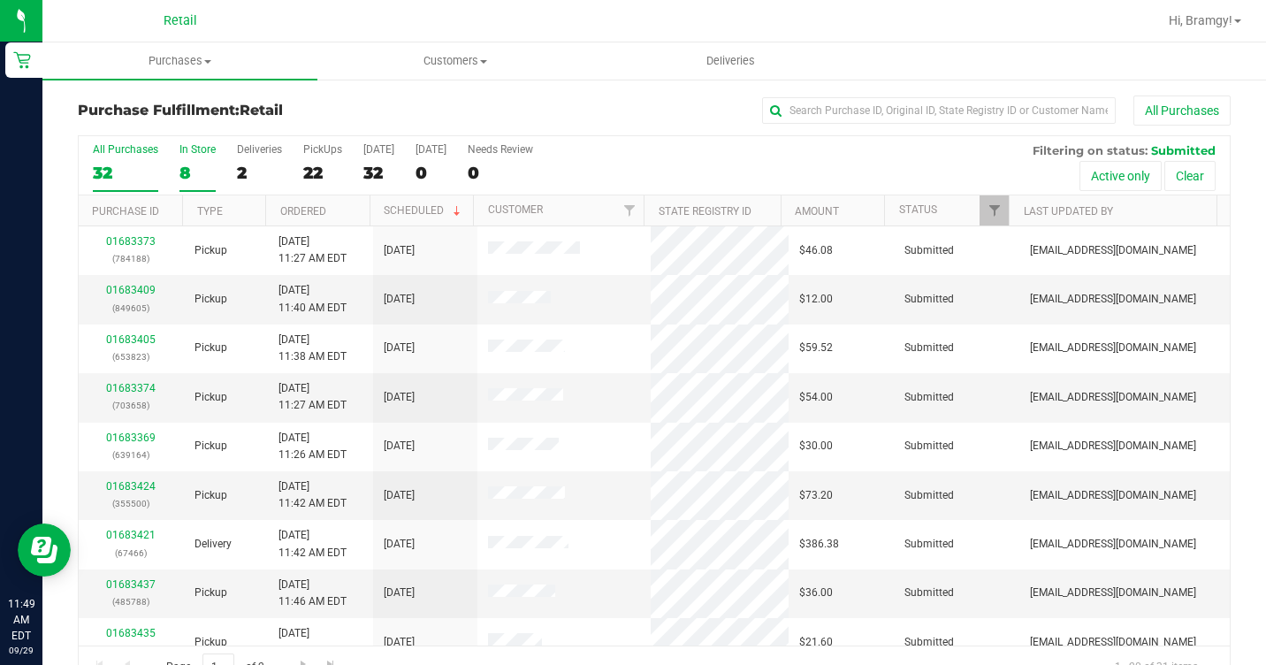
click at [188, 167] on div "8" at bounding box center [197, 173] width 36 height 20
click at [0, 0] on input "In Store 8" at bounding box center [0, 0] width 0 height 0
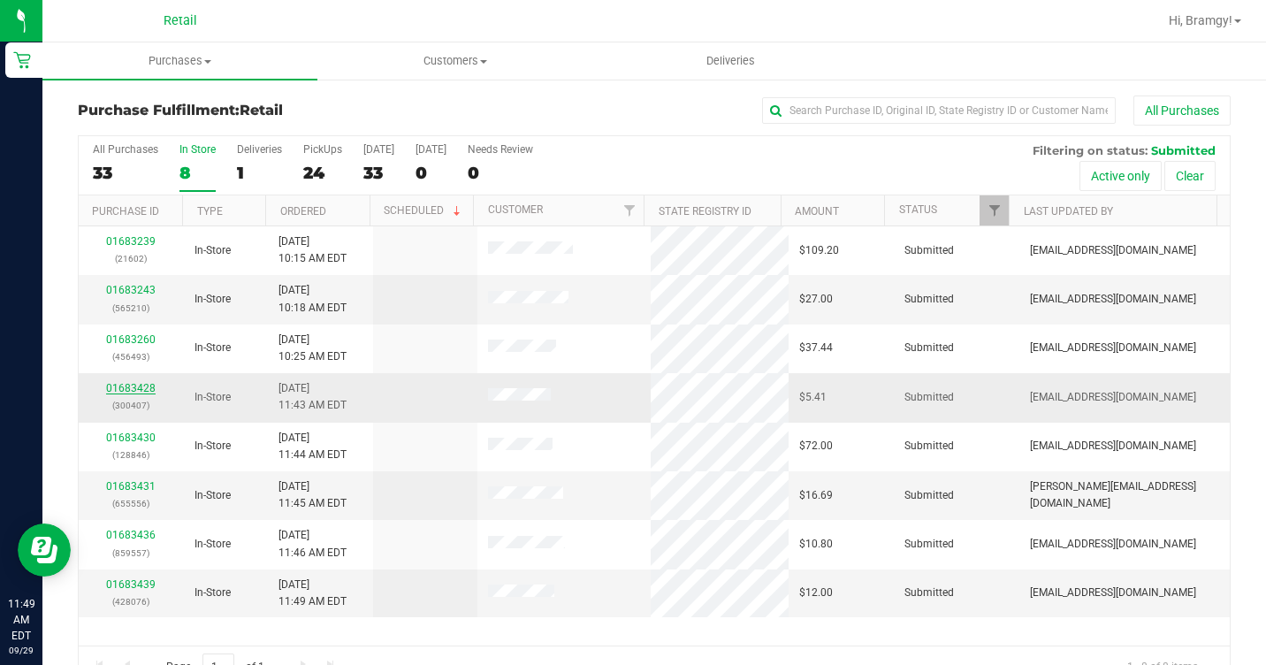
click at [119, 386] on link "01683428" at bounding box center [131, 388] width 50 height 12
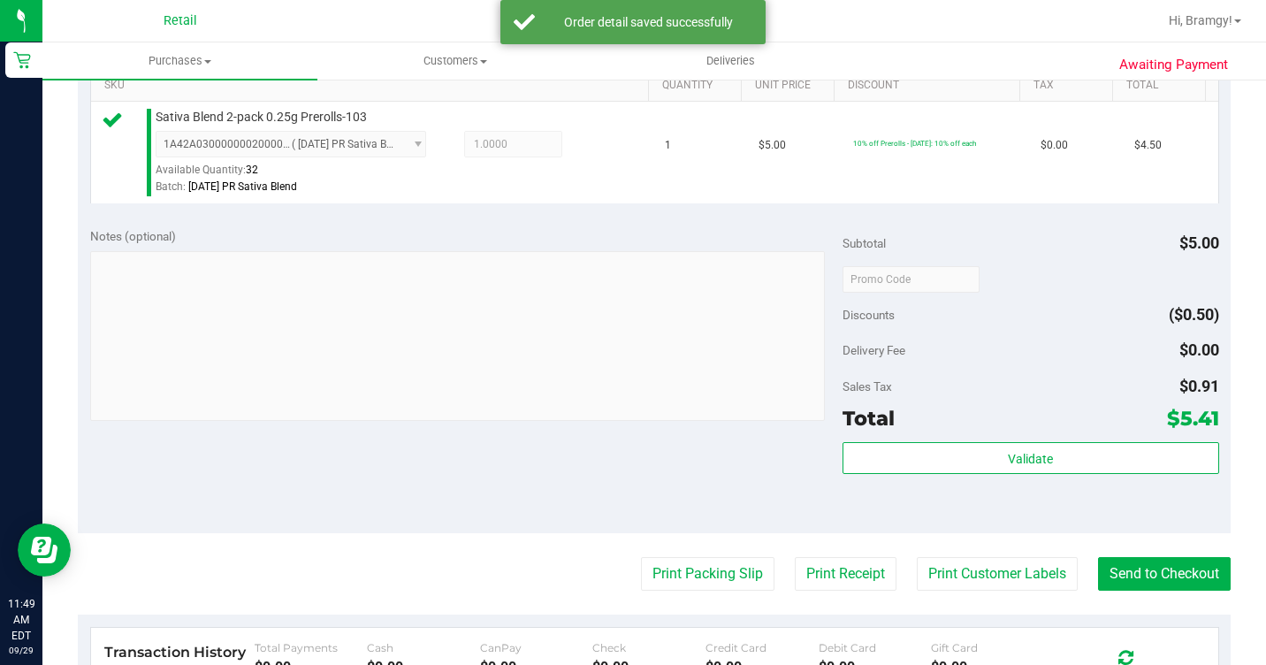
scroll to position [477, 0]
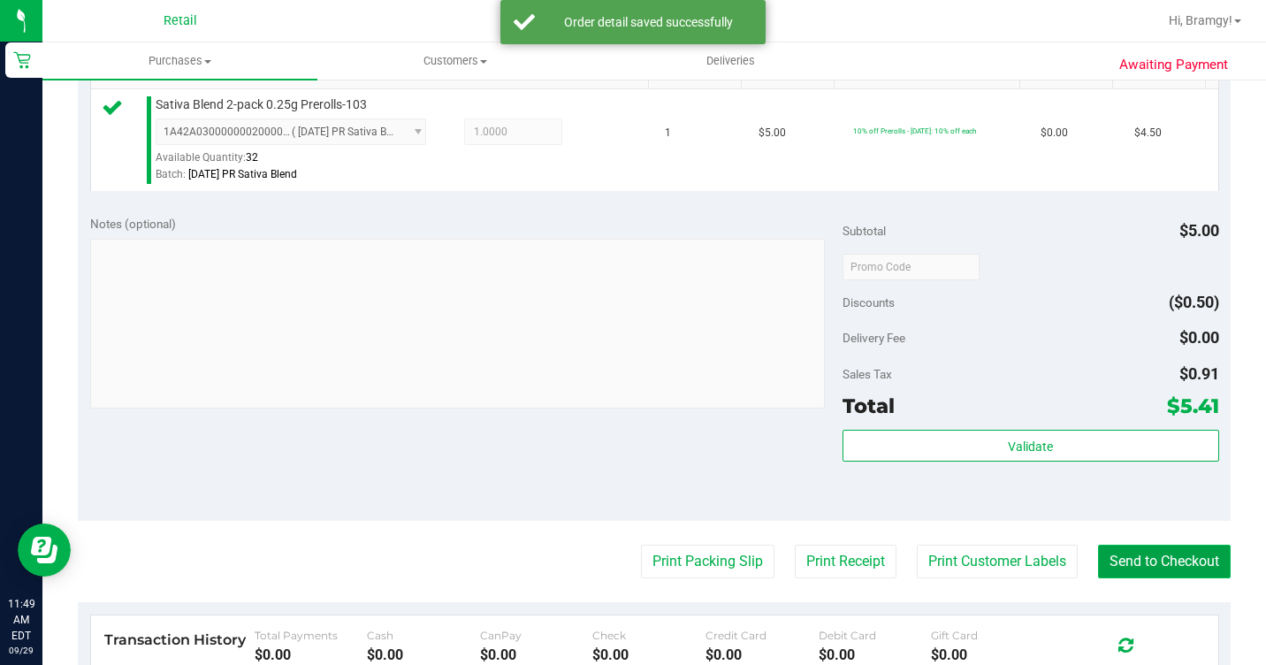
click at [1176, 578] on button "Send to Checkout" at bounding box center [1164, 562] width 133 height 34
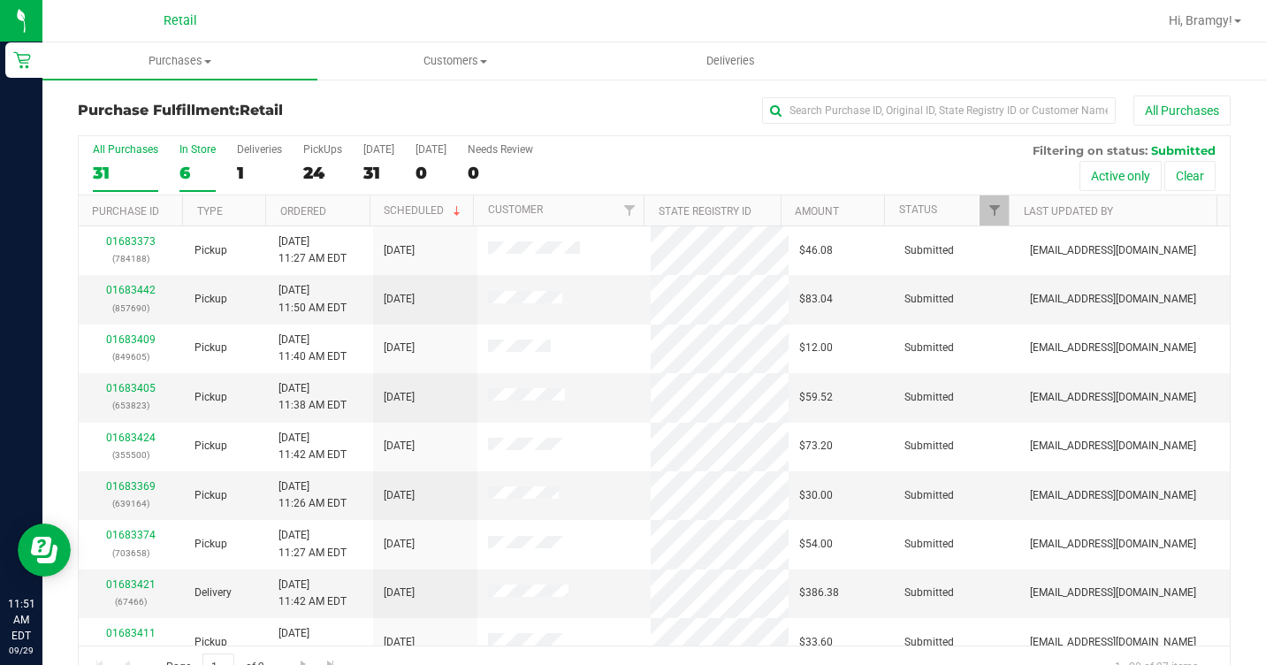
click at [200, 175] on div "6" at bounding box center [197, 173] width 36 height 20
click at [0, 0] on input "In Store 6" at bounding box center [0, 0] width 0 height 0
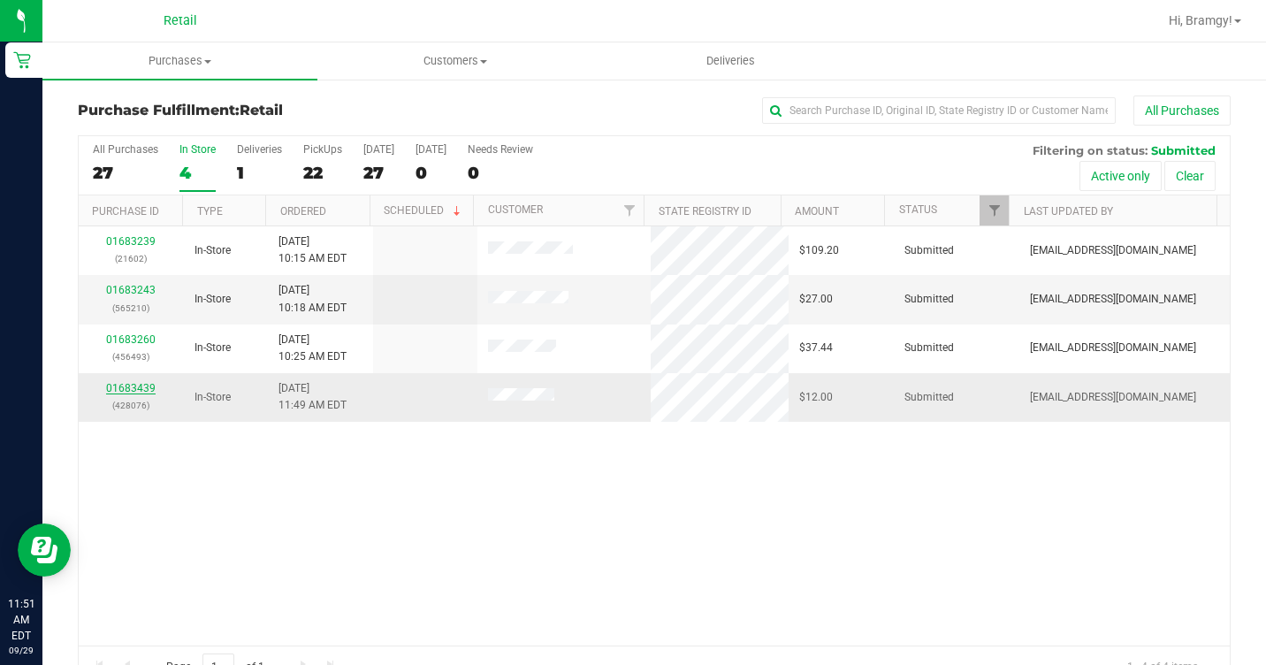
click at [123, 385] on link "01683439" at bounding box center [131, 388] width 50 height 12
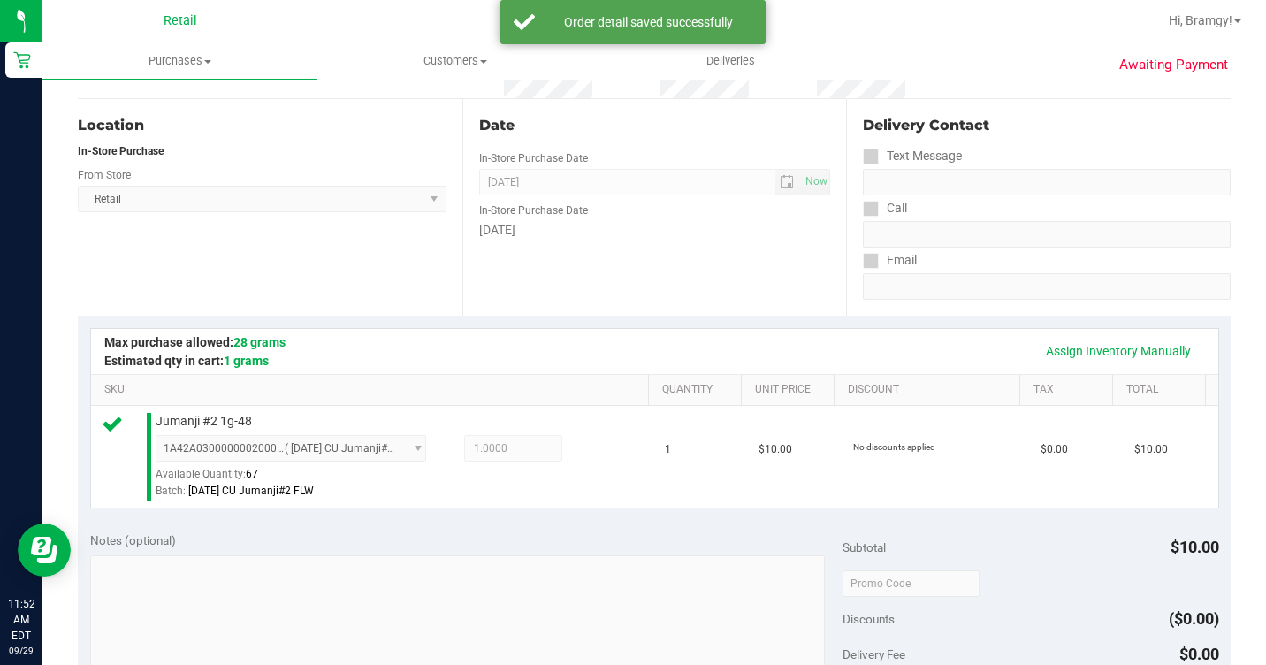
scroll to position [442, 0]
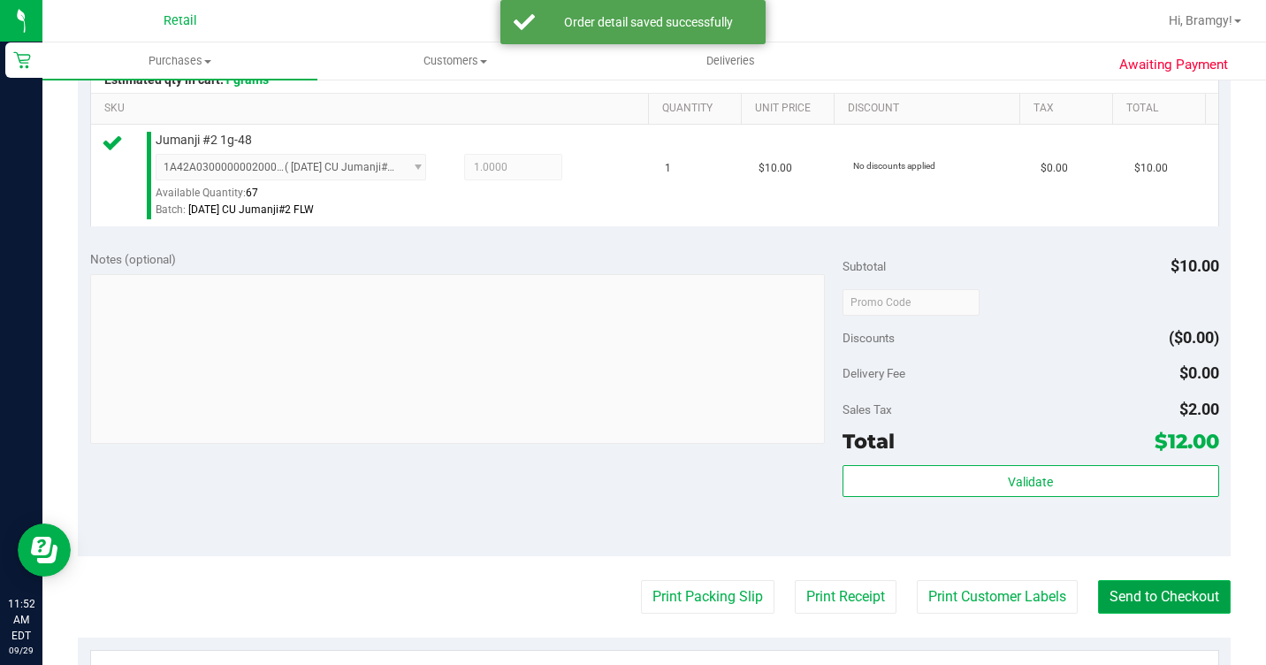
click at [1137, 614] on button "Send to Checkout" at bounding box center [1164, 597] width 133 height 34
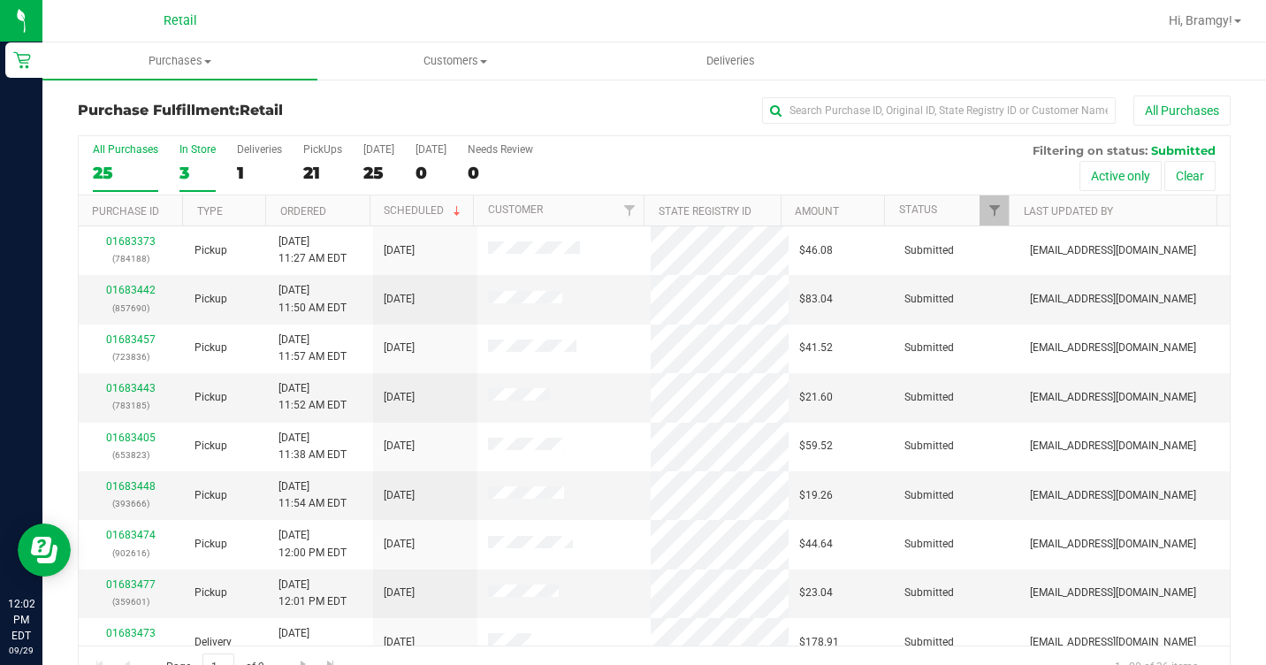
click at [203, 164] on div "3" at bounding box center [197, 173] width 36 height 20
click at [0, 0] on input "In Store 3" at bounding box center [0, 0] width 0 height 0
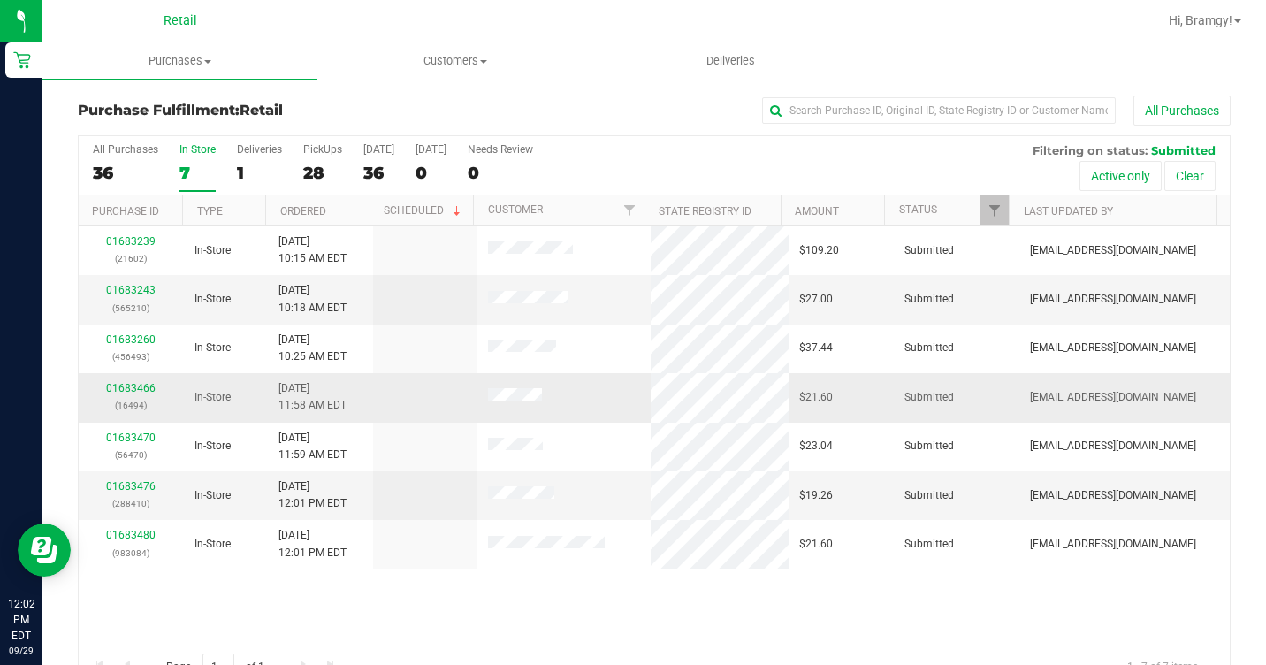
click at [118, 387] on link "01683466" at bounding box center [131, 388] width 50 height 12
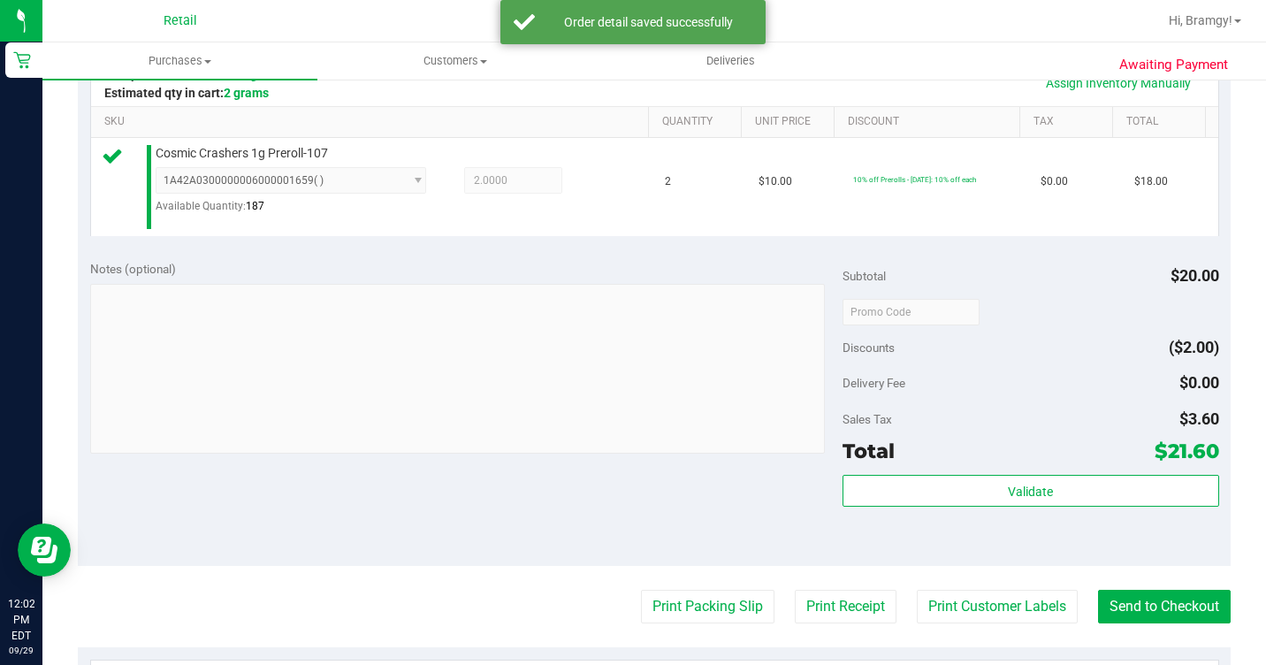
scroll to position [619, 0]
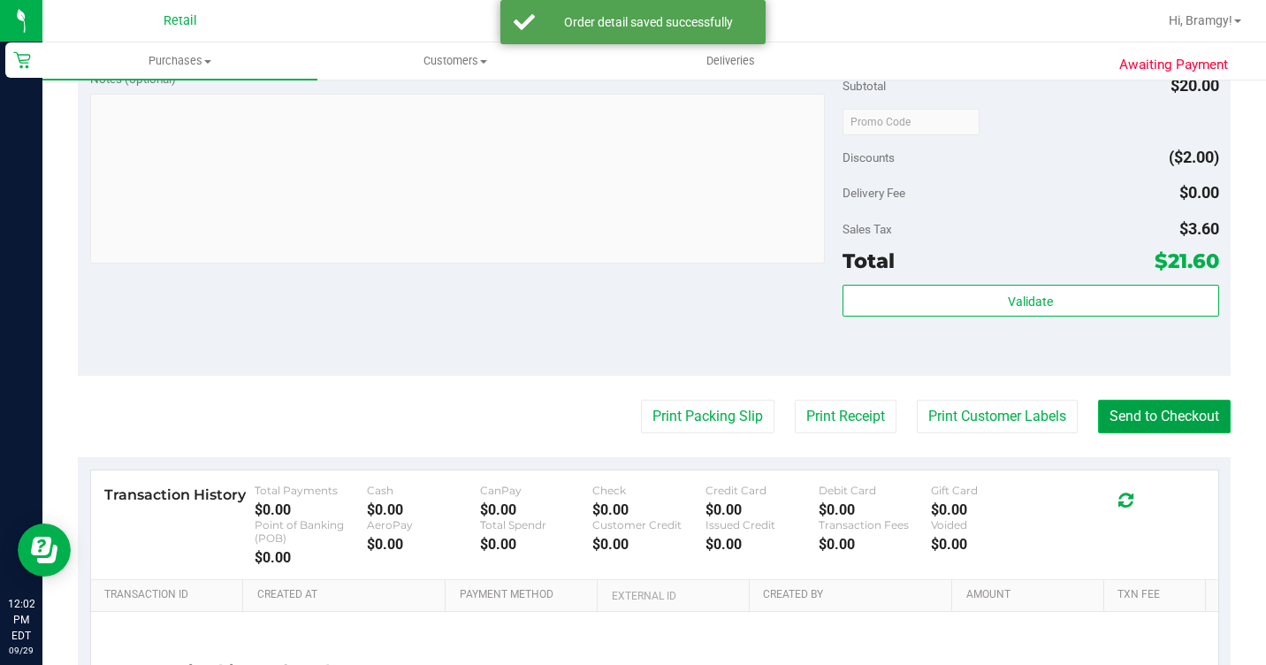
click at [1141, 424] on button "Send to Checkout" at bounding box center [1164, 417] width 133 height 34
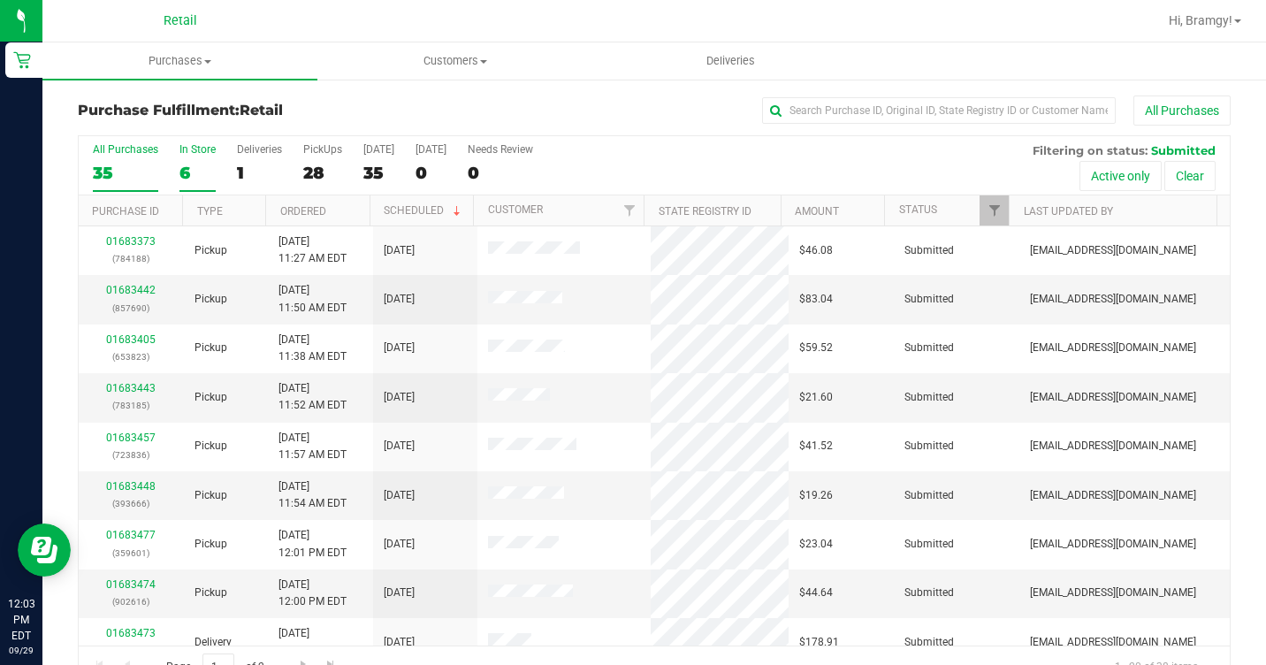
click at [188, 159] on label "In Store 6" at bounding box center [197, 167] width 36 height 49
click at [0, 0] on input "In Store 6" at bounding box center [0, 0] width 0 height 0
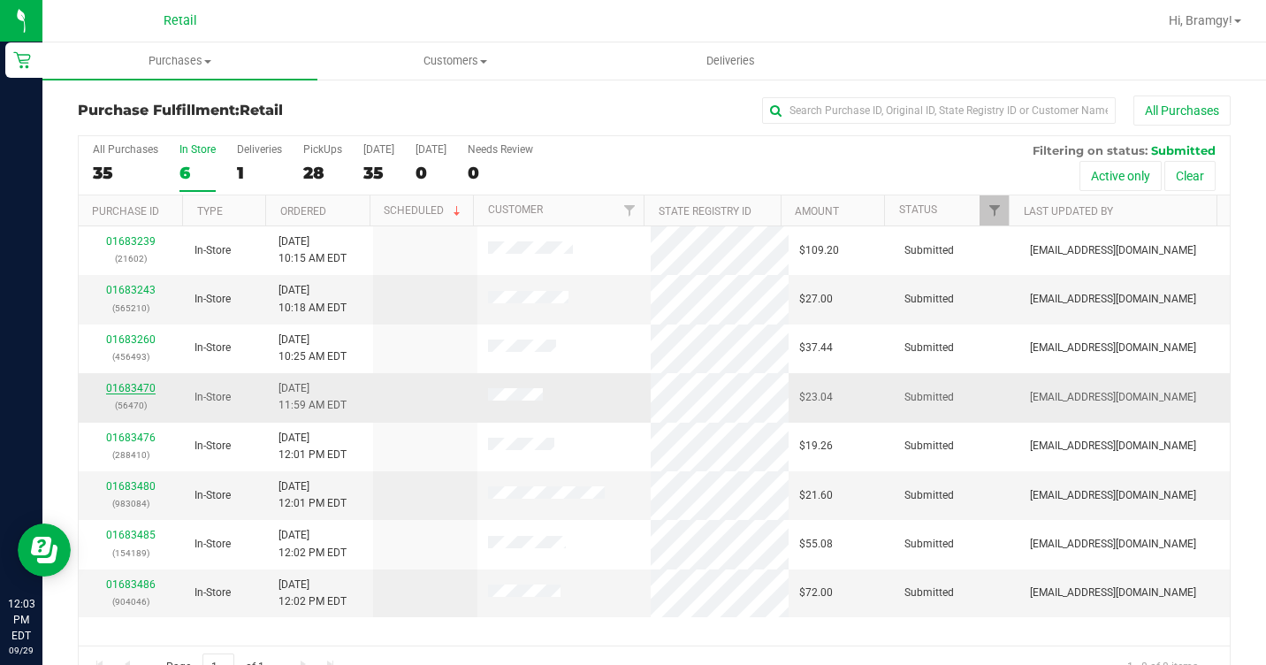
click at [113, 389] on link "01683470" at bounding box center [131, 388] width 50 height 12
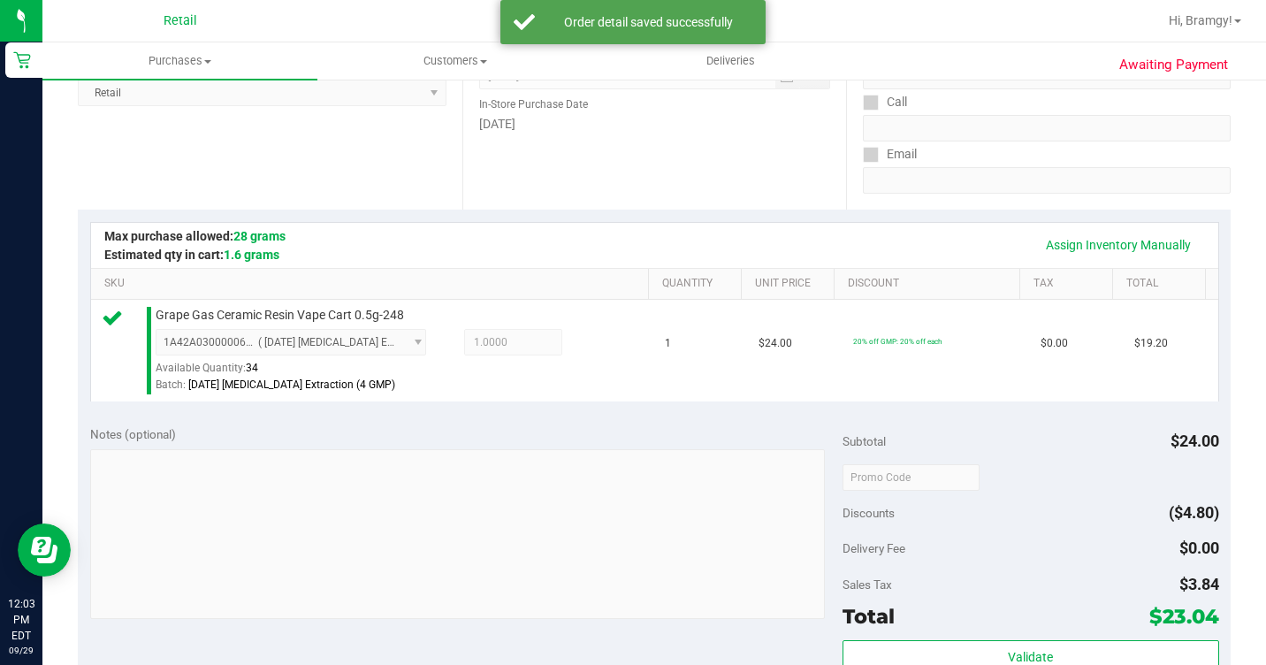
scroll to position [530, 0]
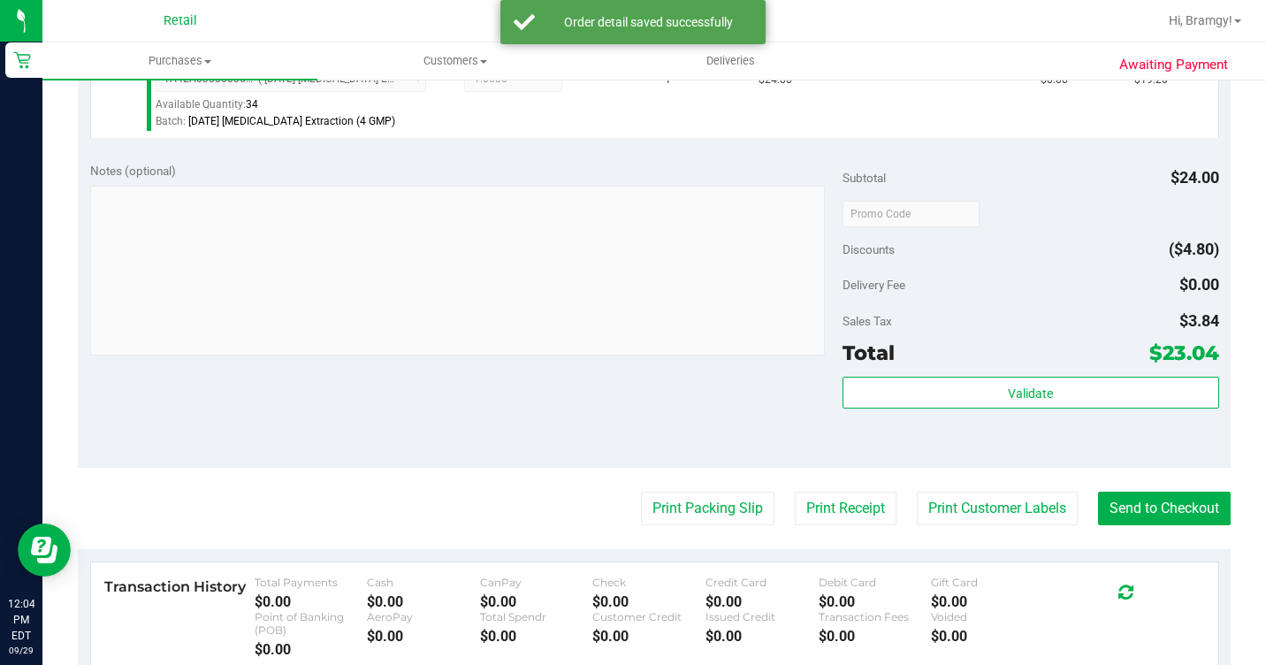
click at [1168, 506] on purchase-details "Back Edit Purchase Cancel Purchase View Profile # 01683470 Med | Rec METRC ID: …" at bounding box center [654, 229] width 1153 height 1328
click at [1172, 525] on button "Send to Checkout" at bounding box center [1164, 509] width 133 height 34
